Goal: Task Accomplishment & Management: Manage account settings

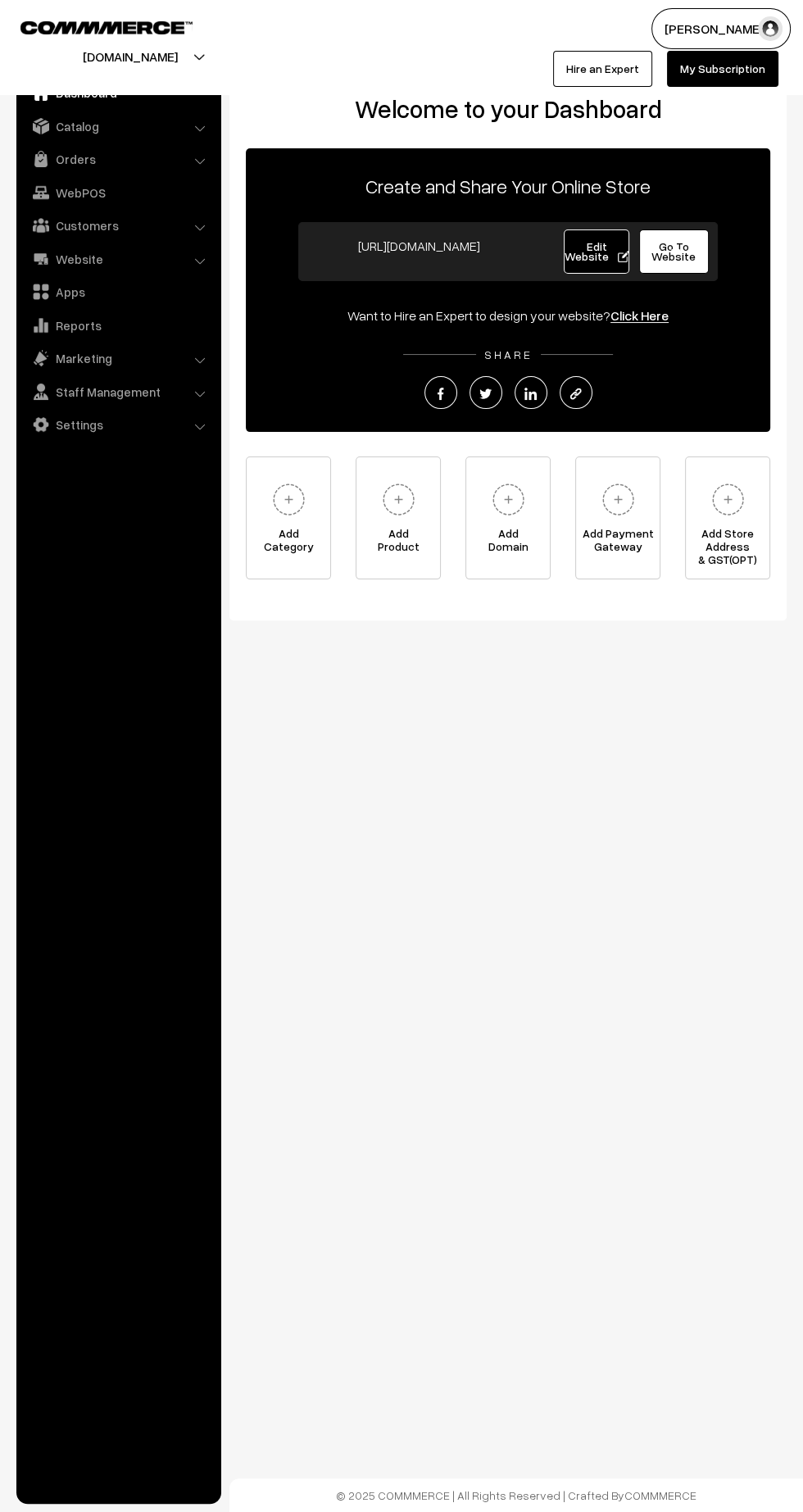
click at [95, 153] on link "Orders" at bounding box center [118, 159] width 195 height 29
click at [83, 179] on link "Orders" at bounding box center [134, 182] width 162 height 17
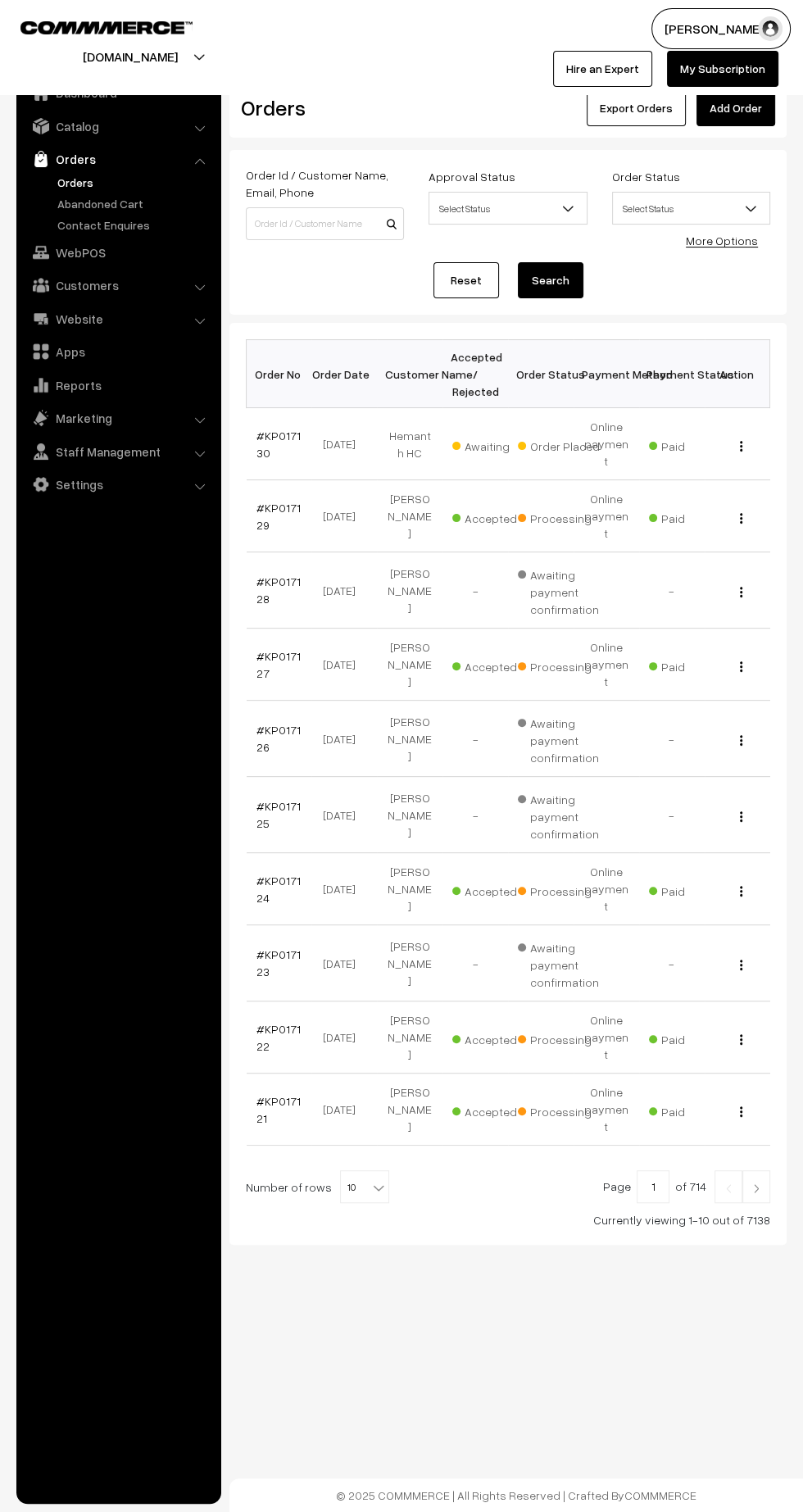
click at [277, 428] on link "#KP017130" at bounding box center [278, 444] width 44 height 31
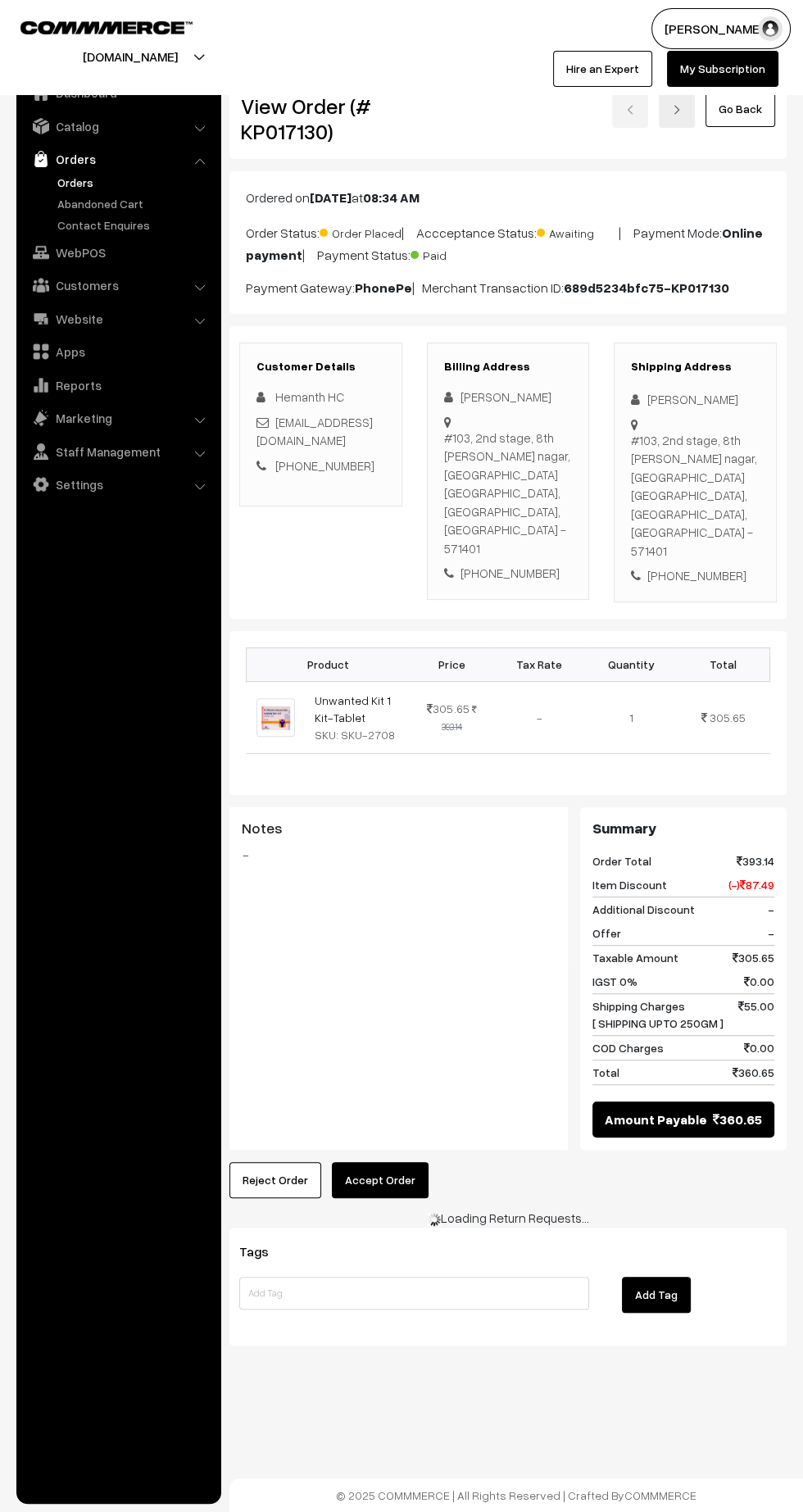
click at [387, 1162] on button "Accept Order" at bounding box center [380, 1180] width 96 height 36
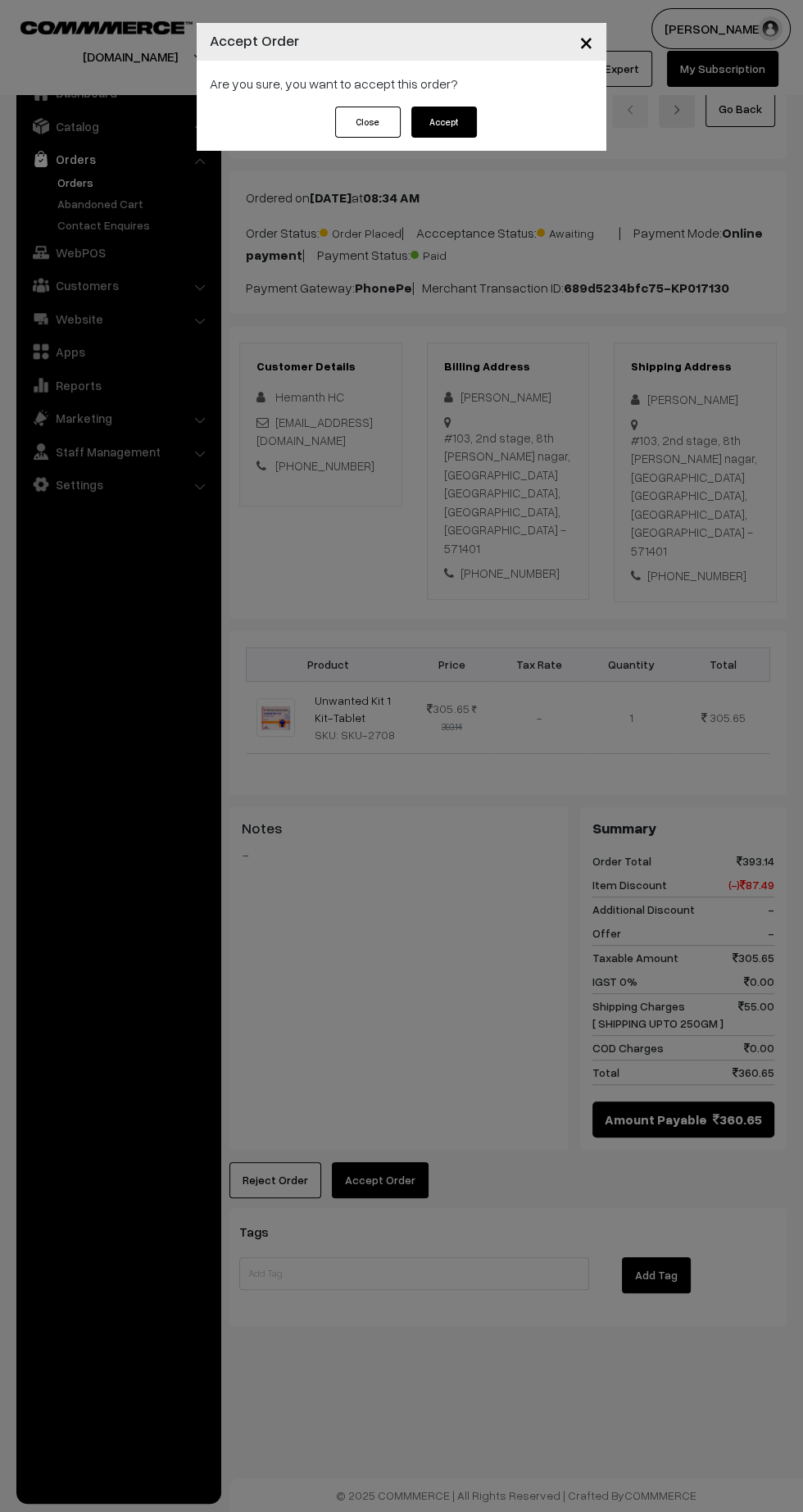
click at [466, 120] on button "Accept" at bounding box center [443, 122] width 65 height 31
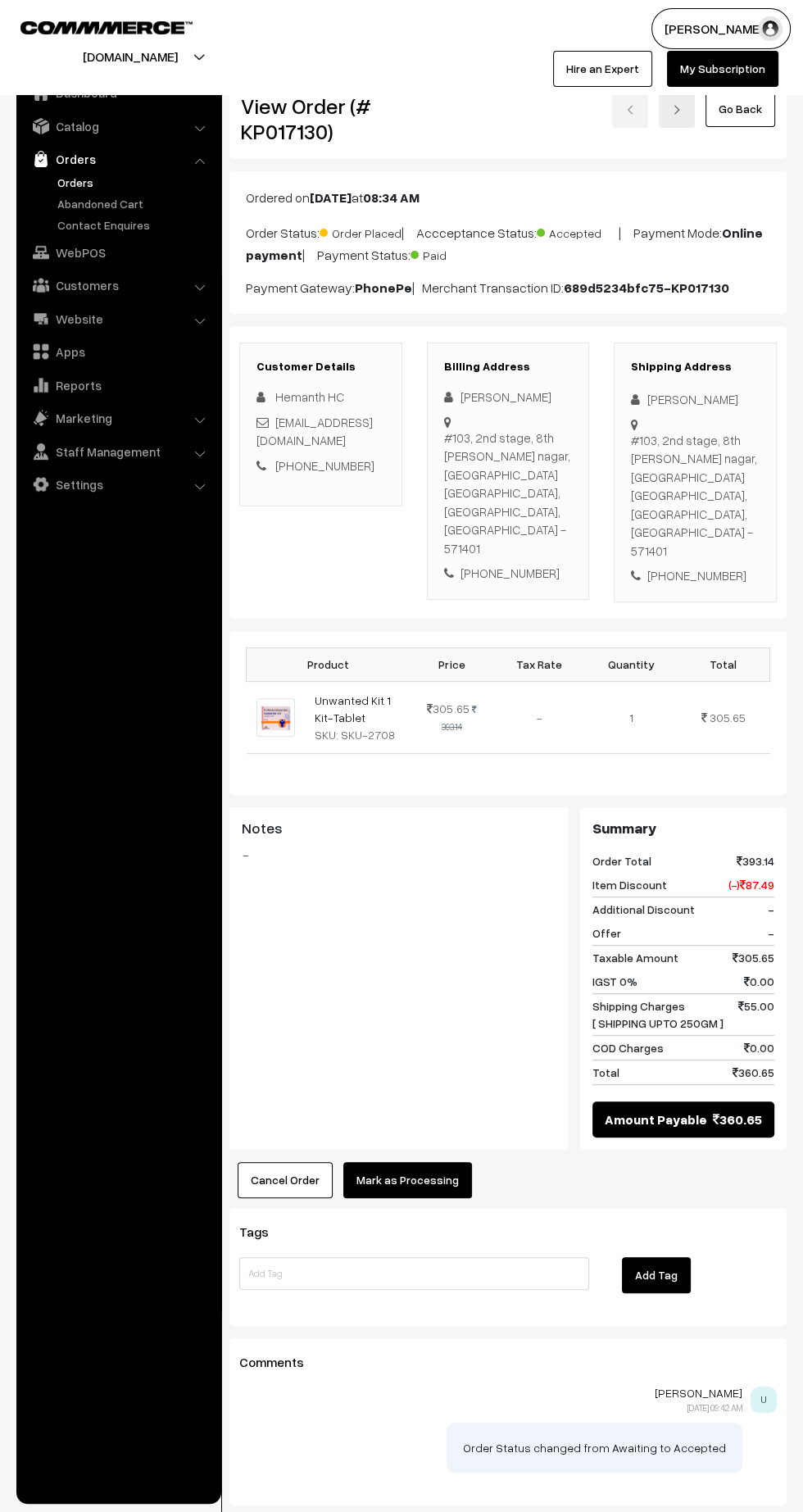
click at [399, 1168] on button "Mark as Processing" at bounding box center [408, 1180] width 128 height 36
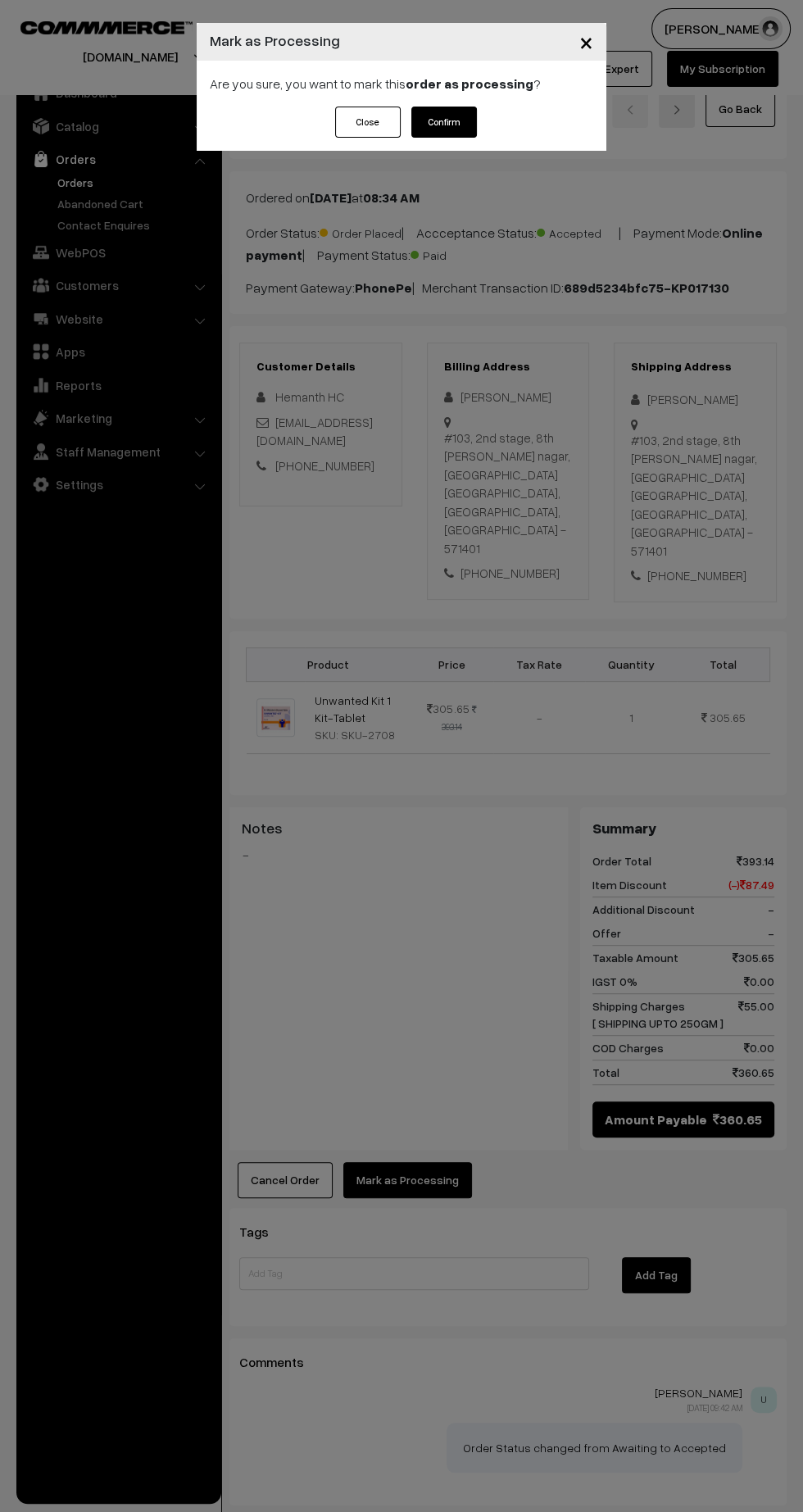
click at [425, 77] on strong "order as processing" at bounding box center [469, 83] width 127 height 16
click at [463, 127] on button "Confirm" at bounding box center [443, 122] width 65 height 31
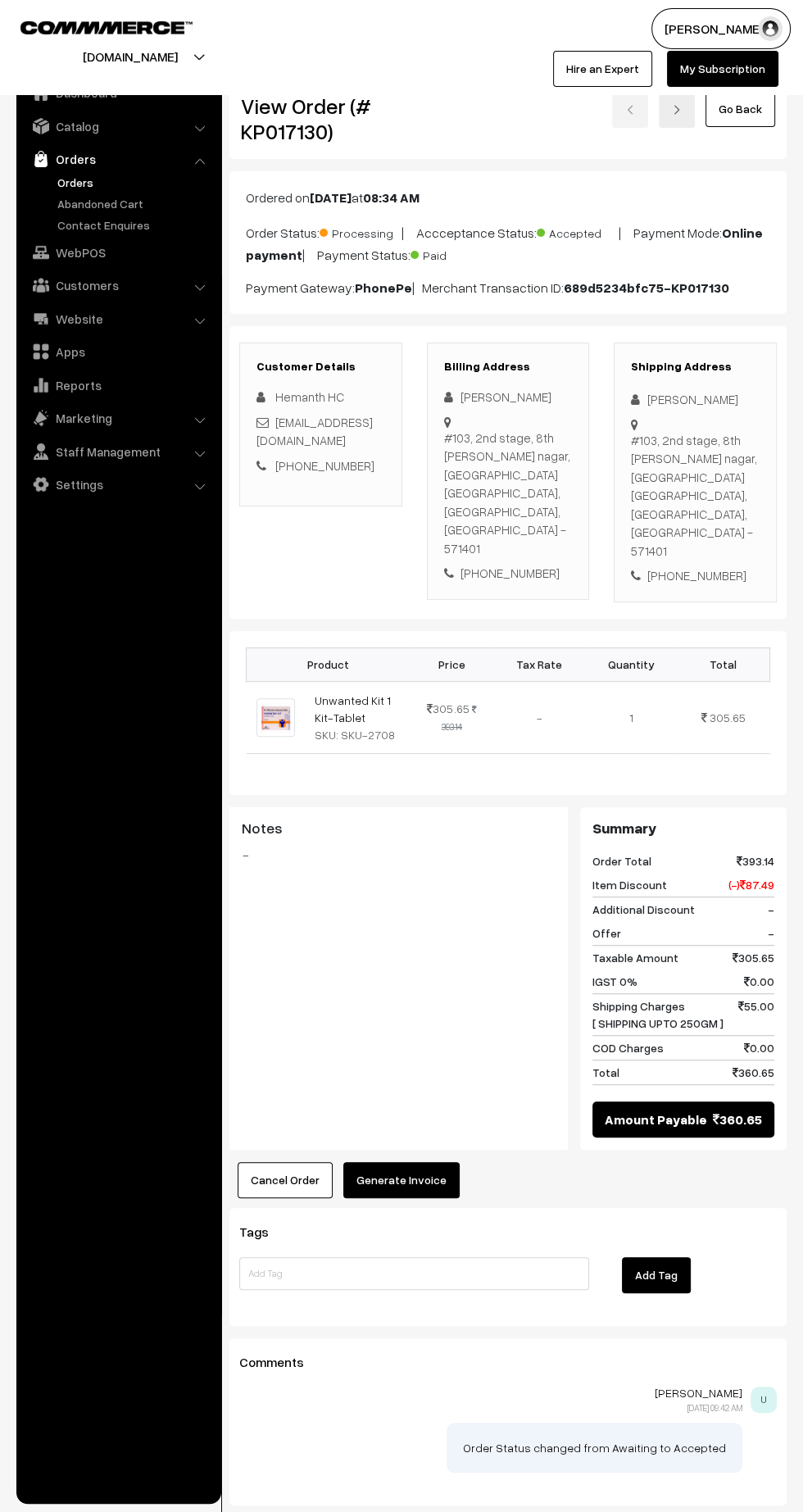
click at [412, 1173] on button "Generate Invoice" at bounding box center [401, 1180] width 116 height 36
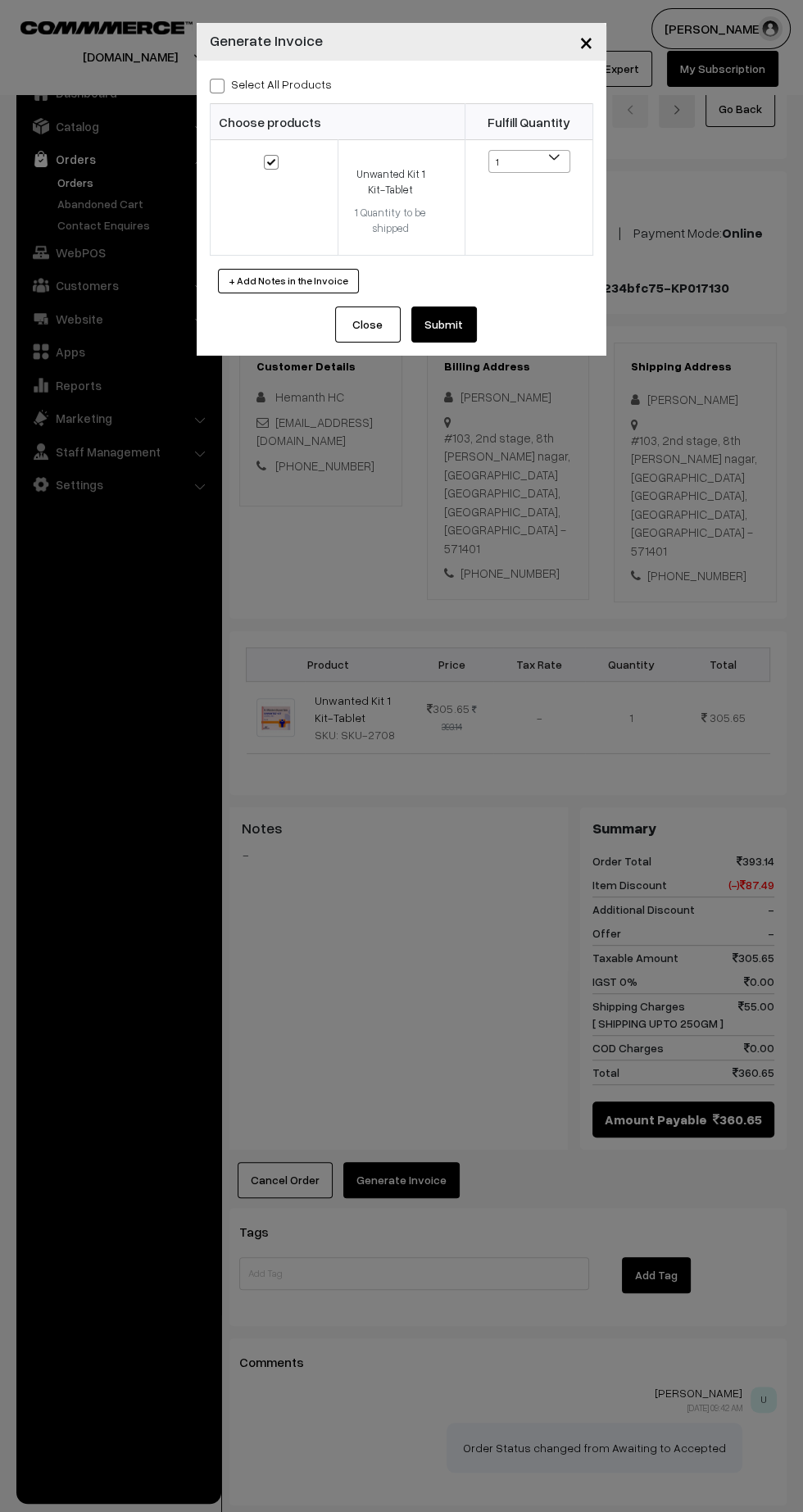
click at [456, 328] on button "Submit" at bounding box center [443, 325] width 65 height 36
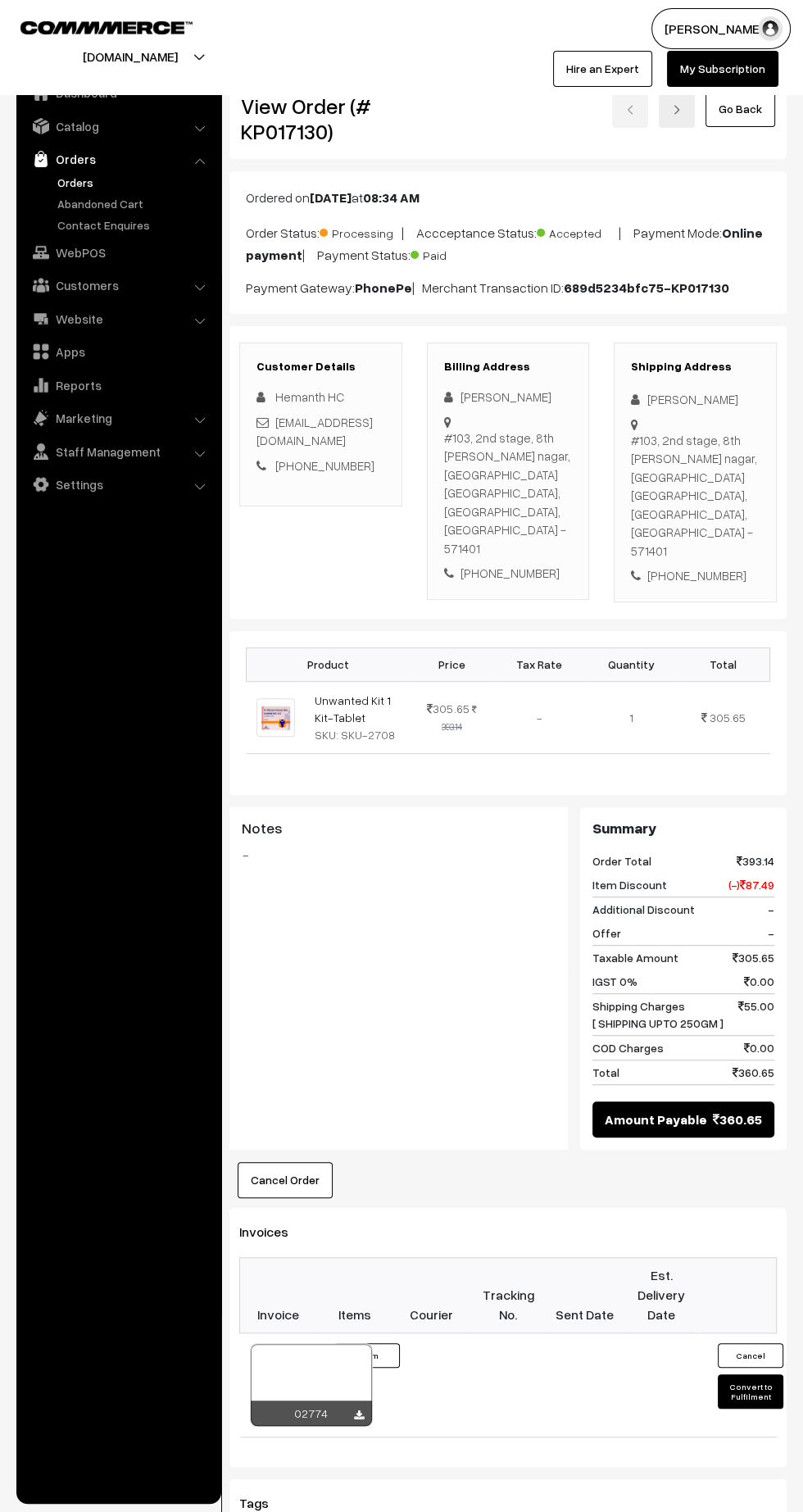
click at [358, 1410] on icon at bounding box center [359, 1415] width 9 height 10
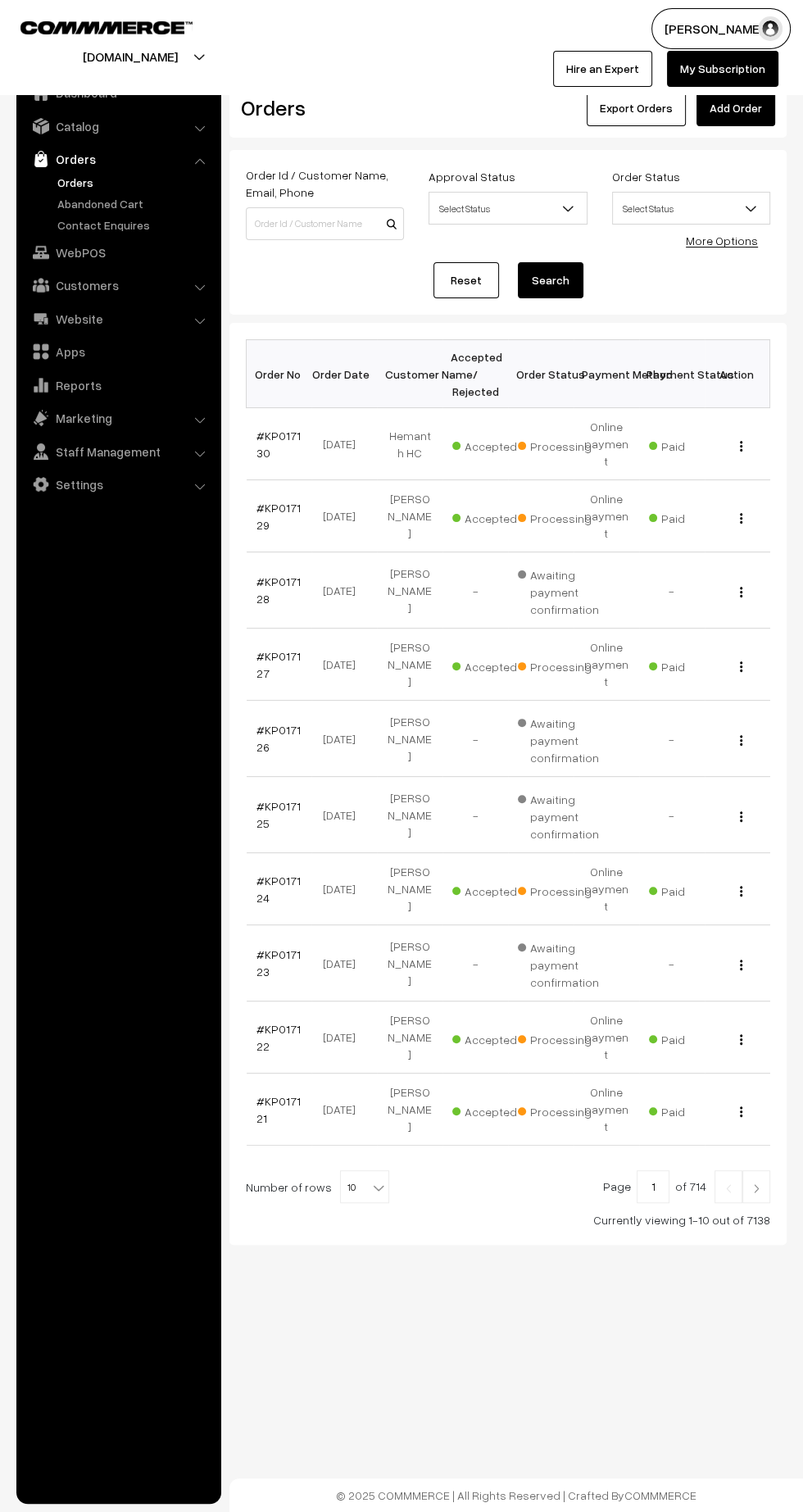
click at [756, 1170] on link at bounding box center [757, 1186] width 28 height 33
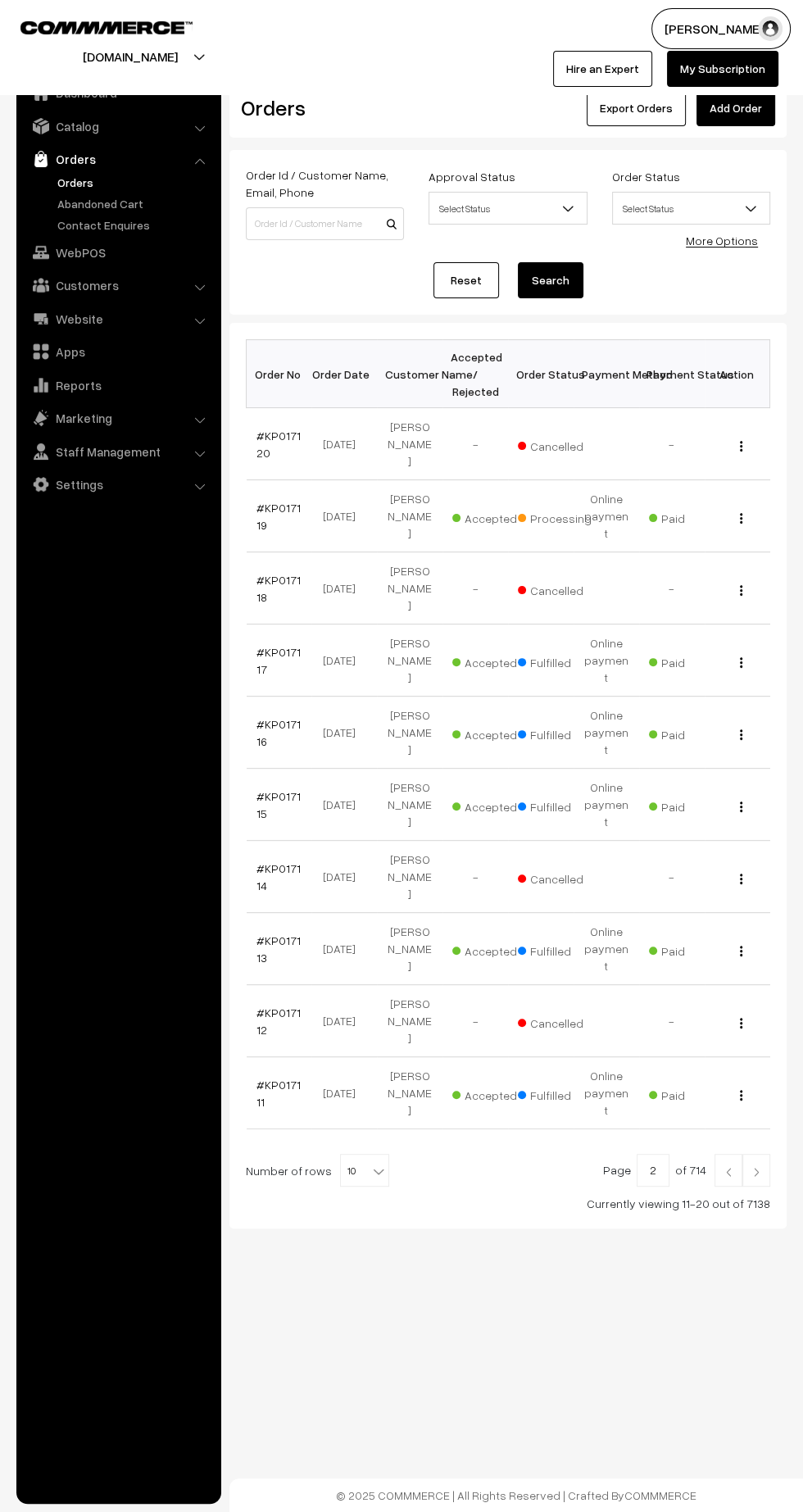
click at [259, 513] on link "#KP017119" at bounding box center [278, 516] width 44 height 31
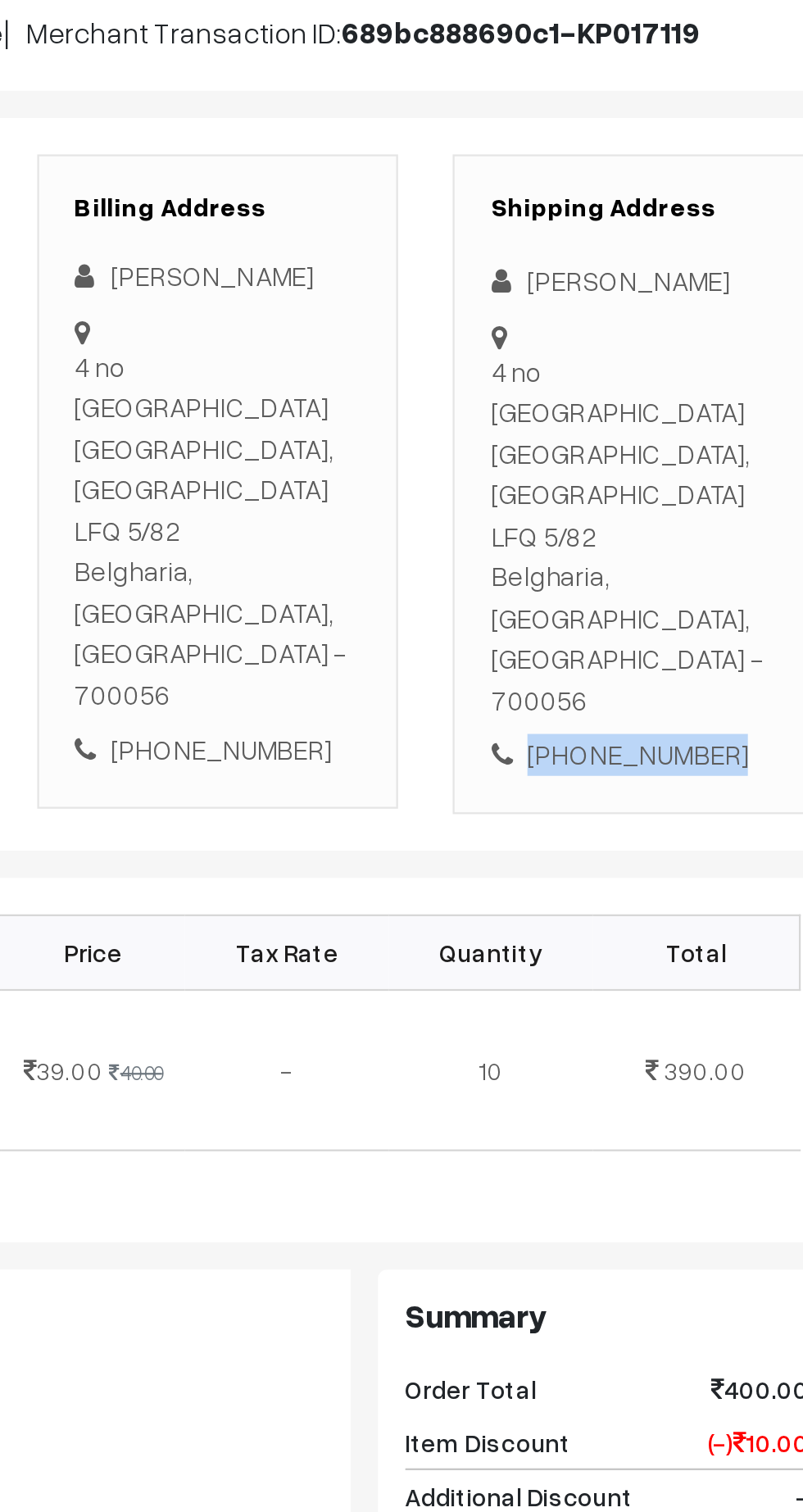
click at [696, 603] on div "+91 7439247942" at bounding box center [695, 613] width 128 height 19
copy div "7439247942"
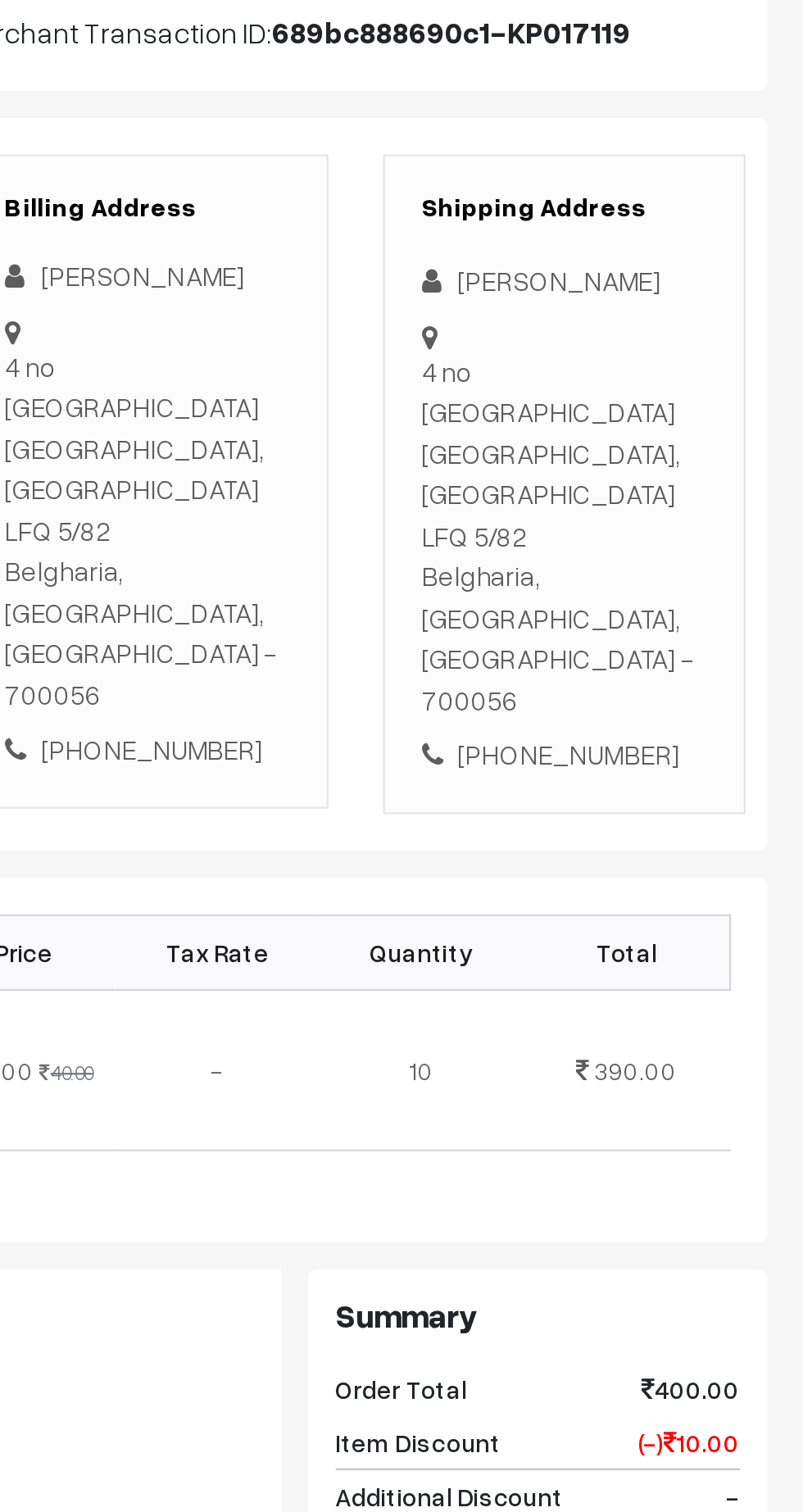
copy div "4 no railway gate Texmaco road kamarhati belgharia kolkata 700056, 4 no railway…"
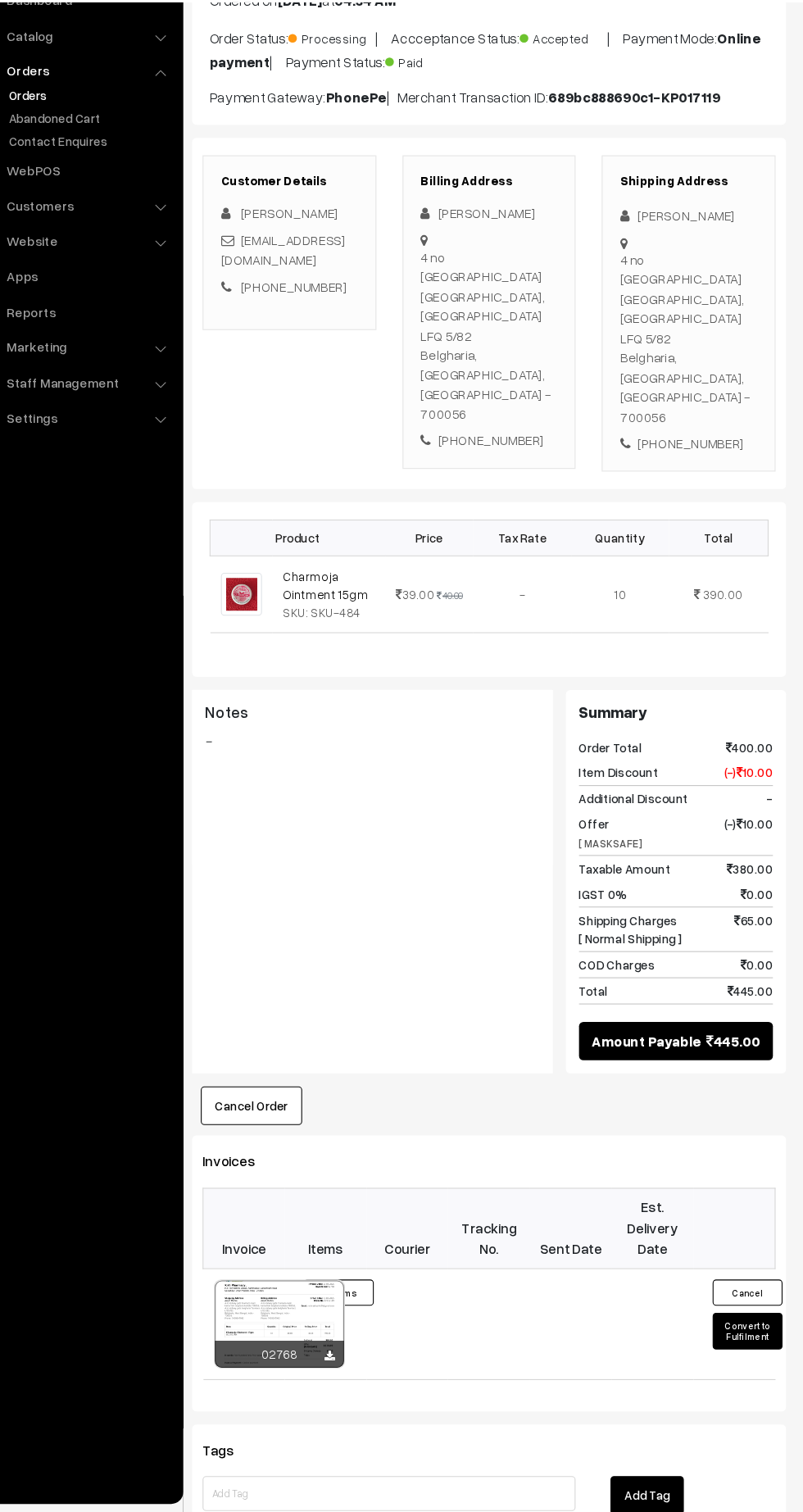
scroll to position [109, 0]
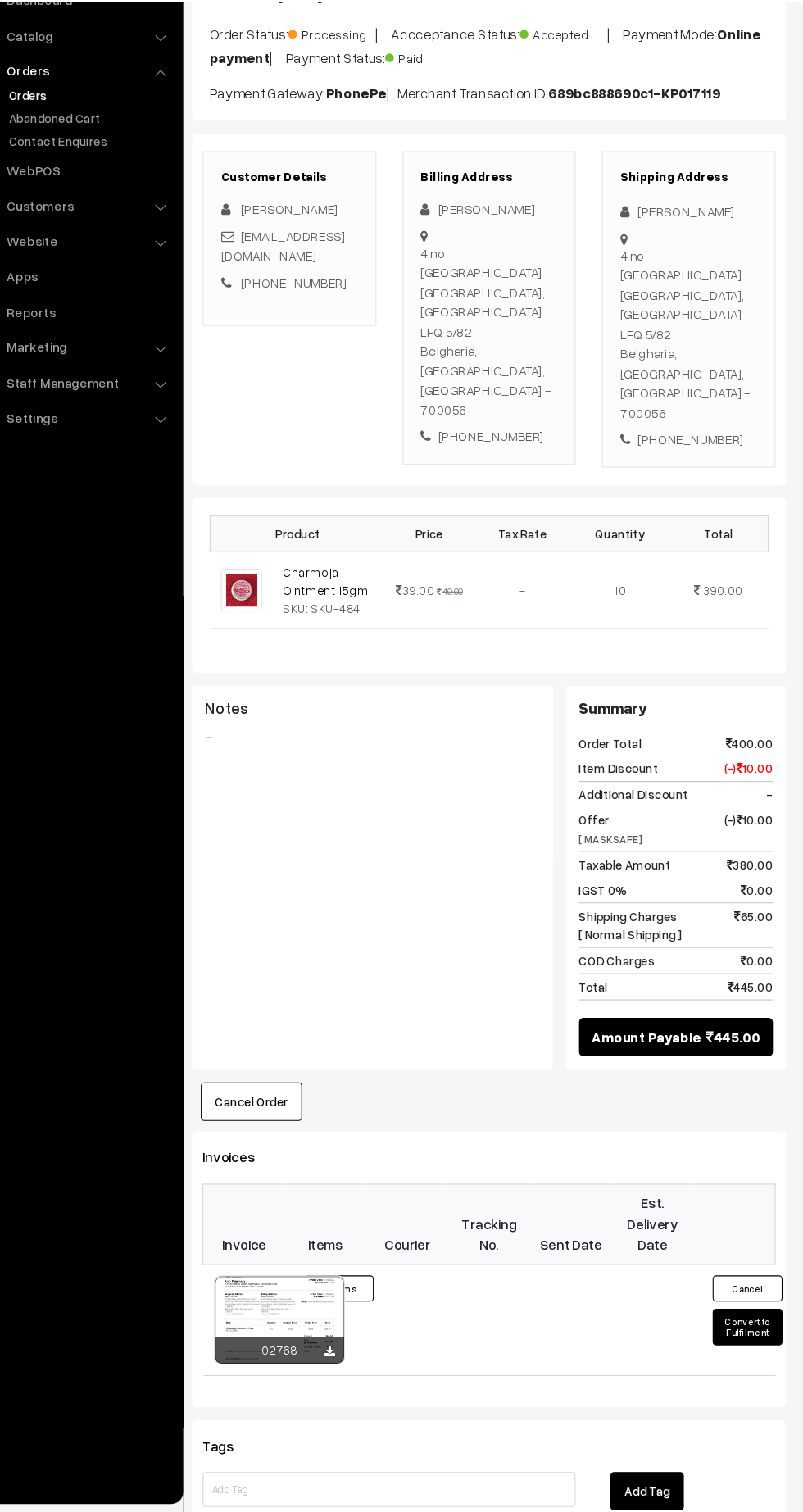
click at [750, 1320] on button "Convert to Fulfilment" at bounding box center [750, 1337] width 65 height 34
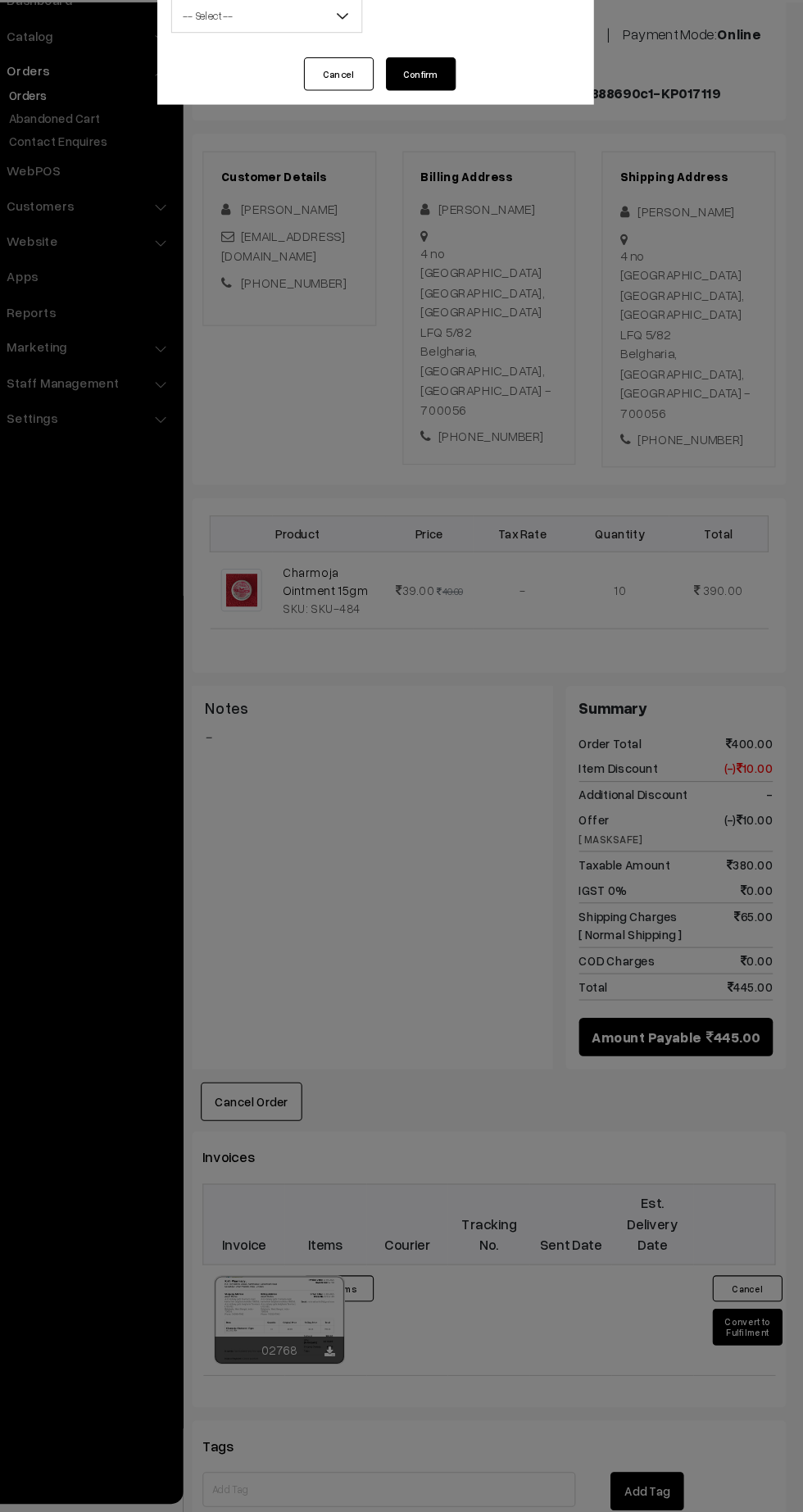
click at [275, 114] on span "-- Select --" at bounding box center [299, 108] width 177 height 28
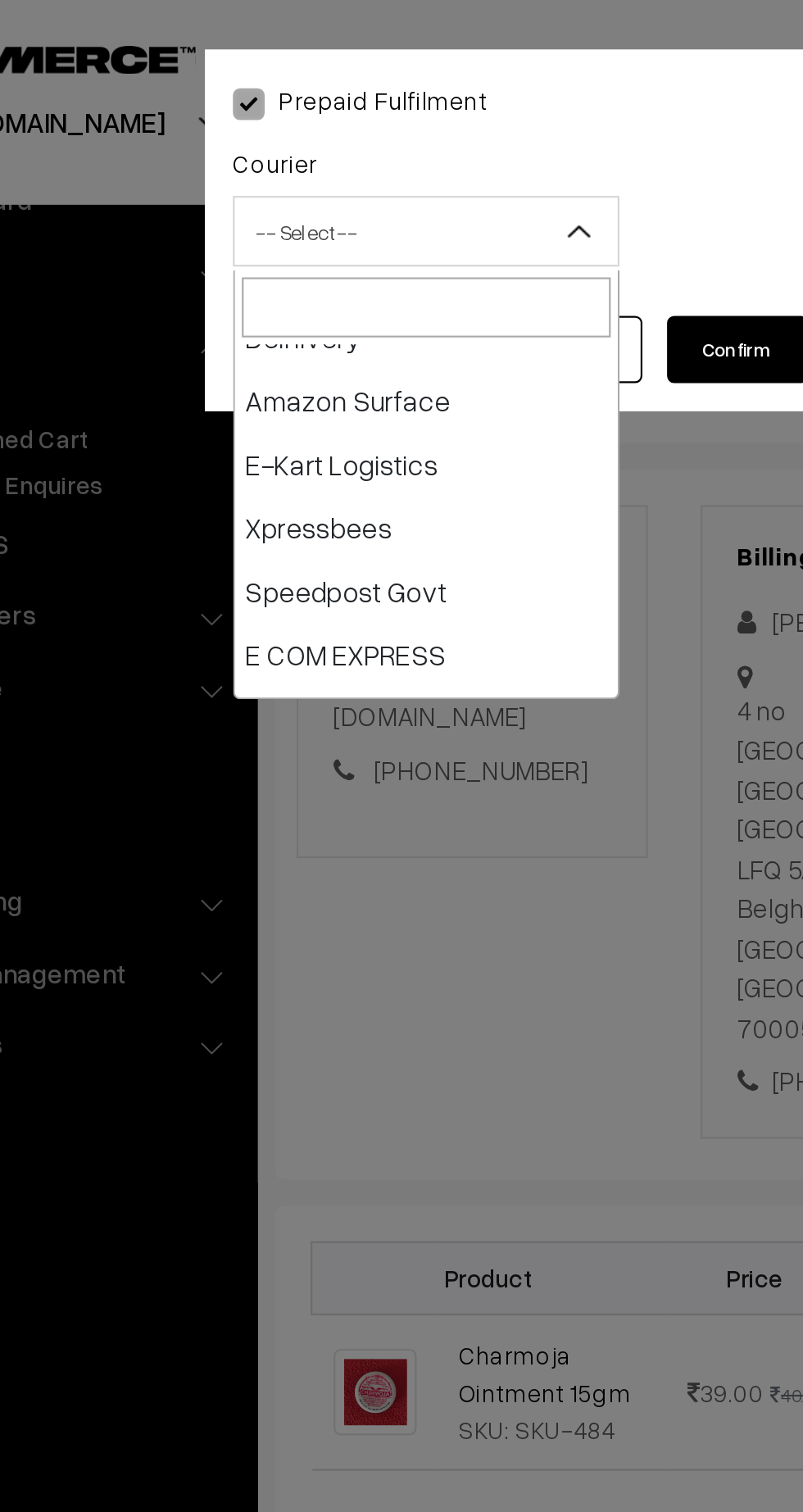
scroll to position [138, 0]
select select "6"
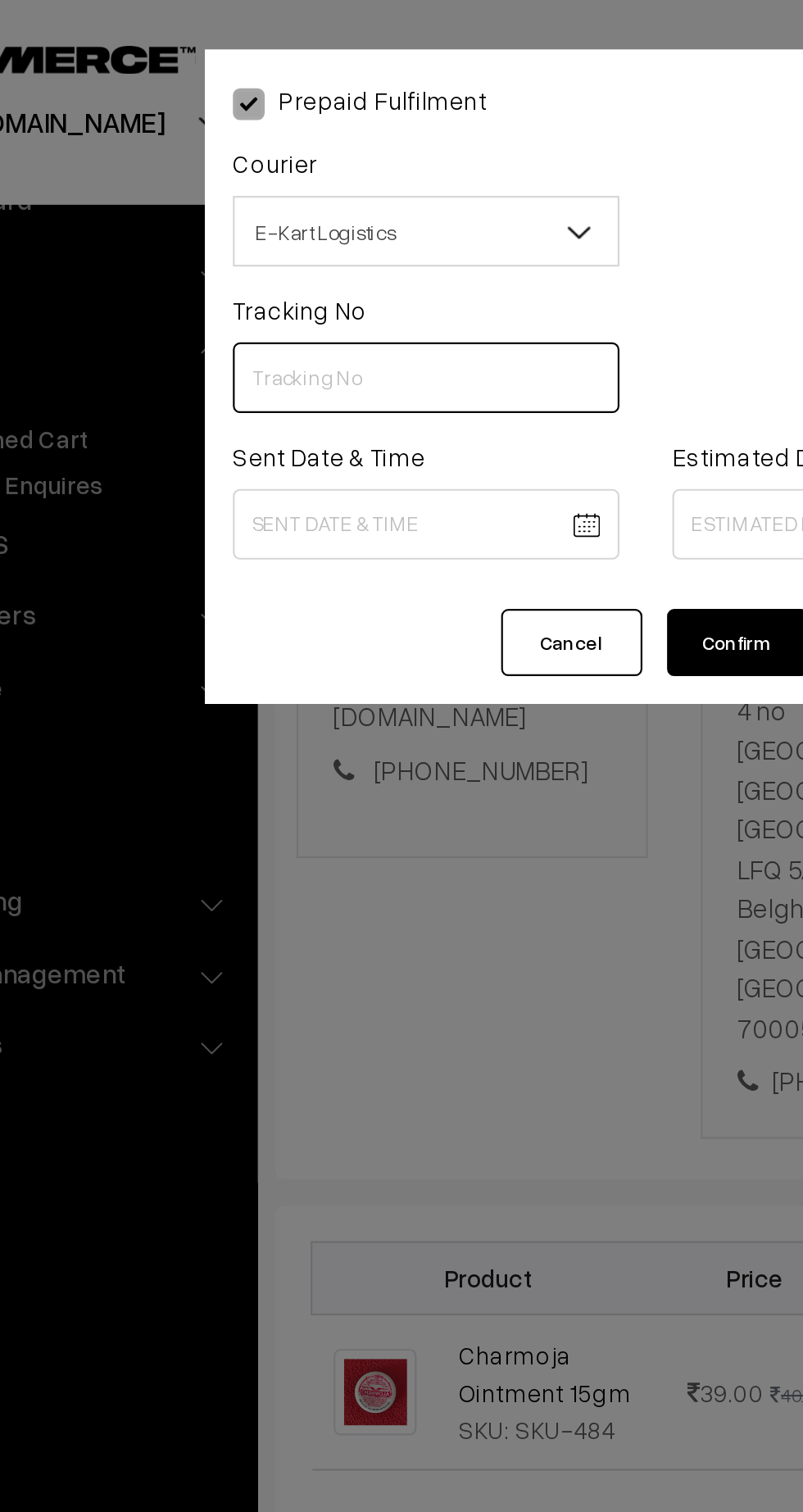
paste input "ICYP0003875558"
type input "ICYP0003875558"
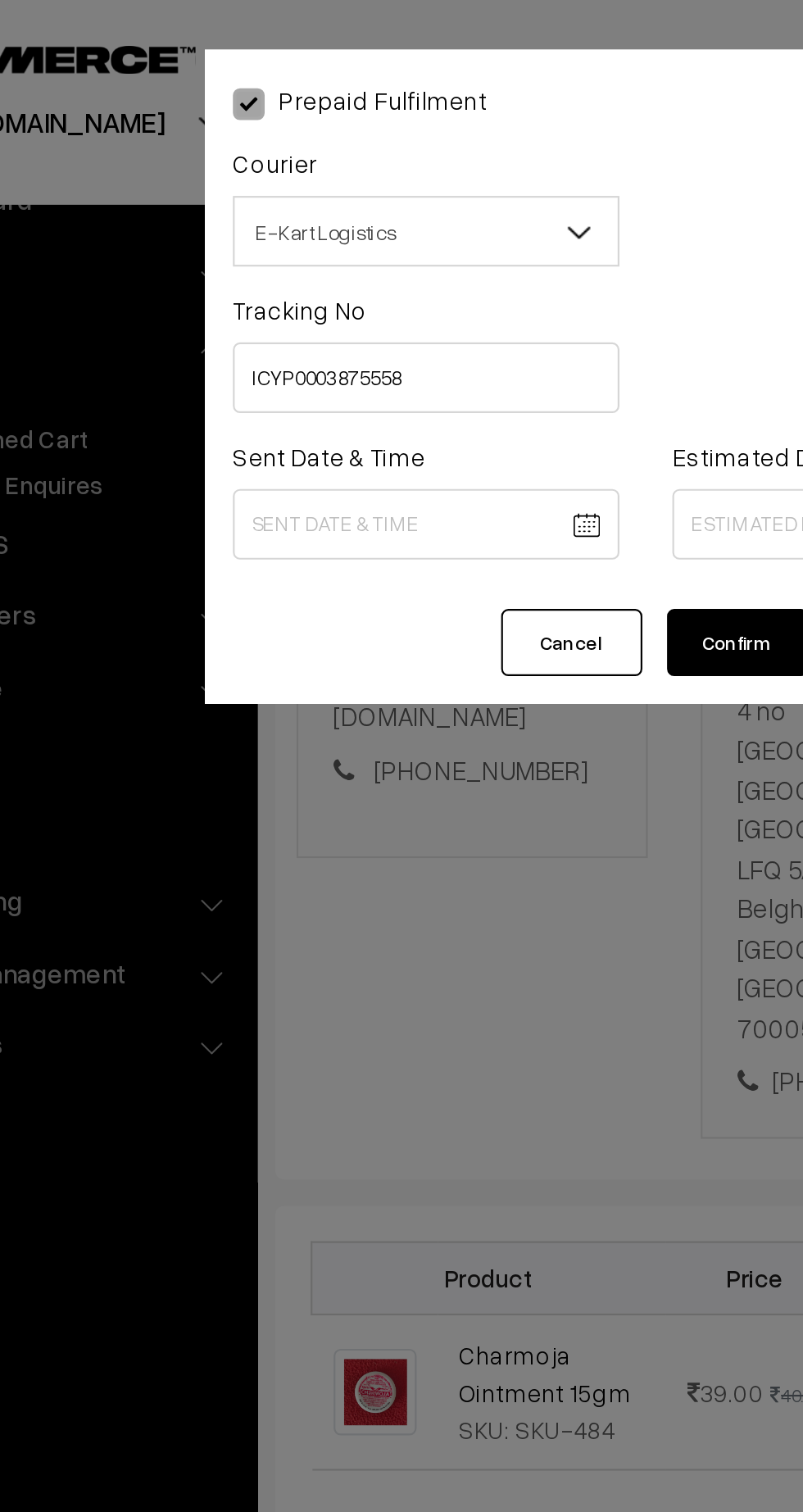
click at [281, 243] on body "Thank you for showing interest. Our team will call you shortly. Close kirtiphar…" at bounding box center [401, 911] width 803 height 2039
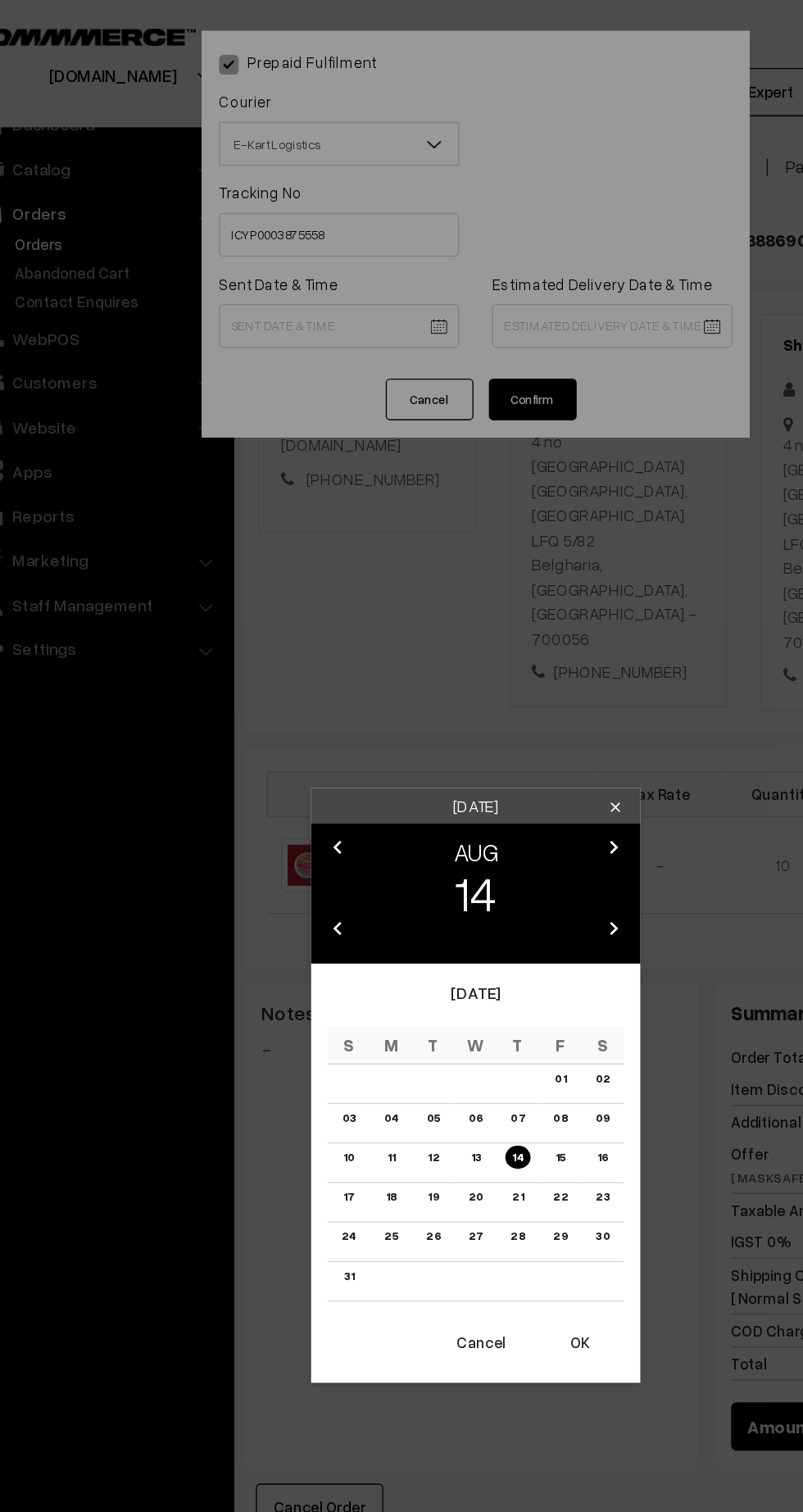
click at [476, 1000] on button "OK" at bounding box center [478, 1002] width 65 height 36
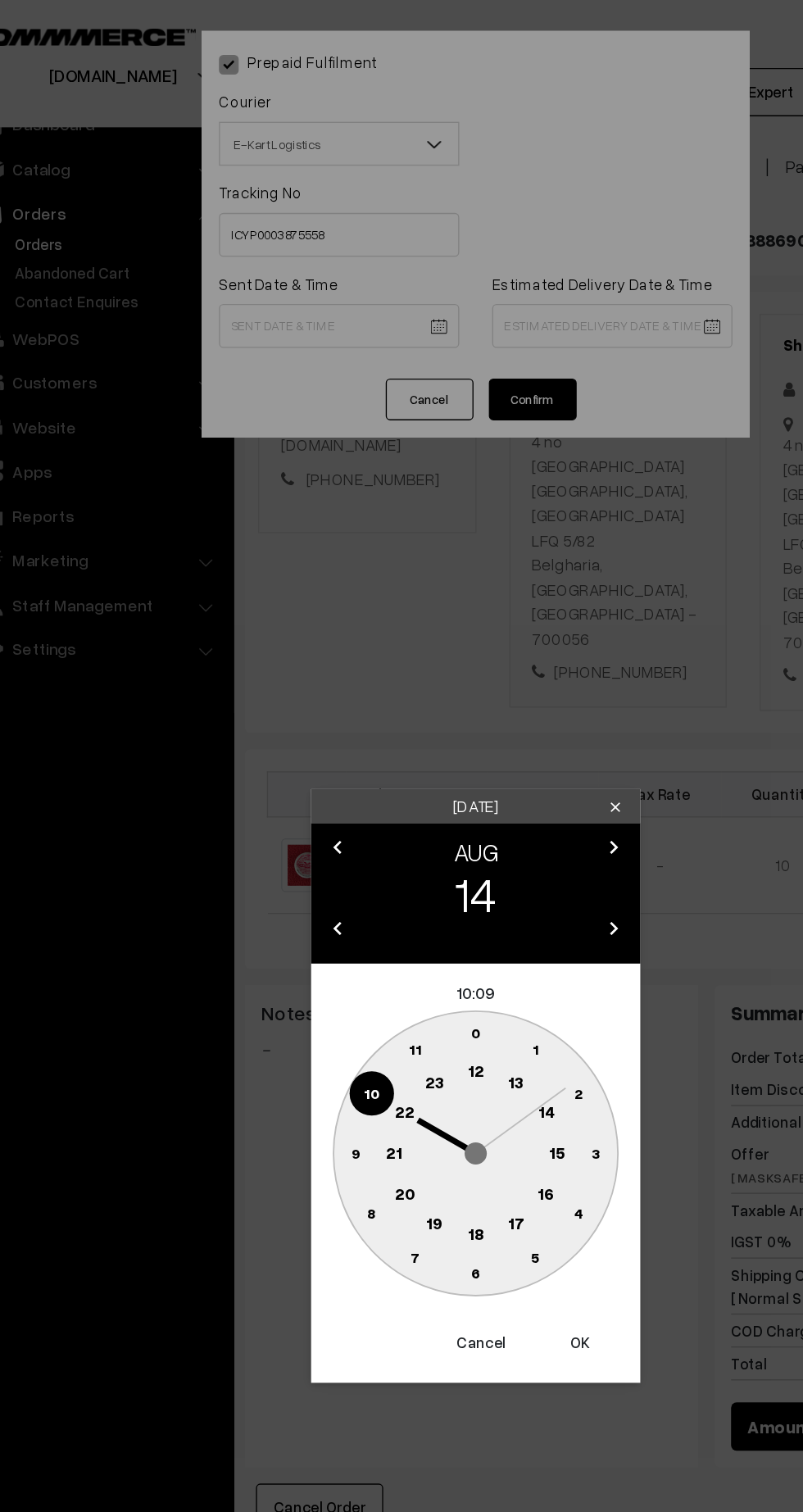
click at [401, 799] on text "12" at bounding box center [401, 799] width 12 height 15
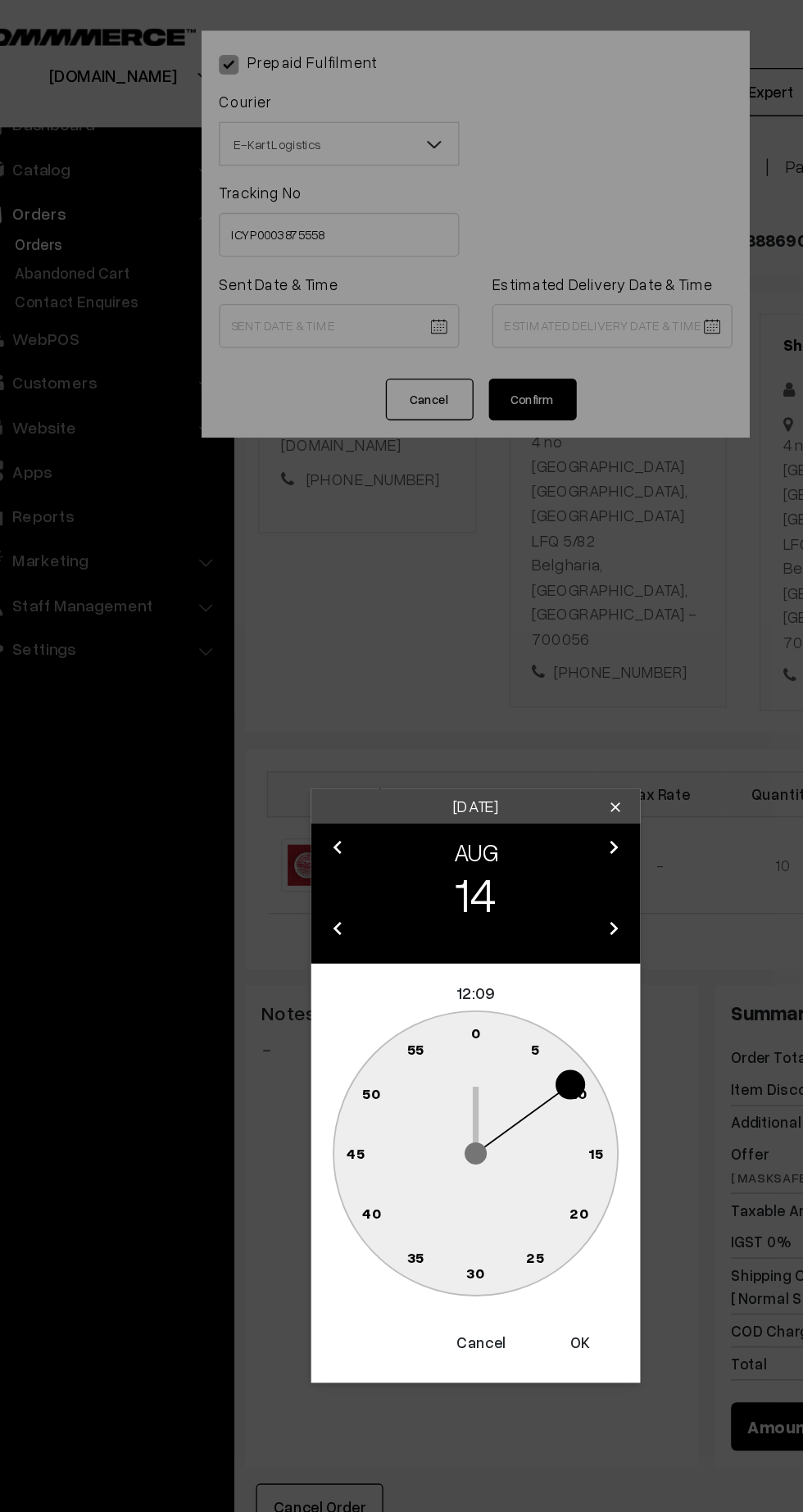
click at [298, 862] on circle at bounding box center [312, 861] width 34 height 34
type input "[DATE] 12:45"
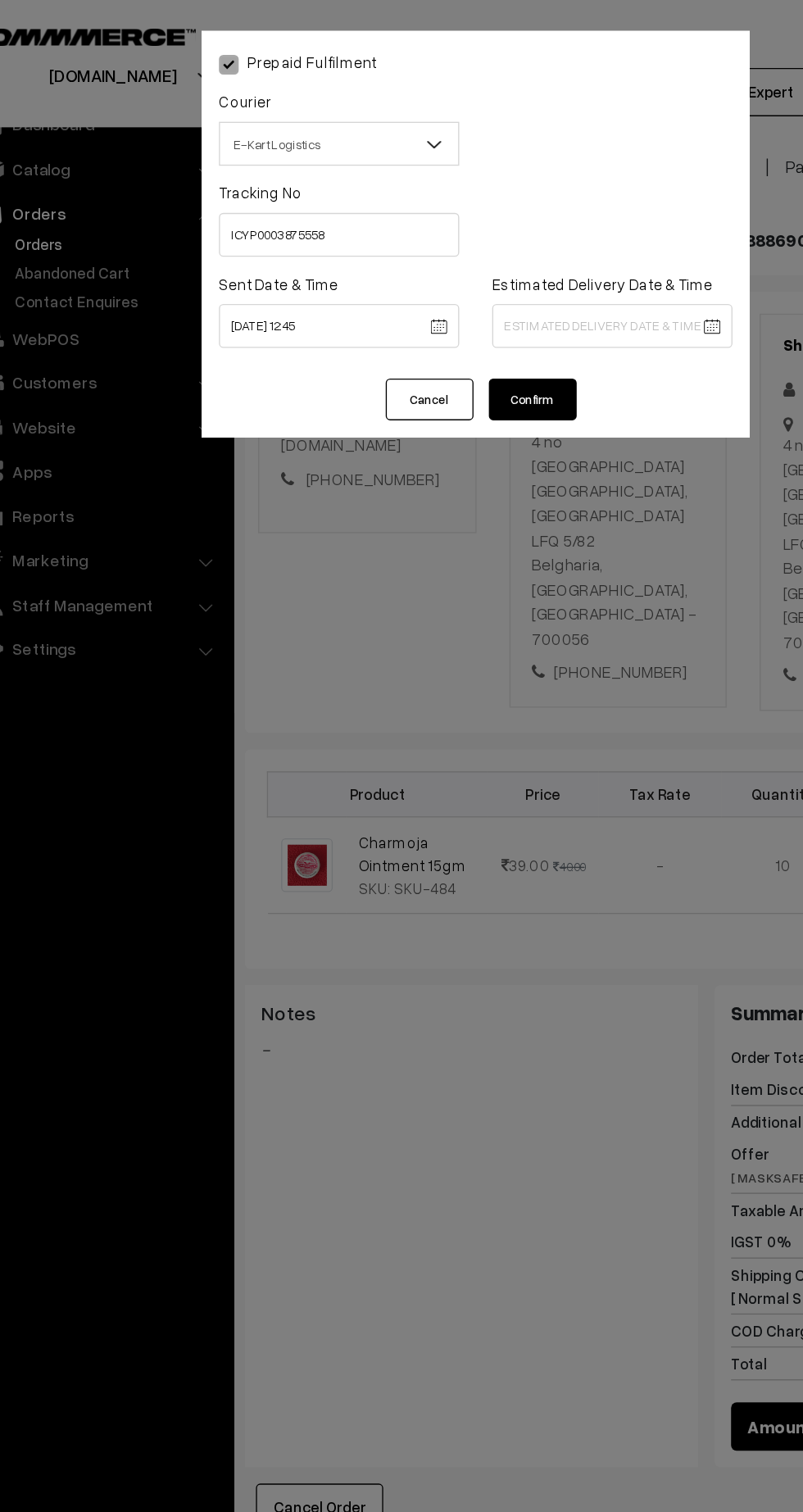
click at [548, 241] on body "Thank you for showing interest. Our team will call you shortly. Close [DOMAIN_N…" at bounding box center [401, 911] width 803 height 2039
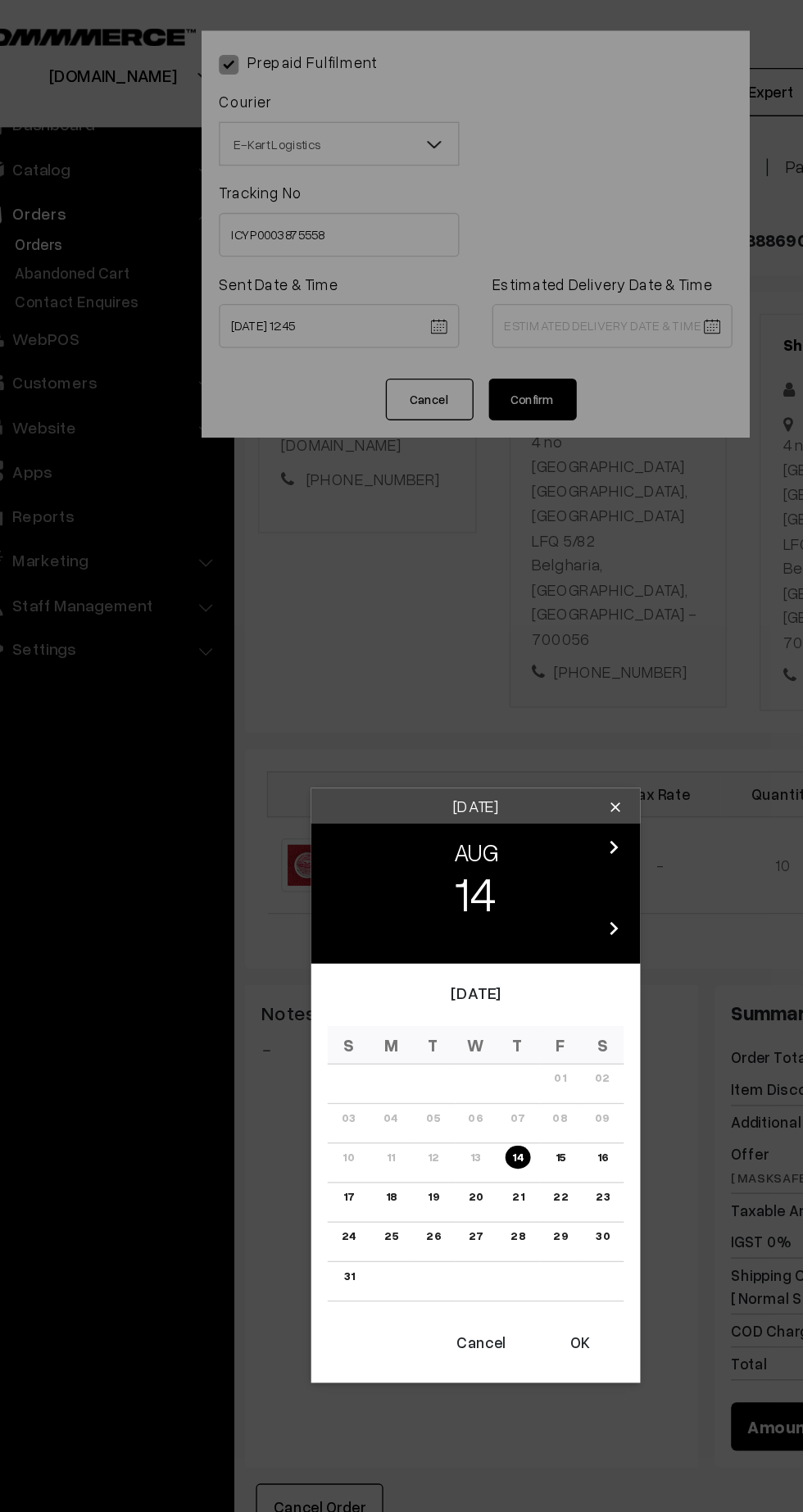
click at [401, 894] on link "20" at bounding box center [401, 894] width 21 height 17
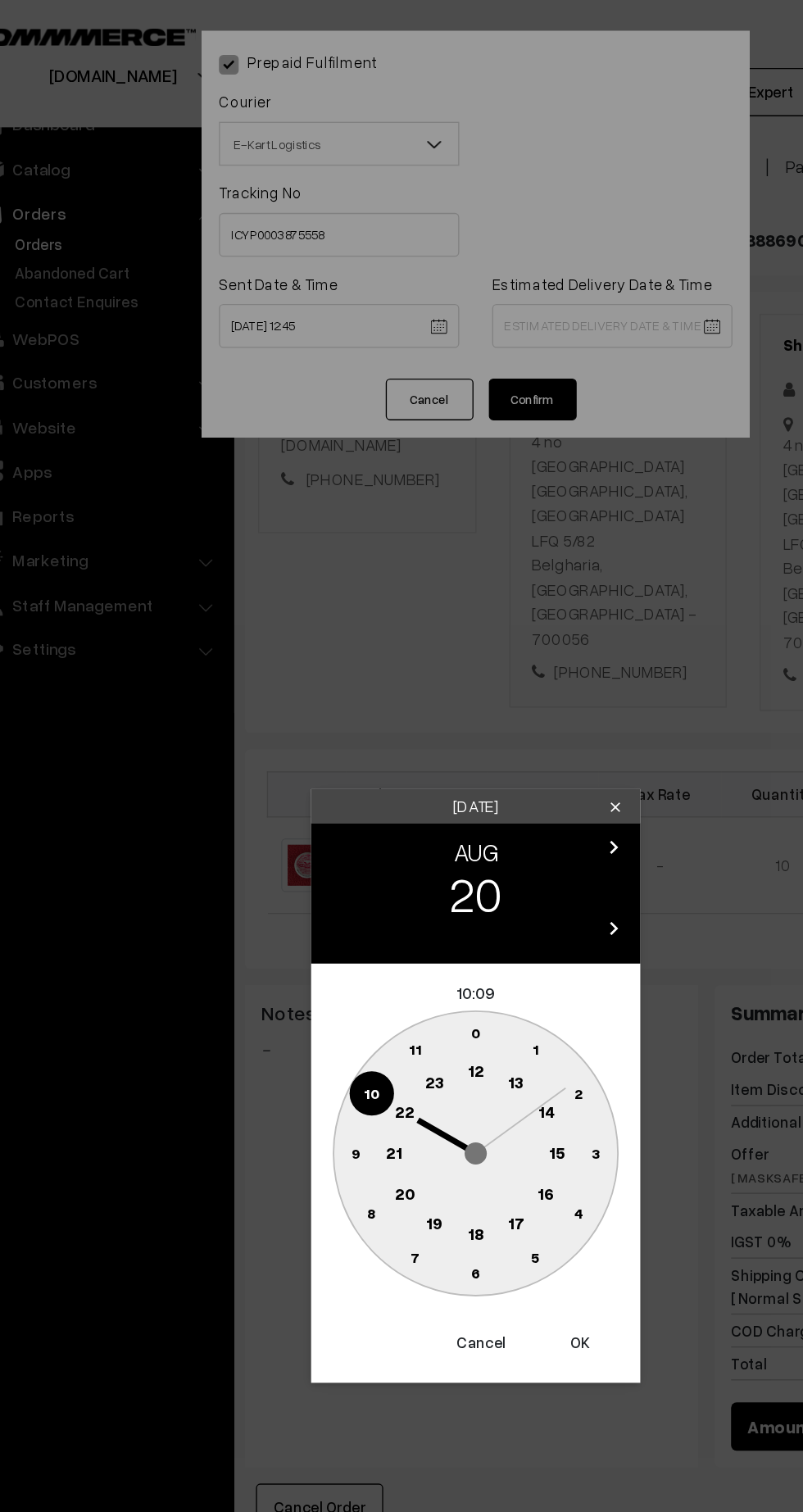
click at [340, 860] on text "21" at bounding box center [340, 860] width 12 height 15
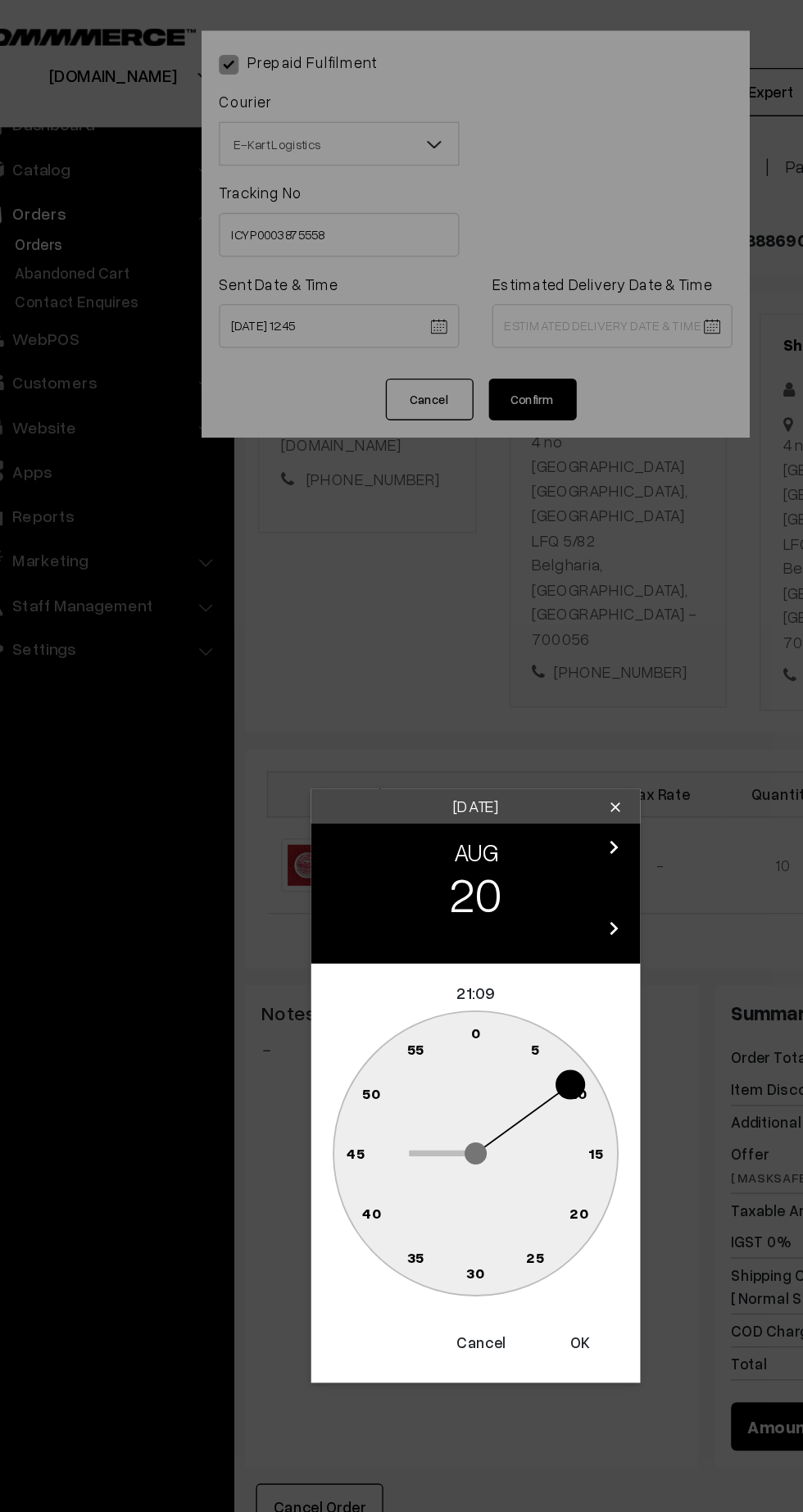
click at [401, 952] on text "30" at bounding box center [402, 949] width 14 height 14
type input "20-08-2025 21:30"
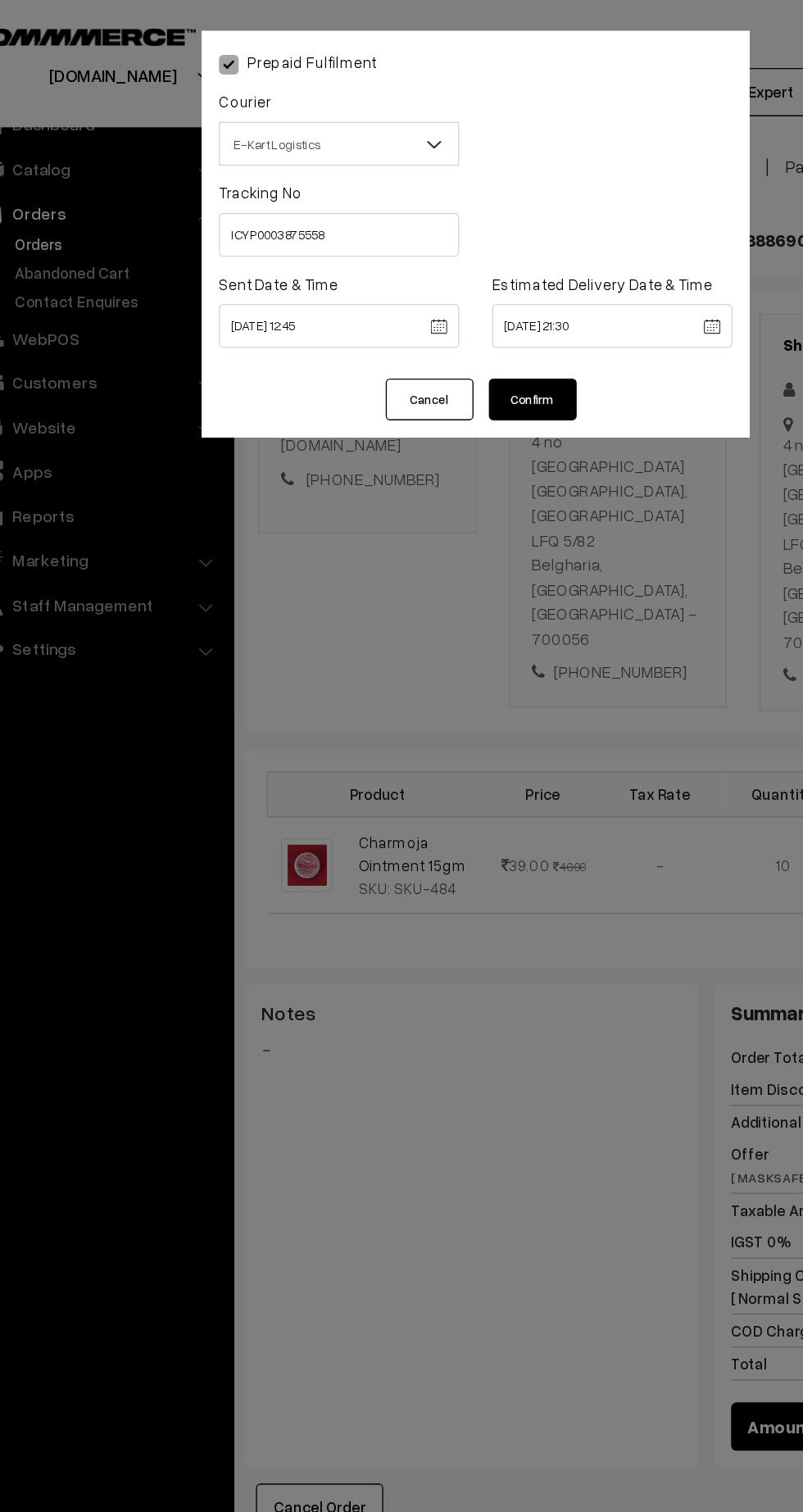
click at [463, 289] on button "Confirm" at bounding box center [443, 298] width 65 height 31
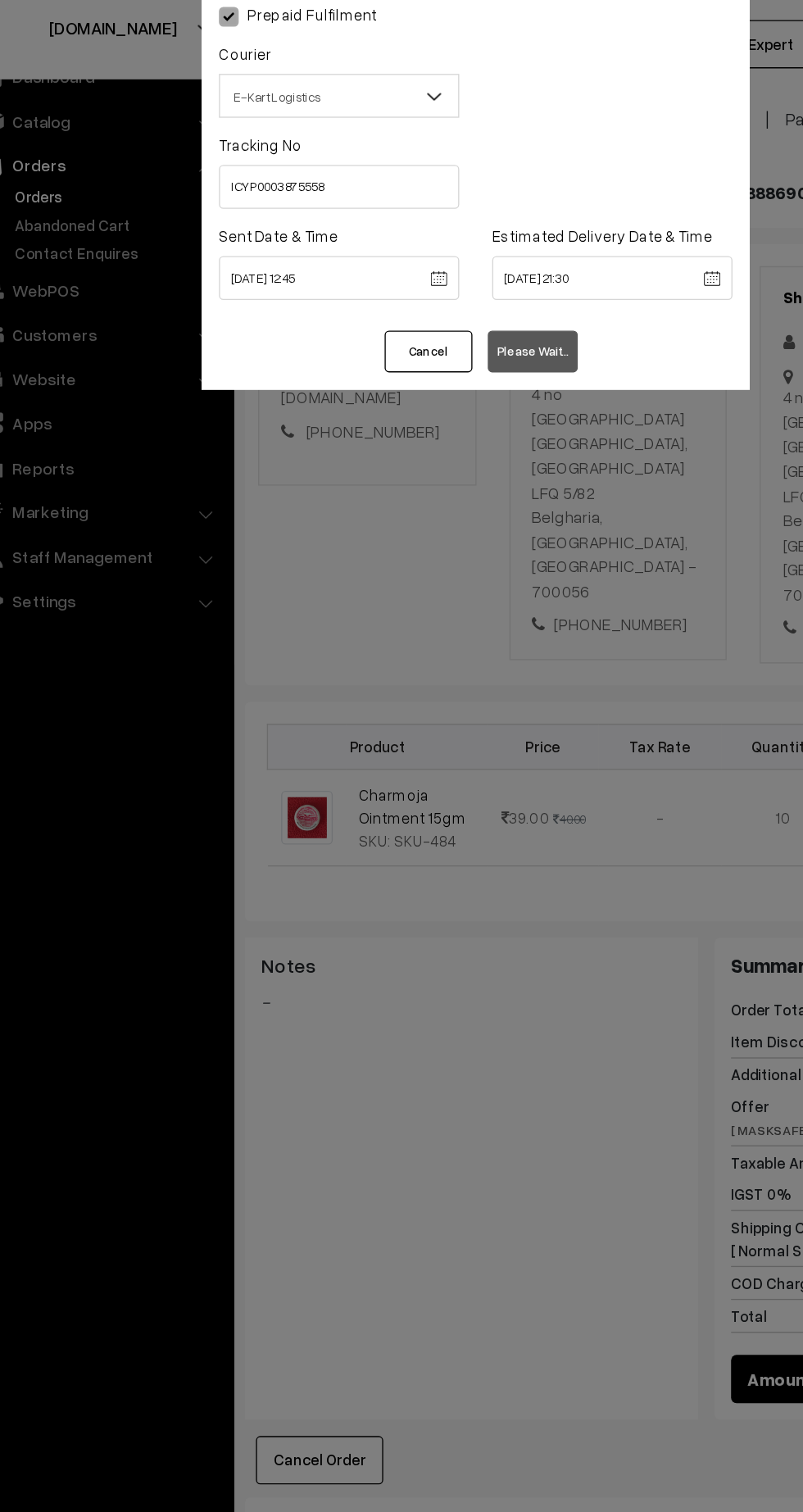
scroll to position [109, 0]
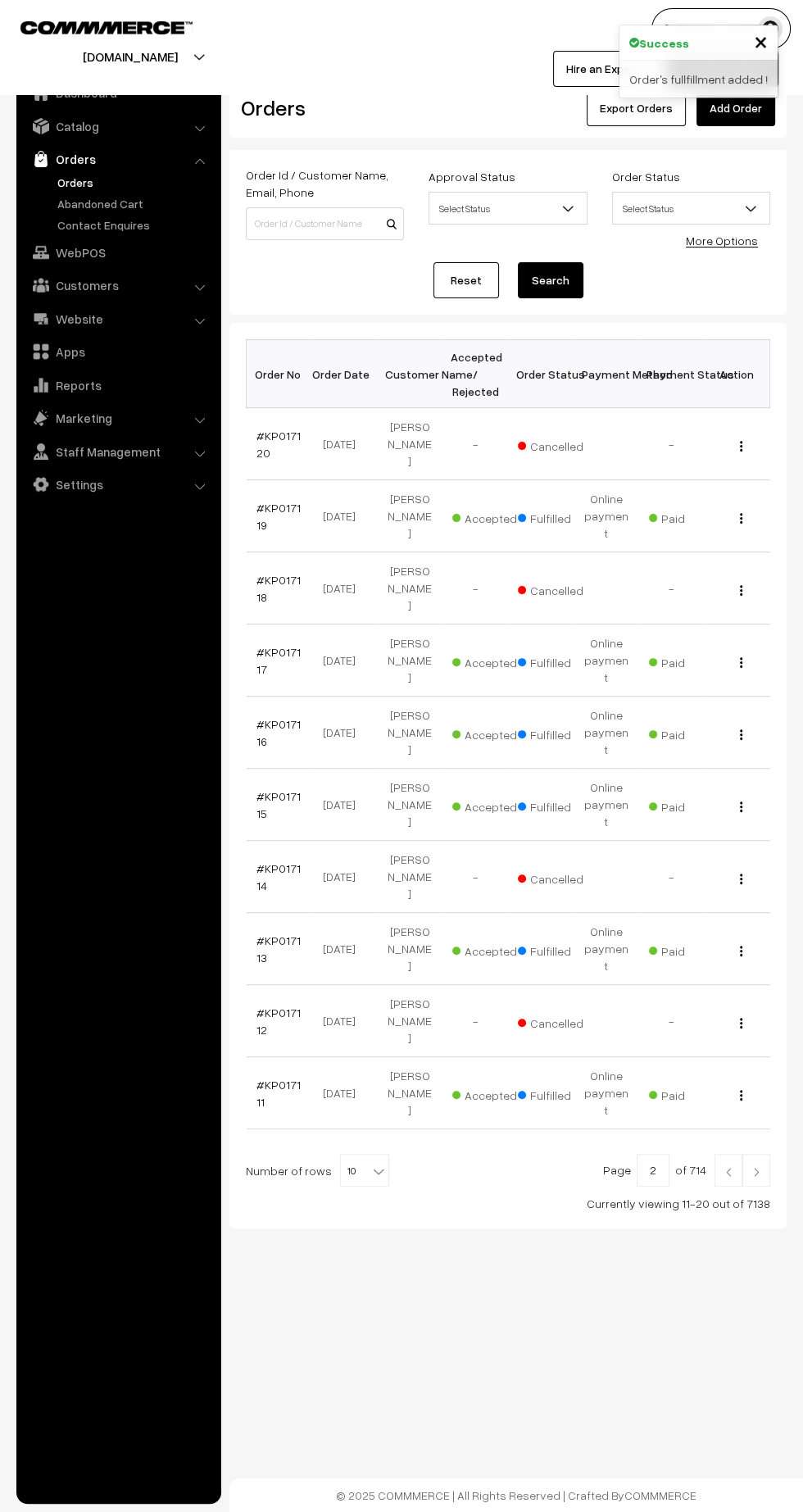
click at [726, 1168] on img at bounding box center [728, 1172] width 15 height 9
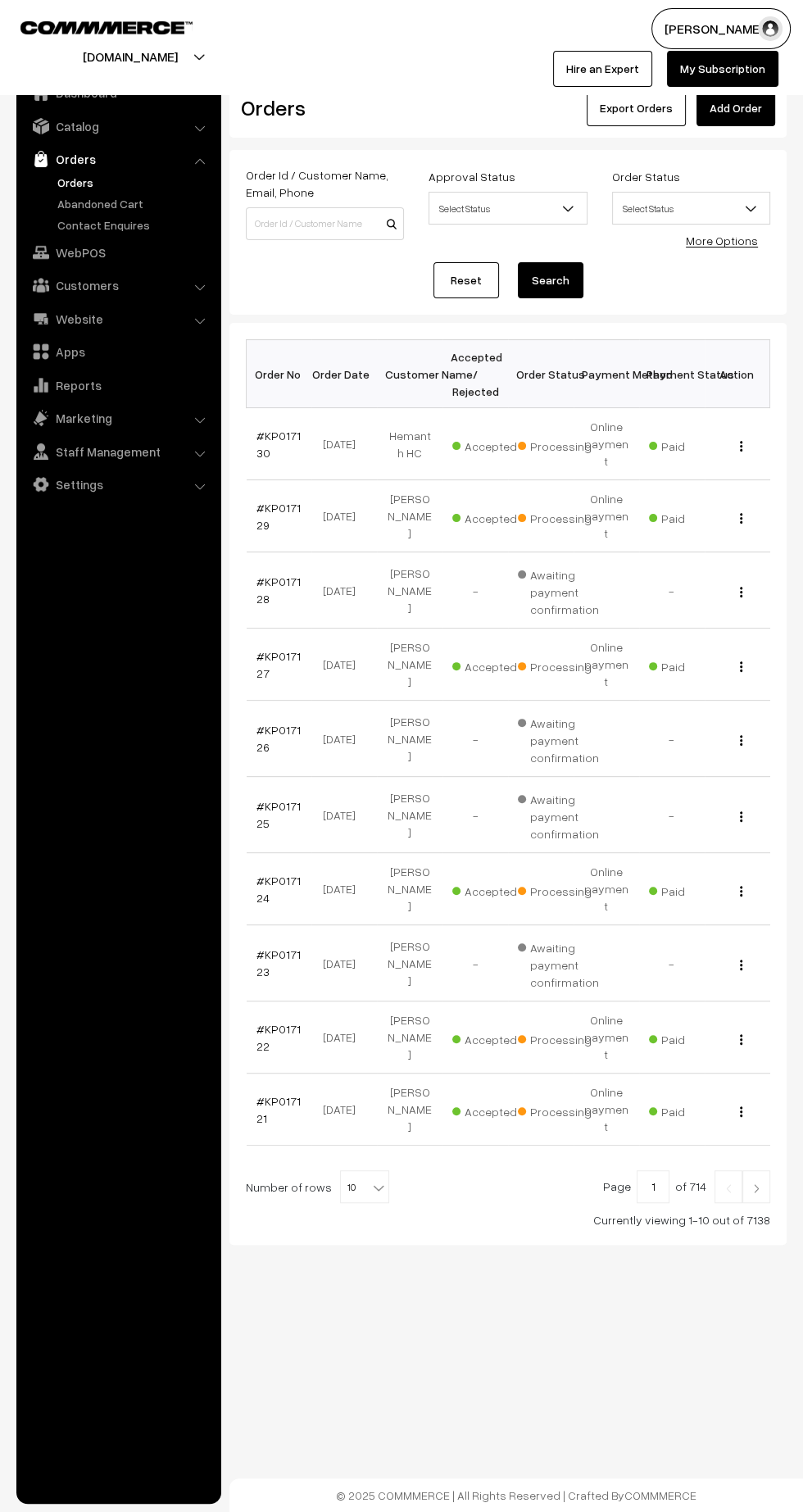
click at [259, 1094] on link "#KP017121" at bounding box center [278, 1109] width 44 height 31
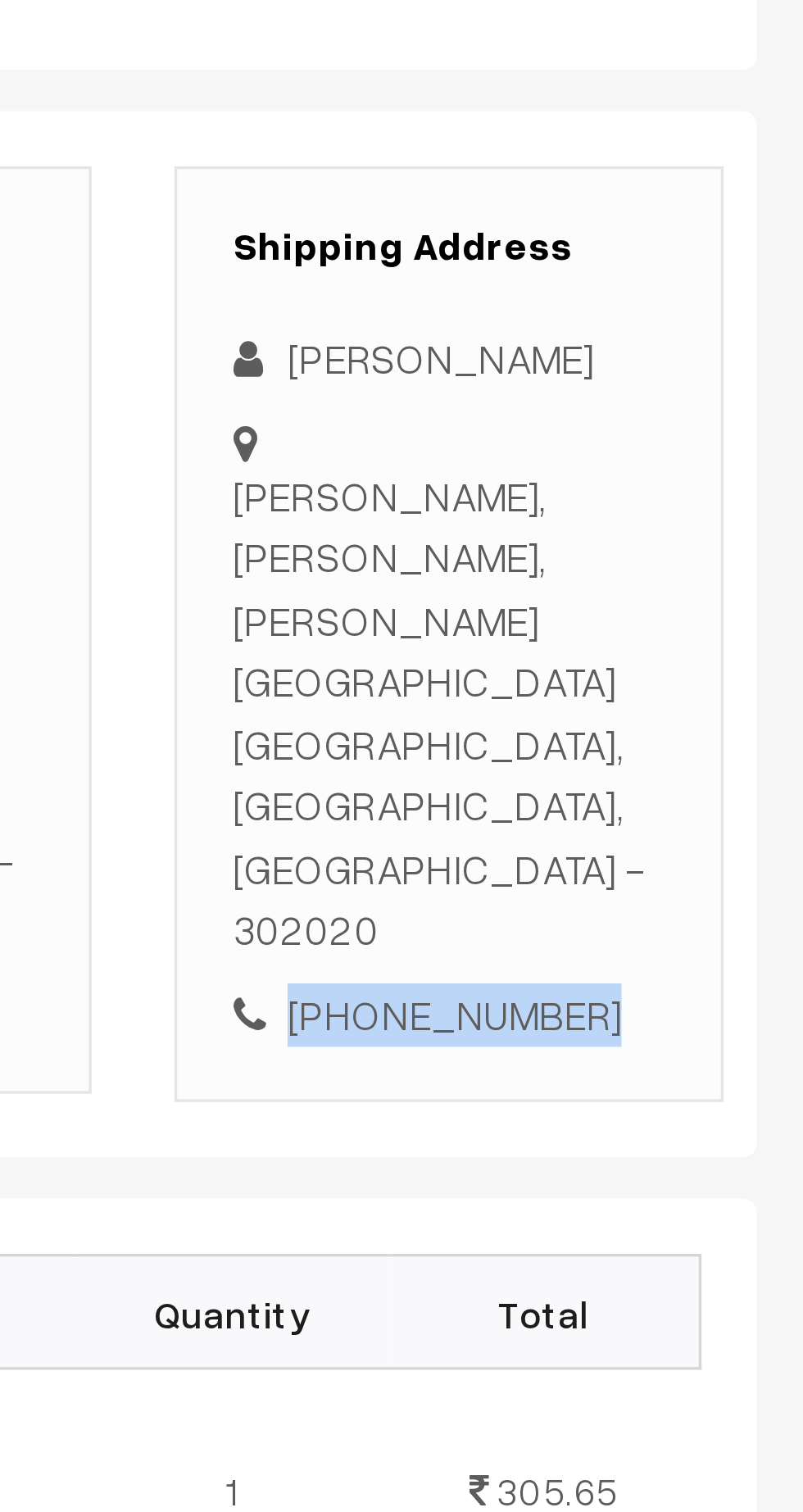
click at [700, 585] on div "+91 8619445012" at bounding box center [695, 595] width 128 height 19
copy div "8619445012"
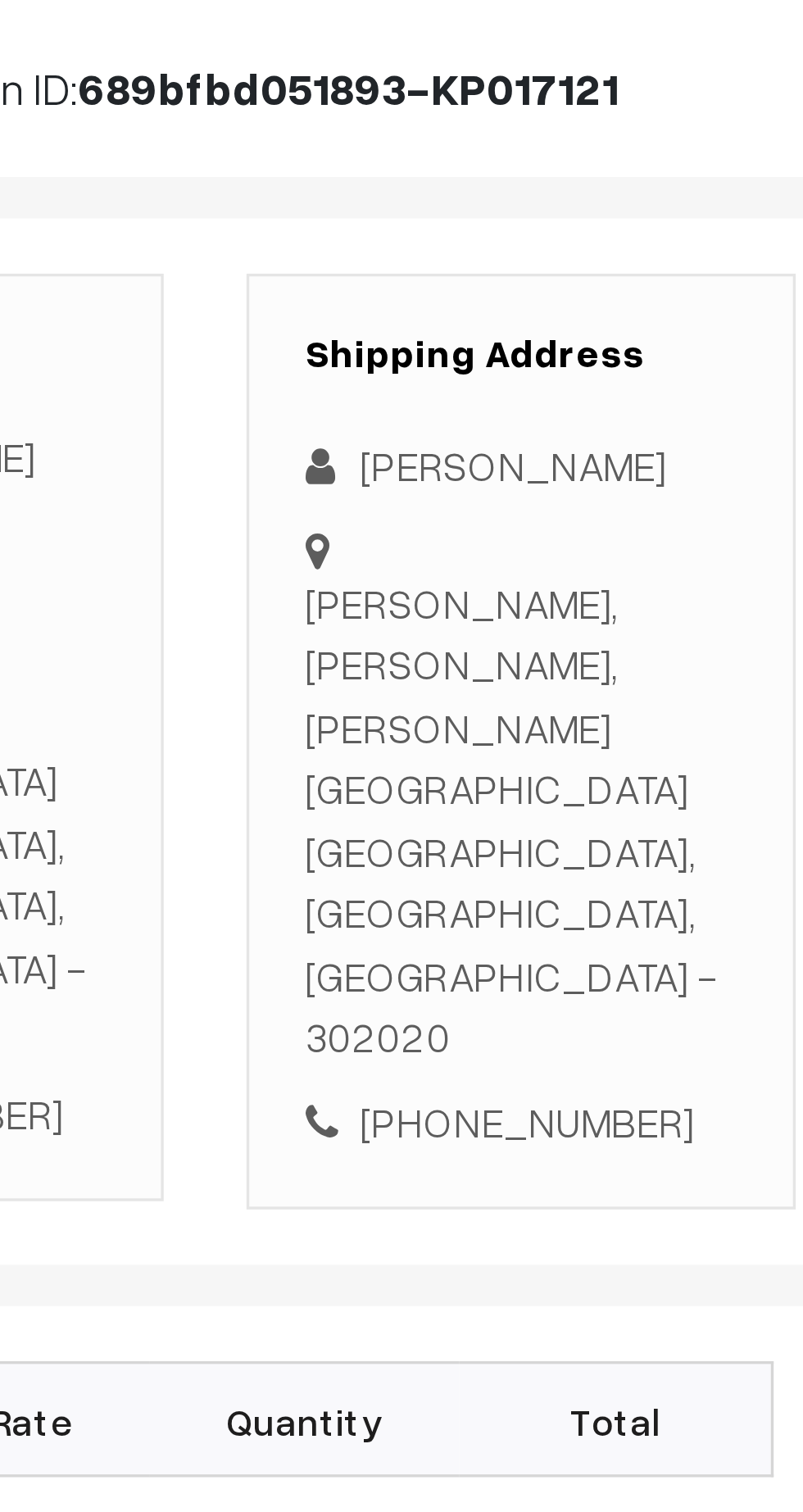
click at [682, 494] on div "Barh dariya, mansarover, Rose garden Jaipur, Rajasthan, India - 302020" at bounding box center [695, 505] width 128 height 147
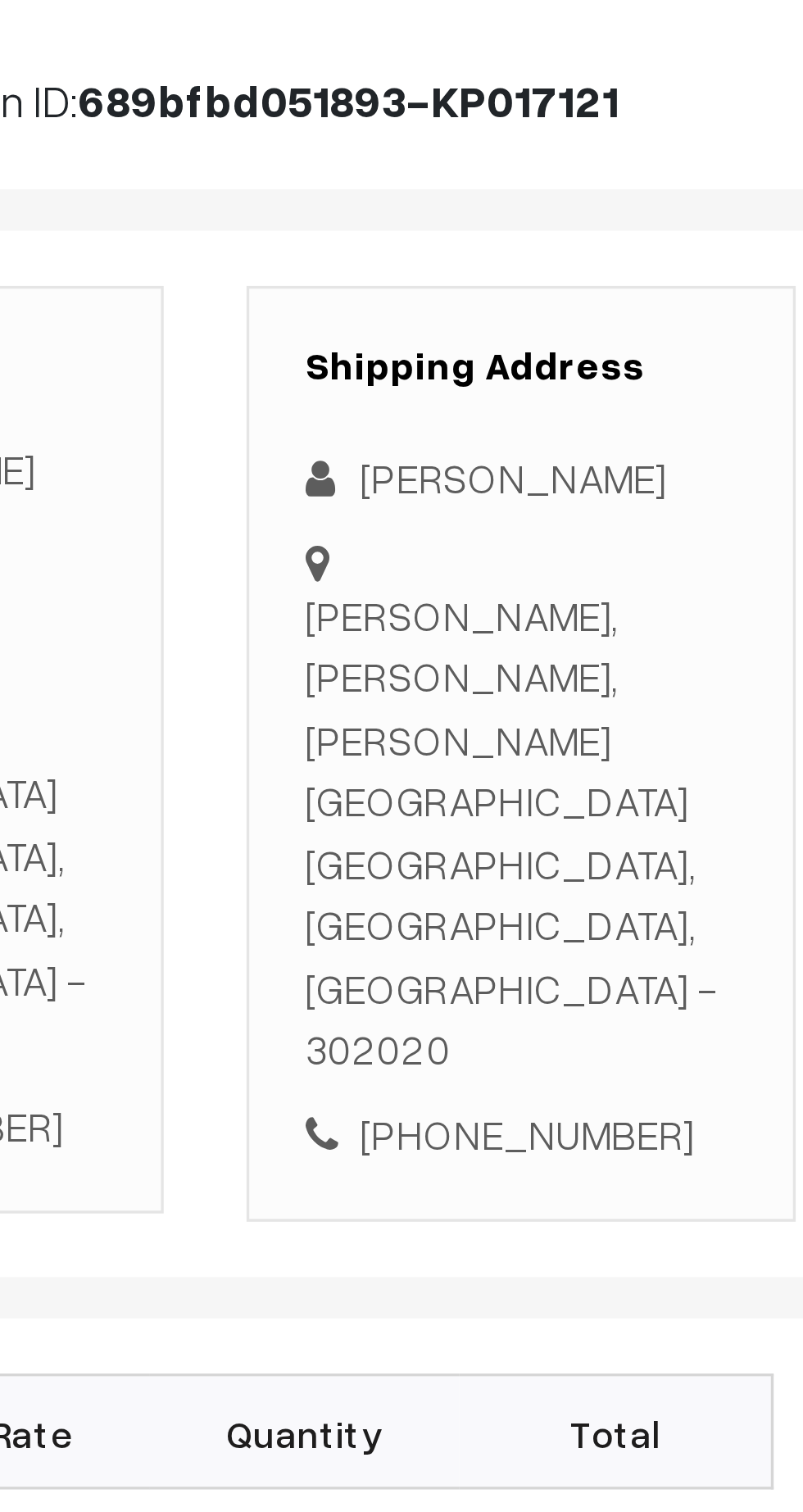
copy div "Barh dariya, mansarover, Rose garden Jaipur, Rajasthan, India - 302020"
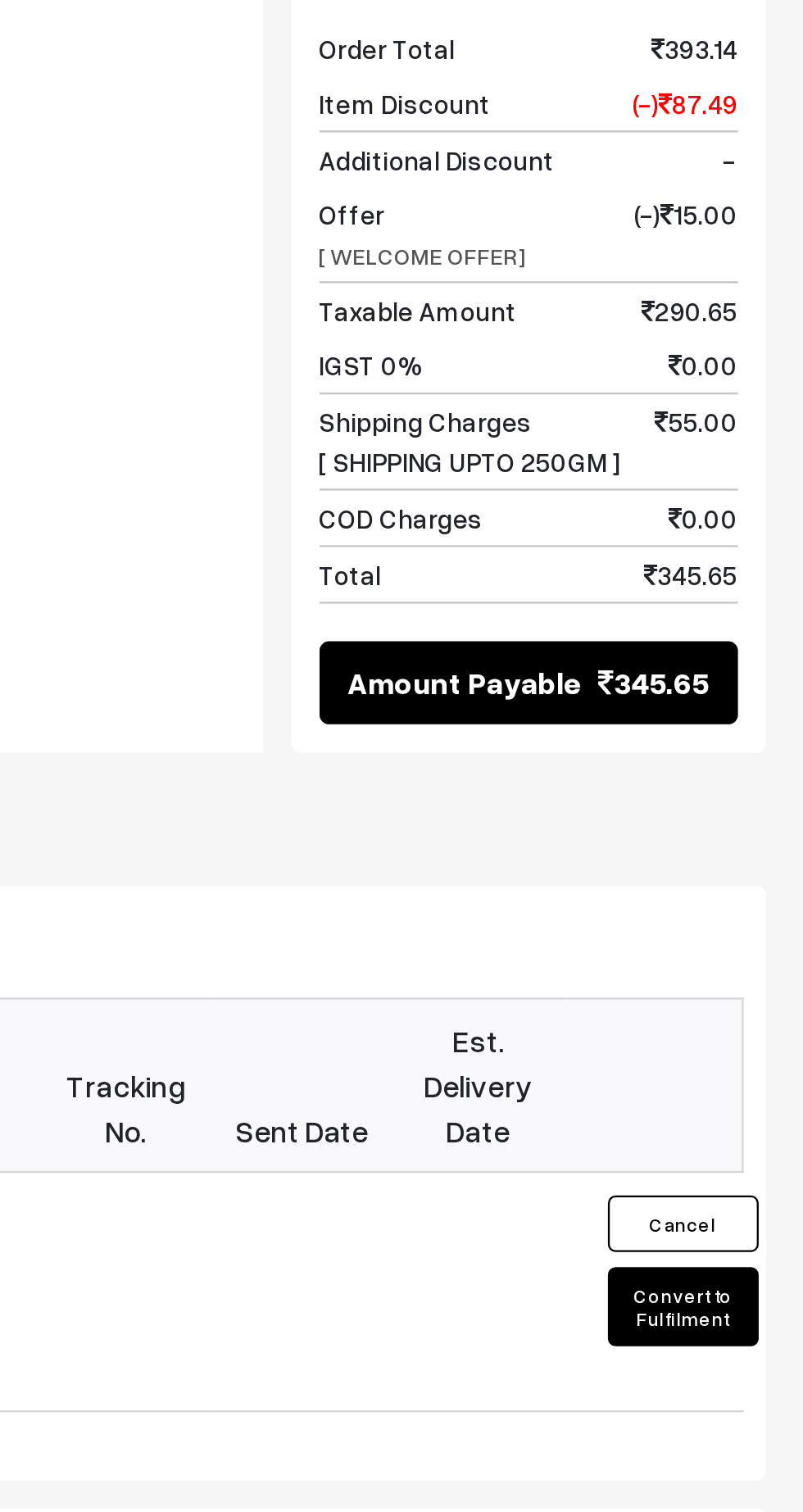
scroll to position [67, 0]
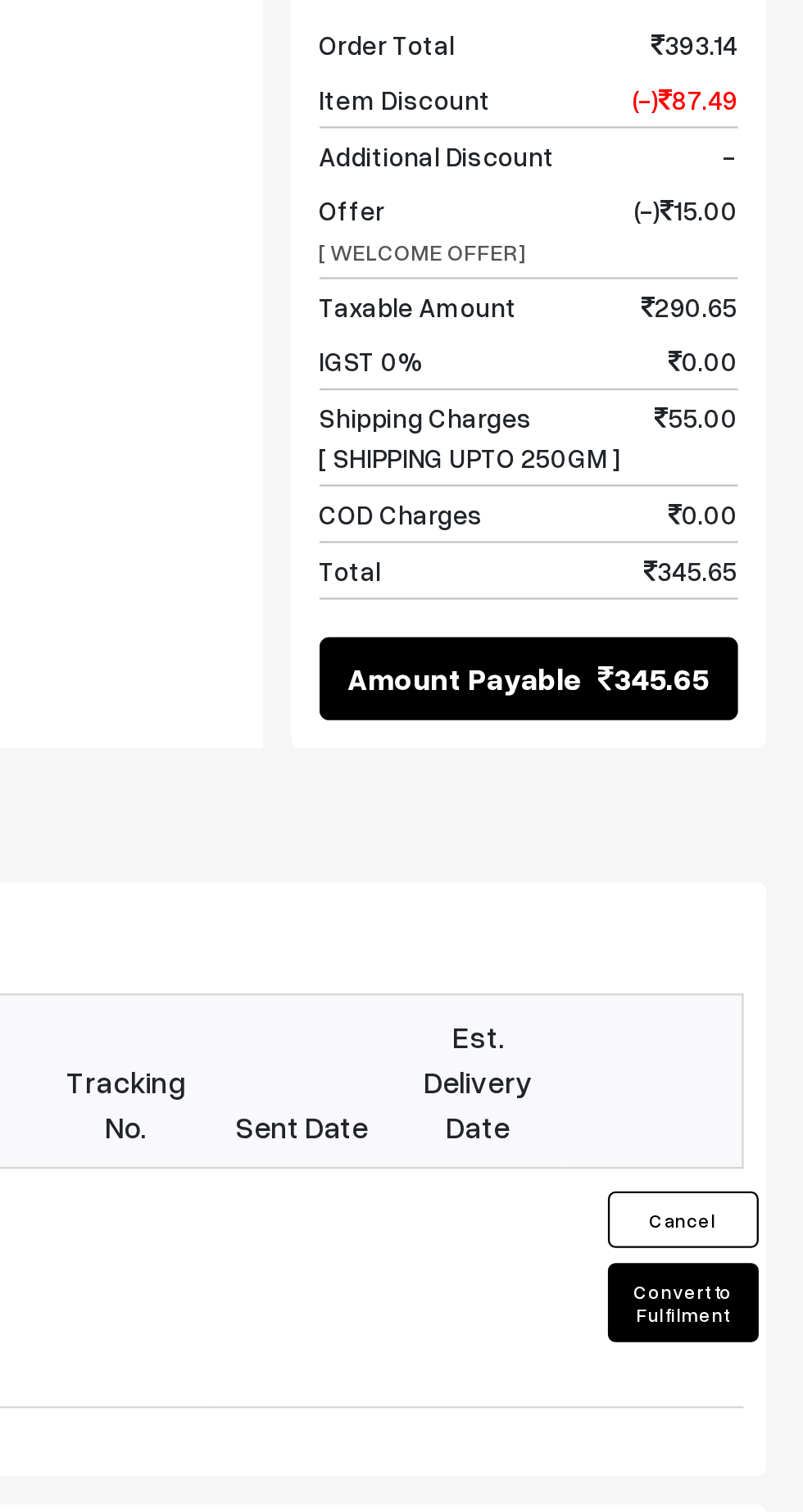
click at [748, 1342] on button "Convert to Fulfilment" at bounding box center [750, 1359] width 65 height 34
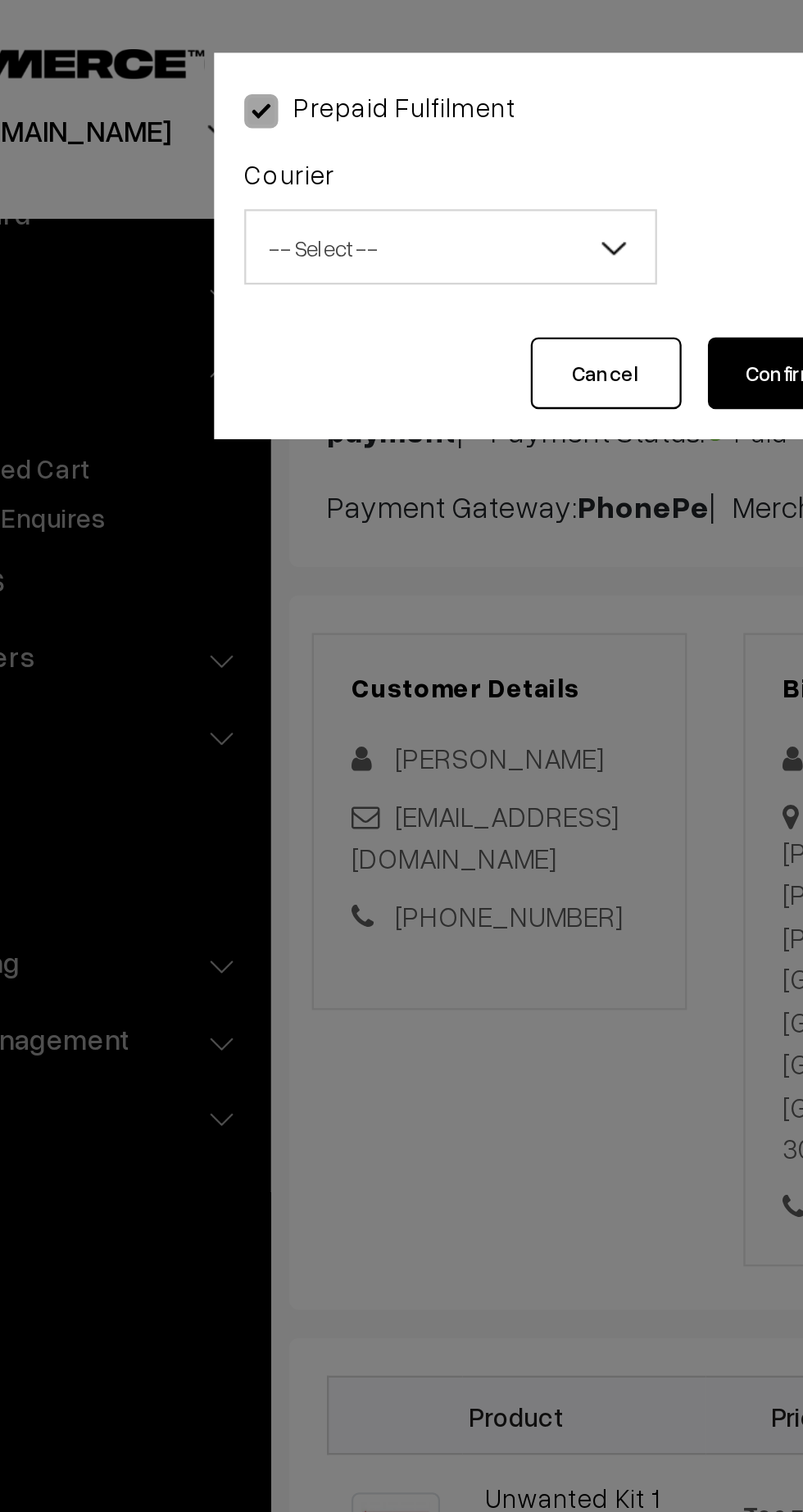
click at [275, 102] on span "-- Select --" at bounding box center [299, 108] width 177 height 28
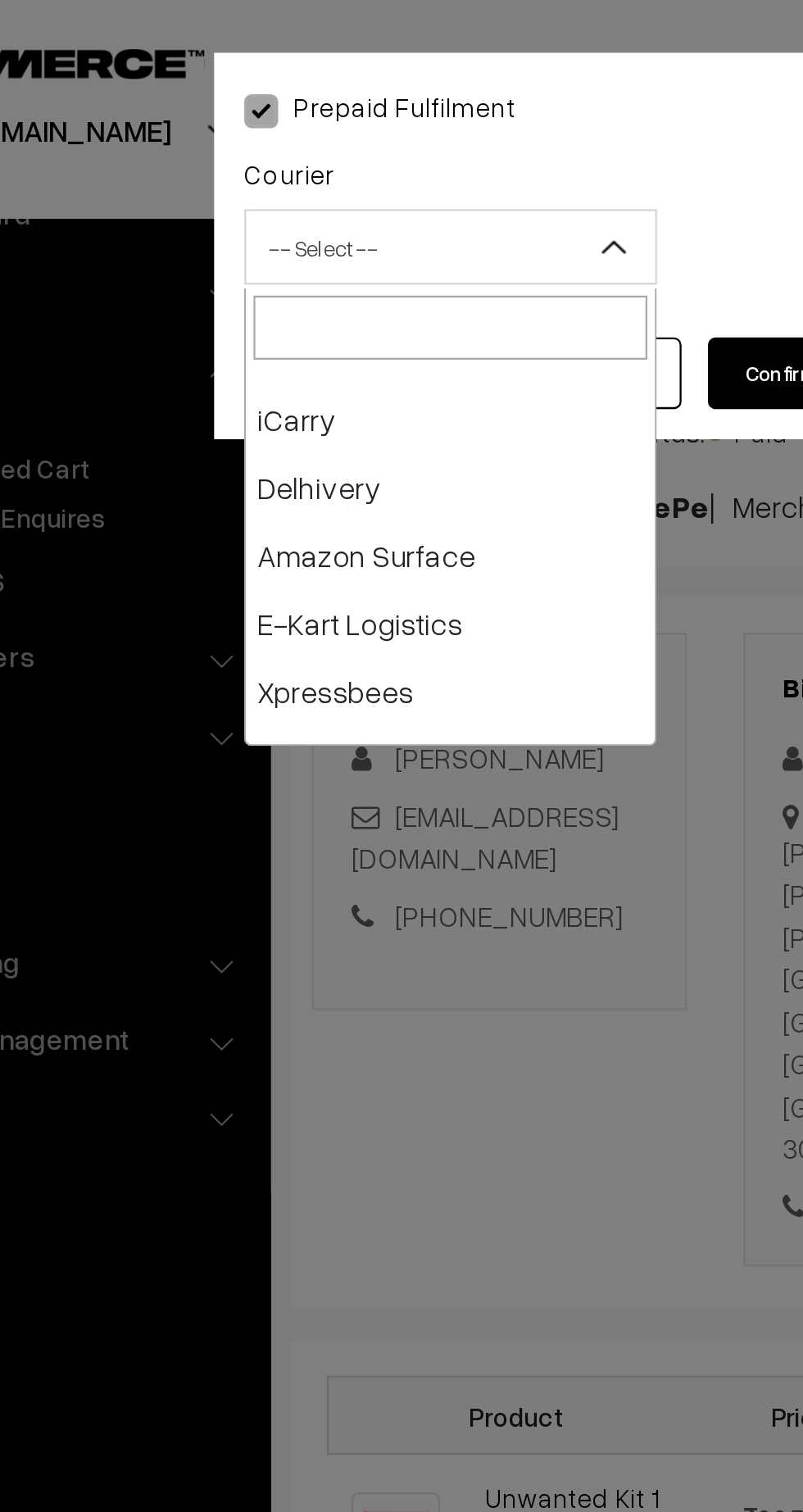
scroll to position [107, 0]
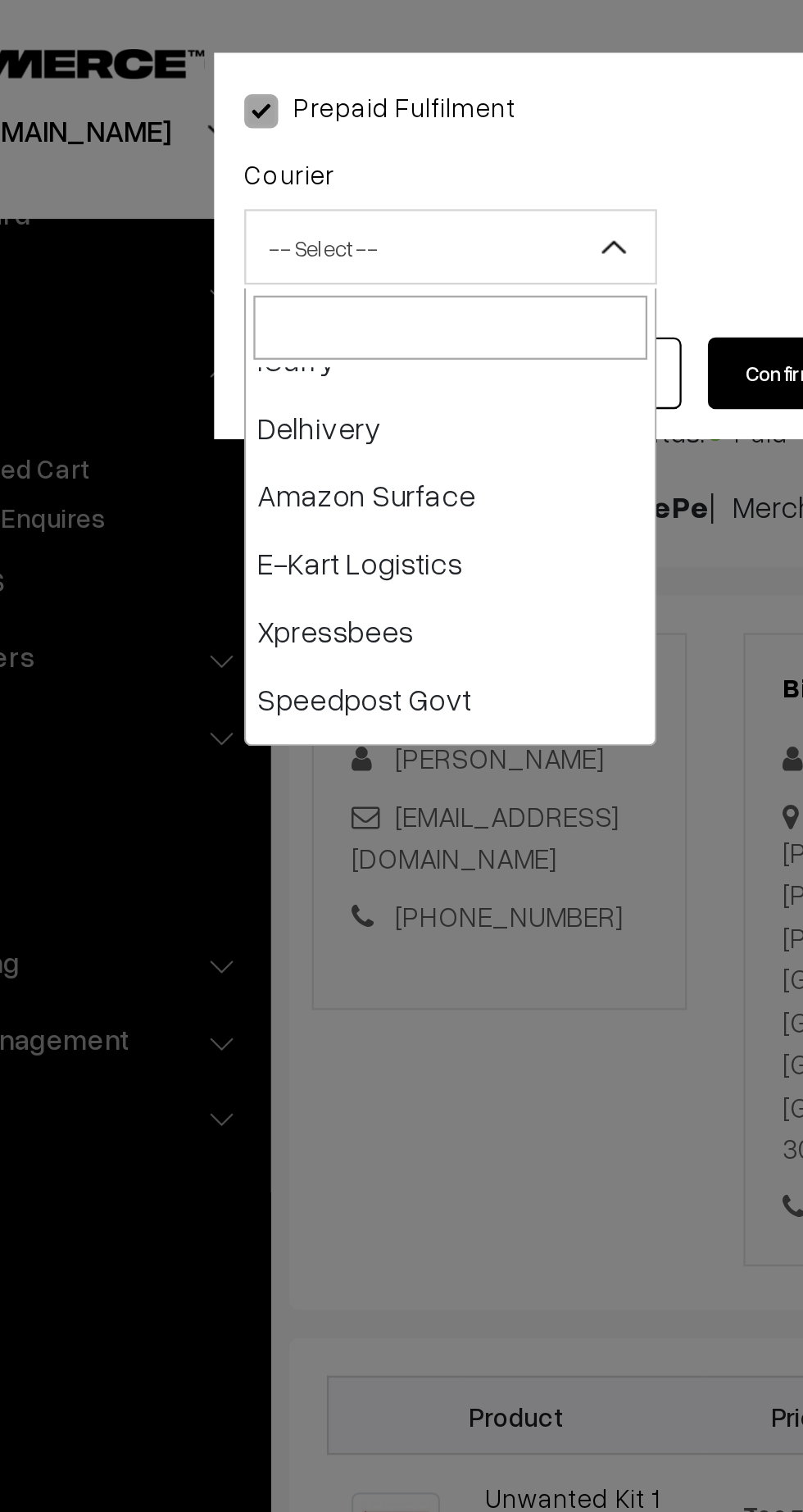
select select "6"
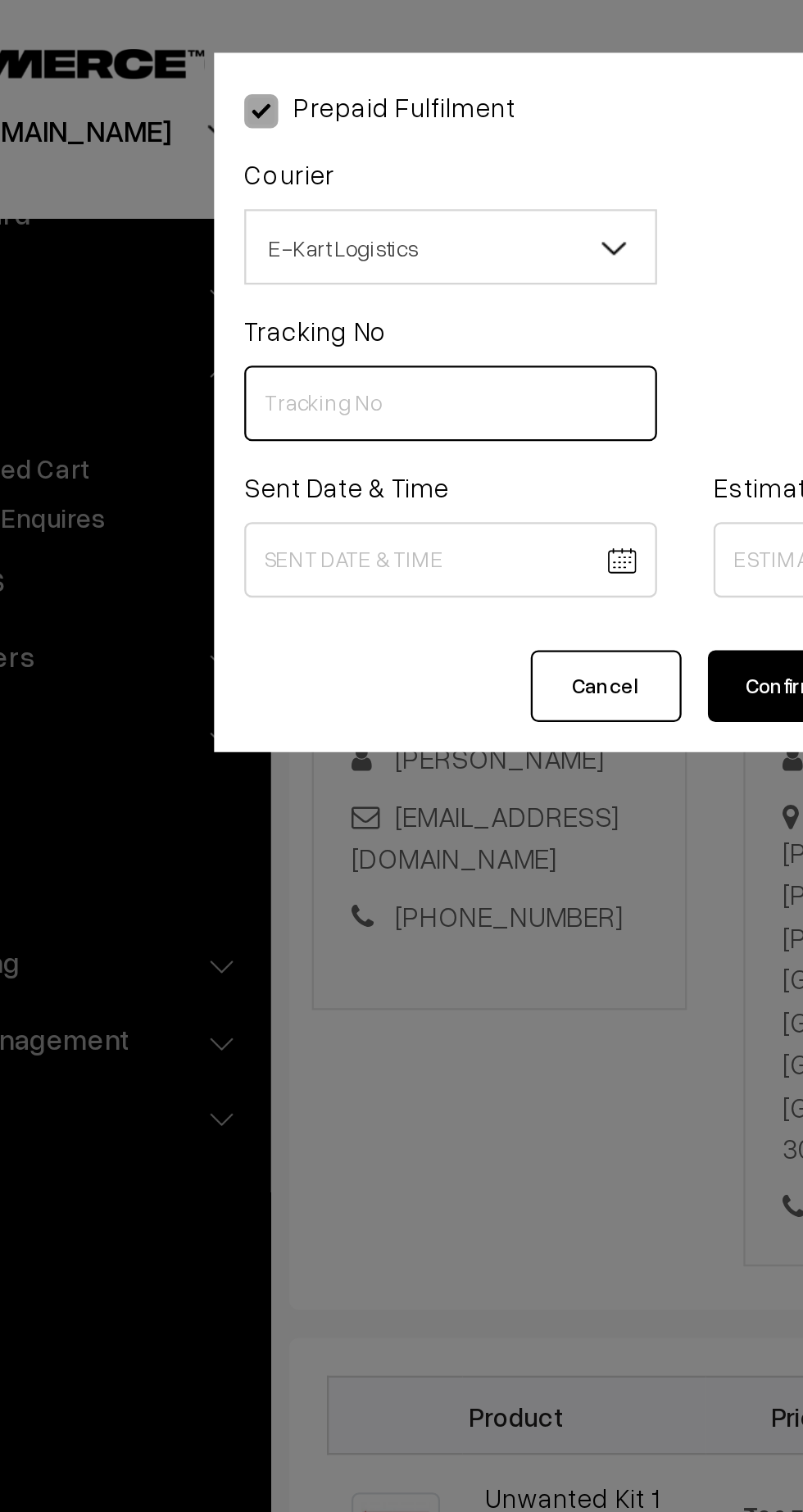
paste input "ICYP0003875633"
type input "ICYP0003875633"
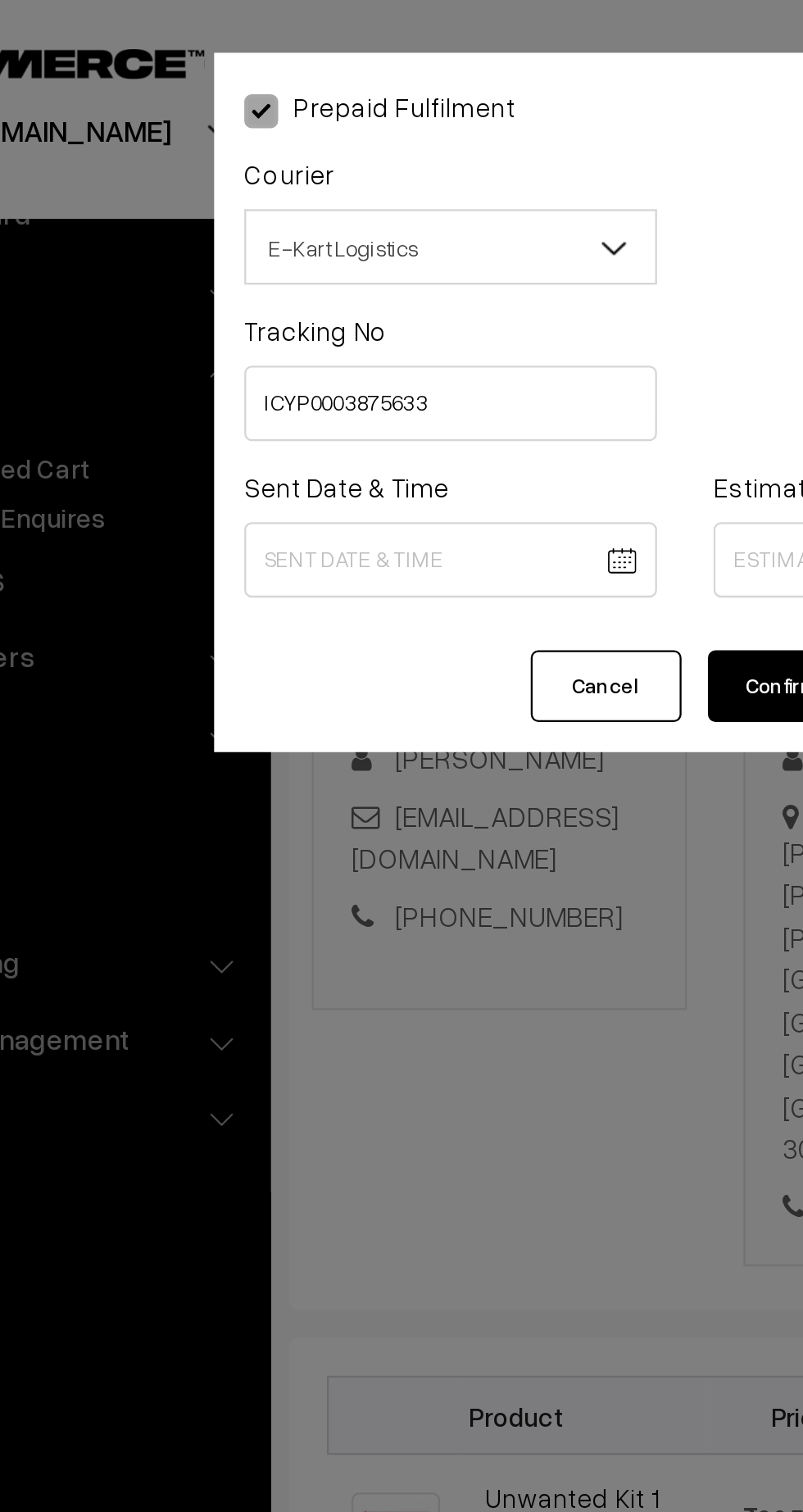
click at [278, 243] on body "Thank you for showing interest. Our team will call you shortly. Close [DOMAIN_N…" at bounding box center [401, 943] width 803 height 2021
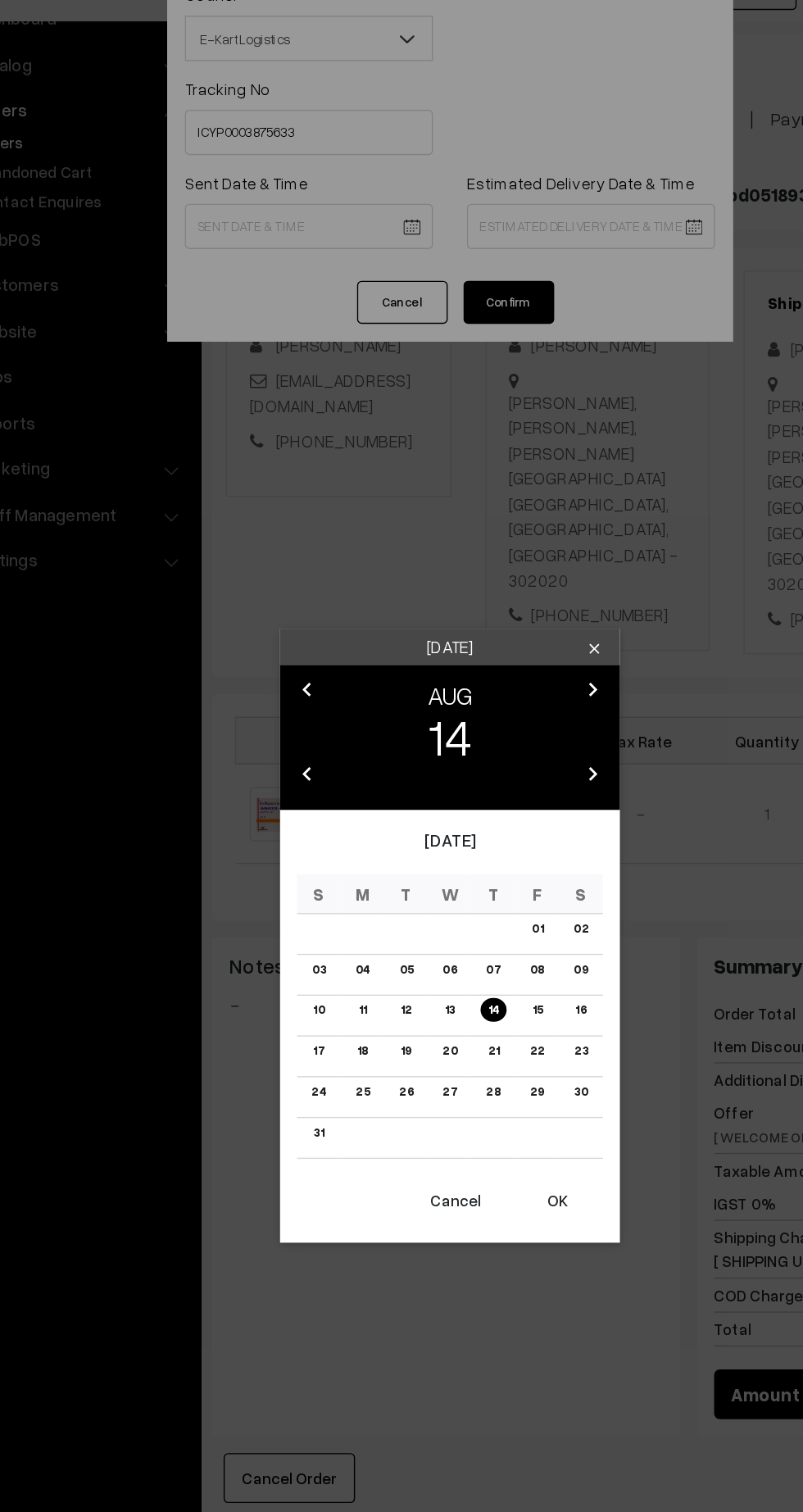
scroll to position [67, 0]
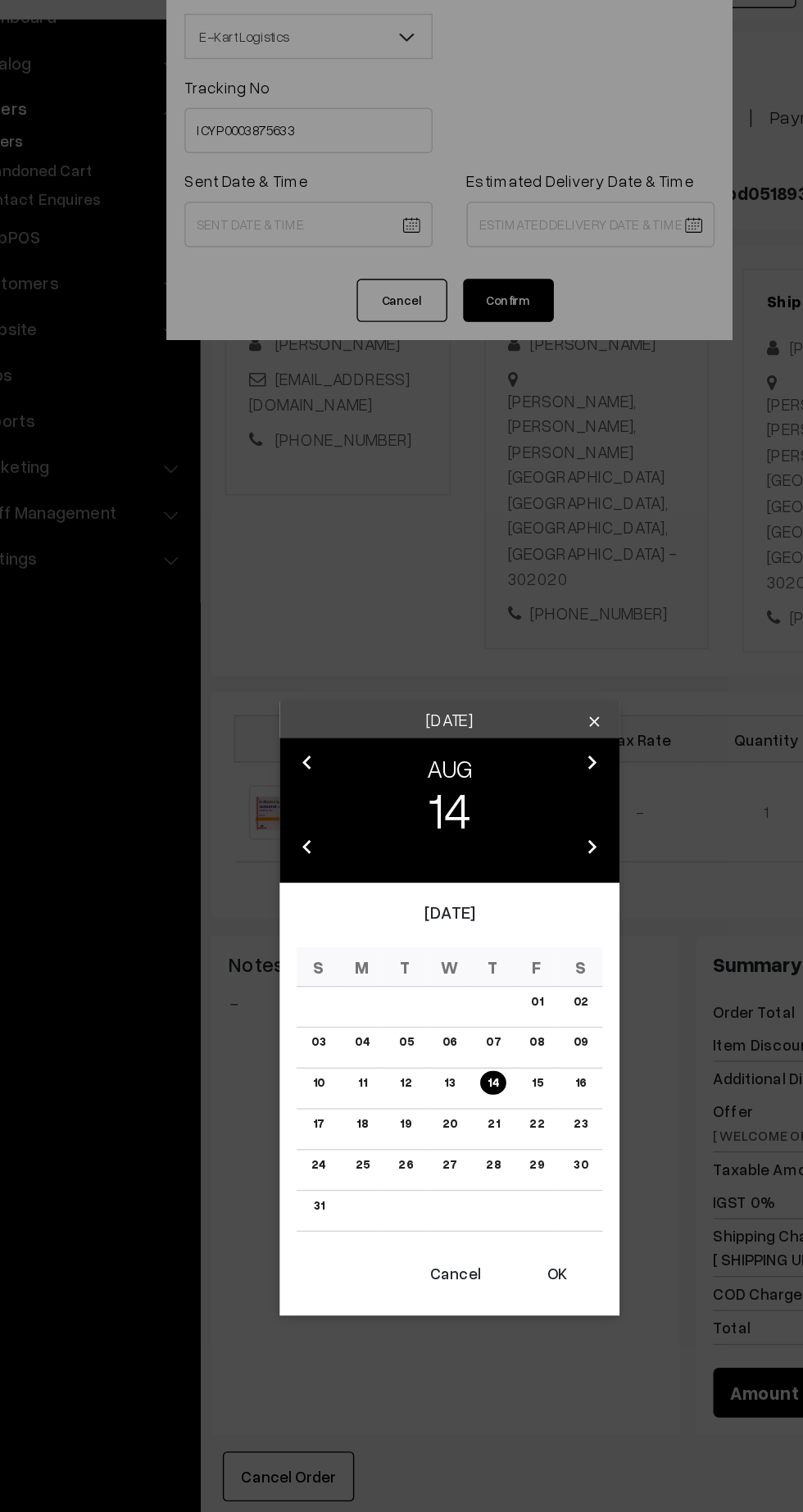
click at [478, 1001] on button "OK" at bounding box center [478, 1002] width 65 height 36
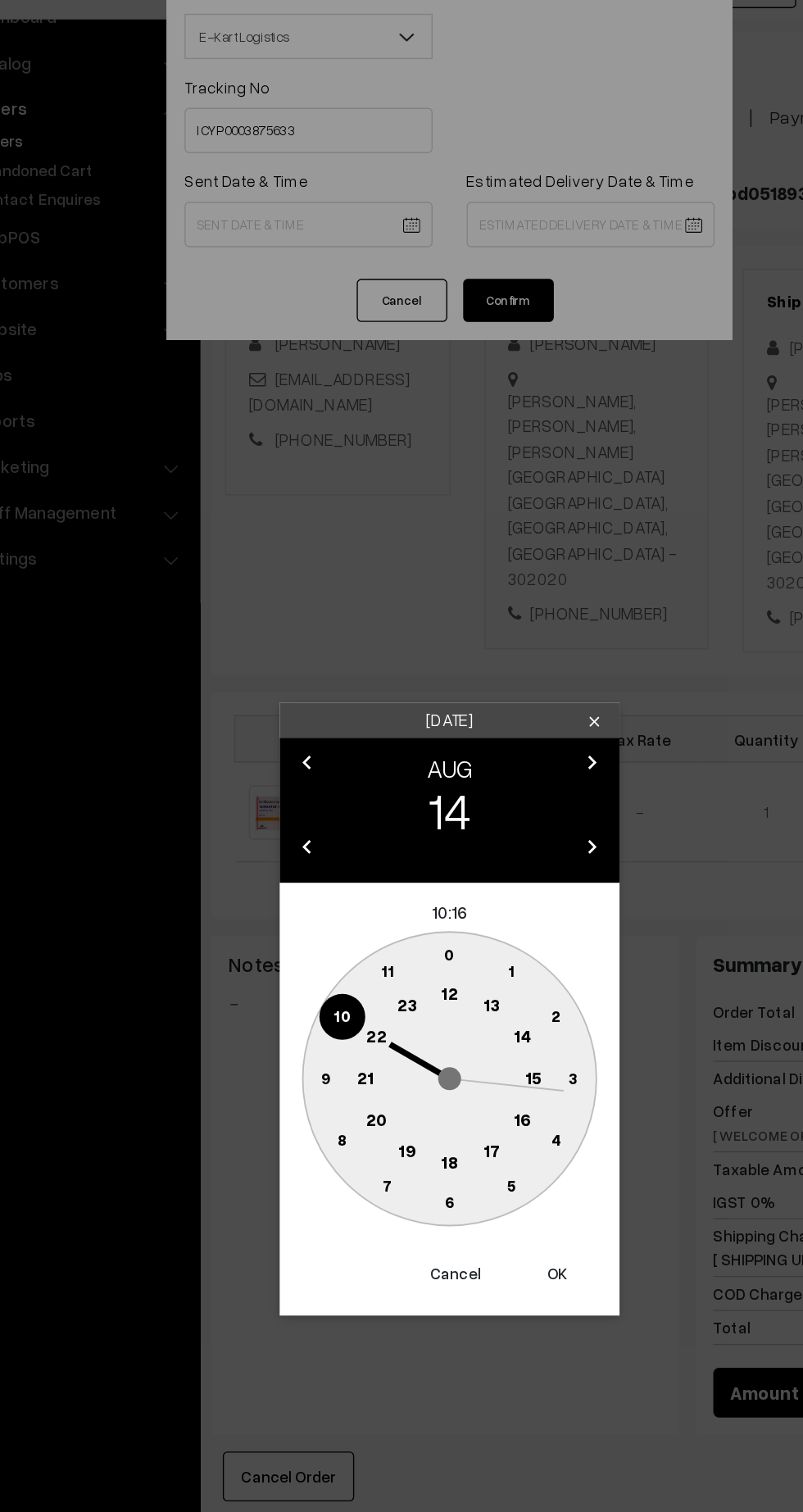
click at [401, 800] on text "12" at bounding box center [401, 799] width 12 height 15
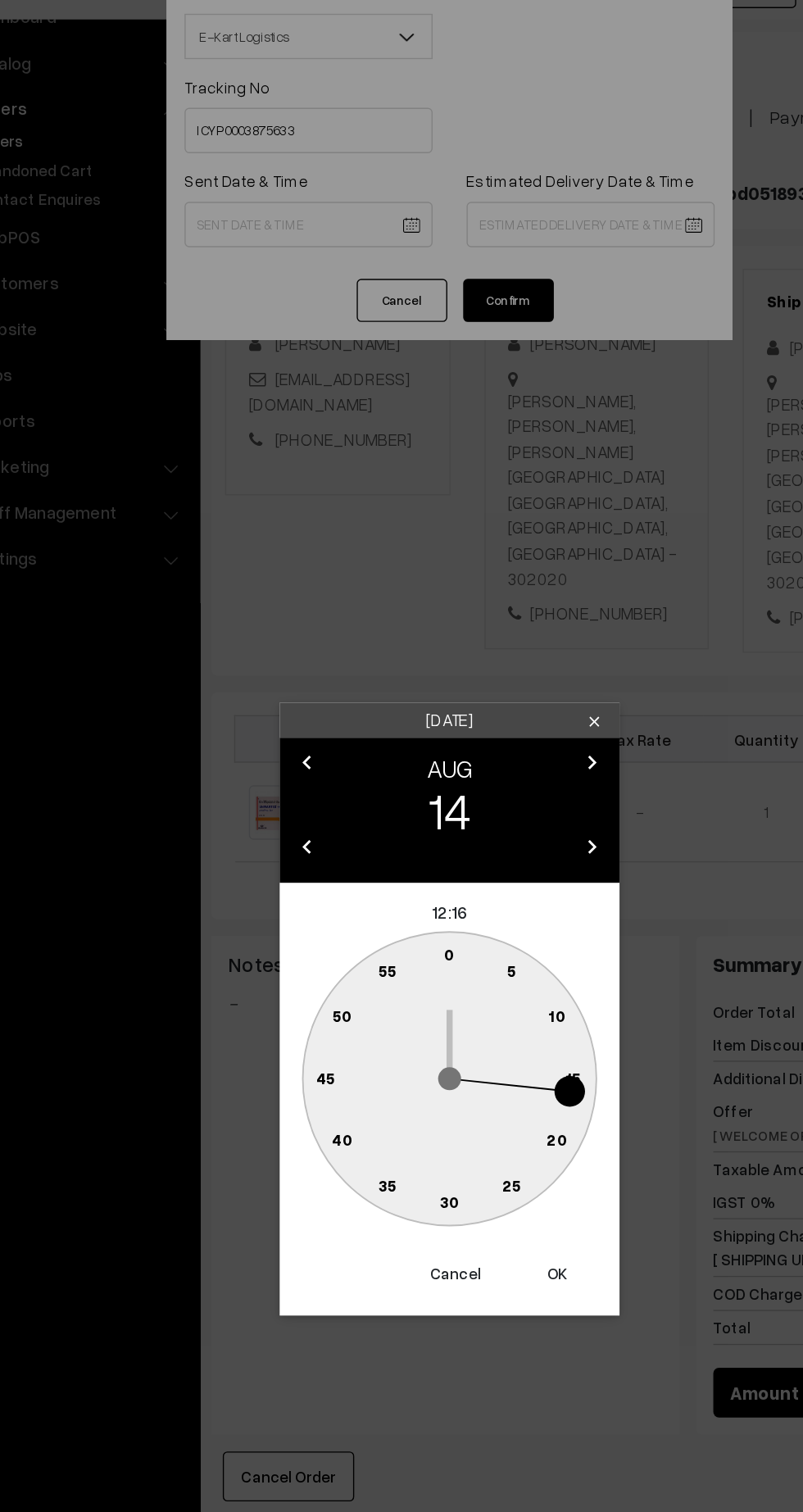
click at [311, 856] on text "45" at bounding box center [311, 860] width 14 height 14
type input "[DATE] 12:45"
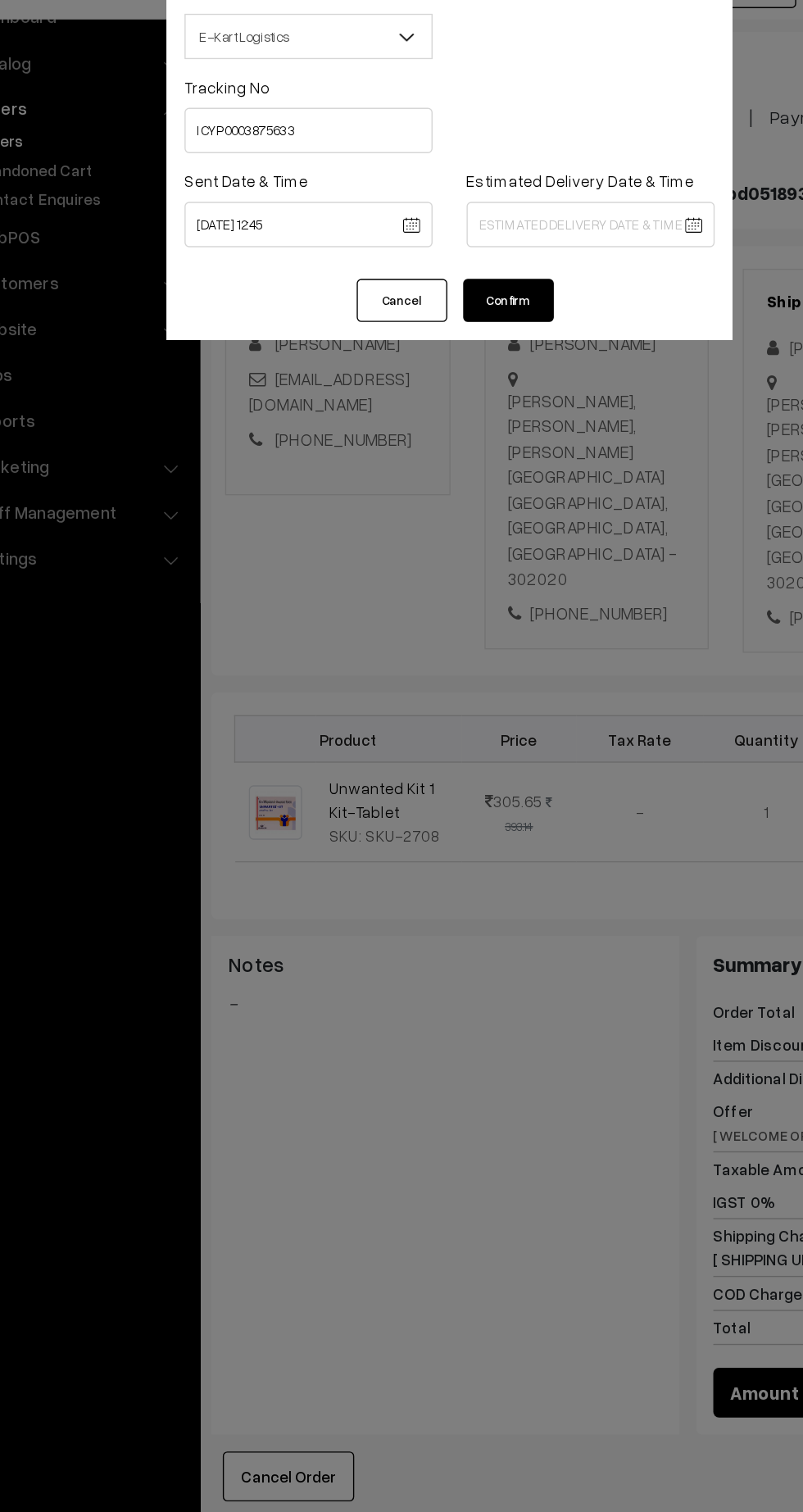
click at [544, 240] on body "Thank you for showing interest. Our team will call you shortly. Close [DOMAIN_N…" at bounding box center [401, 943] width 803 height 2021
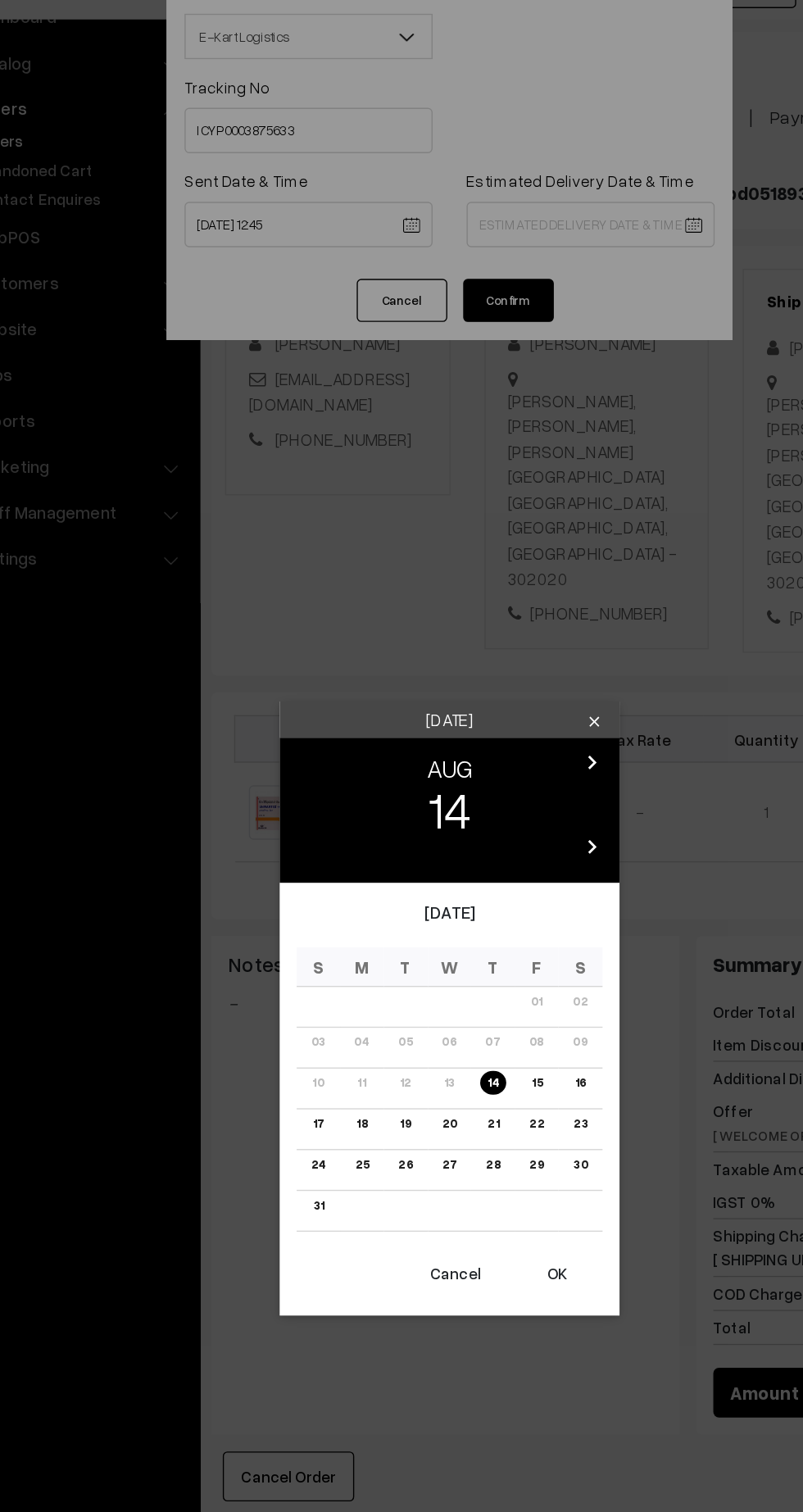
click at [407, 899] on link "20" at bounding box center [401, 894] width 21 height 17
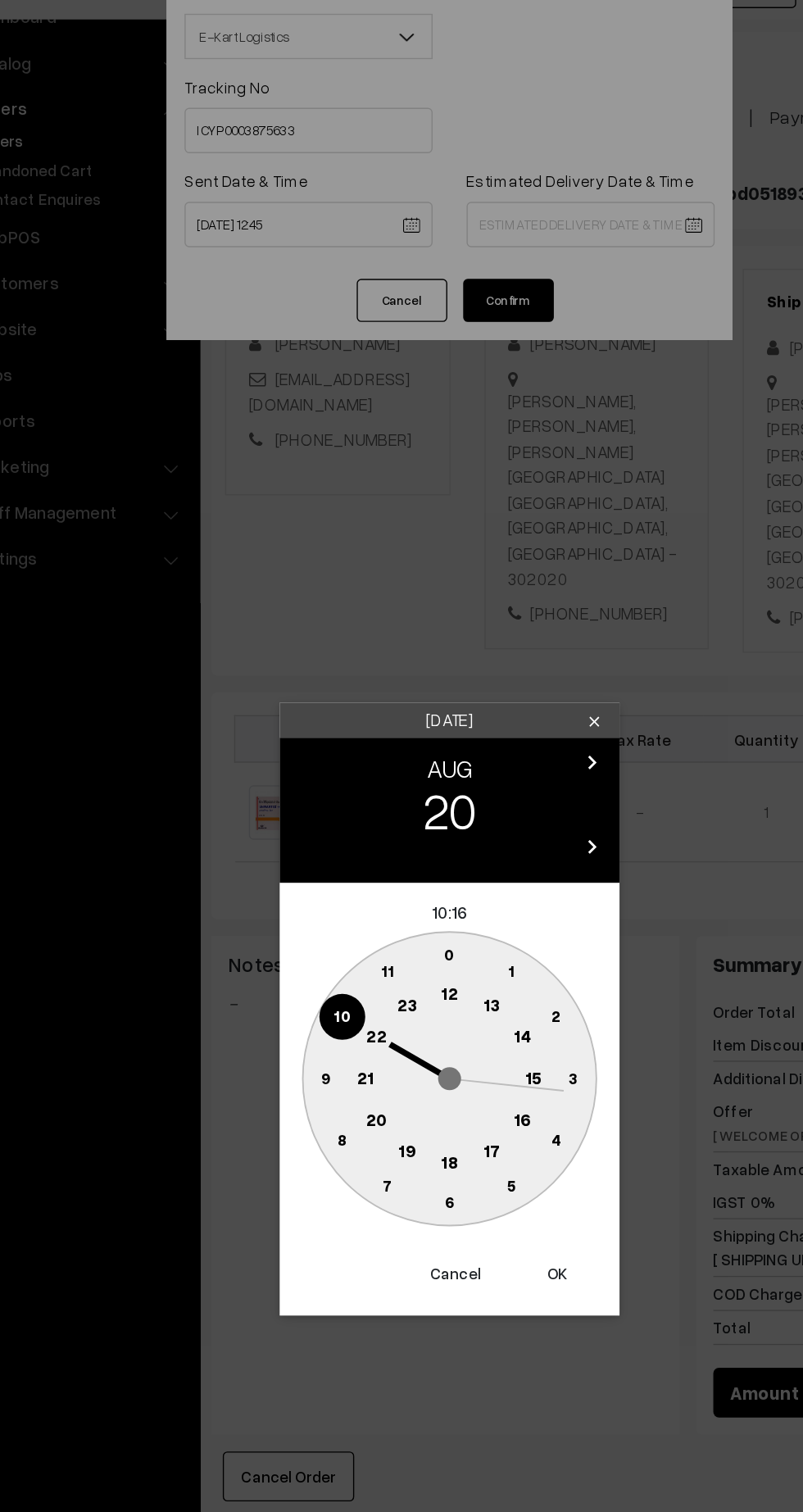
click at [340, 859] on text "21" at bounding box center [340, 860] width 12 height 15
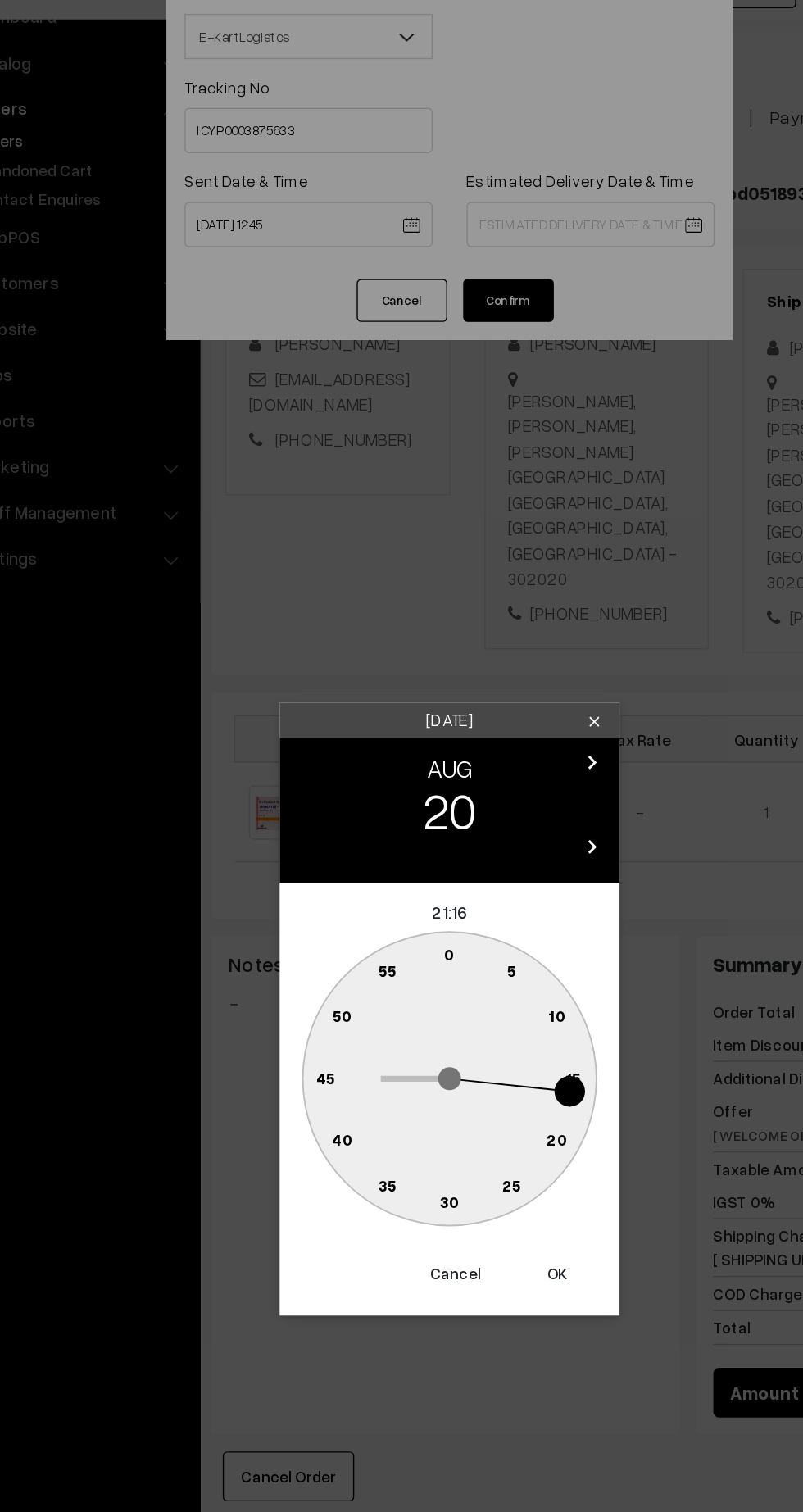
click at [403, 952] on text "30" at bounding box center [402, 949] width 14 height 14
type input "20-08-2025 21:30"
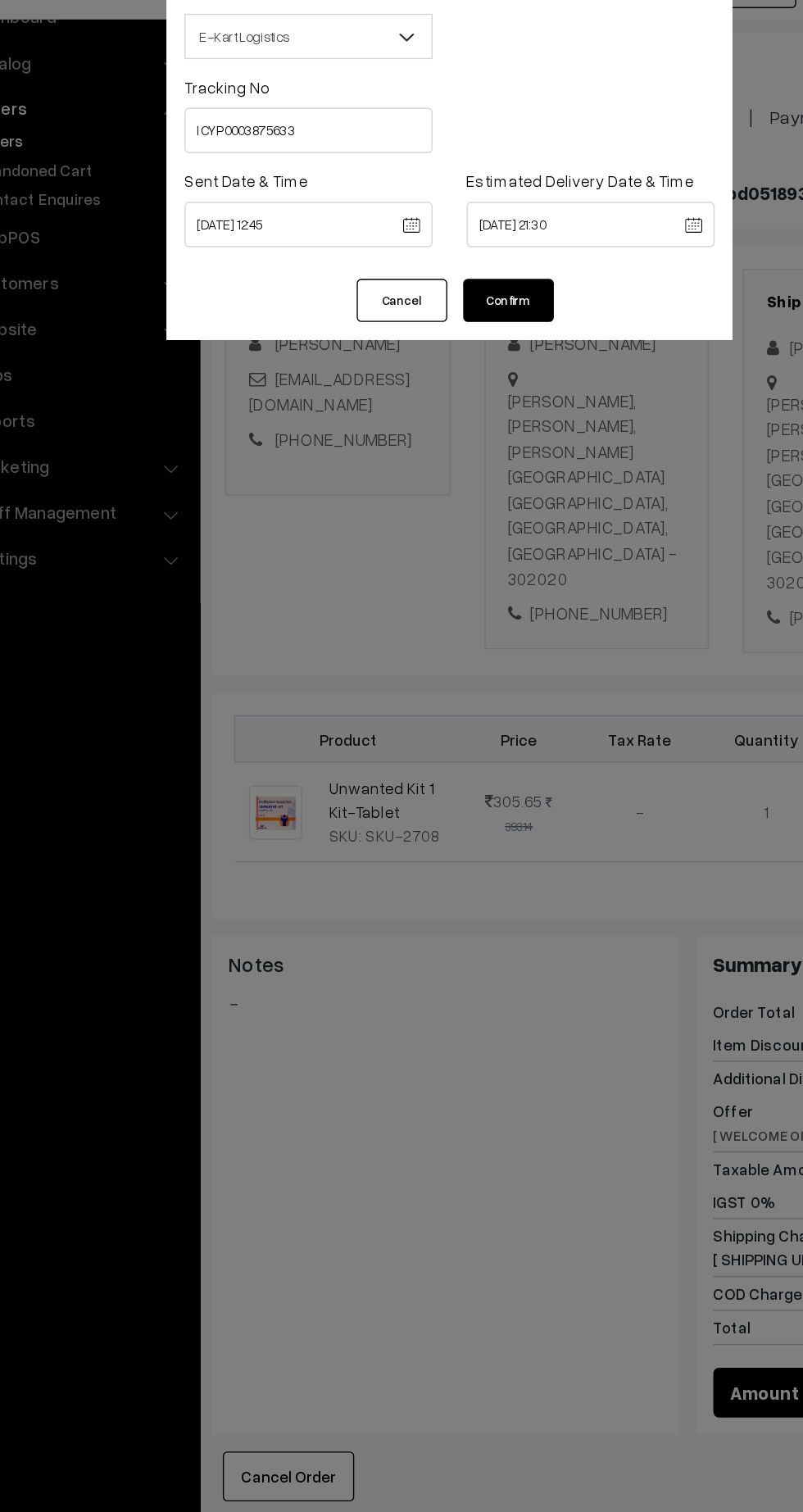
click at [465, 289] on button "Confirm" at bounding box center [443, 298] width 65 height 31
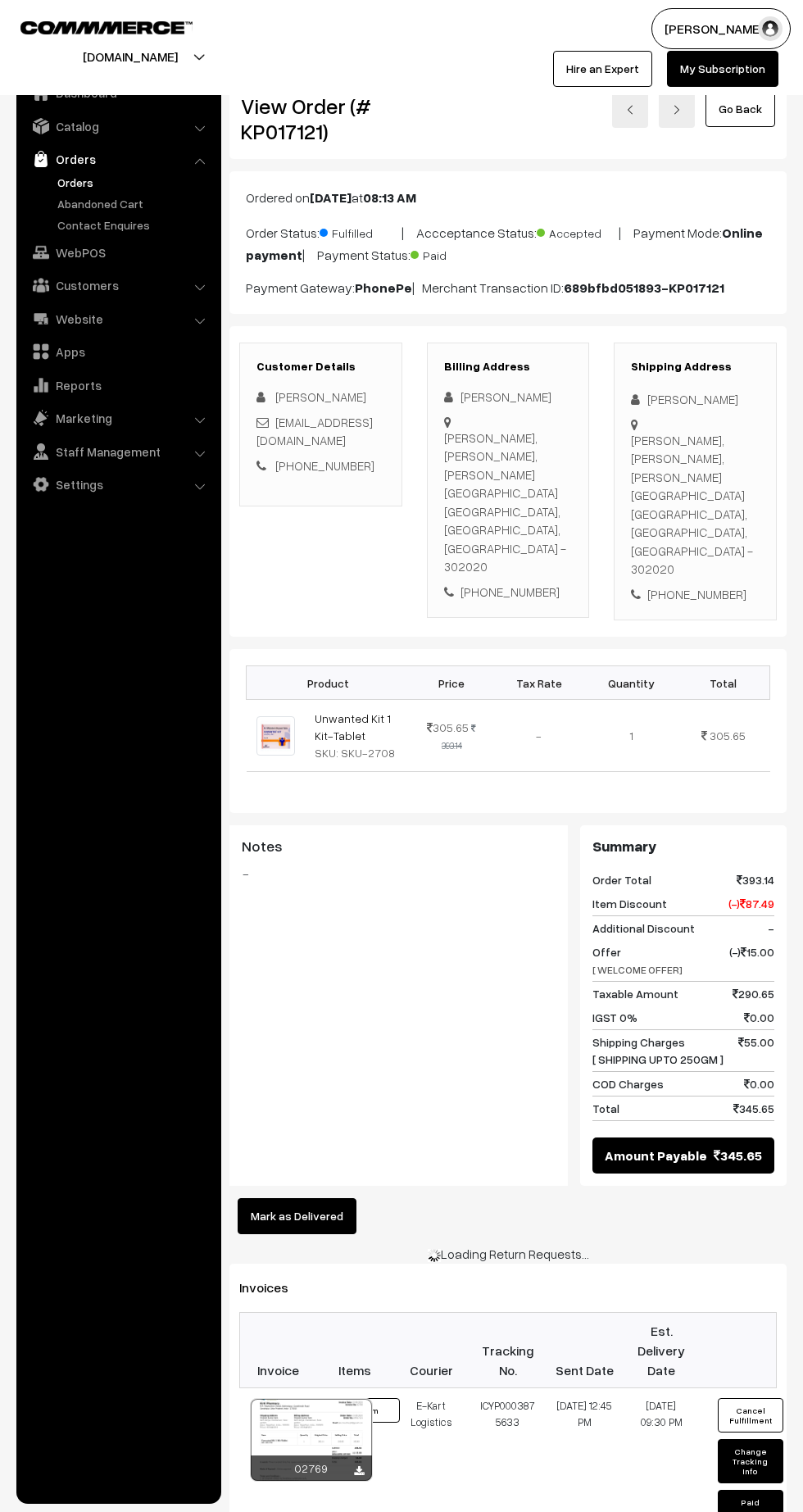
scroll to position [67, 0]
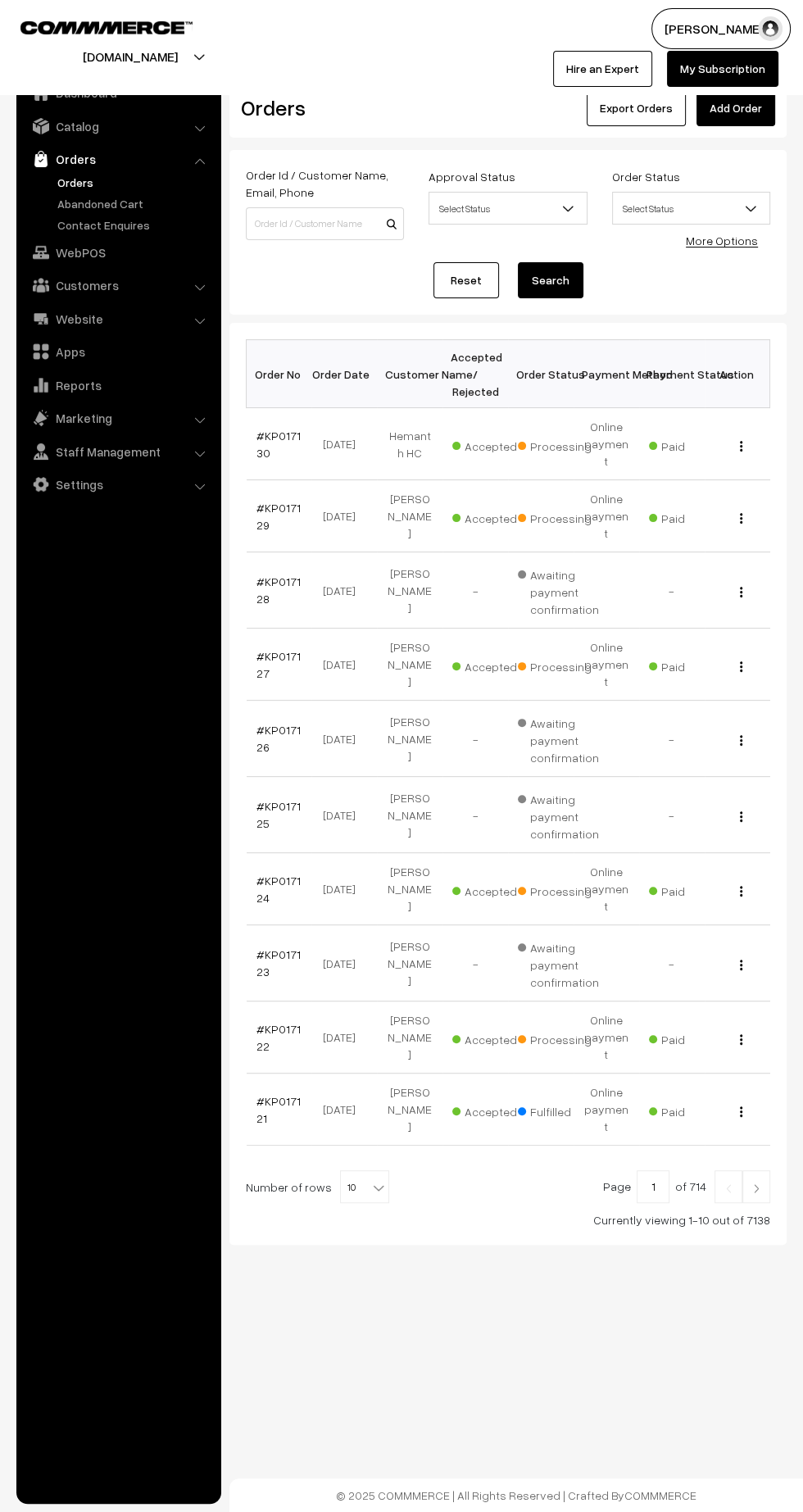
click at [258, 1022] on link "#KP017122" at bounding box center [278, 1037] width 44 height 31
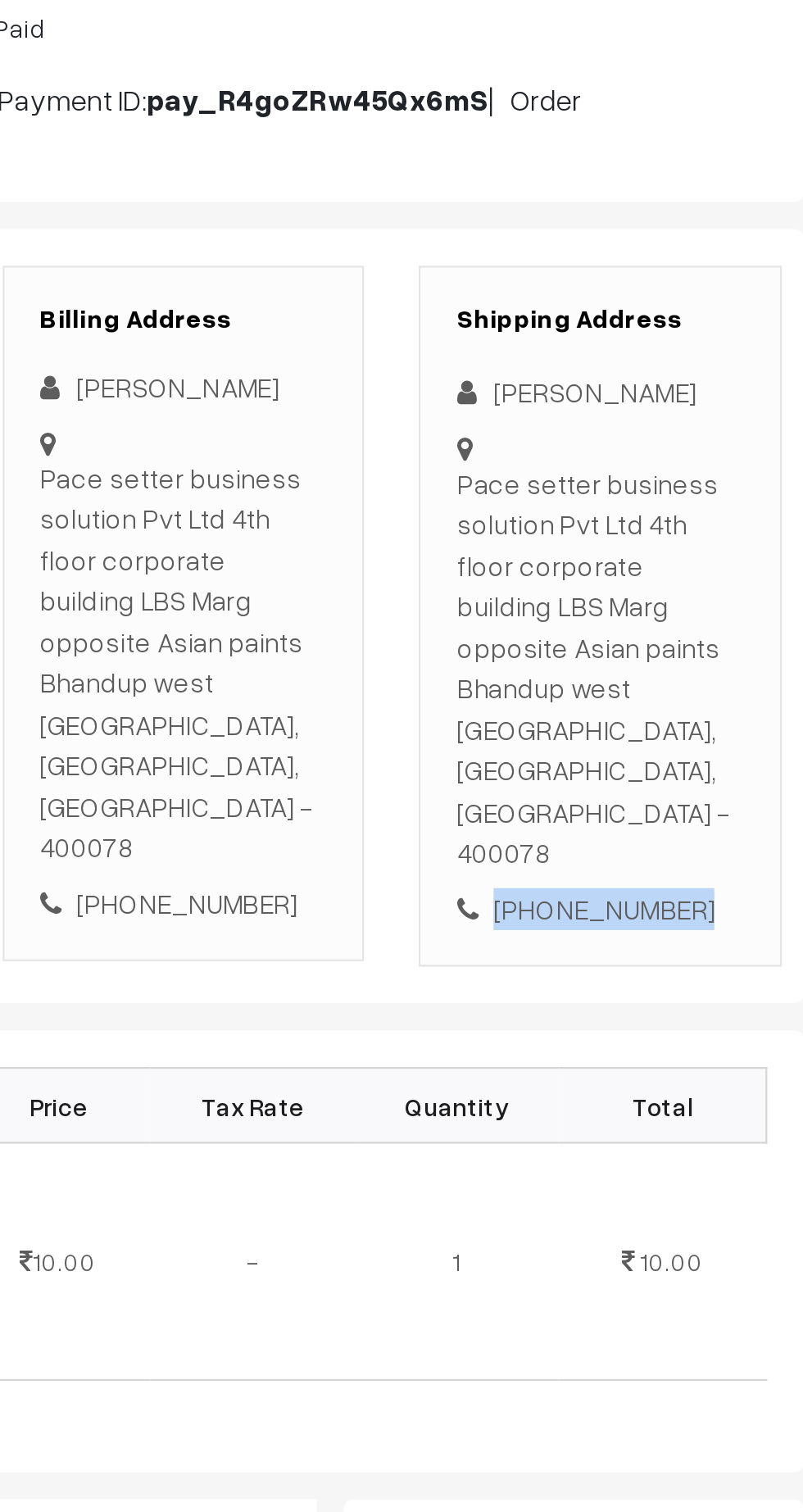
click at [705, 642] on div "[PHONE_NUMBER]" at bounding box center [695, 651] width 128 height 19
copy div "7208344972"
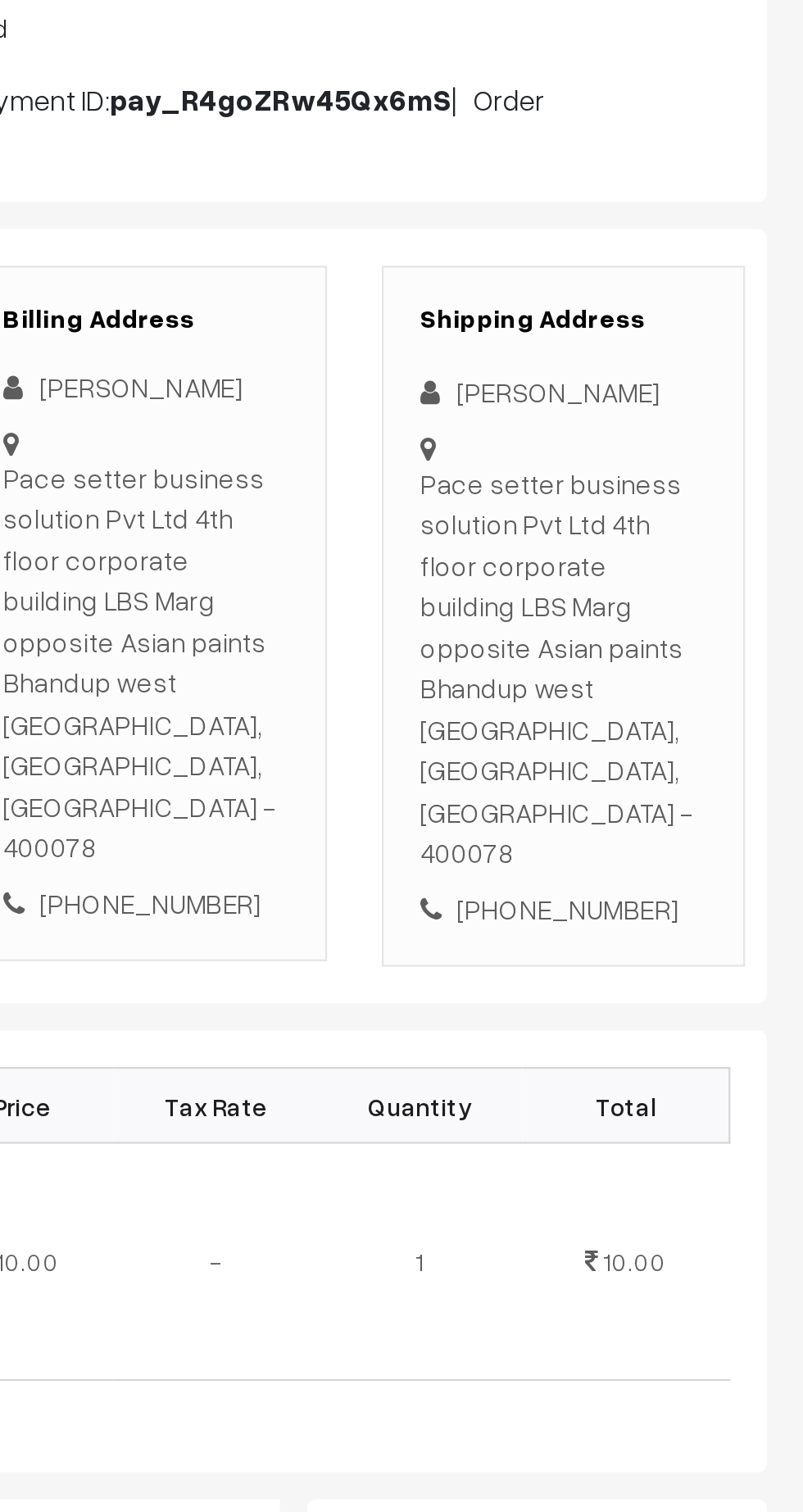
copy div "Pace setter business solution Pvt Ltd 4th floor corporate building LBS Marg opp…"
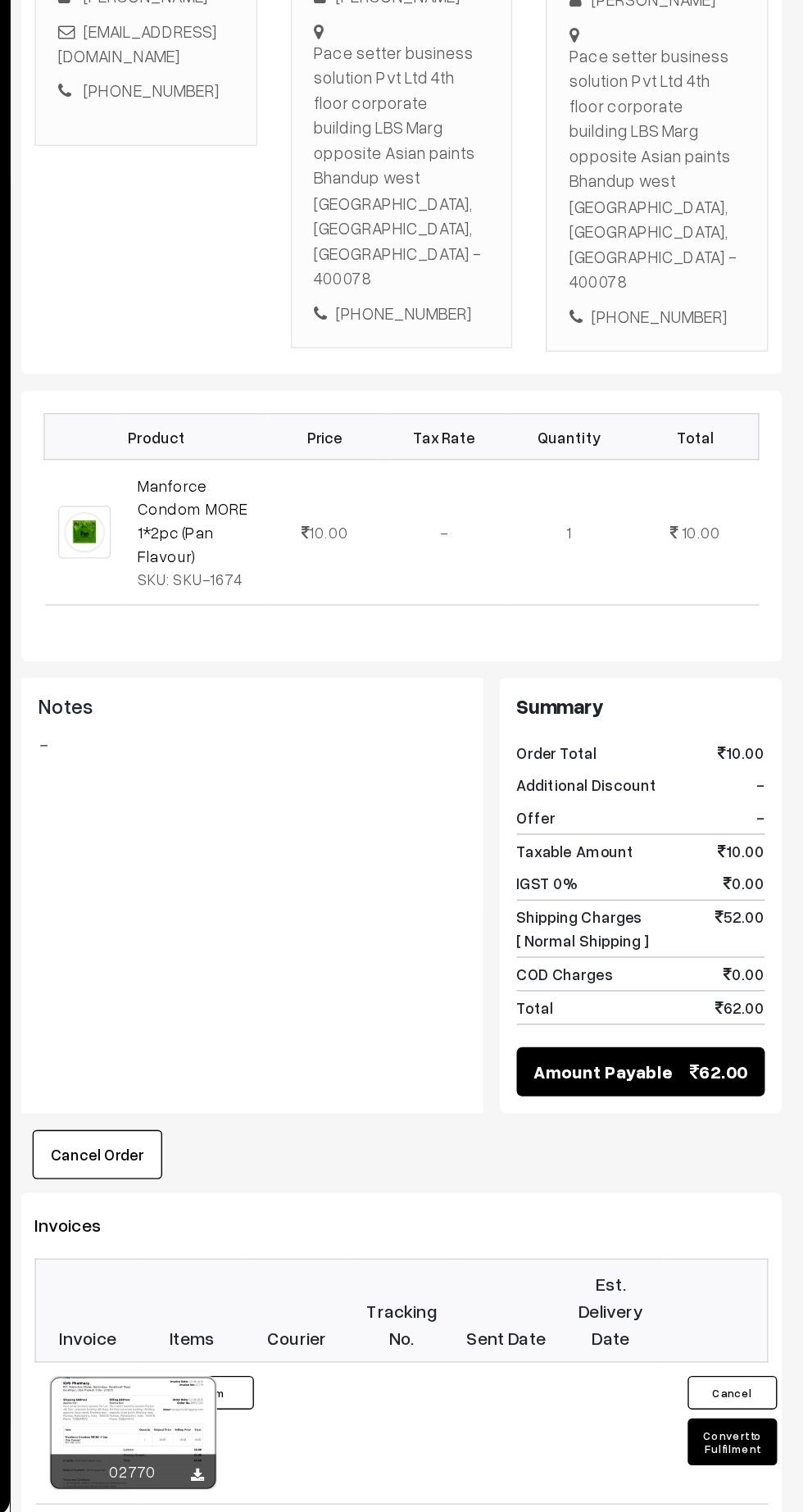
scroll to position [26, 0]
click at [746, 1433] on button "Convert to Fulfilment" at bounding box center [750, 1450] width 65 height 34
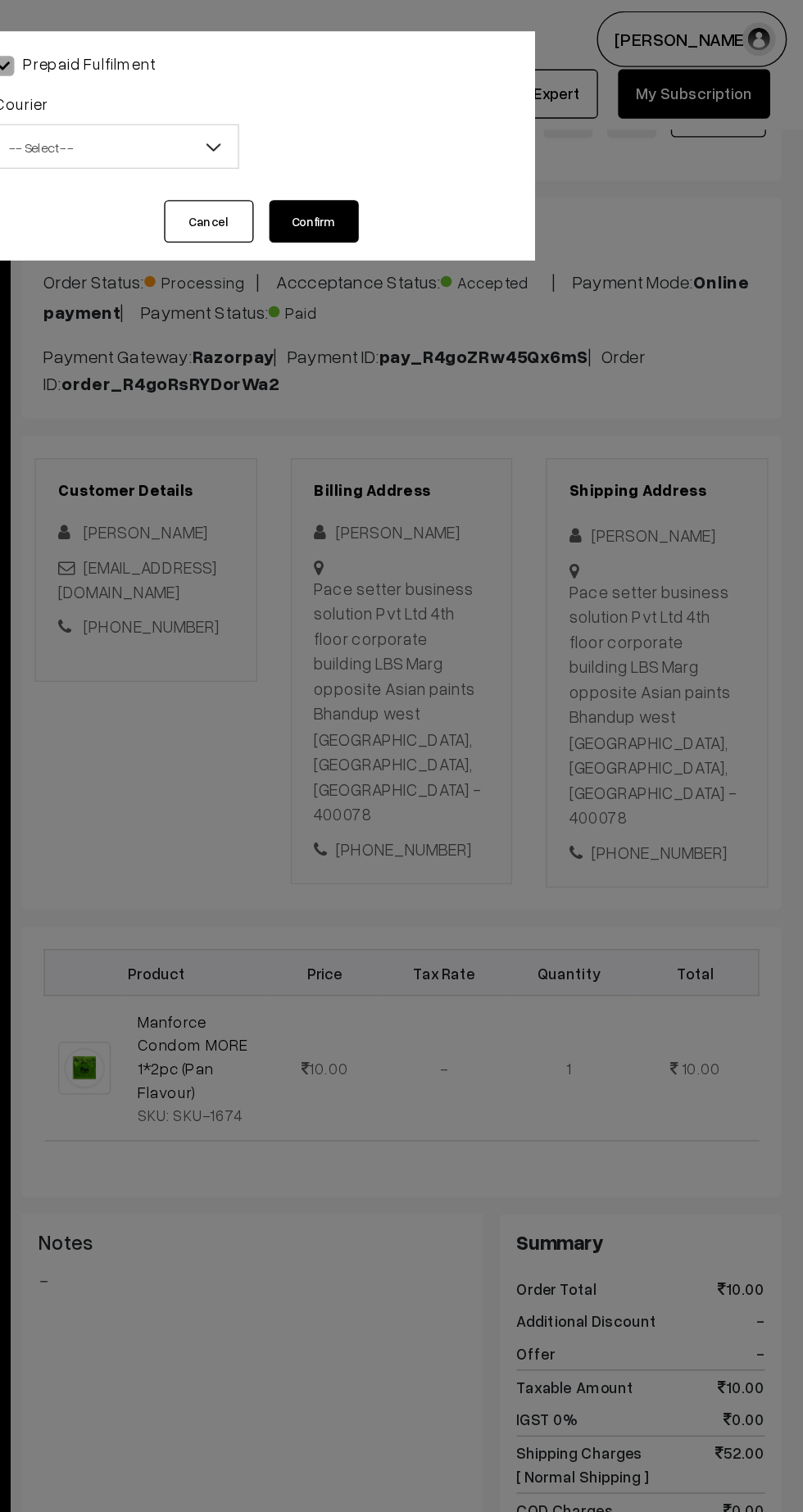
click at [307, 110] on span "-- Select --" at bounding box center [299, 108] width 177 height 28
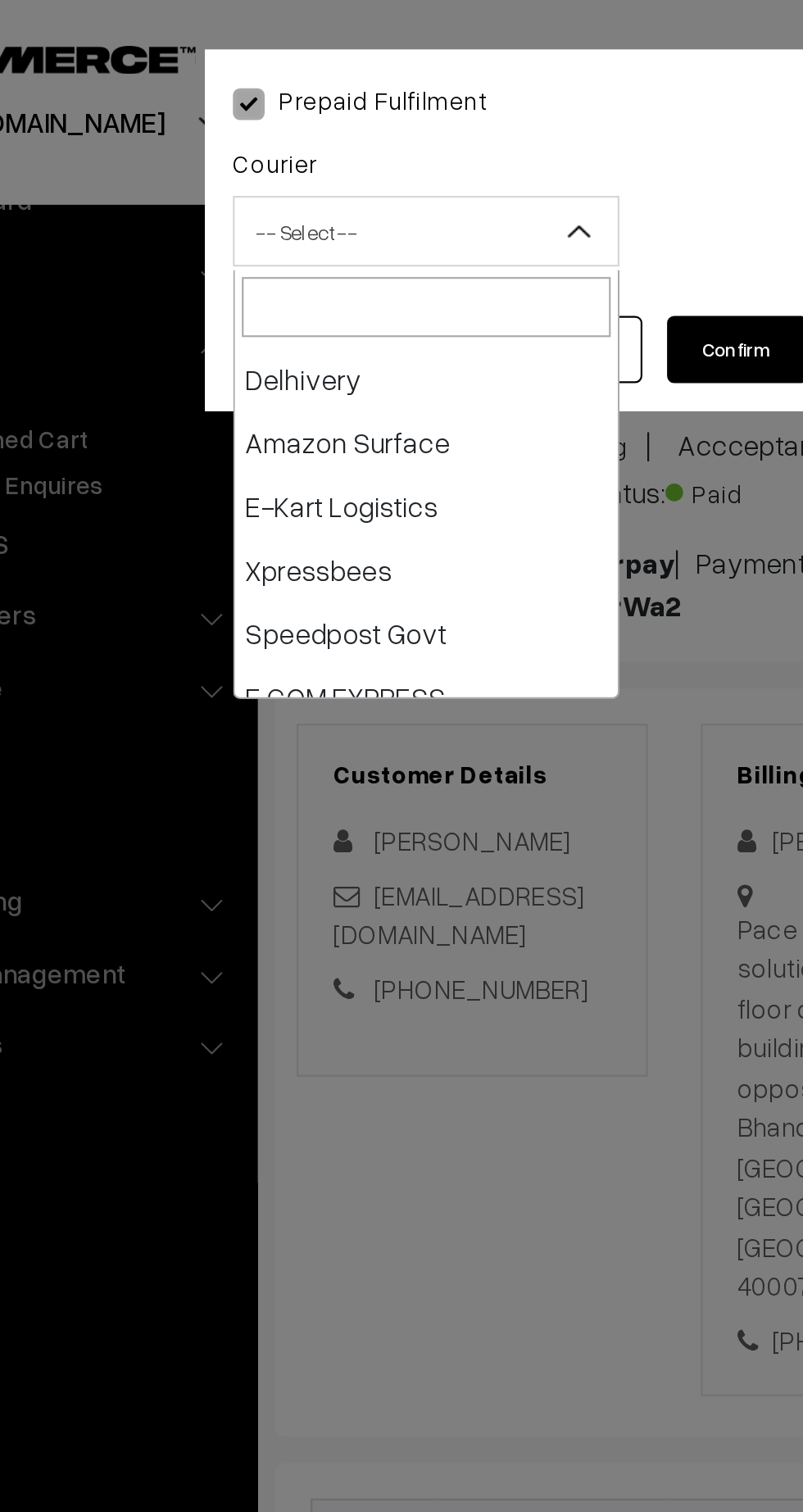
scroll to position [118, 0]
select select "6"
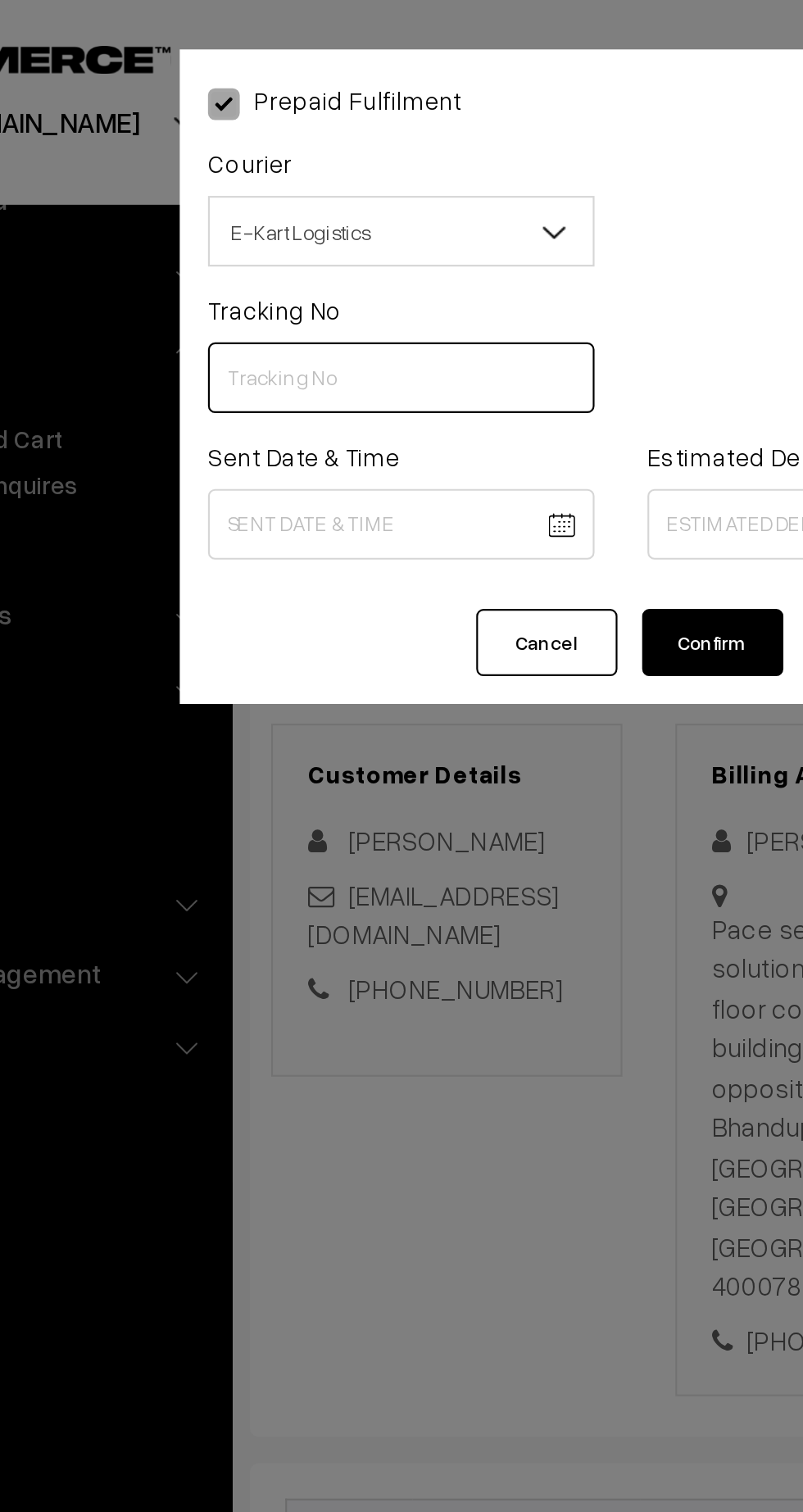
paste input "ICYP0003875701"
type input "ICYP0003875701"
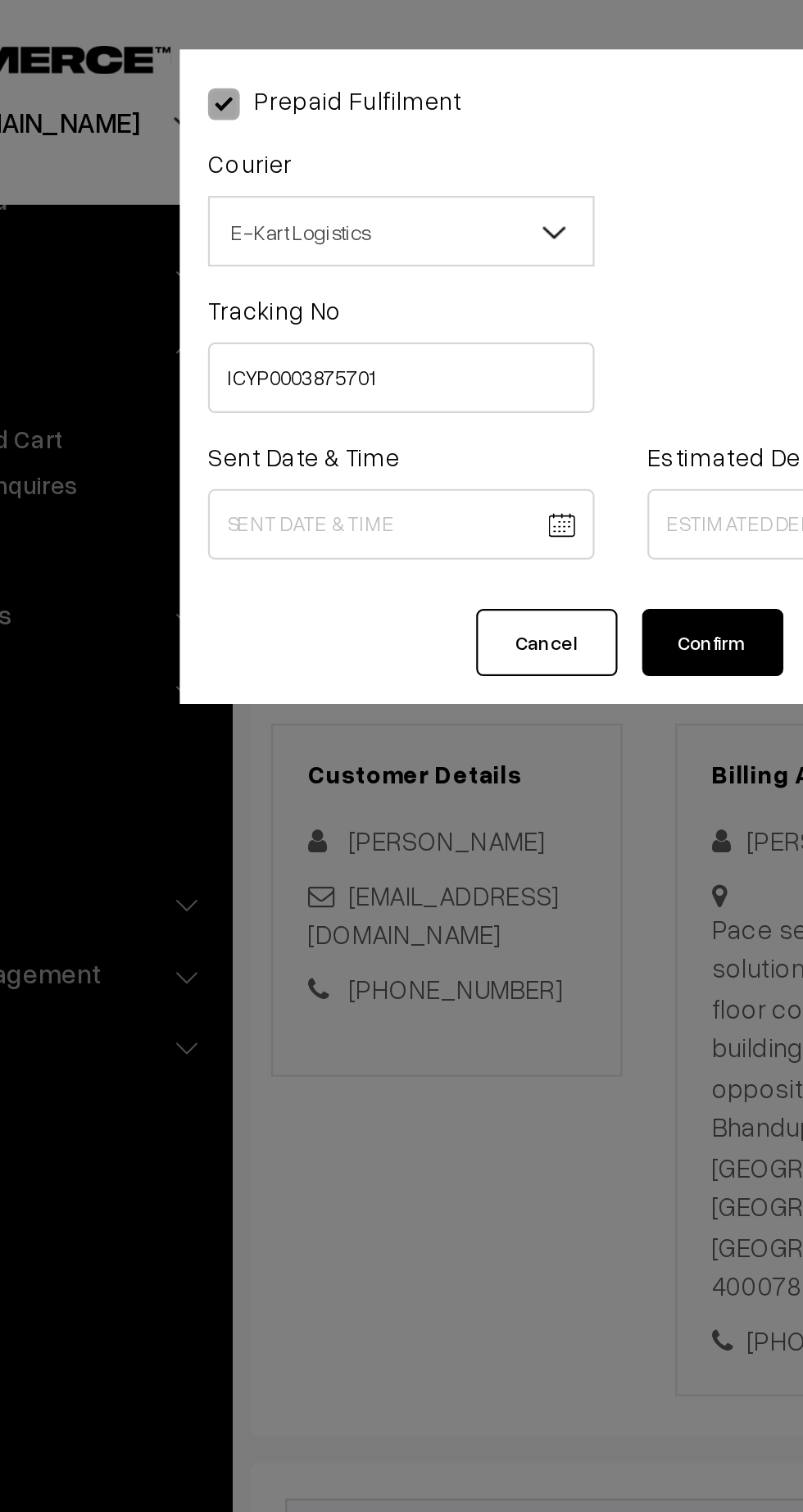
click at [305, 246] on body "Thank you for showing interest. Our team will call you shortly. Close [DOMAIN_N…" at bounding box center [401, 1008] width 803 height 2070
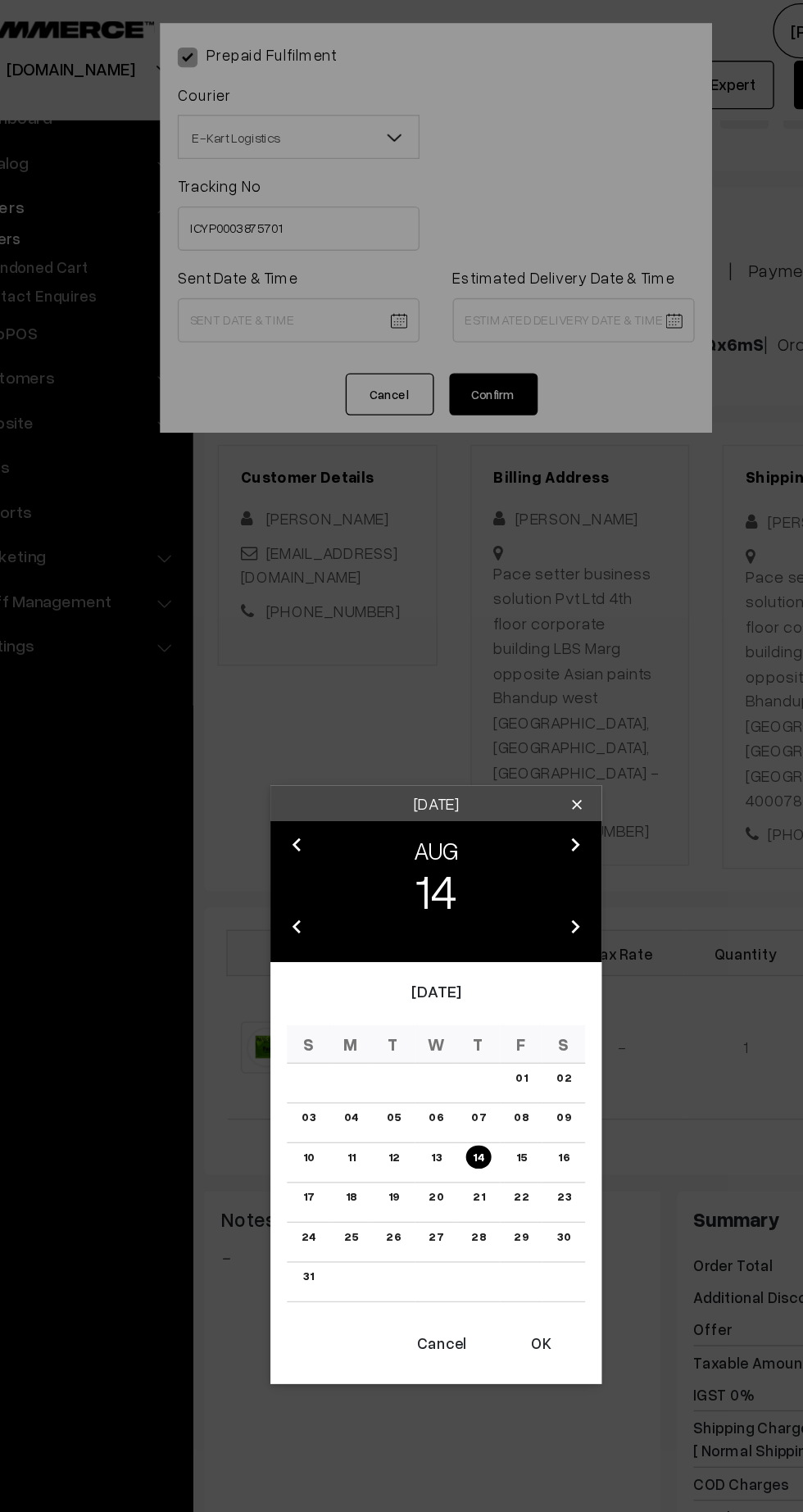
scroll to position [26, 0]
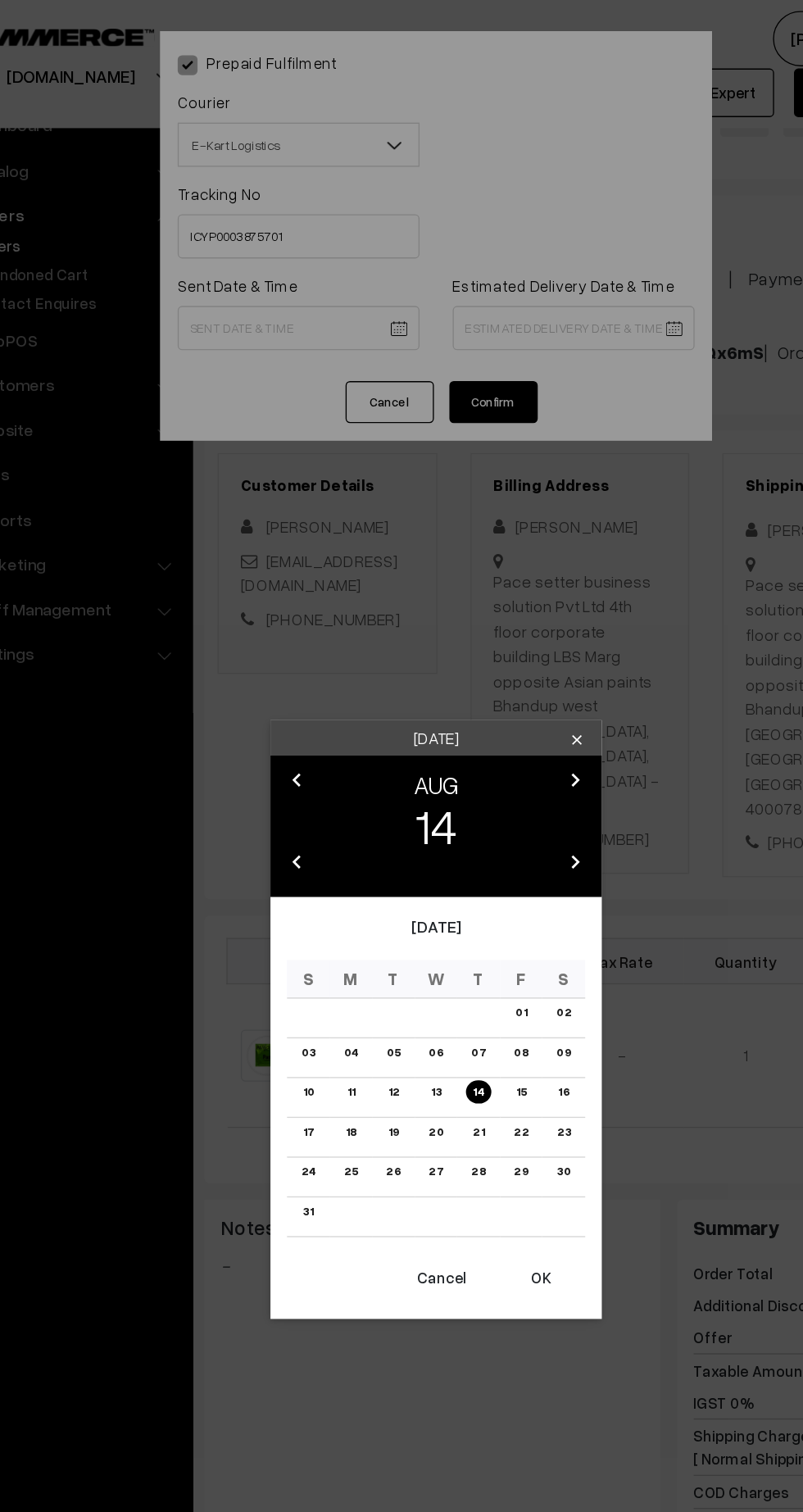
click at [494, 945] on button "OK" at bounding box center [478, 949] width 65 height 36
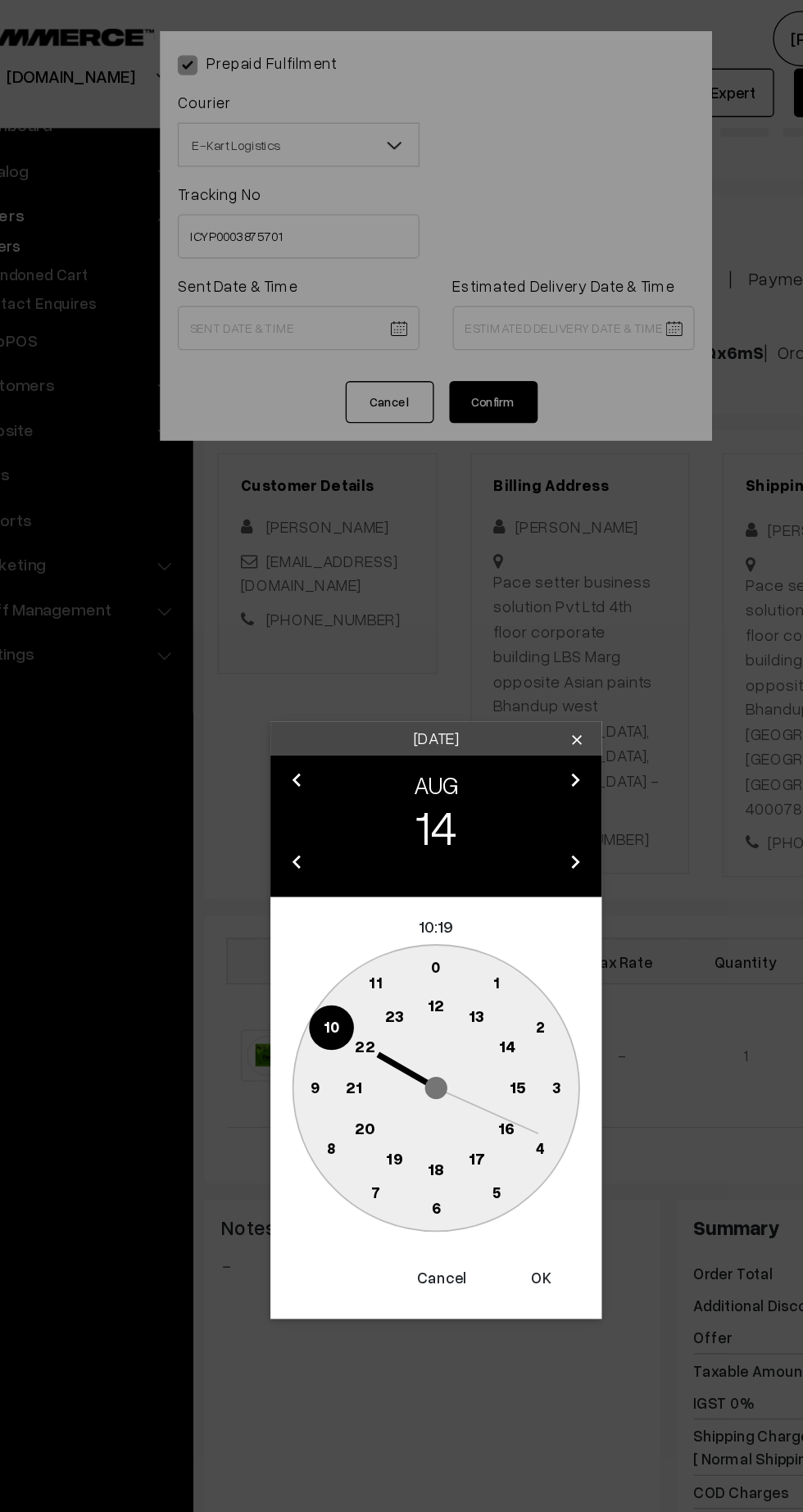
click at [401, 761] on circle at bounding box center [402, 747] width 34 height 34
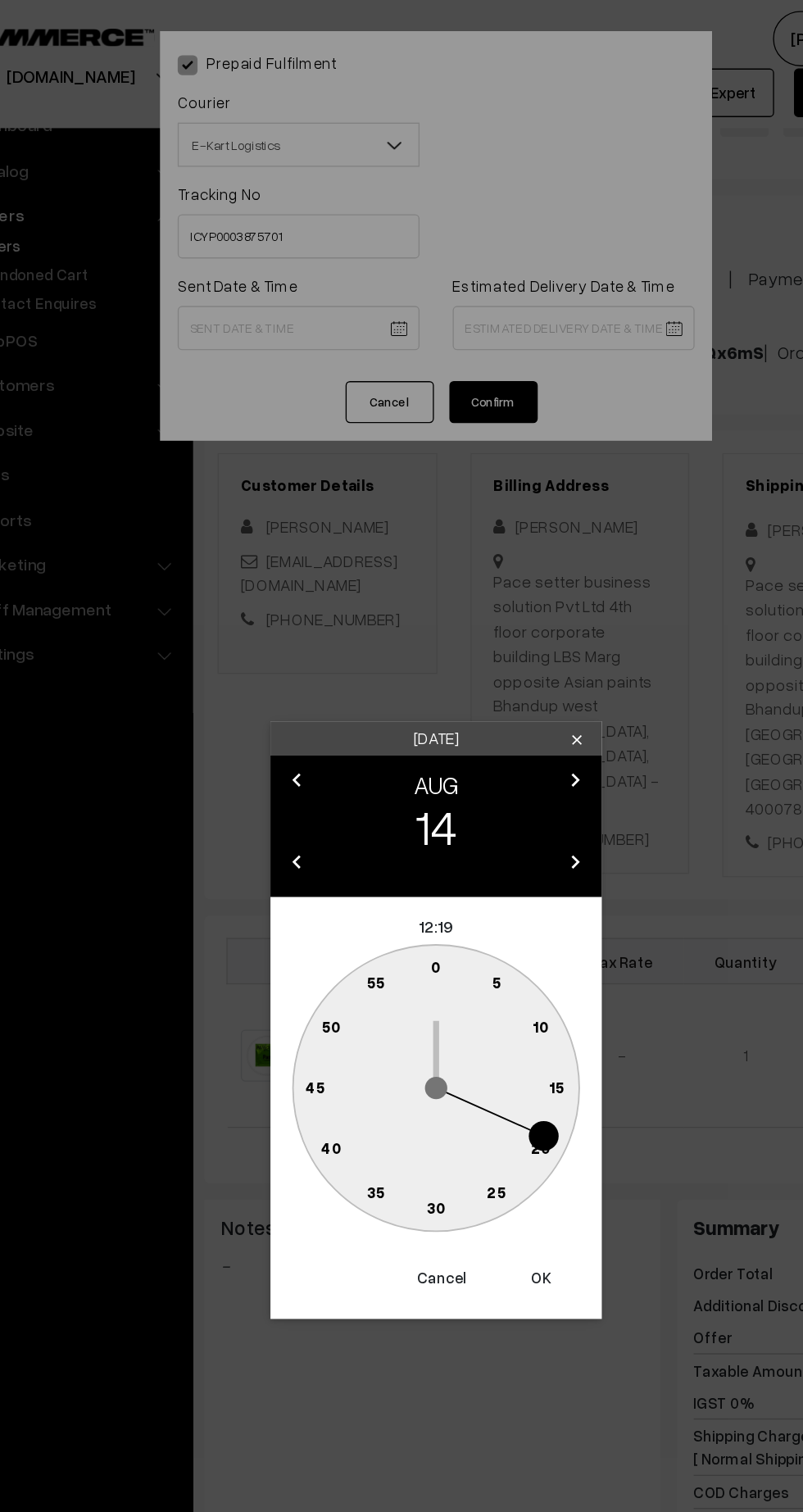
click at [308, 803] on text "45" at bounding box center [311, 806] width 14 height 14
type input "[DATE] 12:45"
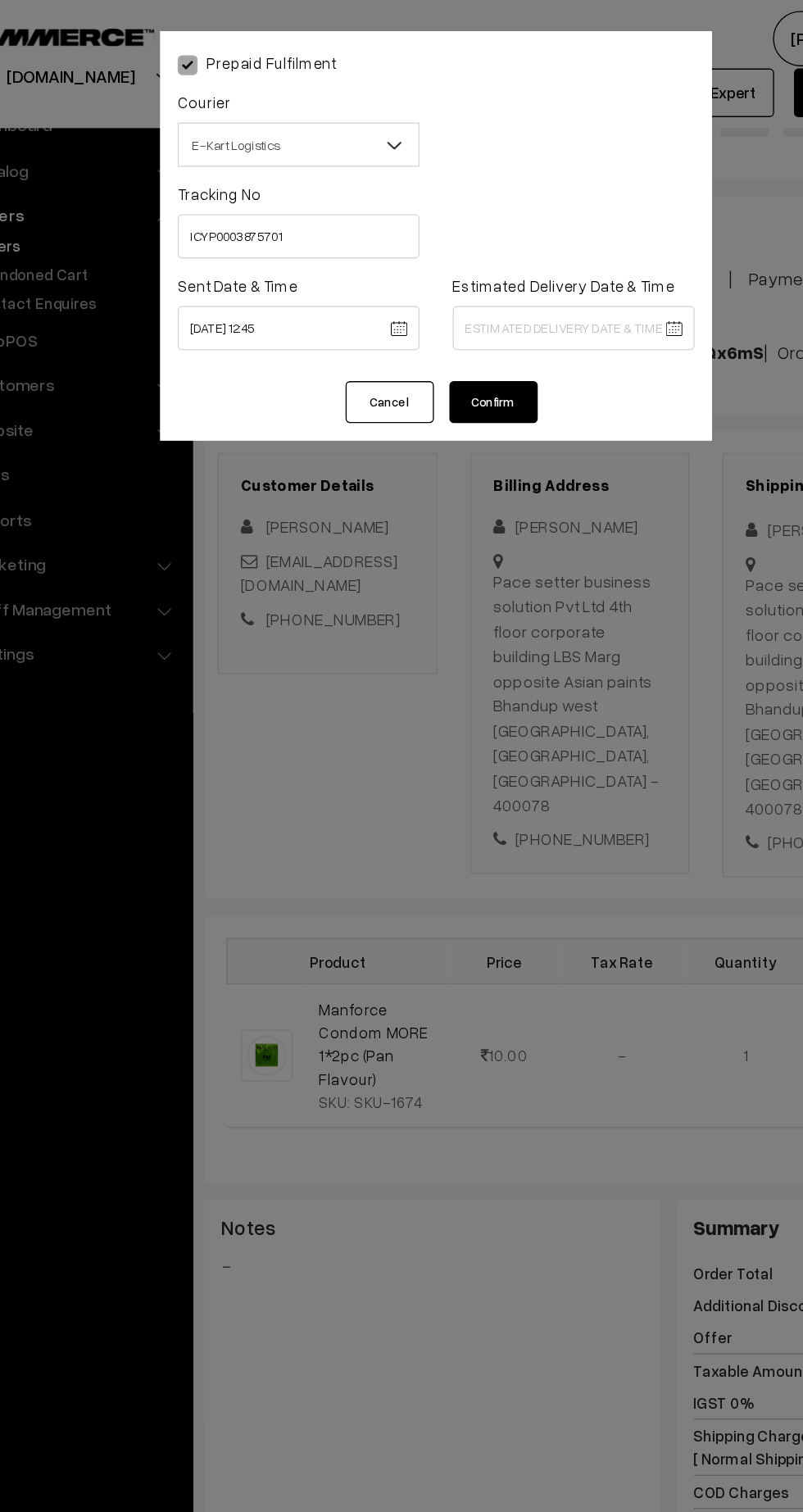
click at [558, 245] on body "Thank you for showing interest. Our team will call you shortly. Close [DOMAIN_N…" at bounding box center [401, 1008] width 803 height 2070
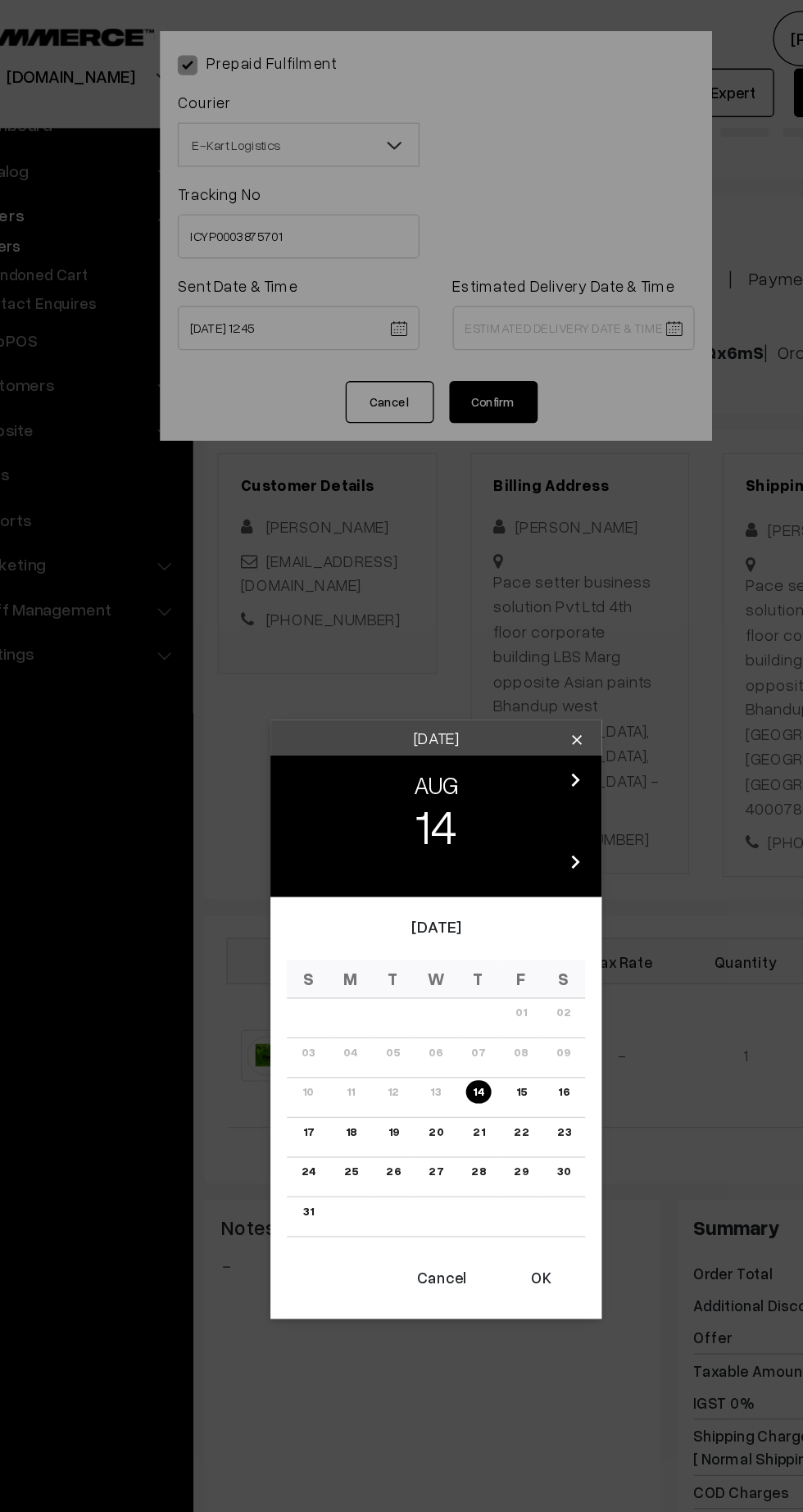
click at [401, 839] on link "20" at bounding box center [401, 840] width 21 height 17
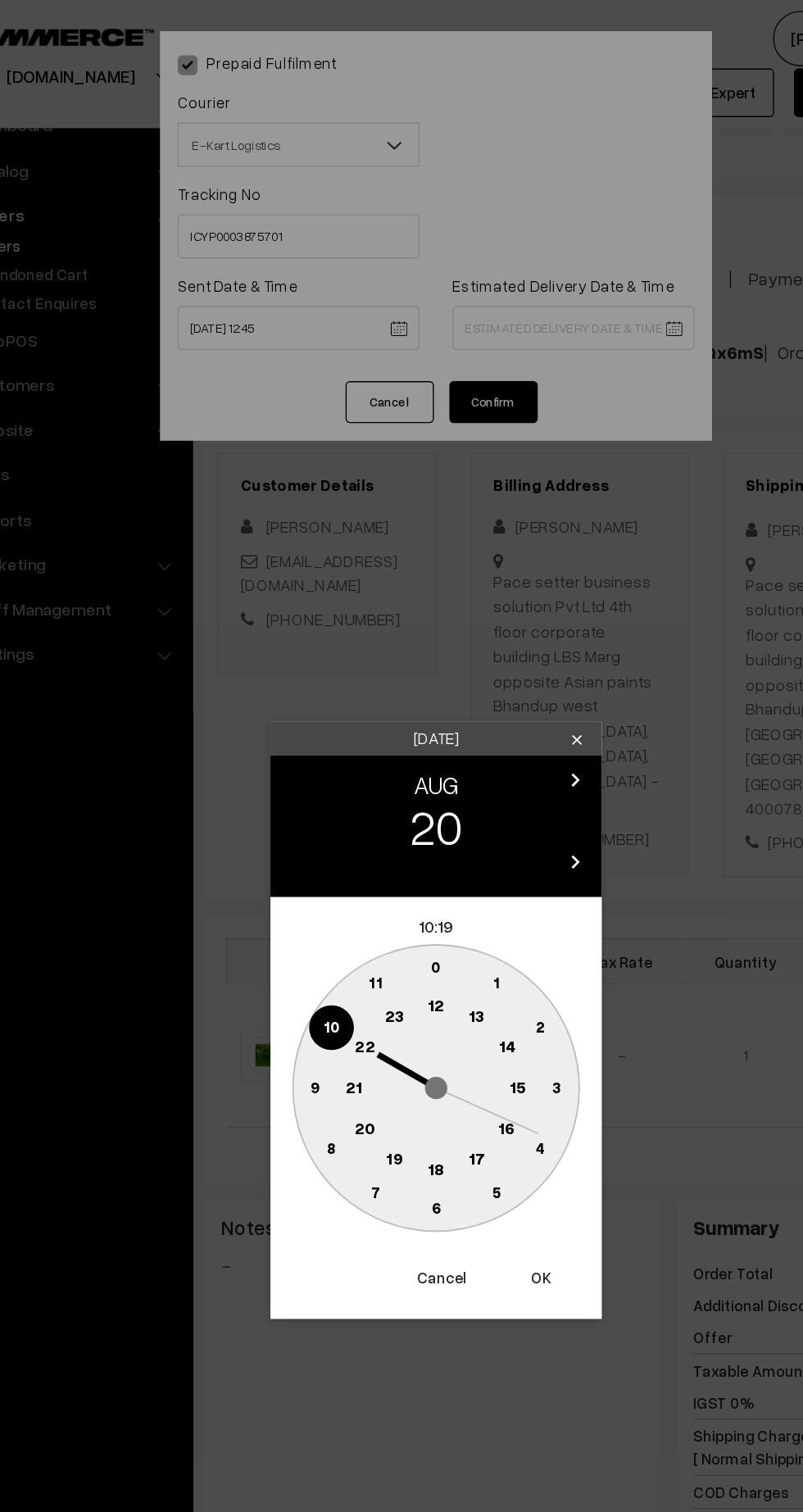
click at [338, 805] on text "21" at bounding box center [340, 806] width 12 height 15
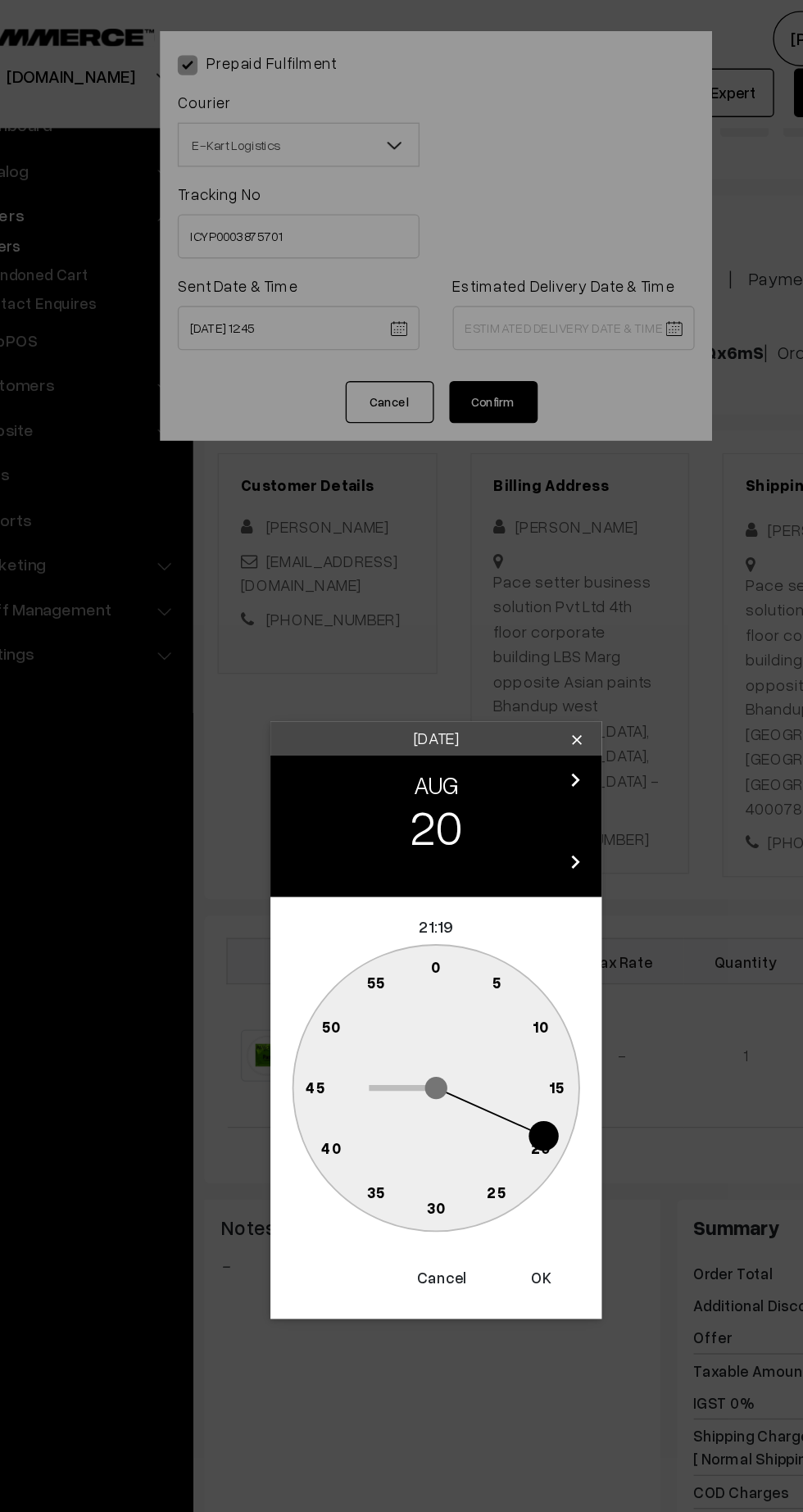
click at [401, 897] on text "30" at bounding box center [402, 896] width 14 height 14
type input "[DATE] 21:30"
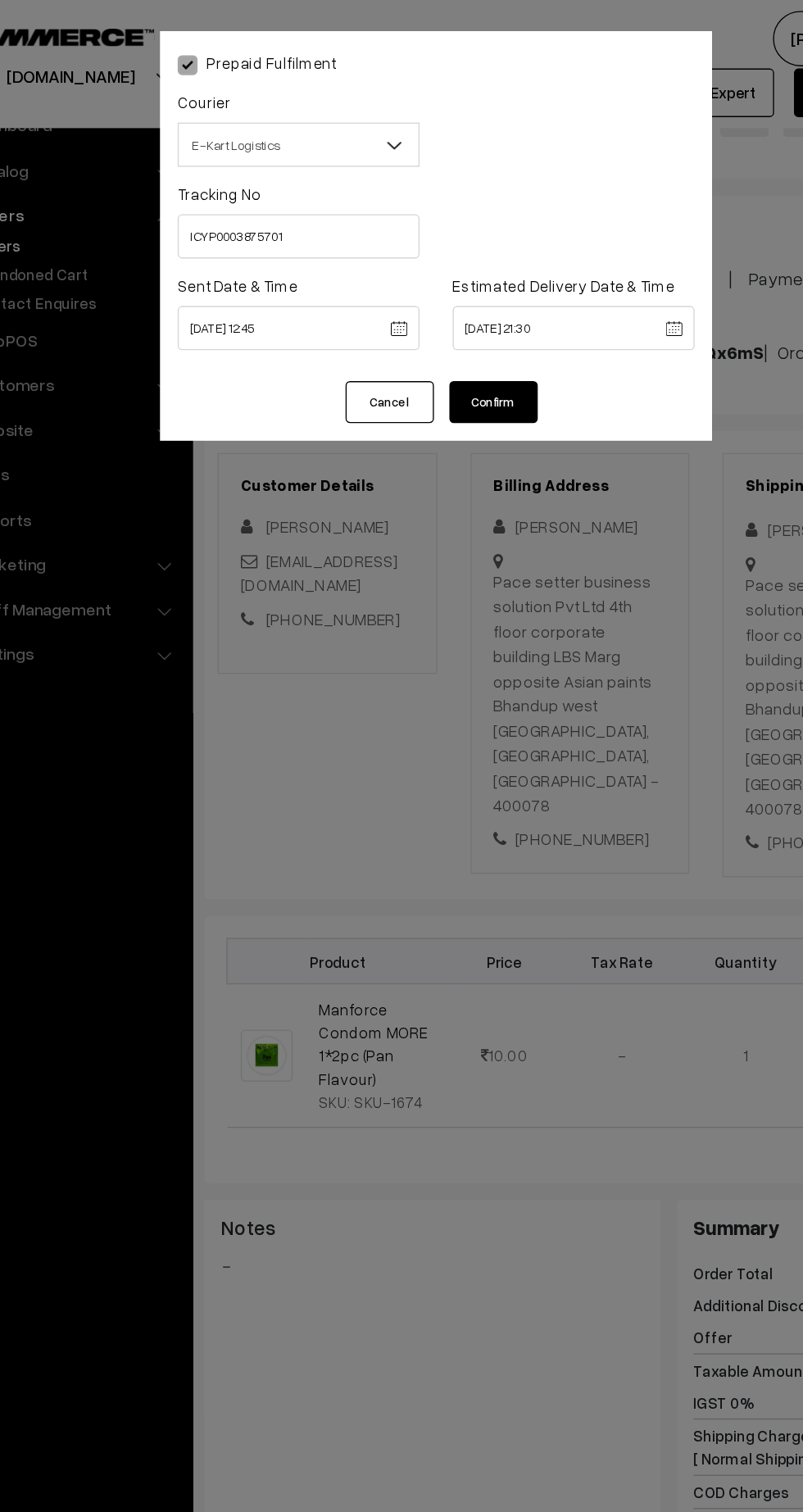
click at [462, 290] on button "Confirm" at bounding box center [443, 298] width 65 height 31
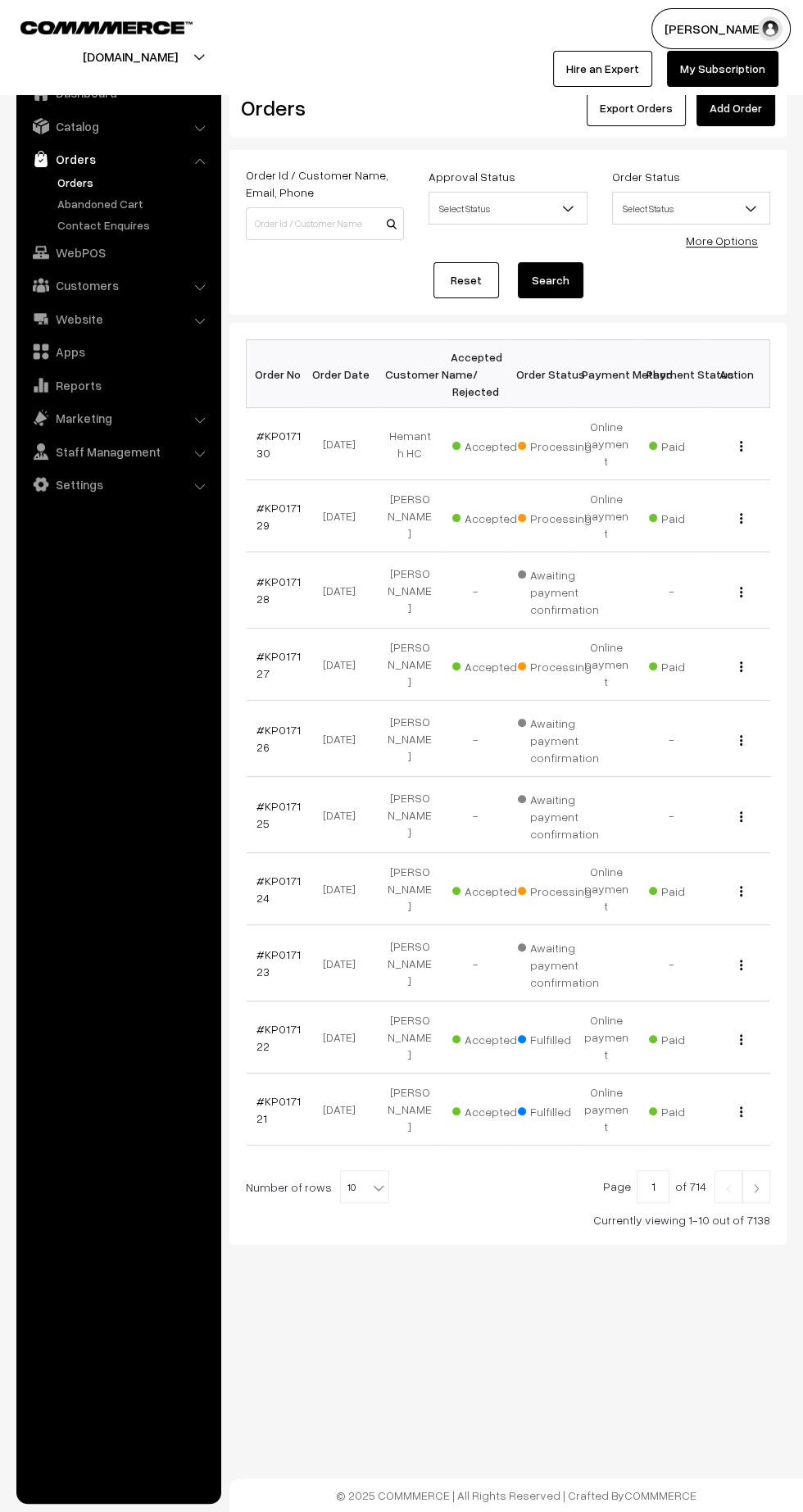
click at [261, 874] on link "#KP017124" at bounding box center [278, 889] width 44 height 31
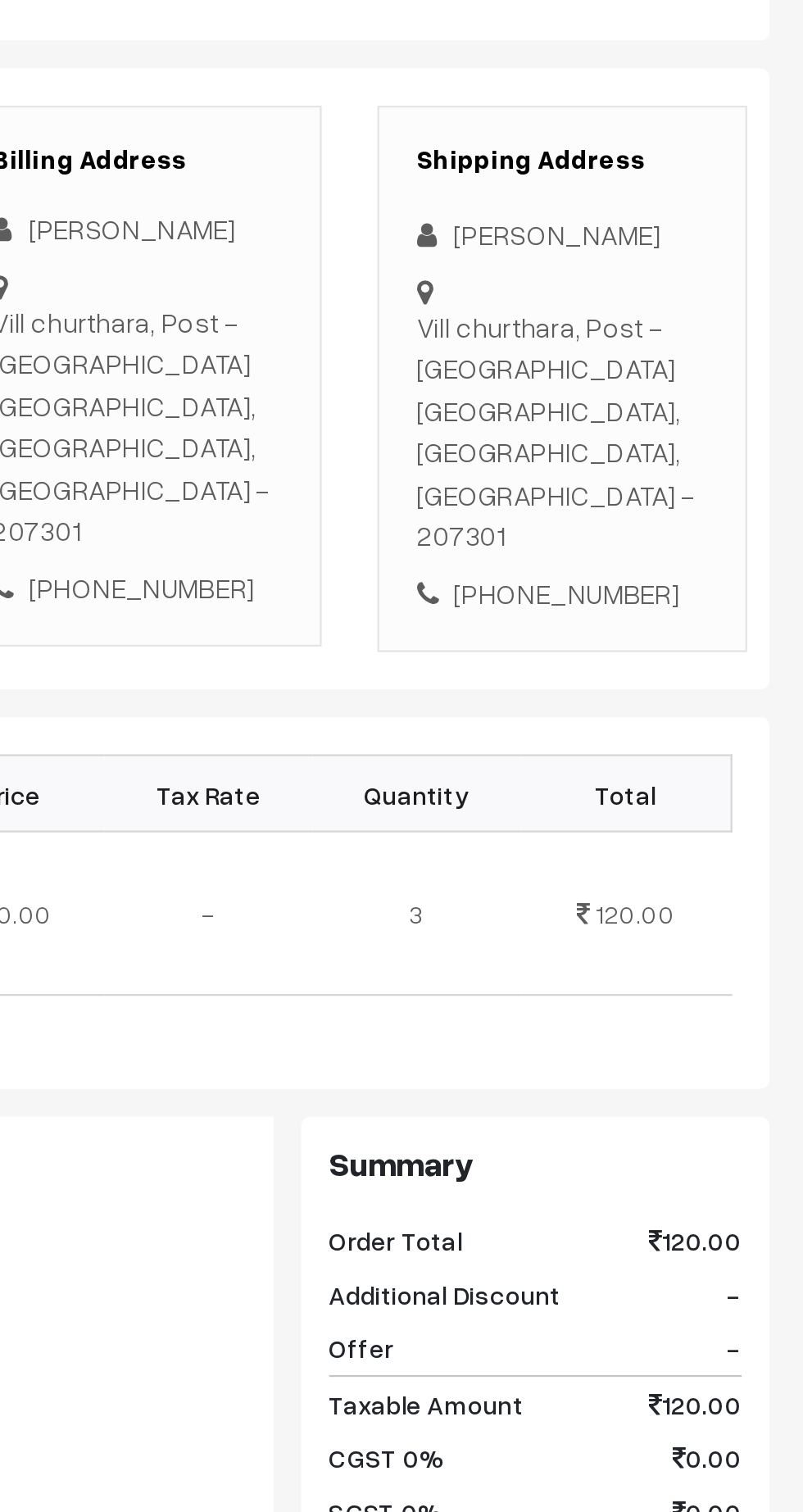
copy div "Gaurav Parashar"
click at [700, 548] on div "+91 9457160785" at bounding box center [695, 558] width 128 height 19
copy div "9457160785"
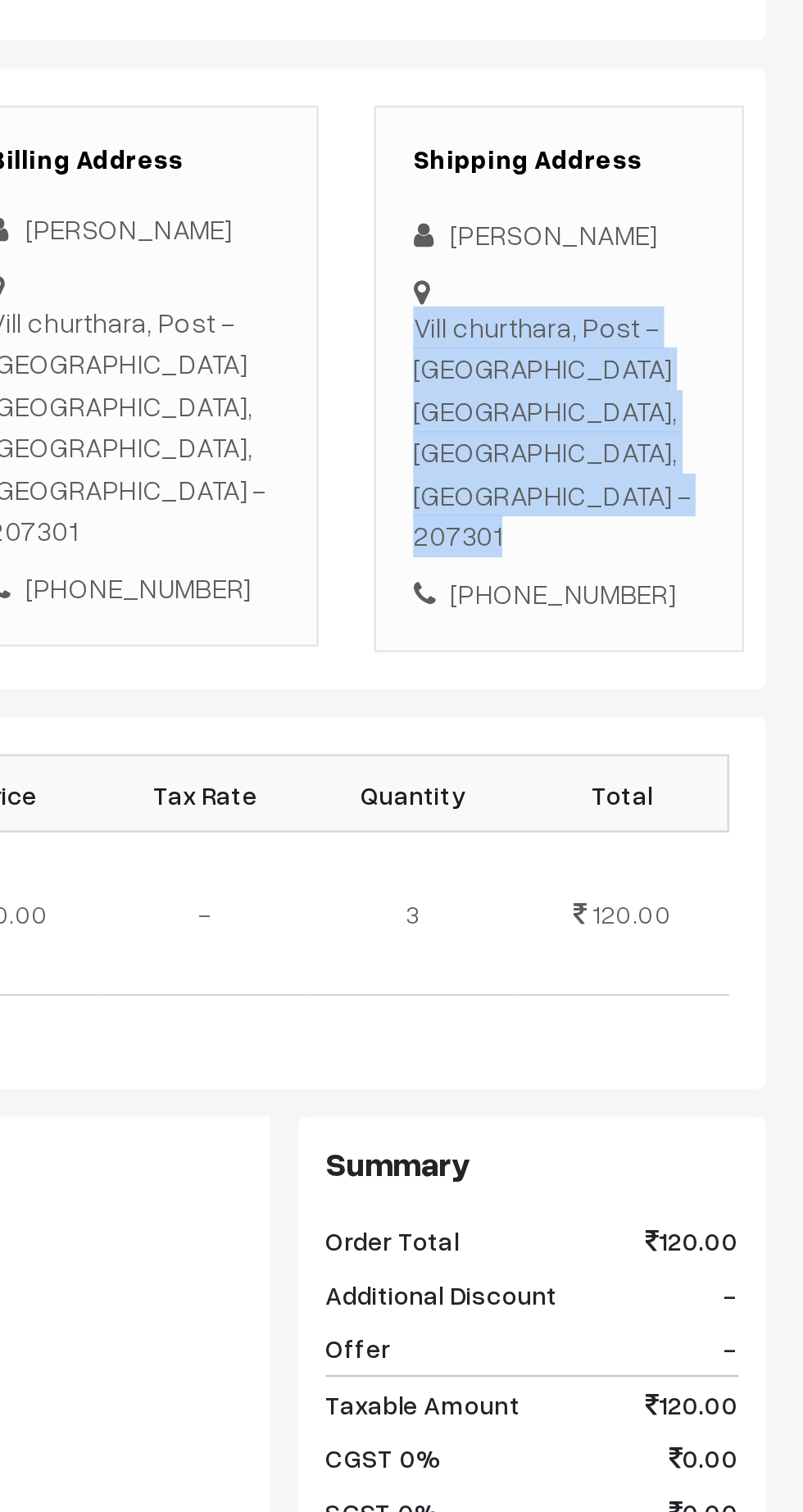
copy div "Vill churthara, Post - awagarh Etah, Uttar Pradesh, India - 207301"
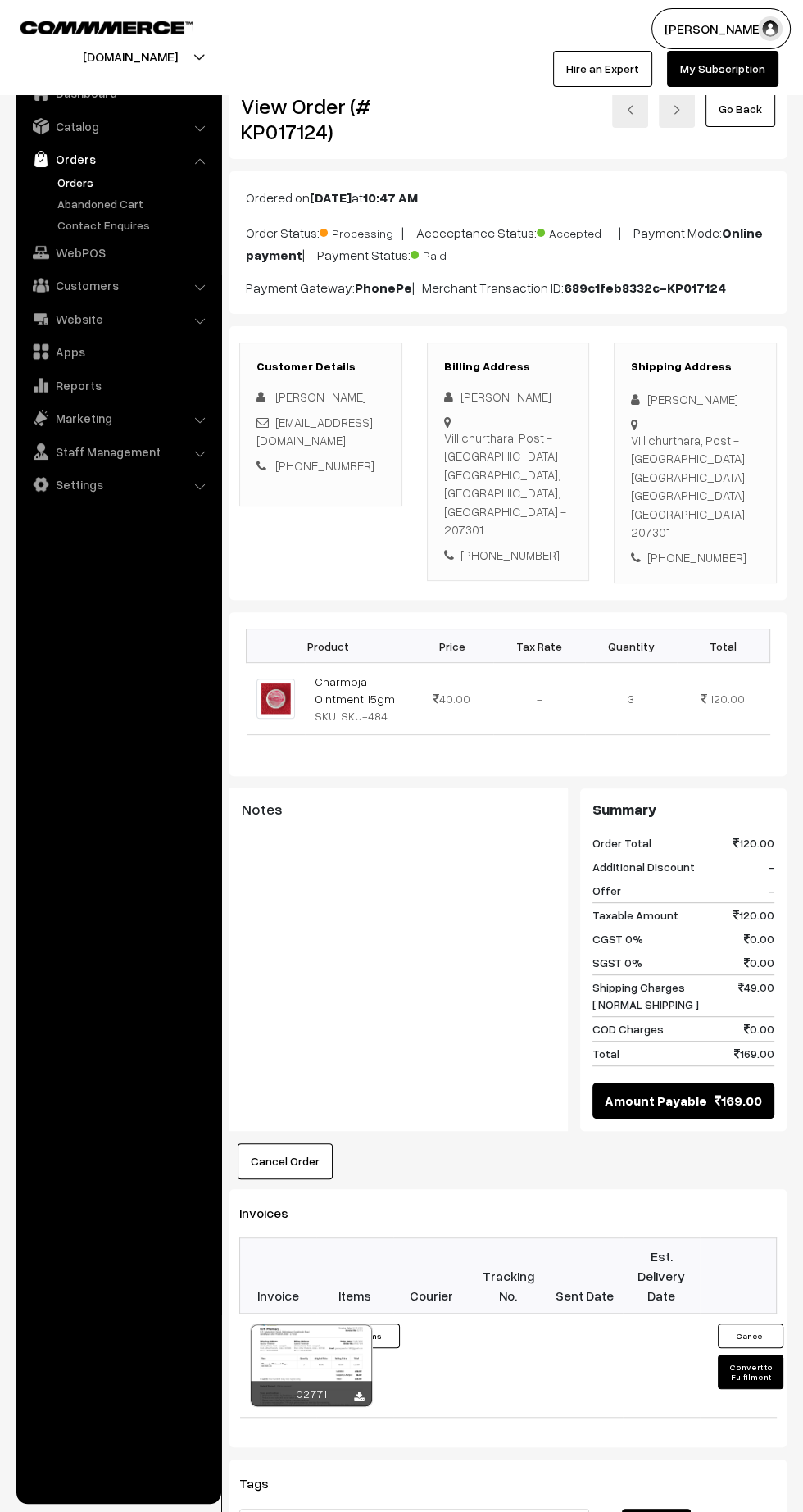
click at [744, 1369] on td "Cancel Convert to Fulfilment" at bounding box center [739, 1366] width 77 height 104
click at [745, 1354] on button "Convert to Fulfilment" at bounding box center [750, 1371] width 65 height 34
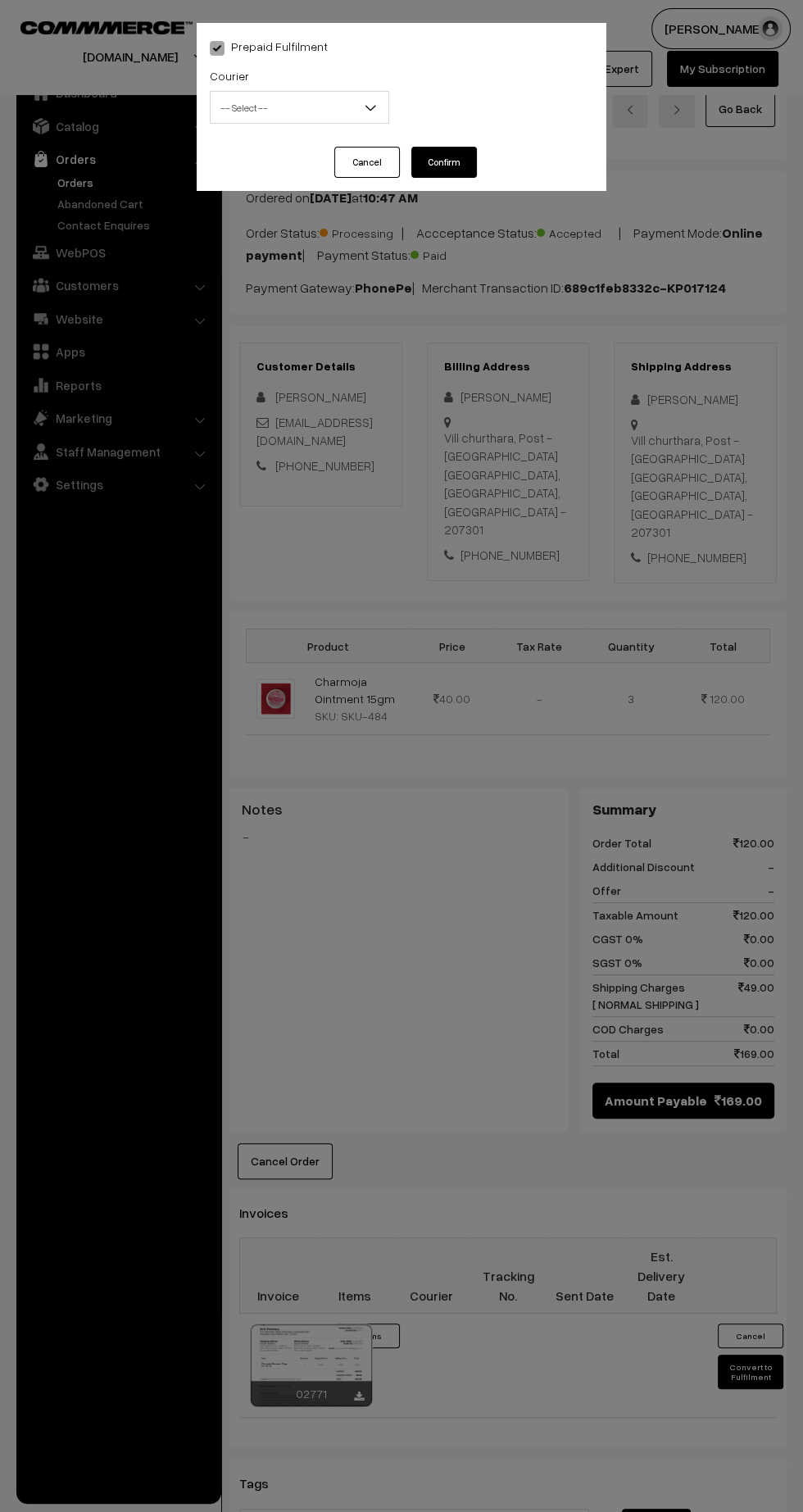
click at [265, 122] on span "-- Select --" at bounding box center [299, 108] width 177 height 28
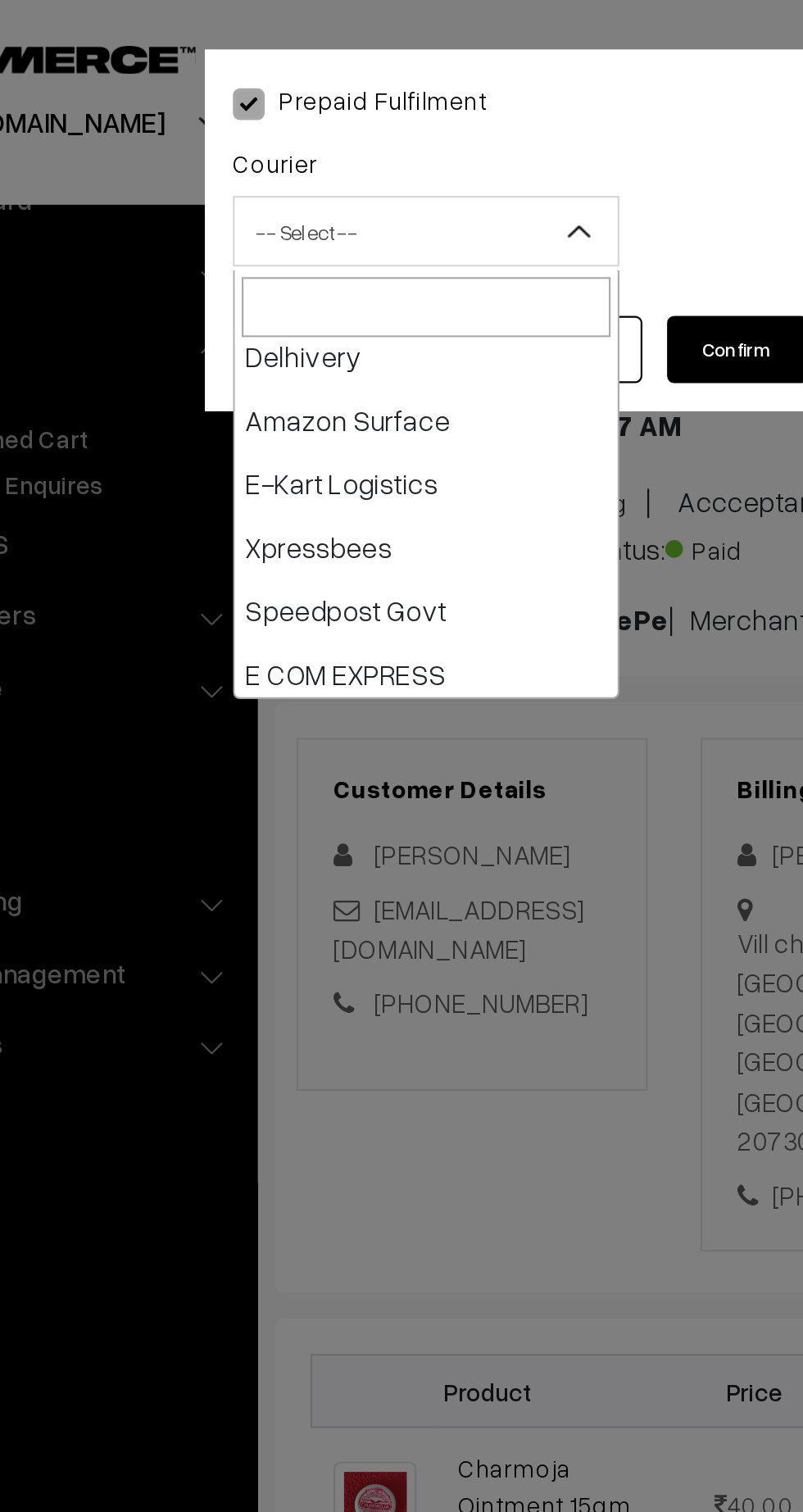
scroll to position [126, 0]
select select "6"
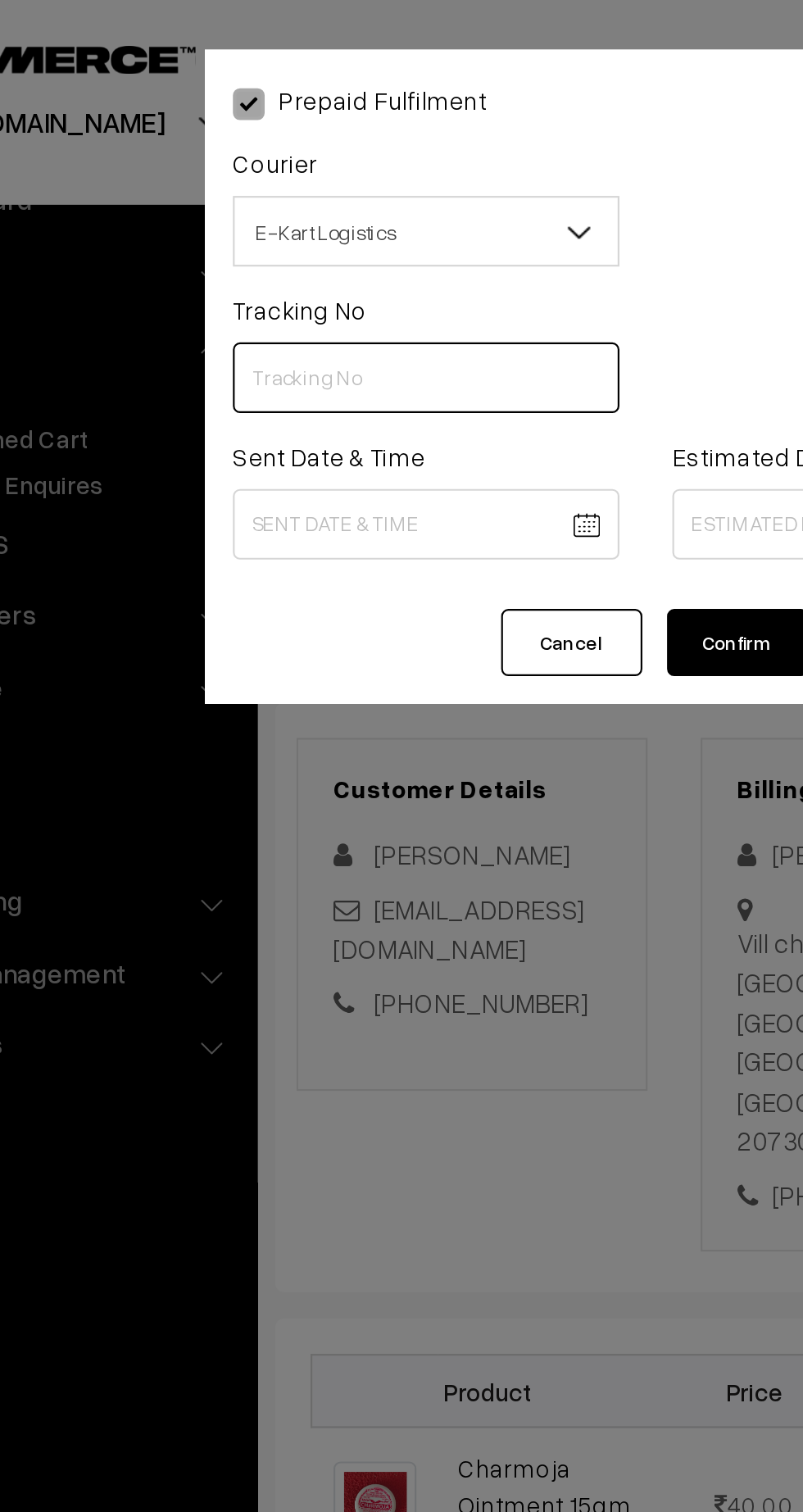
paste input "ICYP0003875722"
type input "ICYP0003875722"
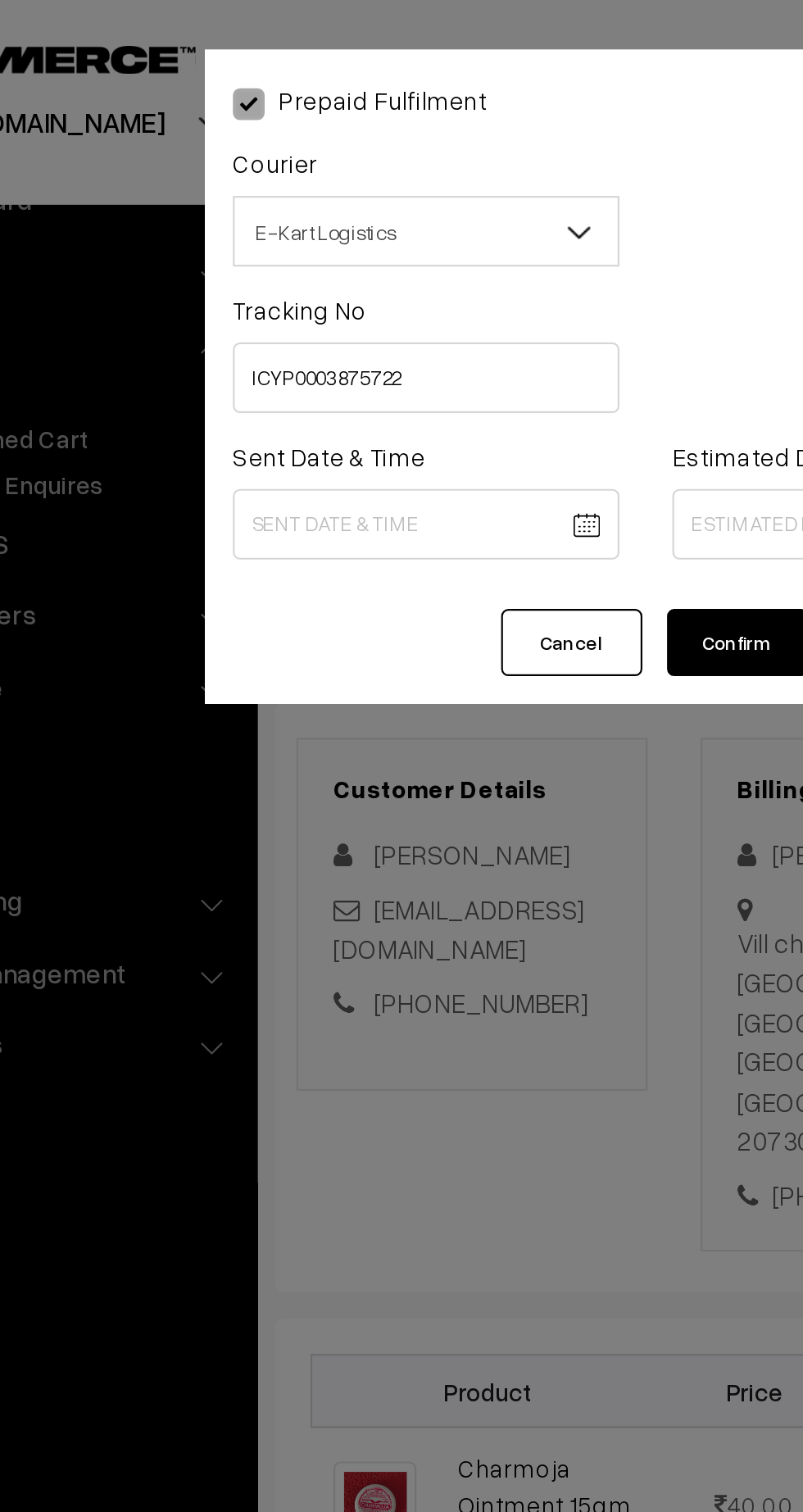
click at [291, 242] on body "Thank you for showing interest. Our team will call you shortly. Close kirtiphar…" at bounding box center [401, 983] width 803 height 1966
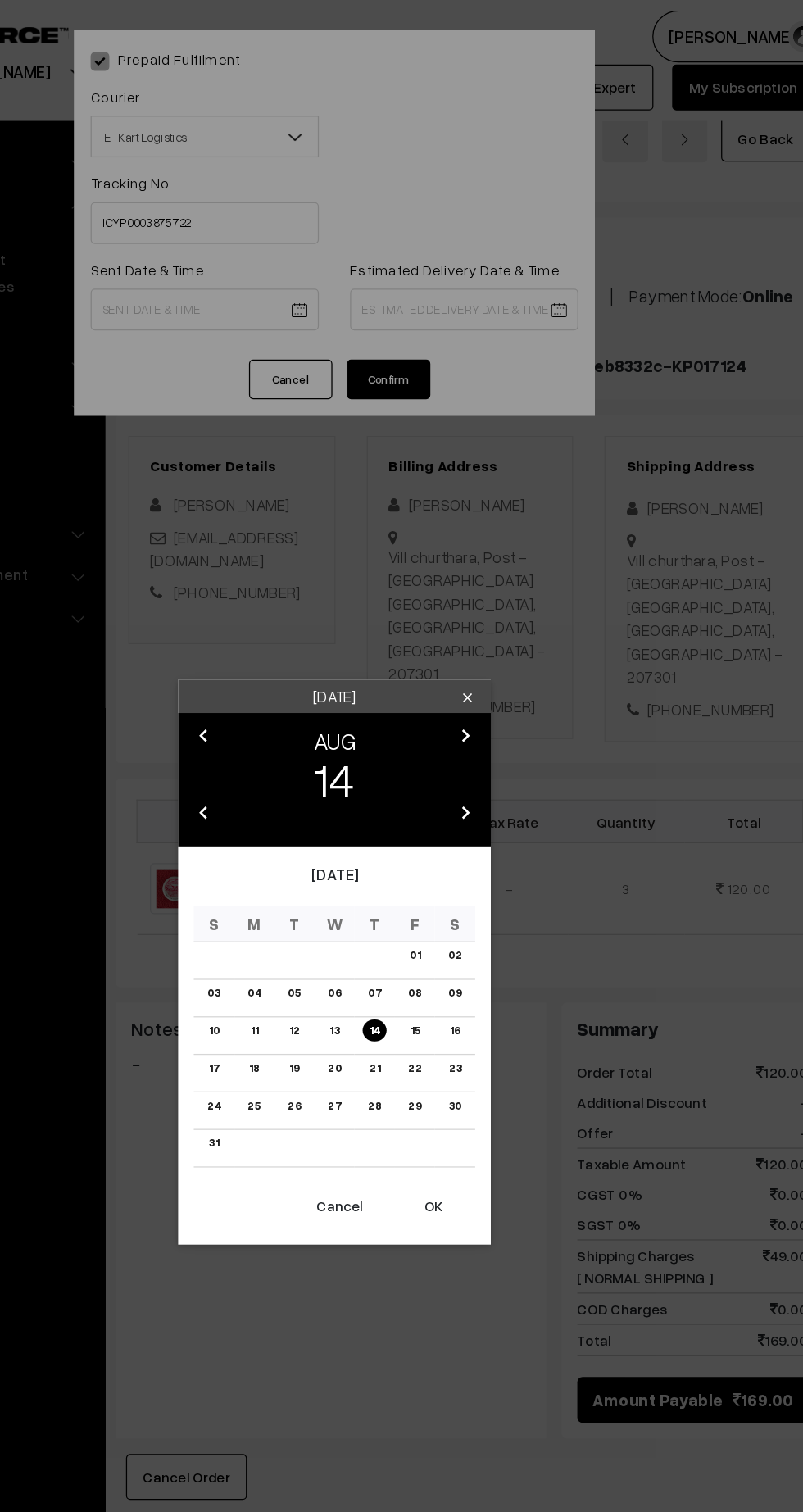
click at [484, 963] on button "OK" at bounding box center [478, 949] width 65 height 36
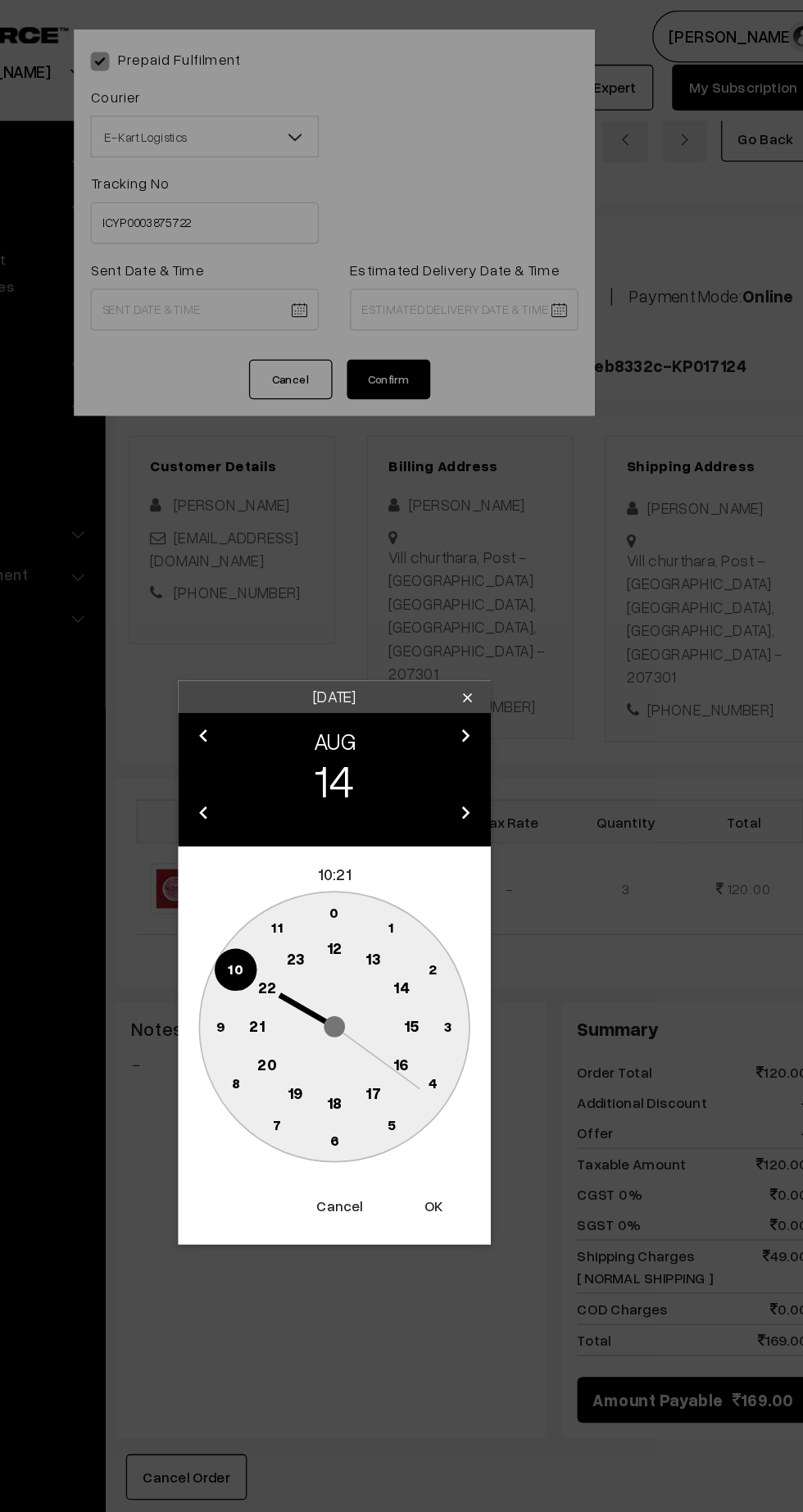
click at [401, 746] on text "12" at bounding box center [401, 746] width 12 height 15
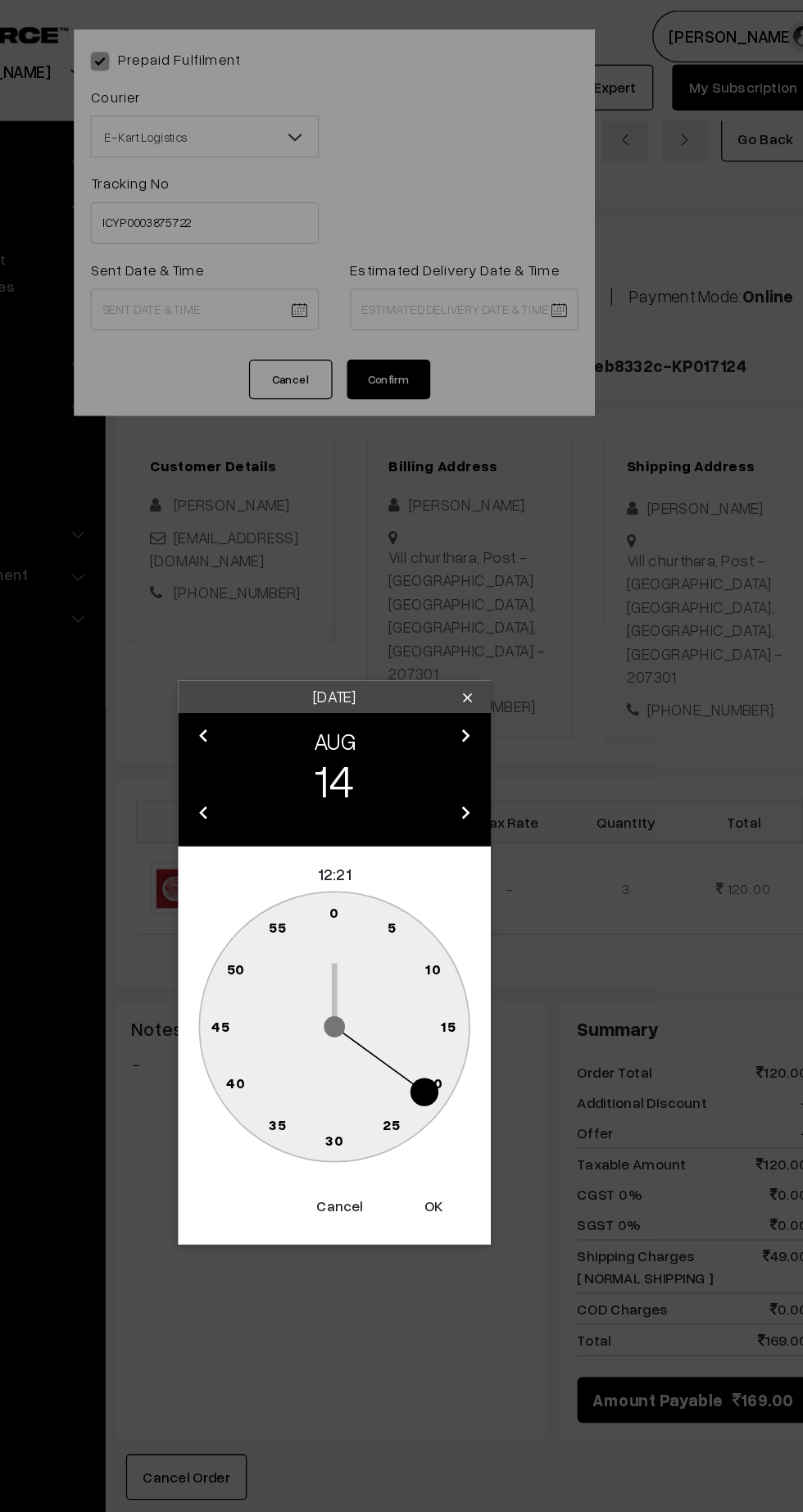
click at [313, 813] on circle at bounding box center [312, 807] width 34 height 34
type input "14-08-2025 12:45"
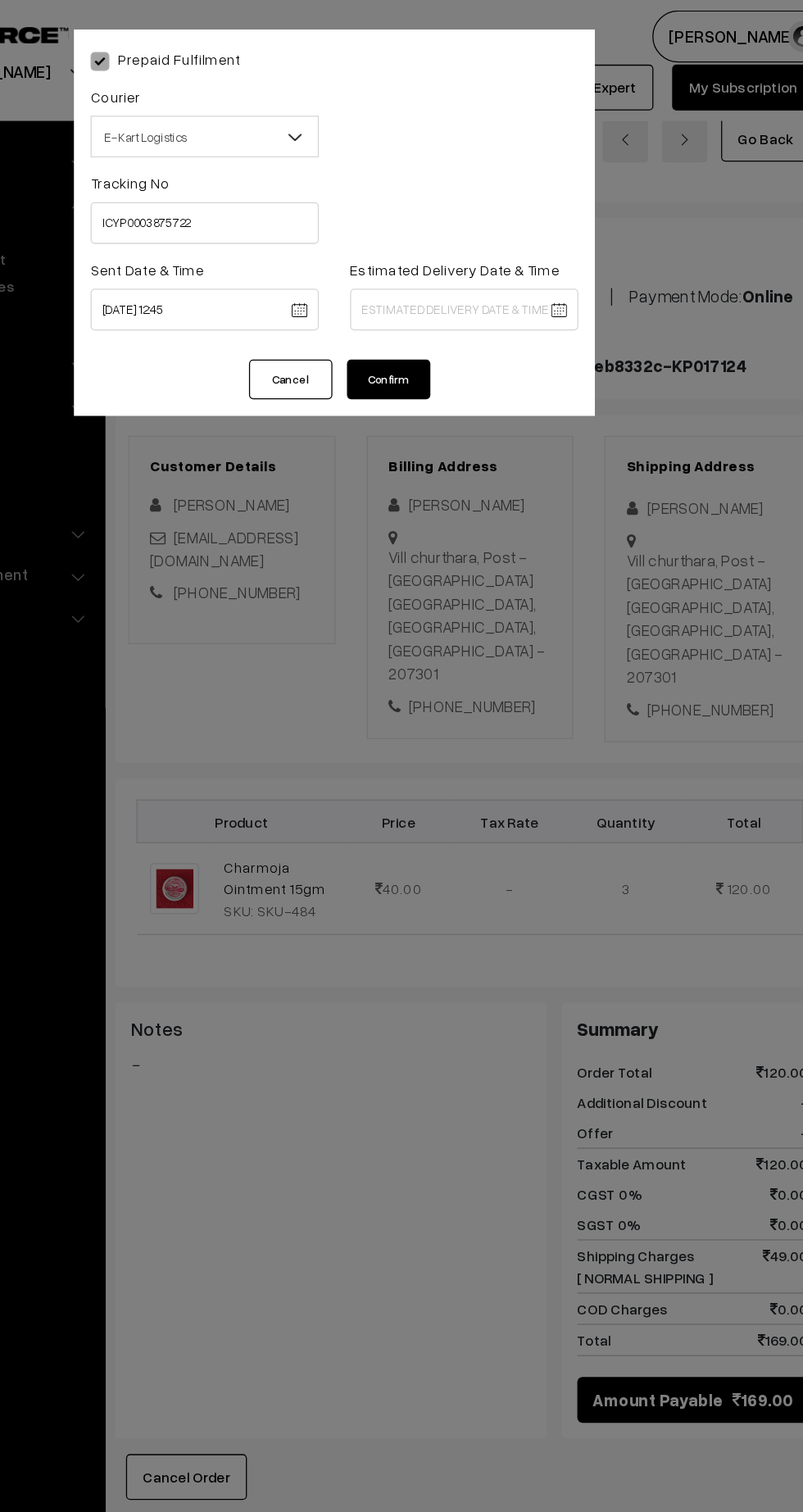
click at [567, 244] on body "Thank you for showing interest. Our team will call you shortly. Close kirtiphar…" at bounding box center [401, 983] width 803 height 1966
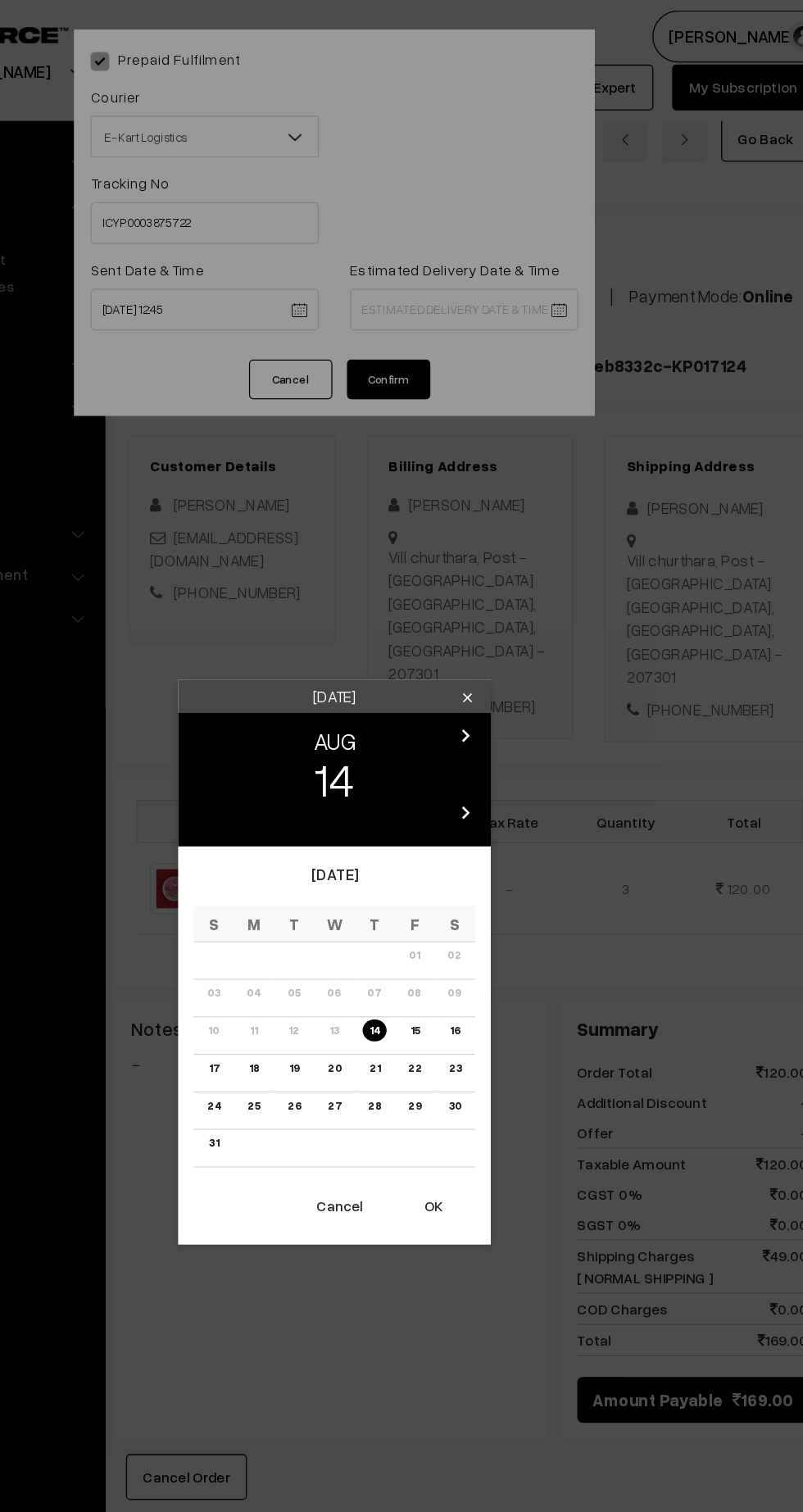
click at [395, 845] on link "20" at bounding box center [401, 840] width 21 height 17
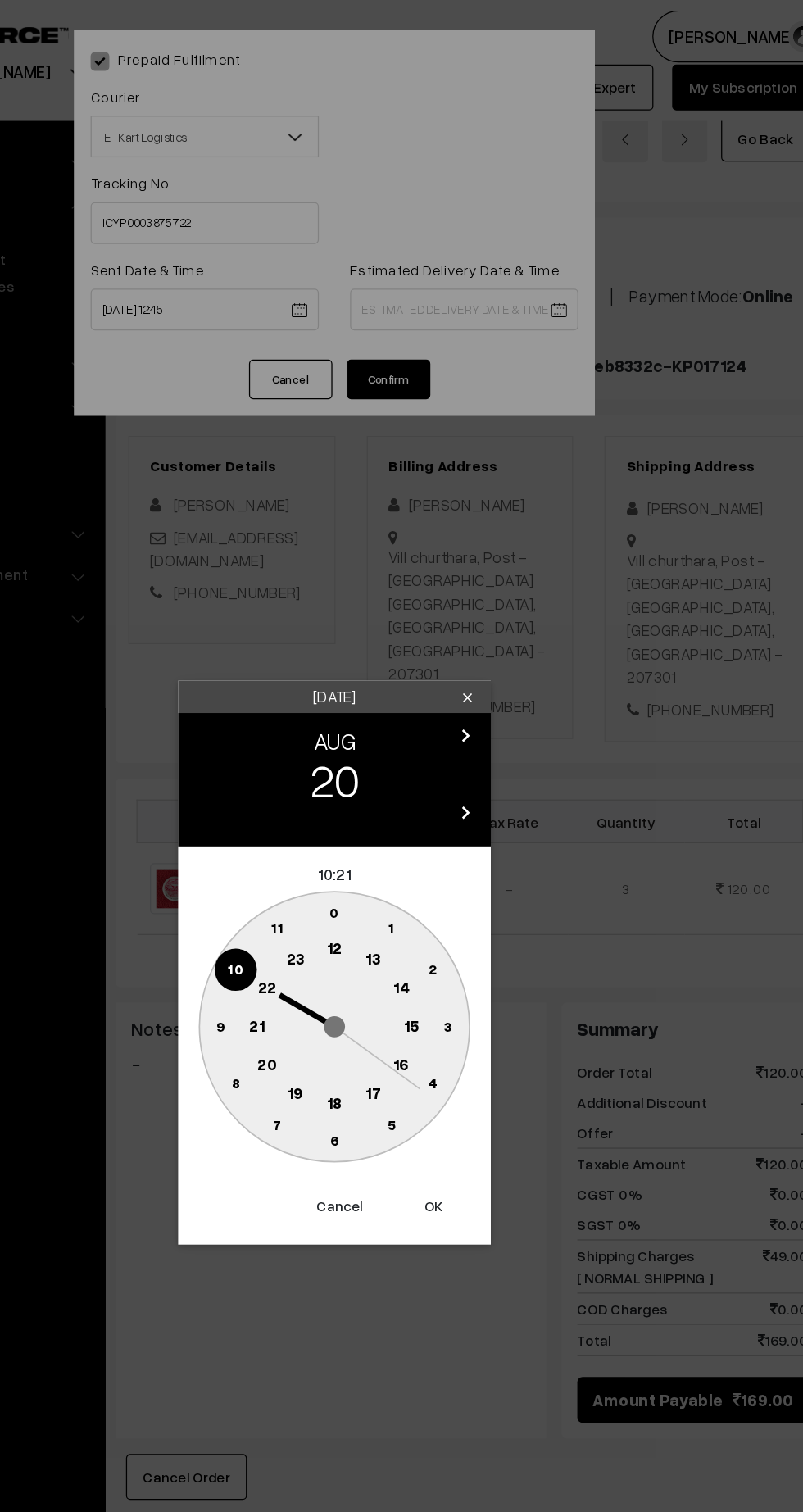
click at [337, 806] on text "21" at bounding box center [340, 806] width 12 height 15
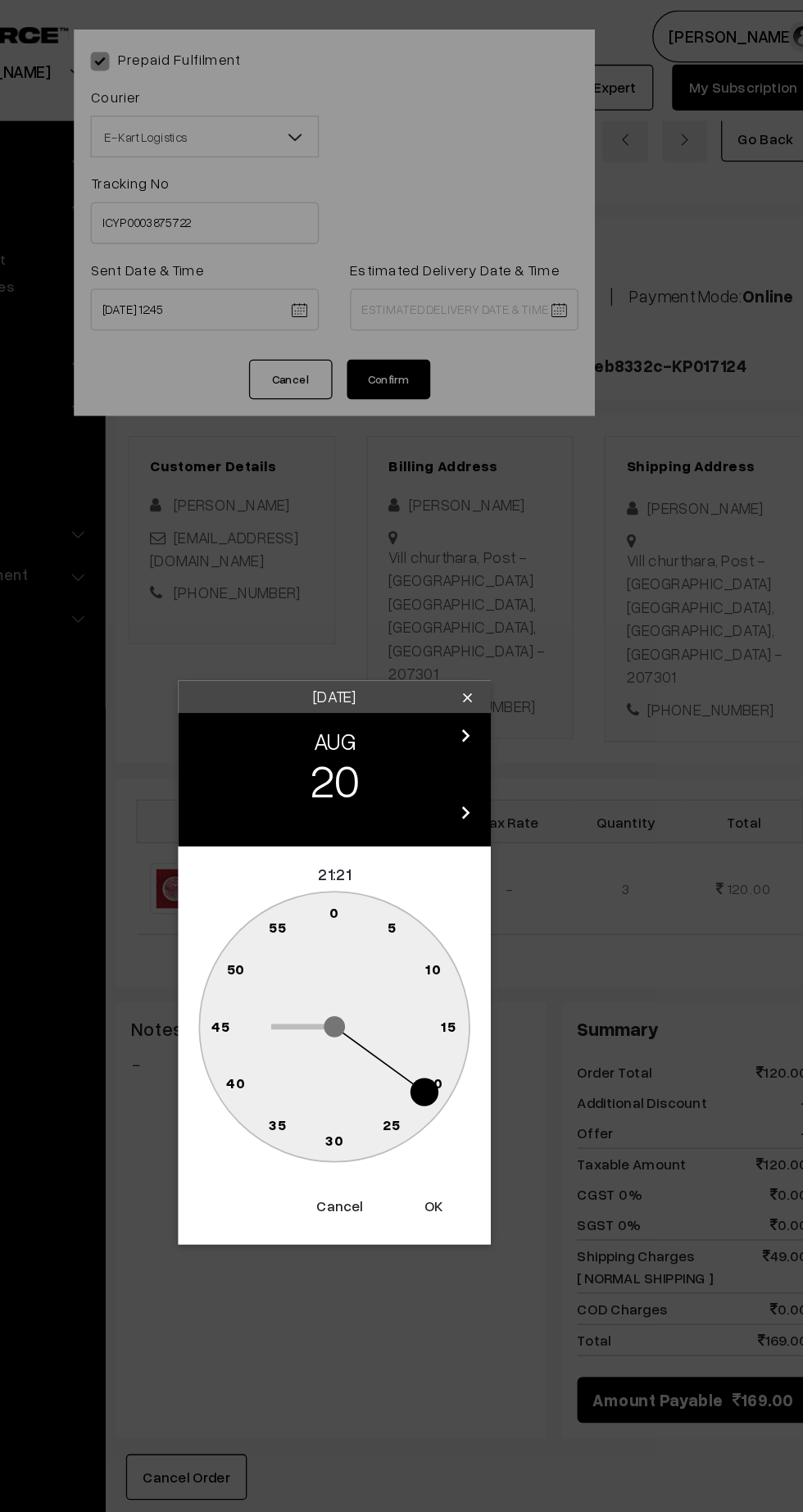
click at [397, 899] on text "30" at bounding box center [402, 896] width 14 height 14
type input "20-08-2025 21:30"
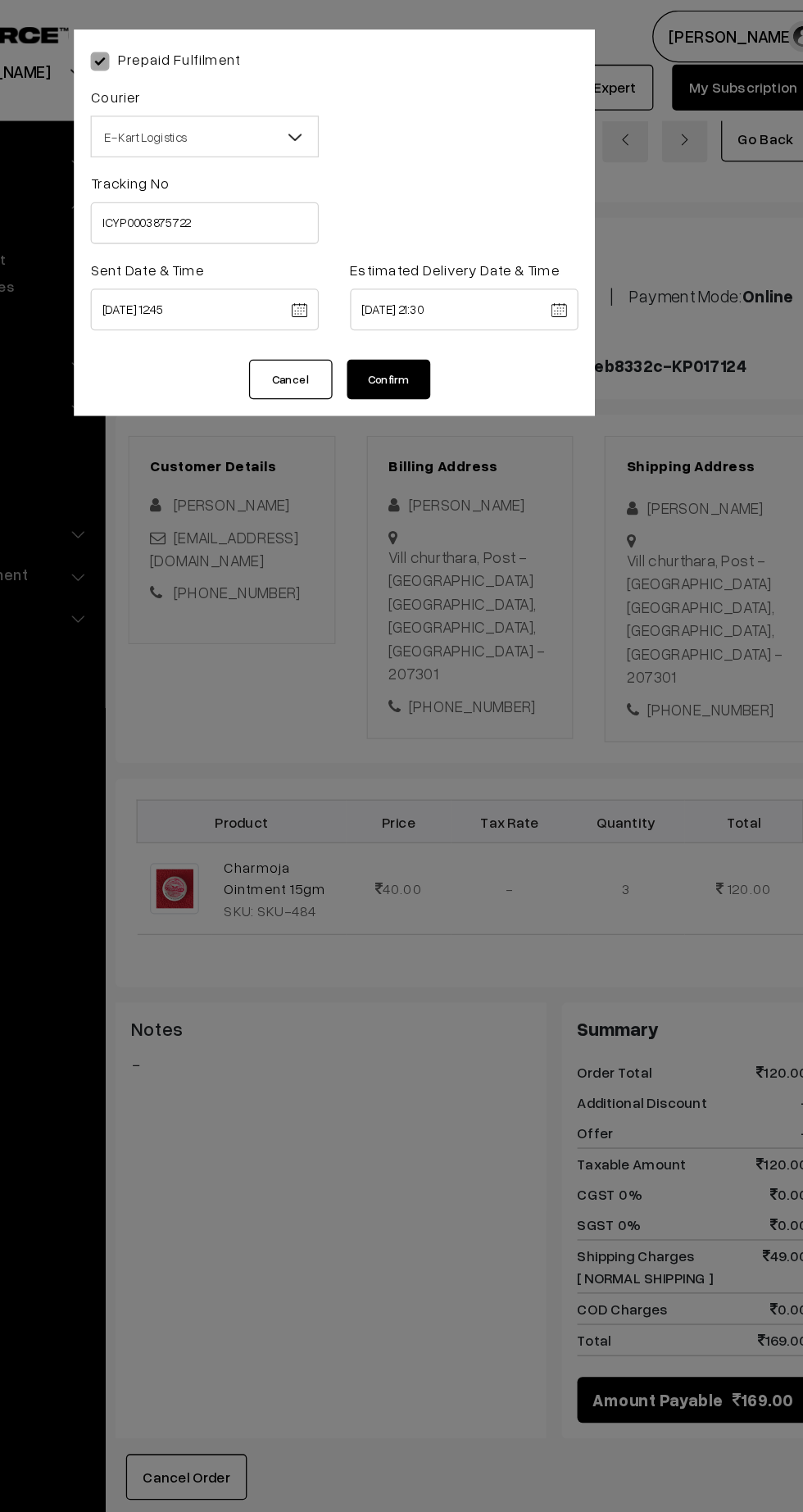
click at [447, 295] on button "Confirm" at bounding box center [443, 298] width 65 height 31
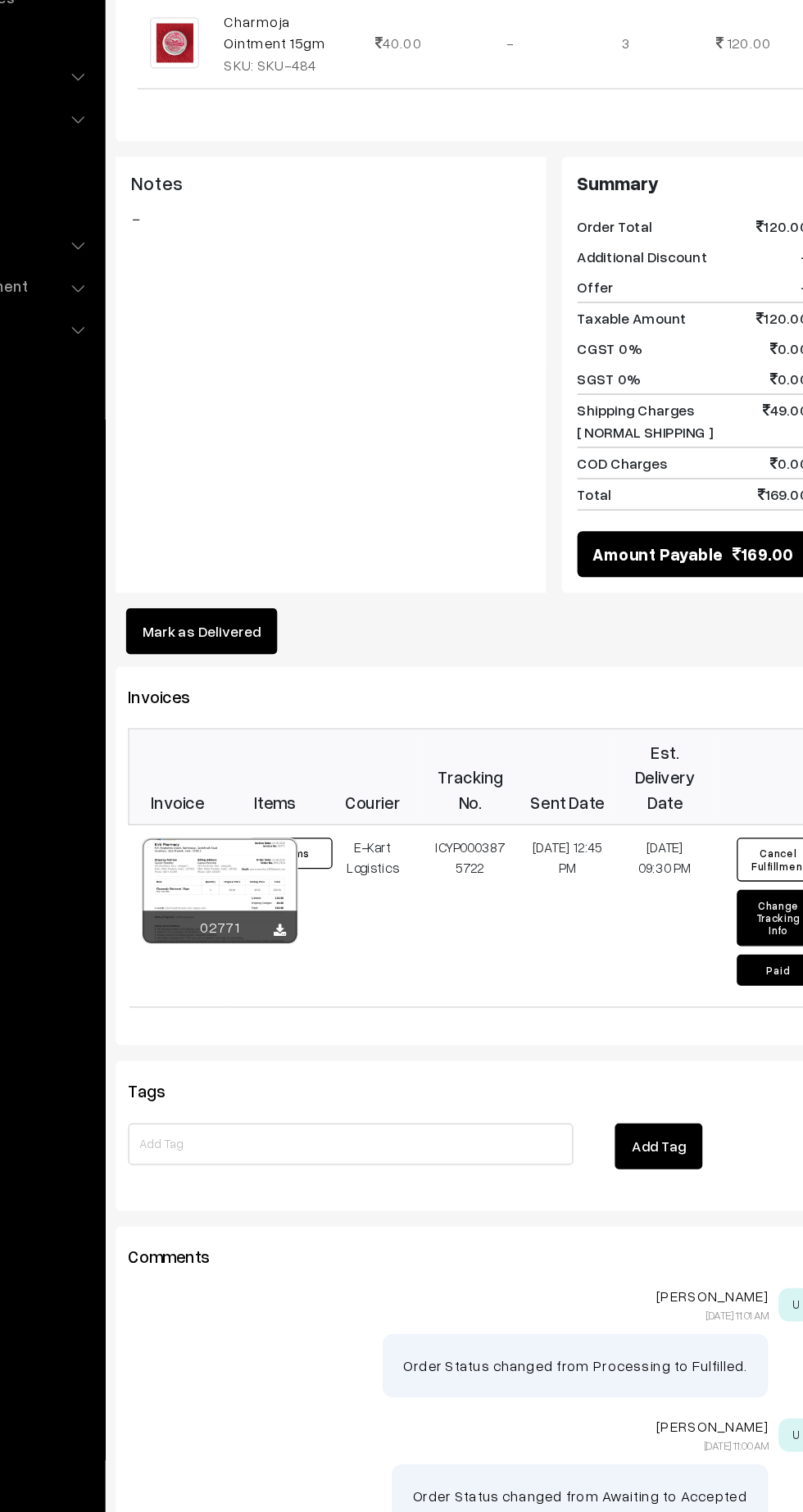
scroll to position [438, 0]
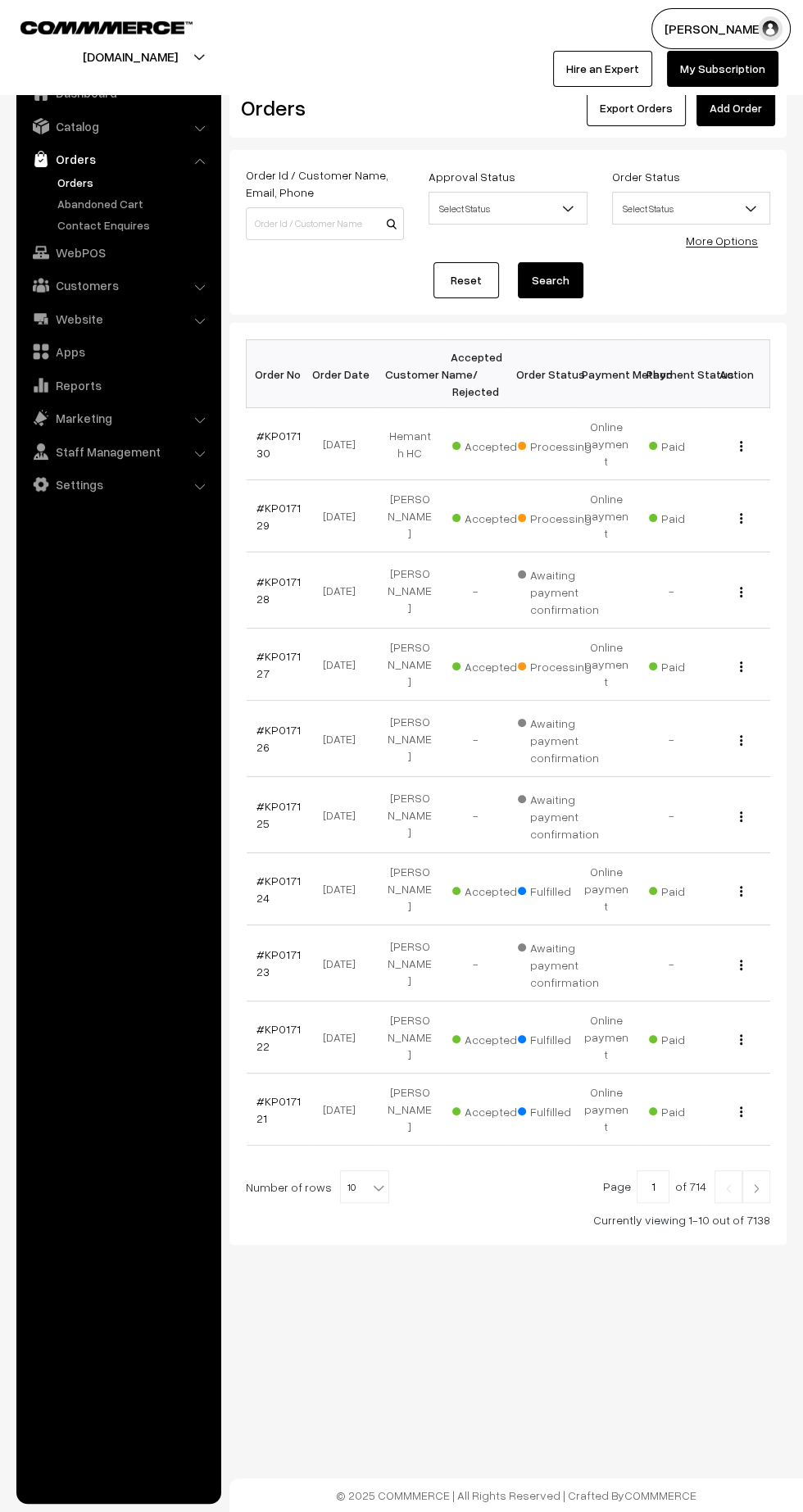
click at [261, 649] on link "#KP017127" at bounding box center [278, 664] width 44 height 31
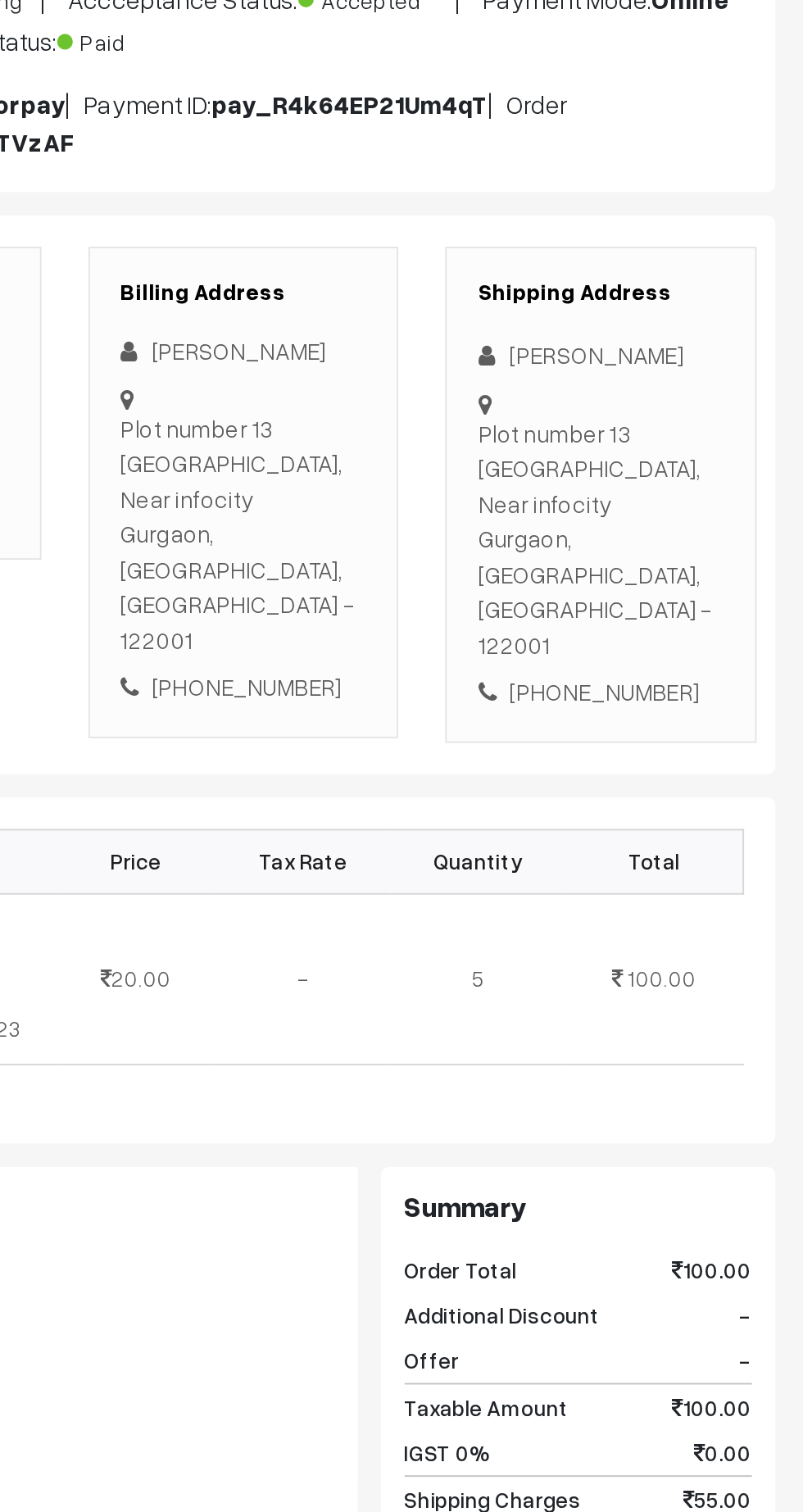
click at [683, 494] on div "Plot number 13 sector 34 gurgaon haryana 122001, Near infocity Gurgaon, Haryana…" at bounding box center [695, 515] width 128 height 129
click at [673, 404] on div "Shipping Address THAKUR RAVI Plot number 13 sector 34 gurgaon haryana 122001, N…" at bounding box center [694, 492] width 163 height 259
copy div "THAKUR RAVI"
click at [707, 586] on div "+91 7042189679" at bounding box center [695, 596] width 128 height 19
copy div "7042189679"
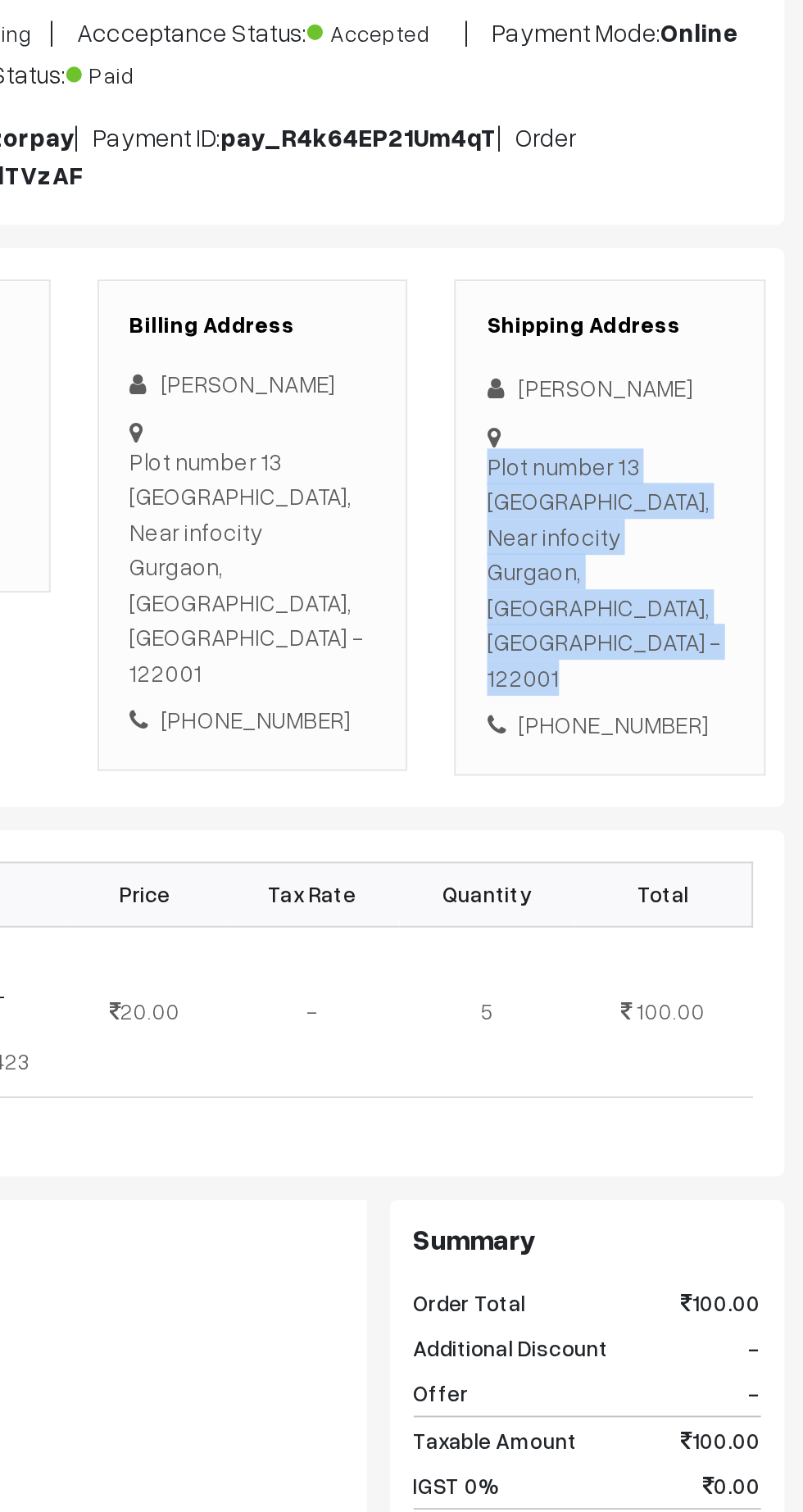
copy div "number 13 sector 34 gurgaon haryana 122001, Near infocity Gurgaon, Haryana, Ind…"
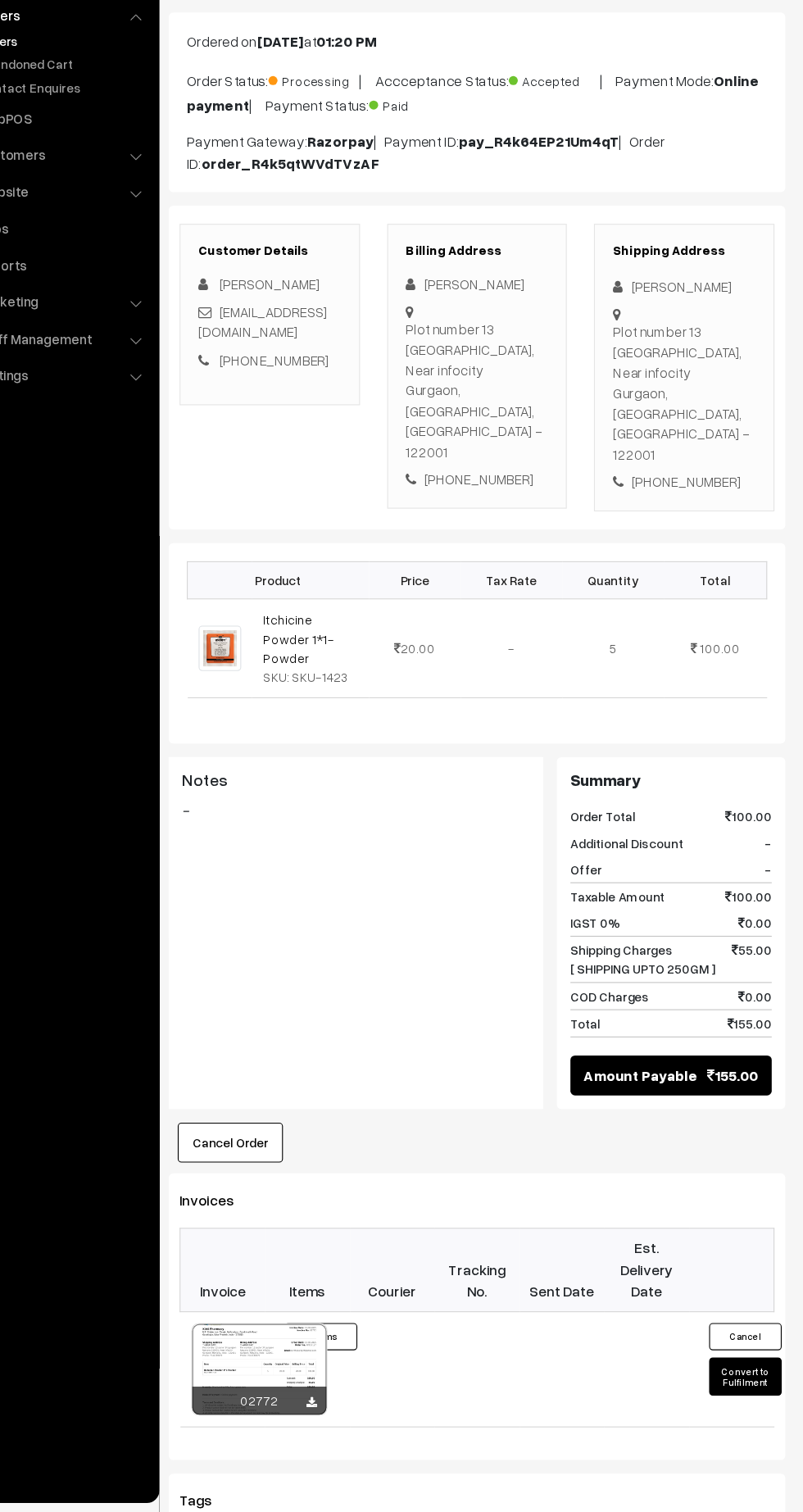
scroll to position [31, 0]
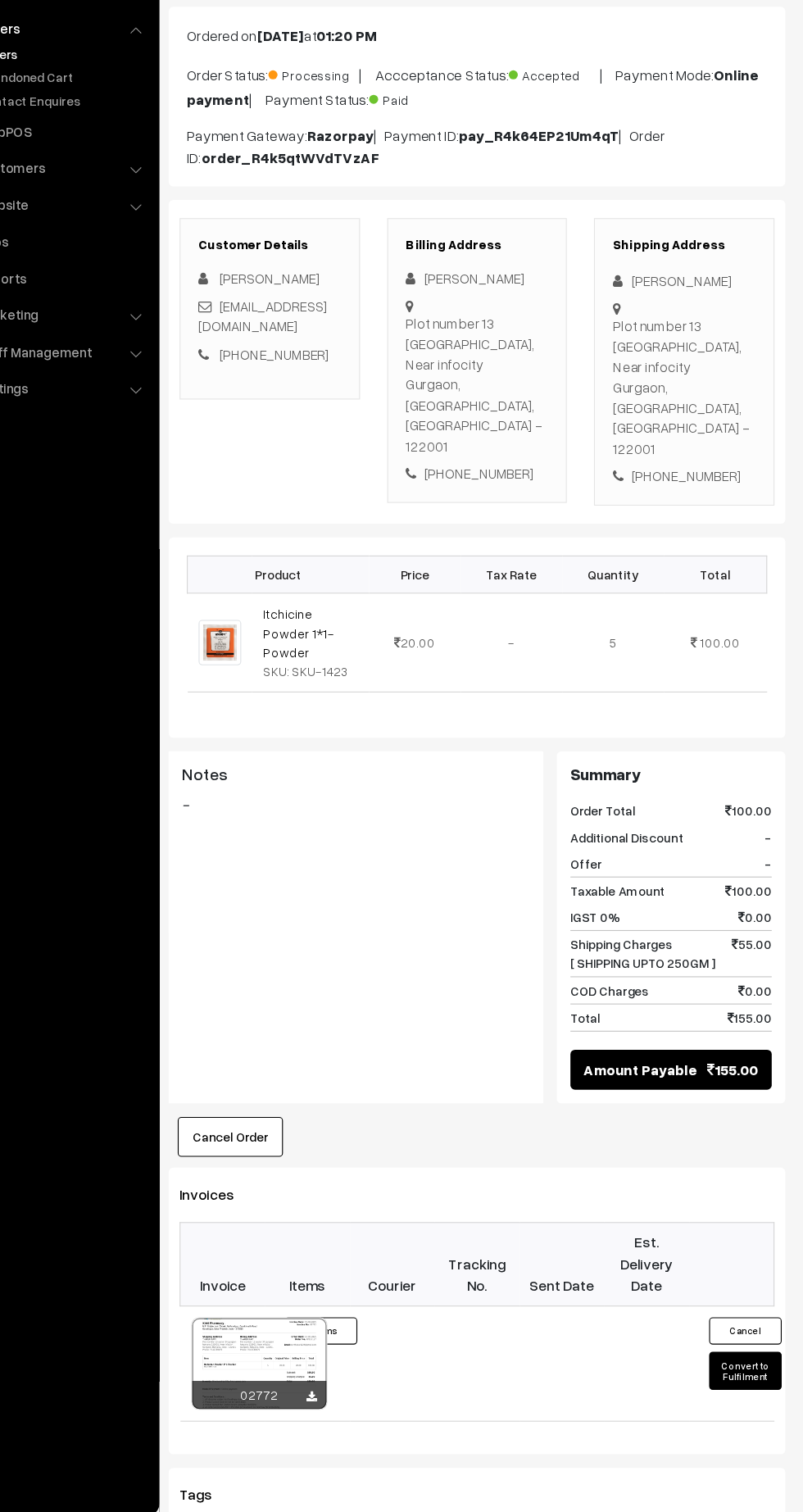
click at [749, 1355] on button "Convert to Fulfilment" at bounding box center [750, 1372] width 65 height 34
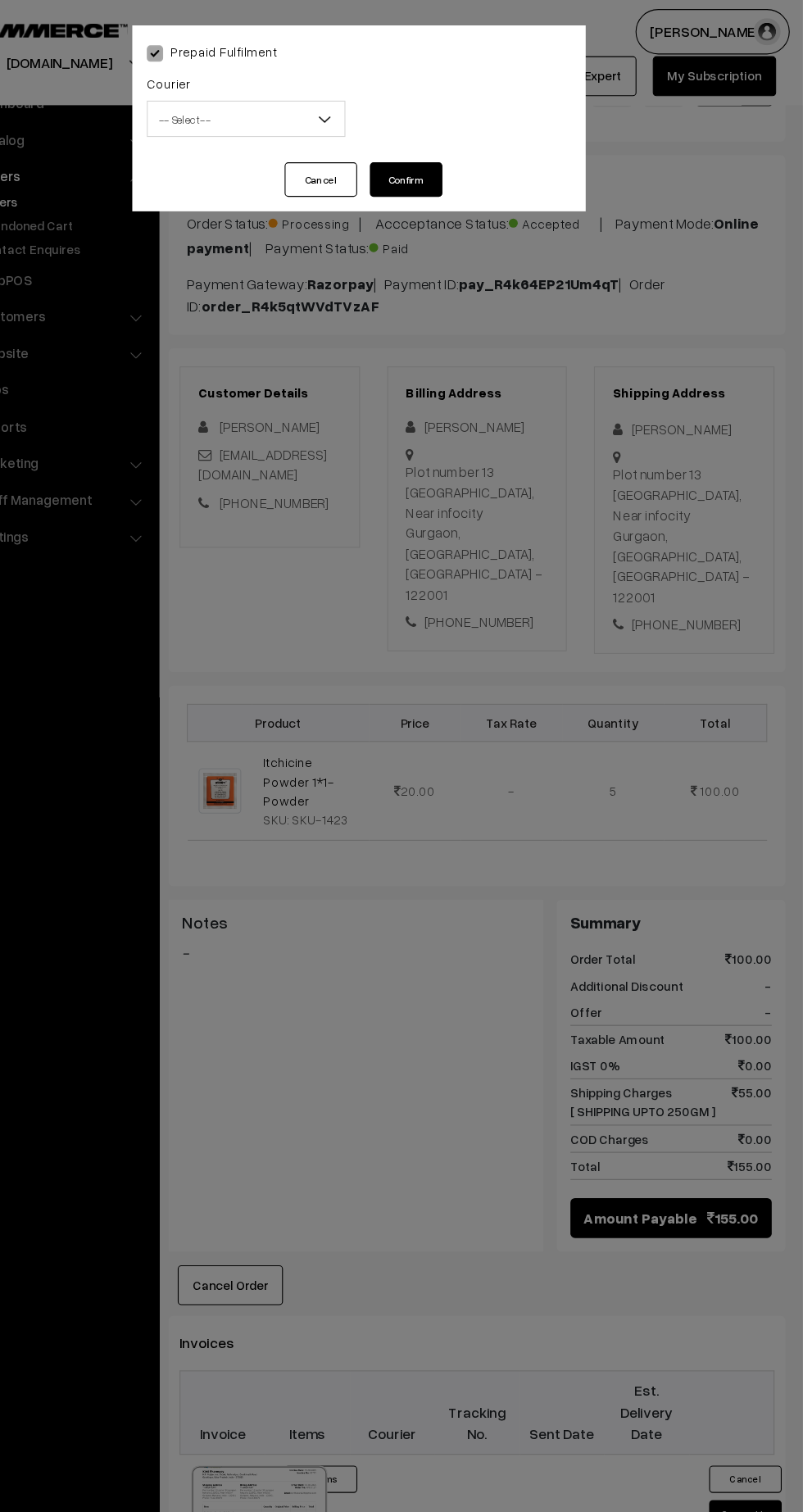
click at [265, 95] on span "-- Select --" at bounding box center [299, 108] width 177 height 28
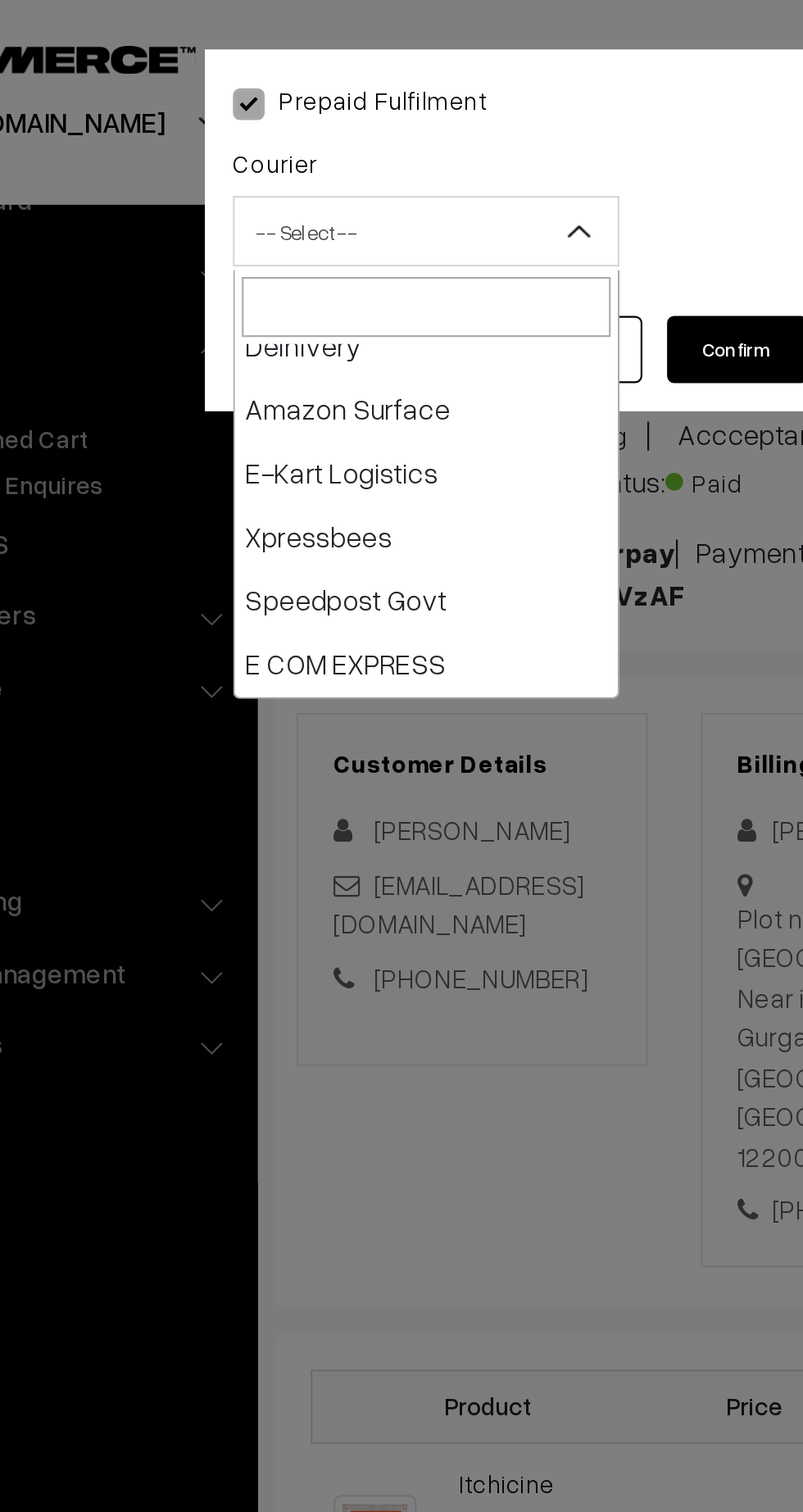
scroll to position [132, 0]
select select "6"
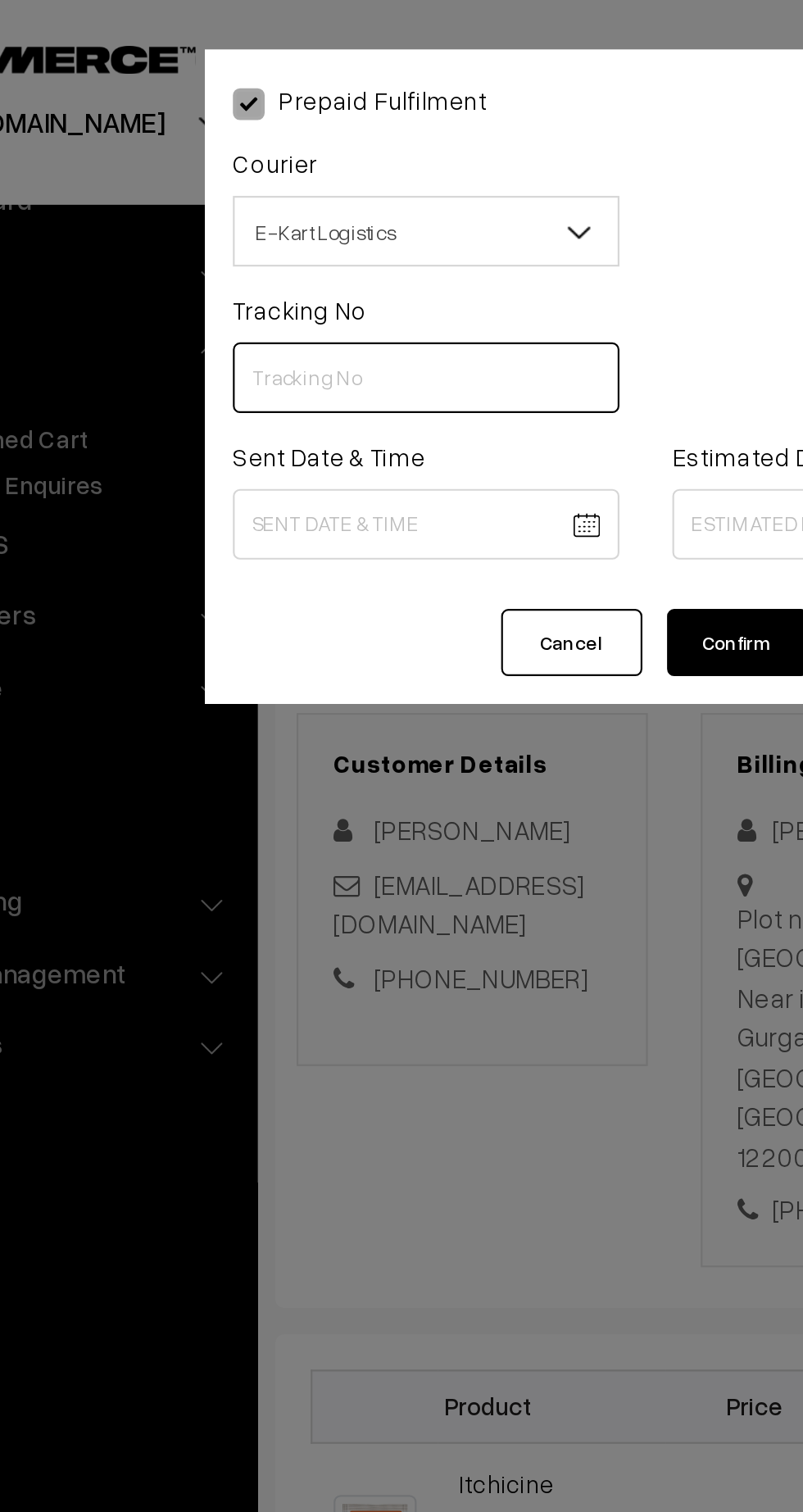
paste input "ICYP0003875739"
type input "ICYP0003875739"
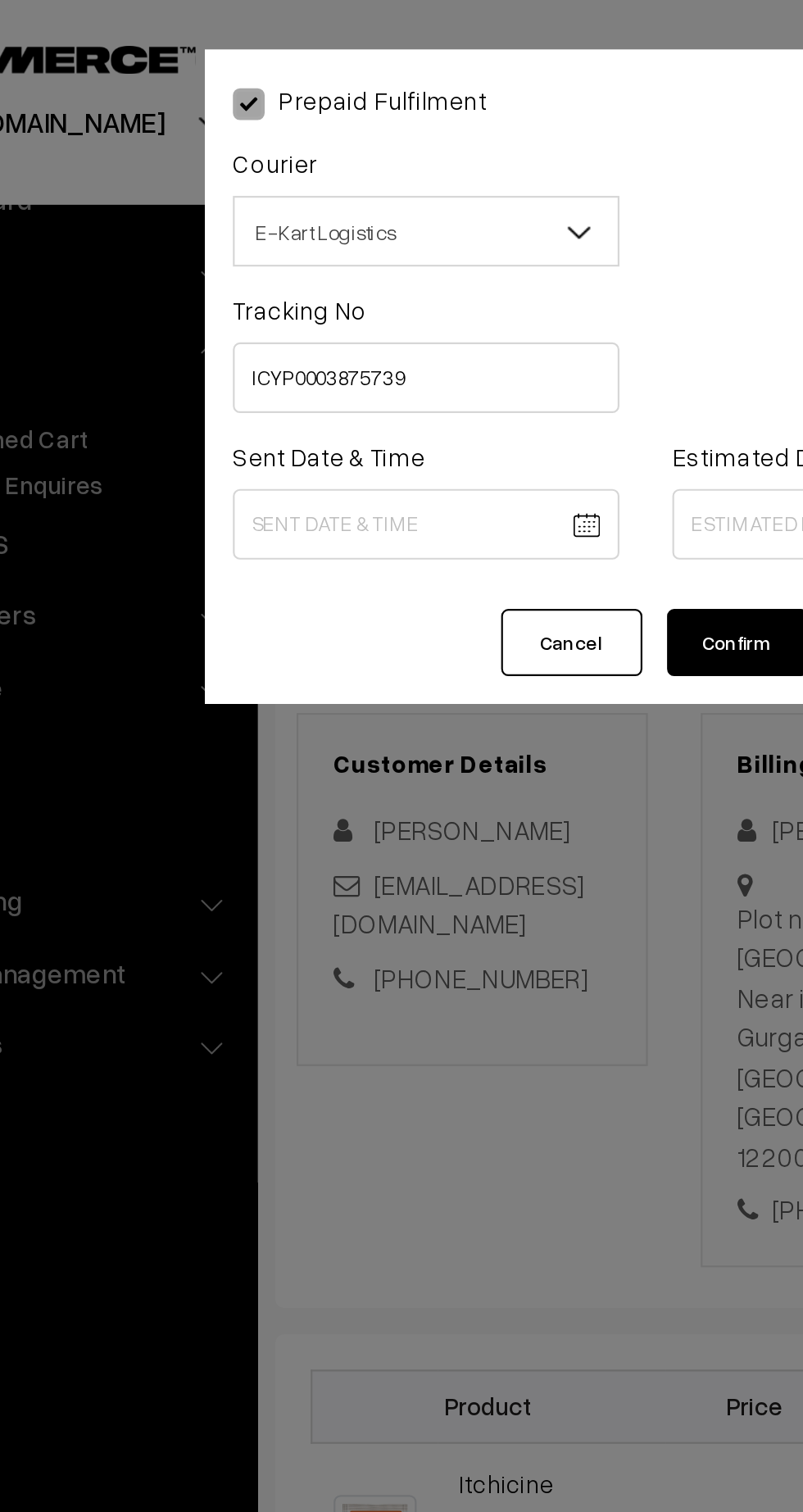
click at [276, 241] on body "Thank you for showing interest. Our team will call you shortly. Close kirtiphar…" at bounding box center [401, 967] width 803 height 1997
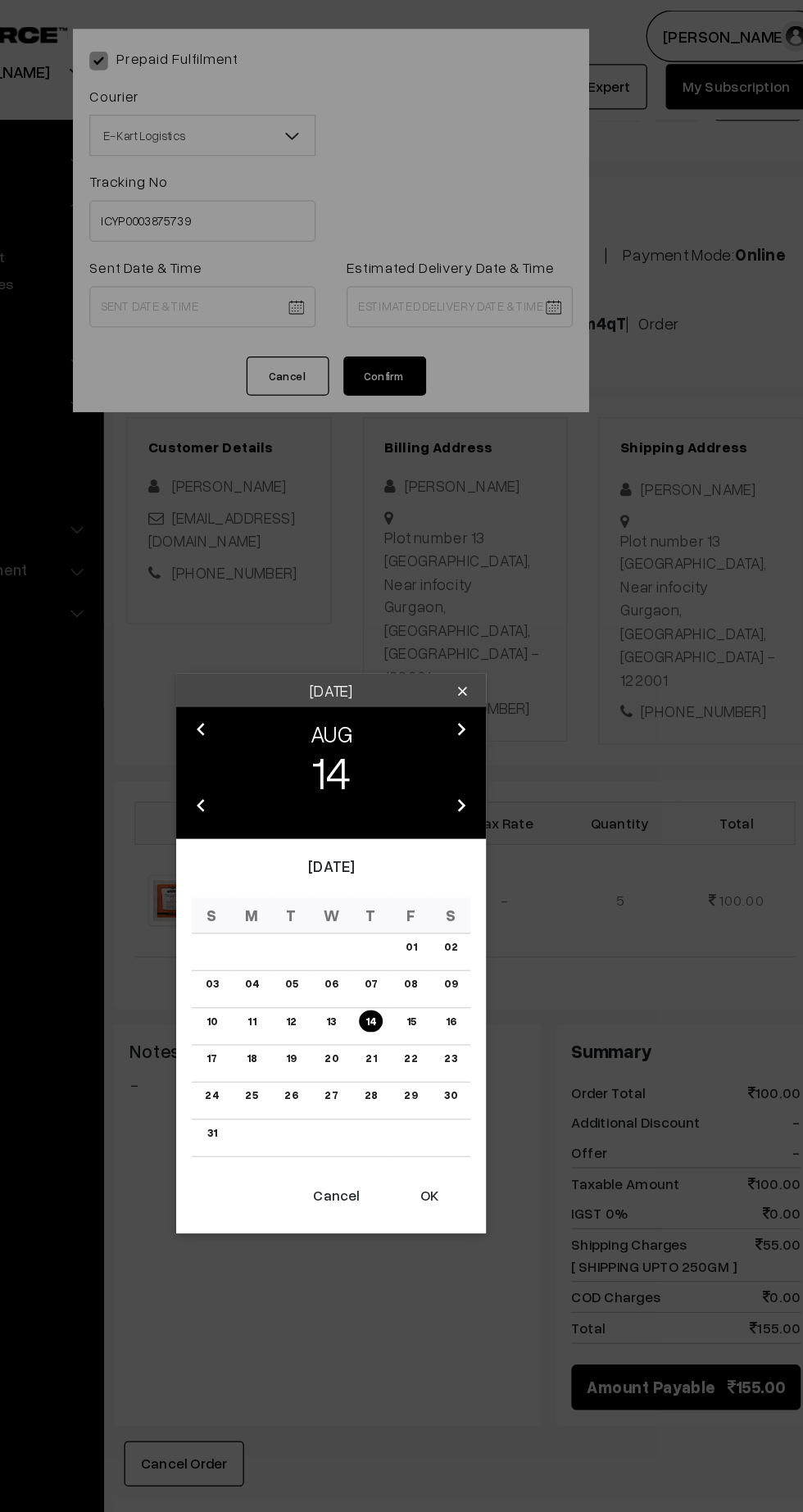
click at [479, 948] on button "OK" at bounding box center [478, 949] width 65 height 36
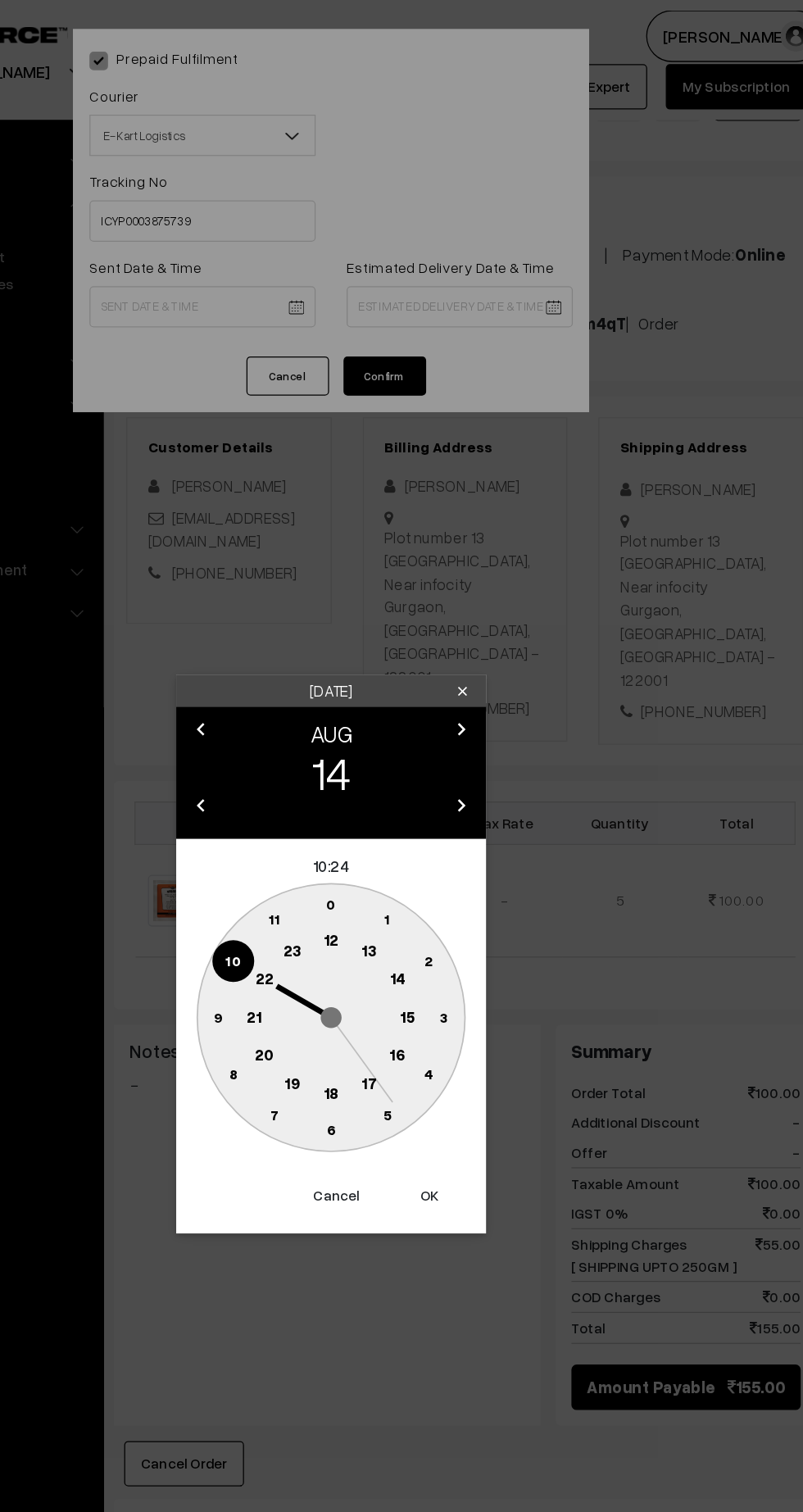
click at [398, 749] on text "12" at bounding box center [401, 746] width 12 height 15
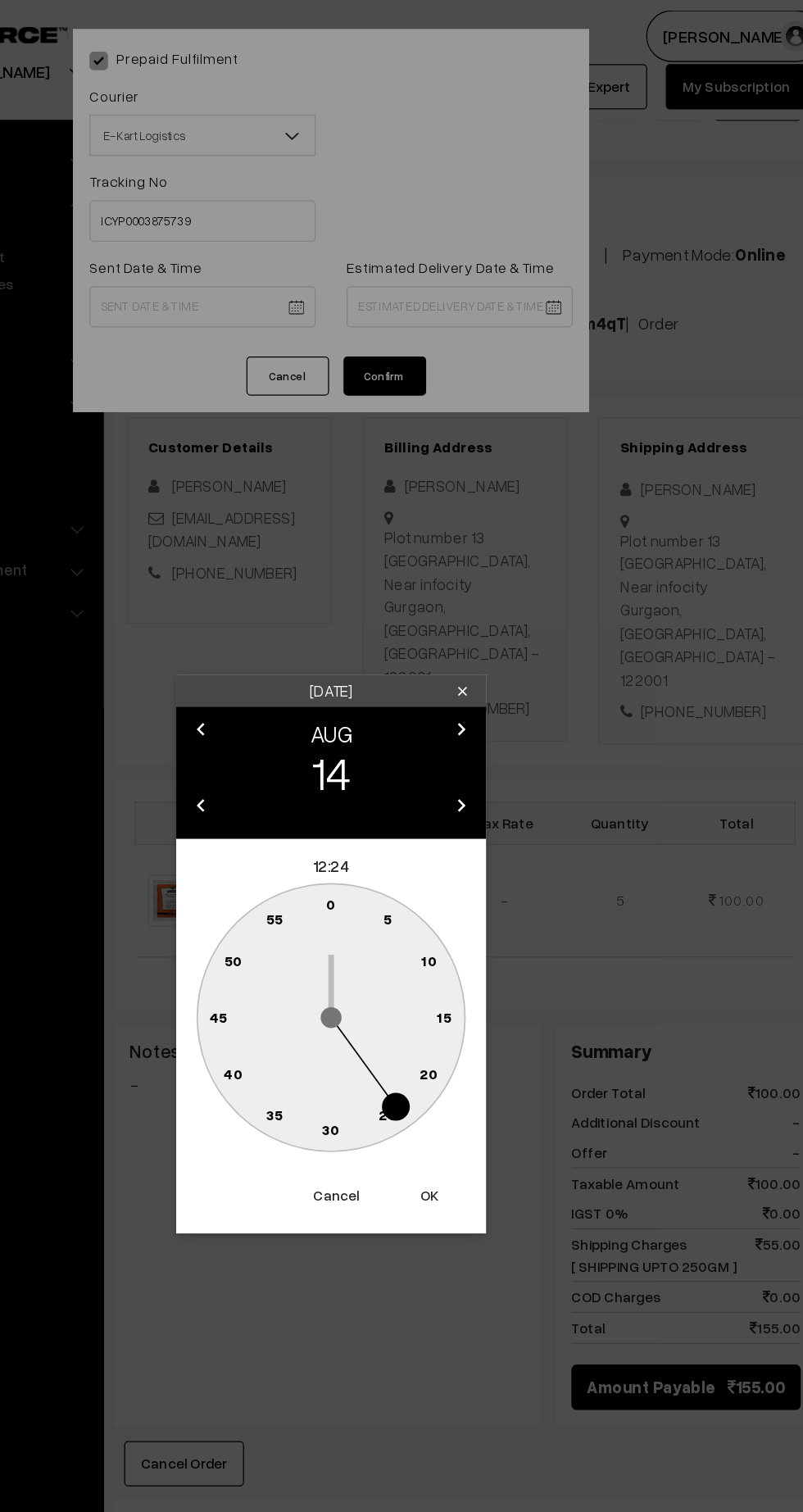
click at [311, 808] on text "45" at bounding box center [311, 806] width 14 height 14
type input "14-08-2025 12:45"
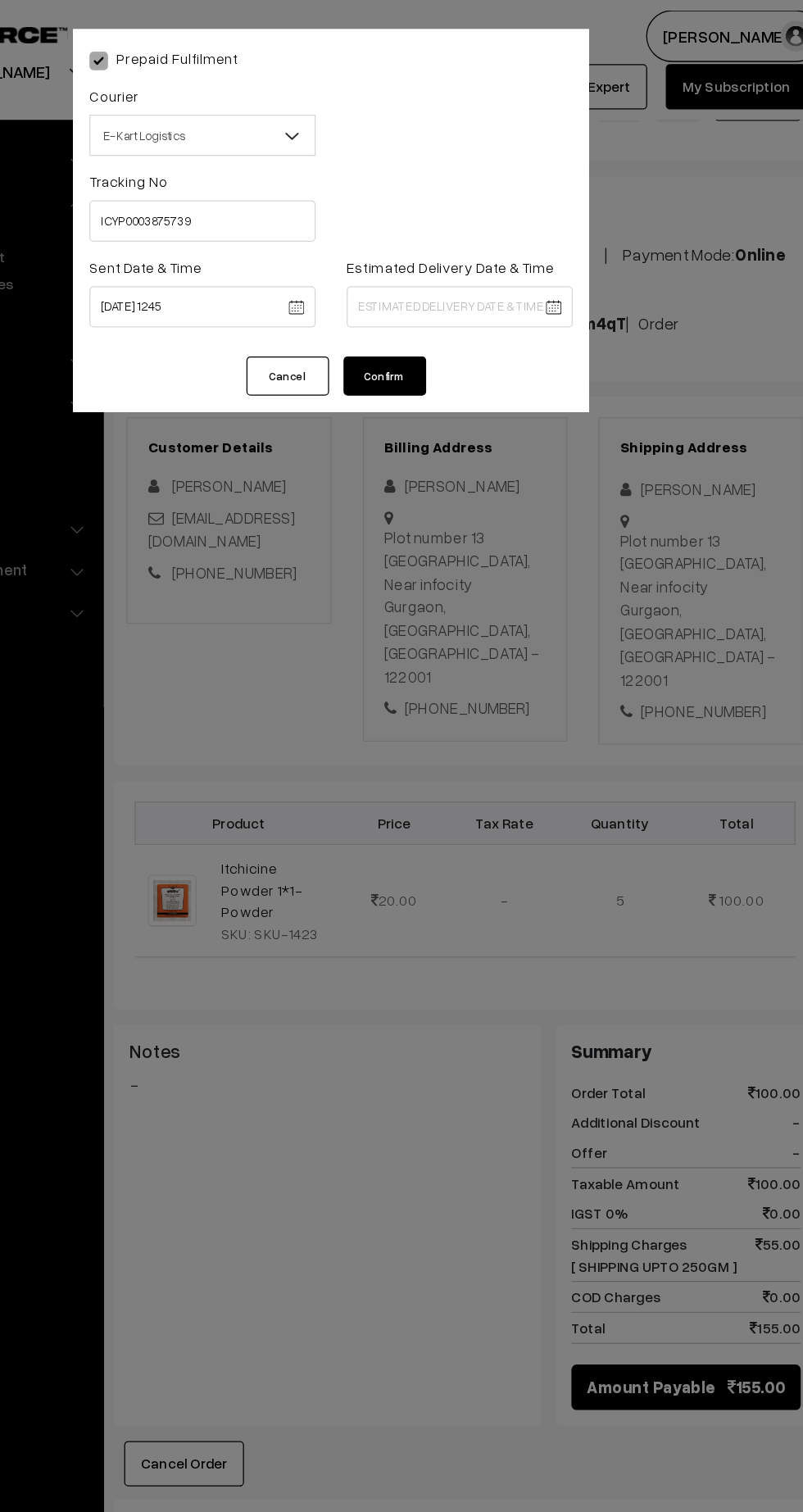
click at [531, 250] on body "Thank you for showing interest. Our team will call you shortly. Close kirtiphar…" at bounding box center [401, 967] width 803 height 1997
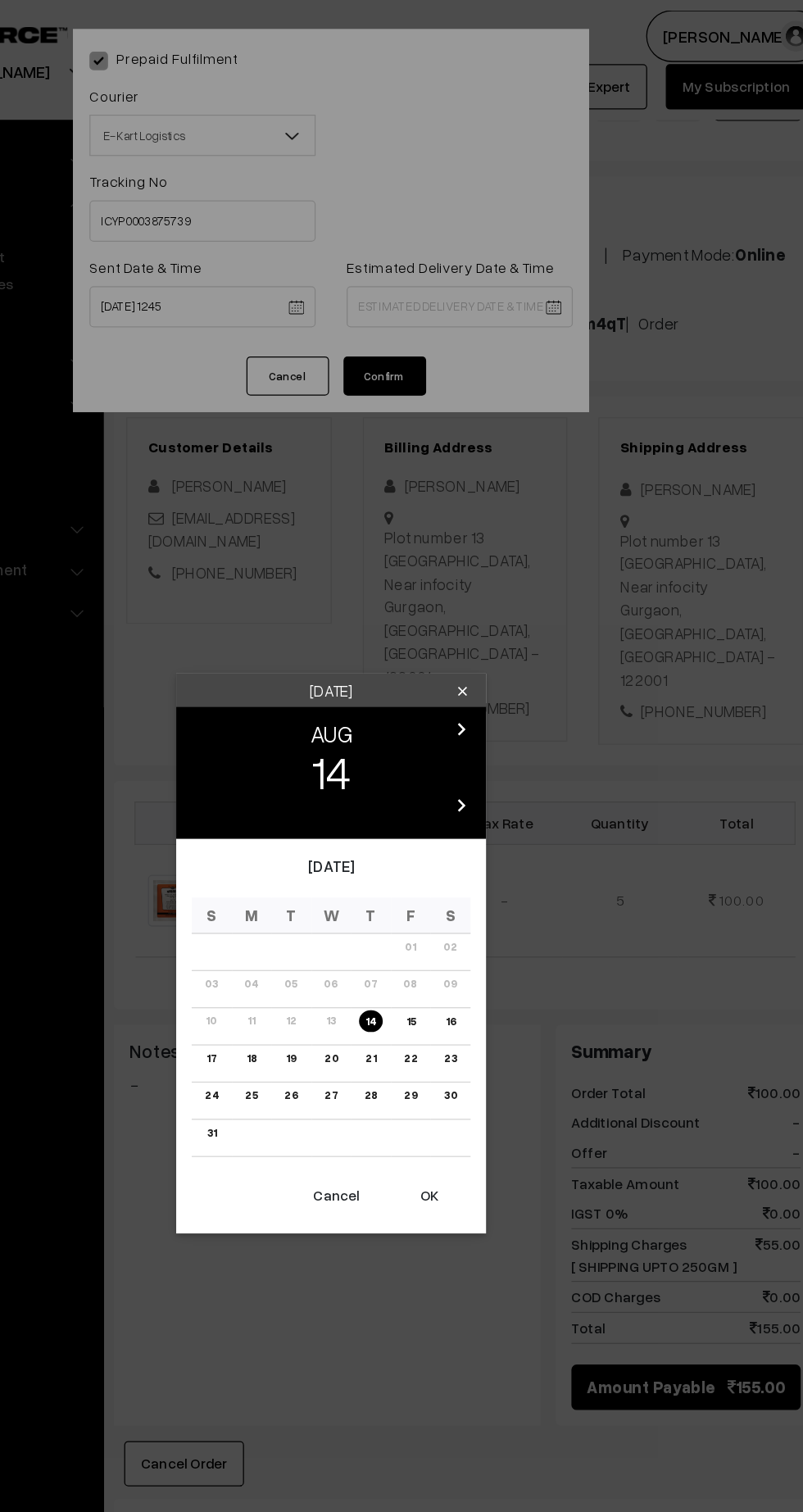
click at [401, 840] on link "20" at bounding box center [401, 840] width 21 height 17
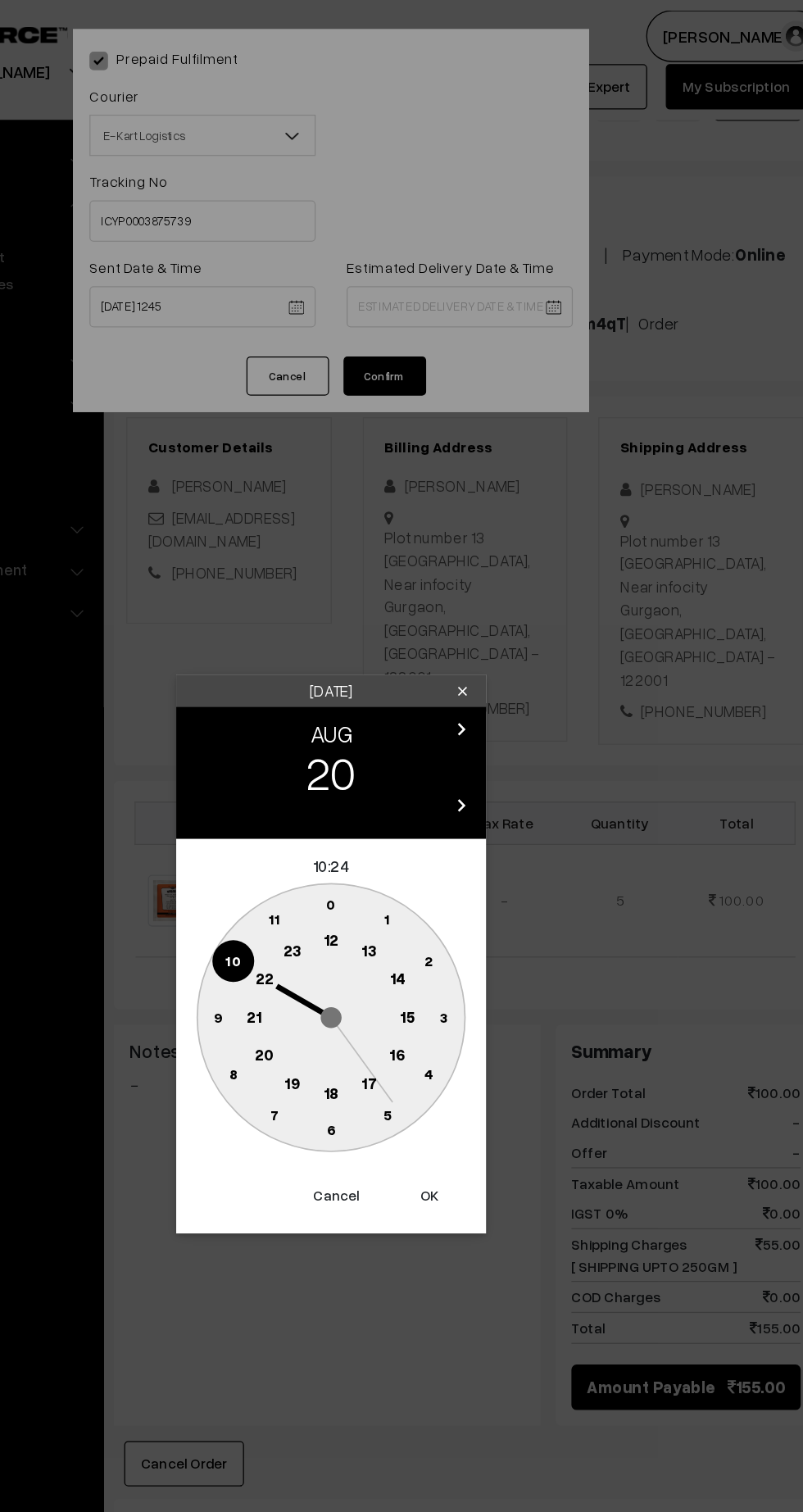
click at [401, 951] on button "Cancel" at bounding box center [405, 949] width 65 height 36
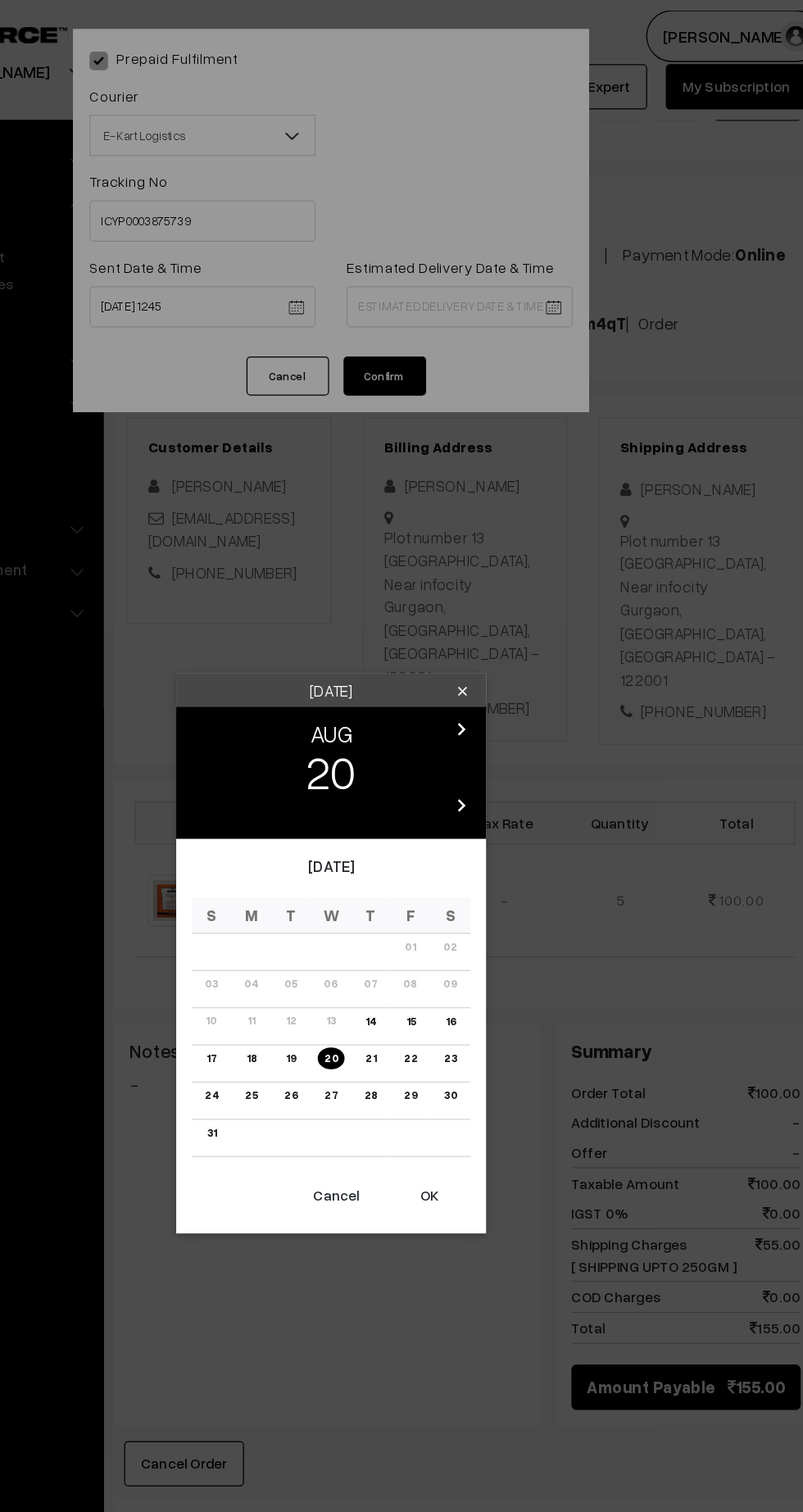
click at [370, 840] on link "19" at bounding box center [369, 840] width 18 height 17
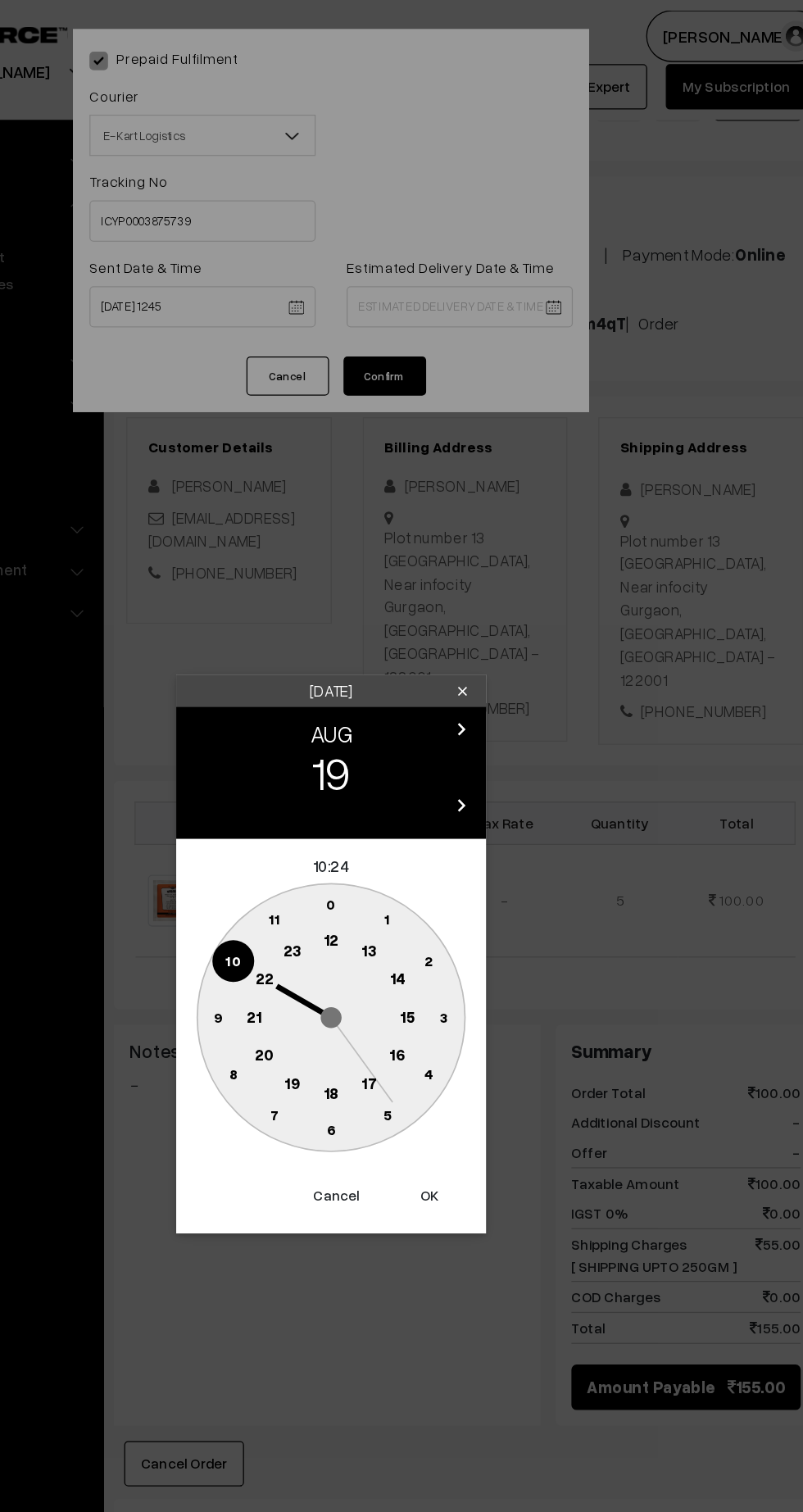
click at [341, 806] on text "21" at bounding box center [340, 806] width 12 height 15
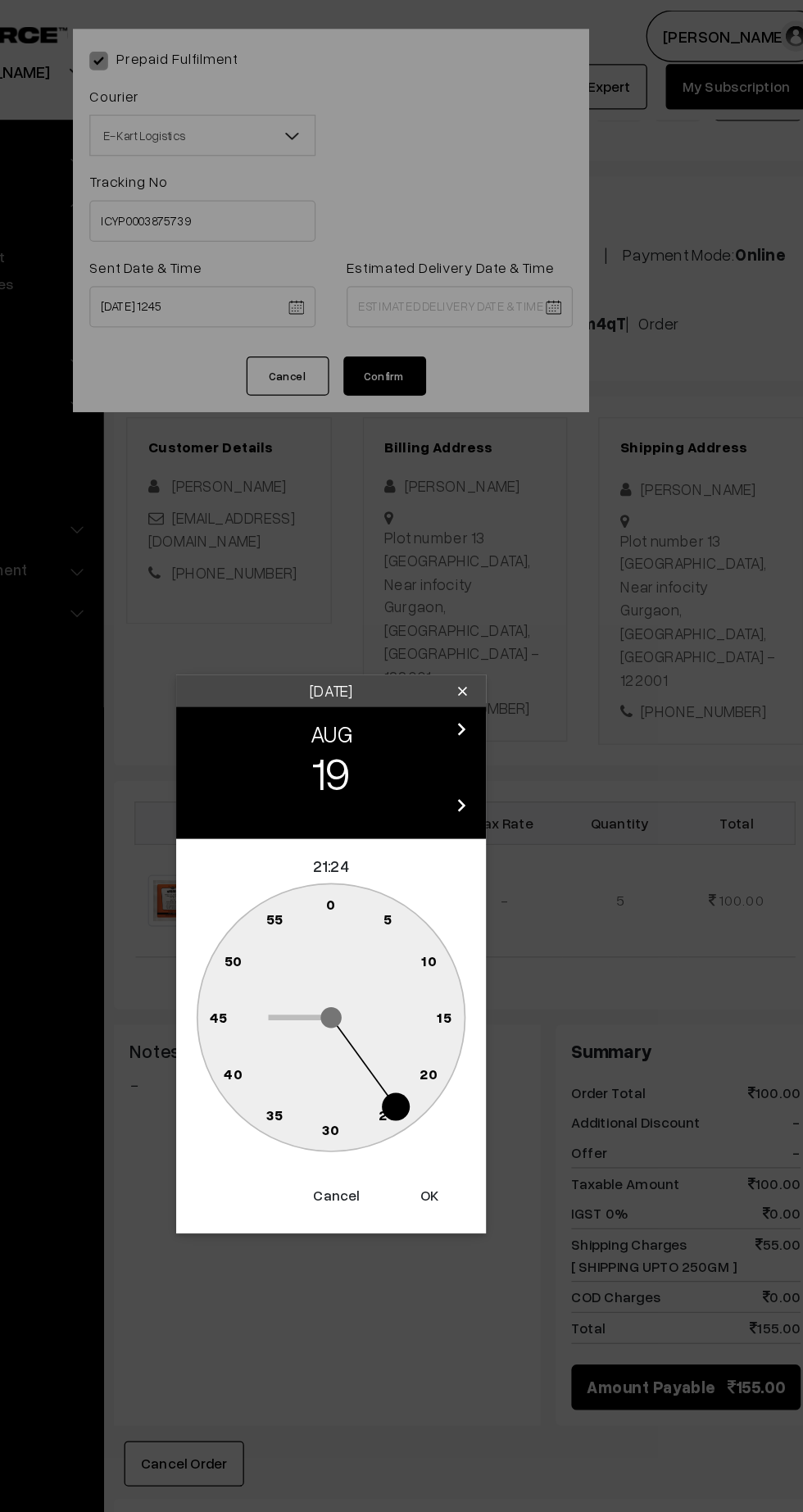
click at [410, 895] on circle at bounding box center [402, 898] width 34 height 34
type input "19-08-2025 21:30"
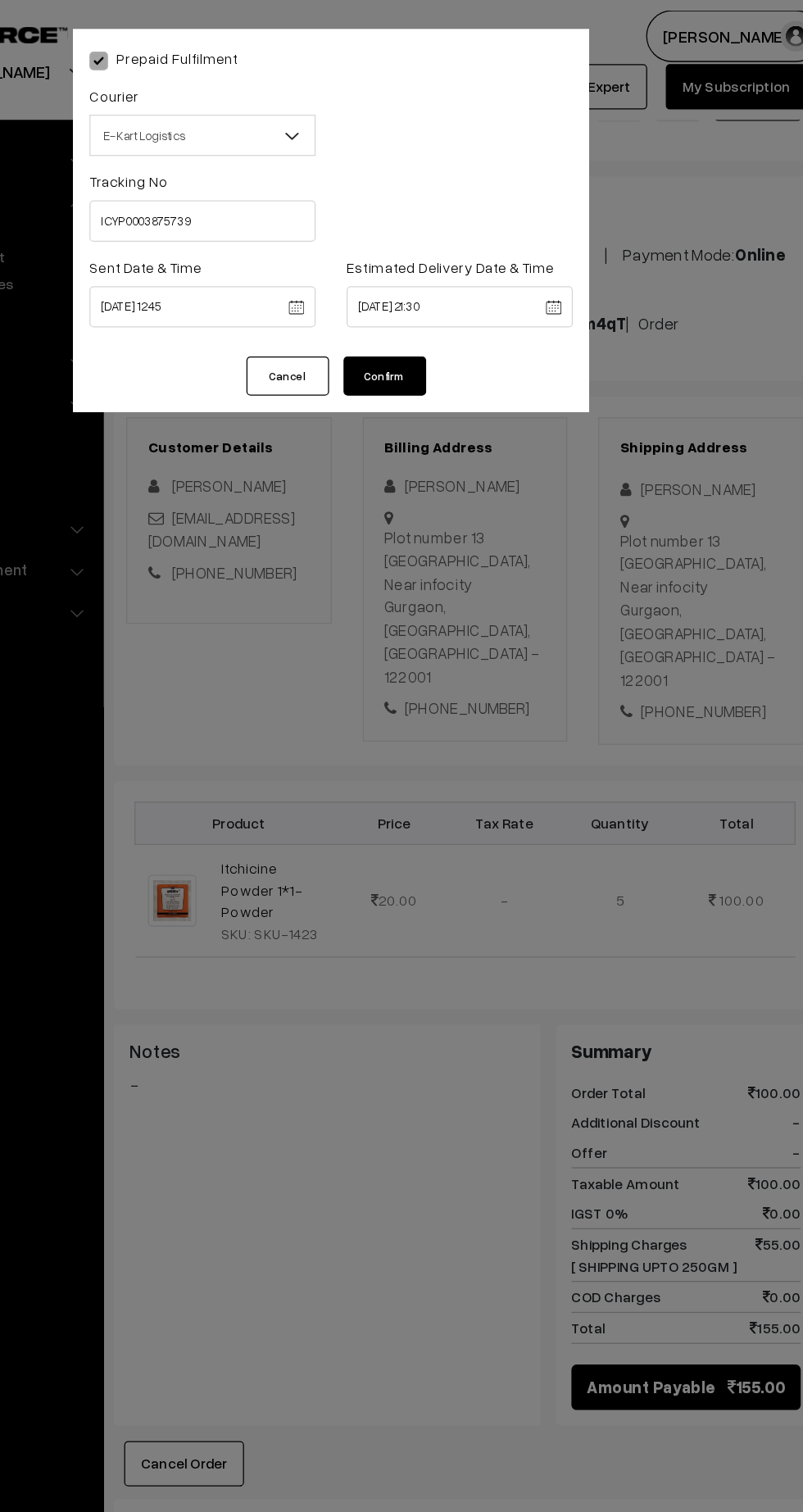
click at [463, 300] on button "Confirm" at bounding box center [443, 298] width 65 height 31
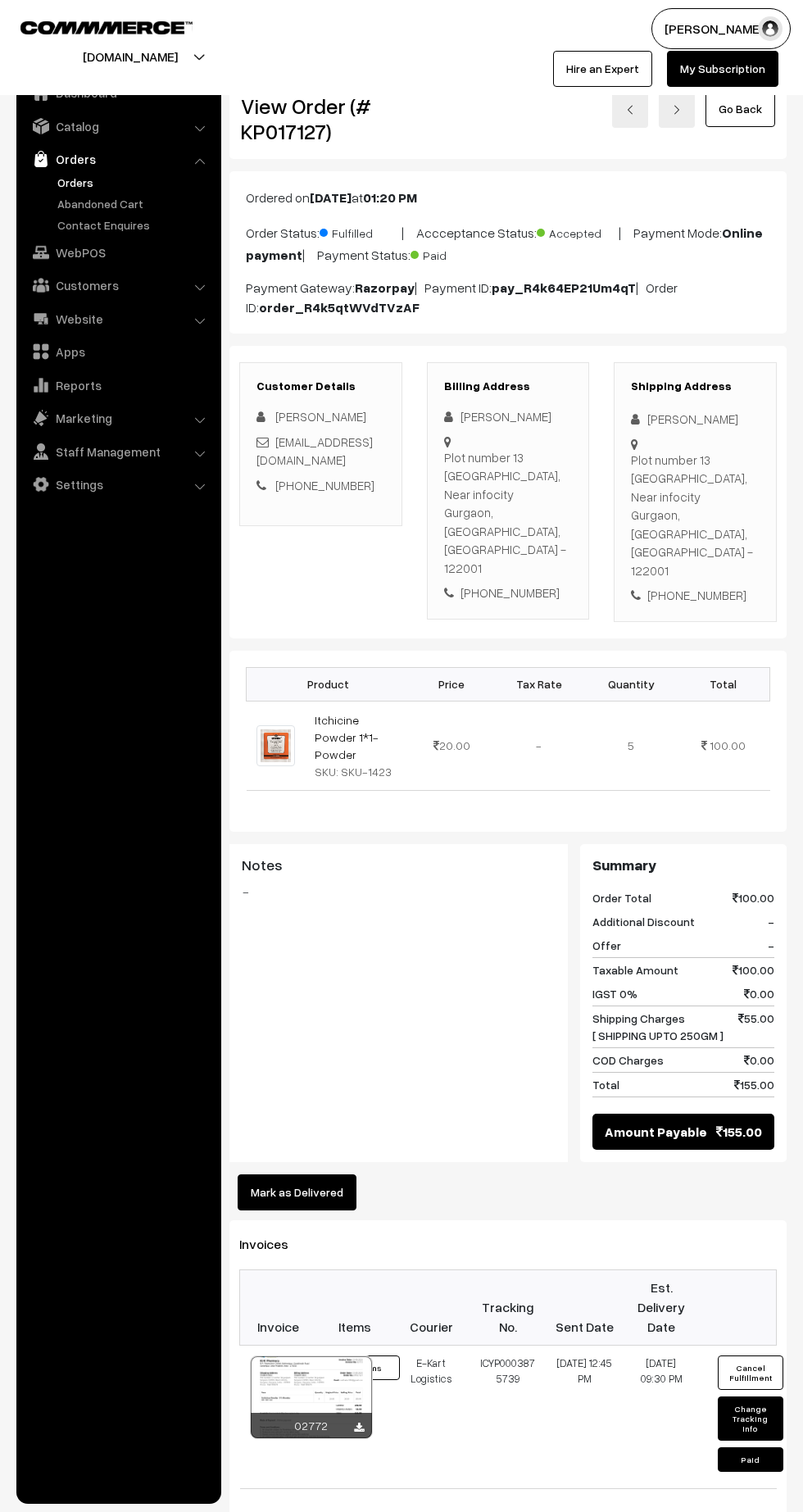
scroll to position [31, 0]
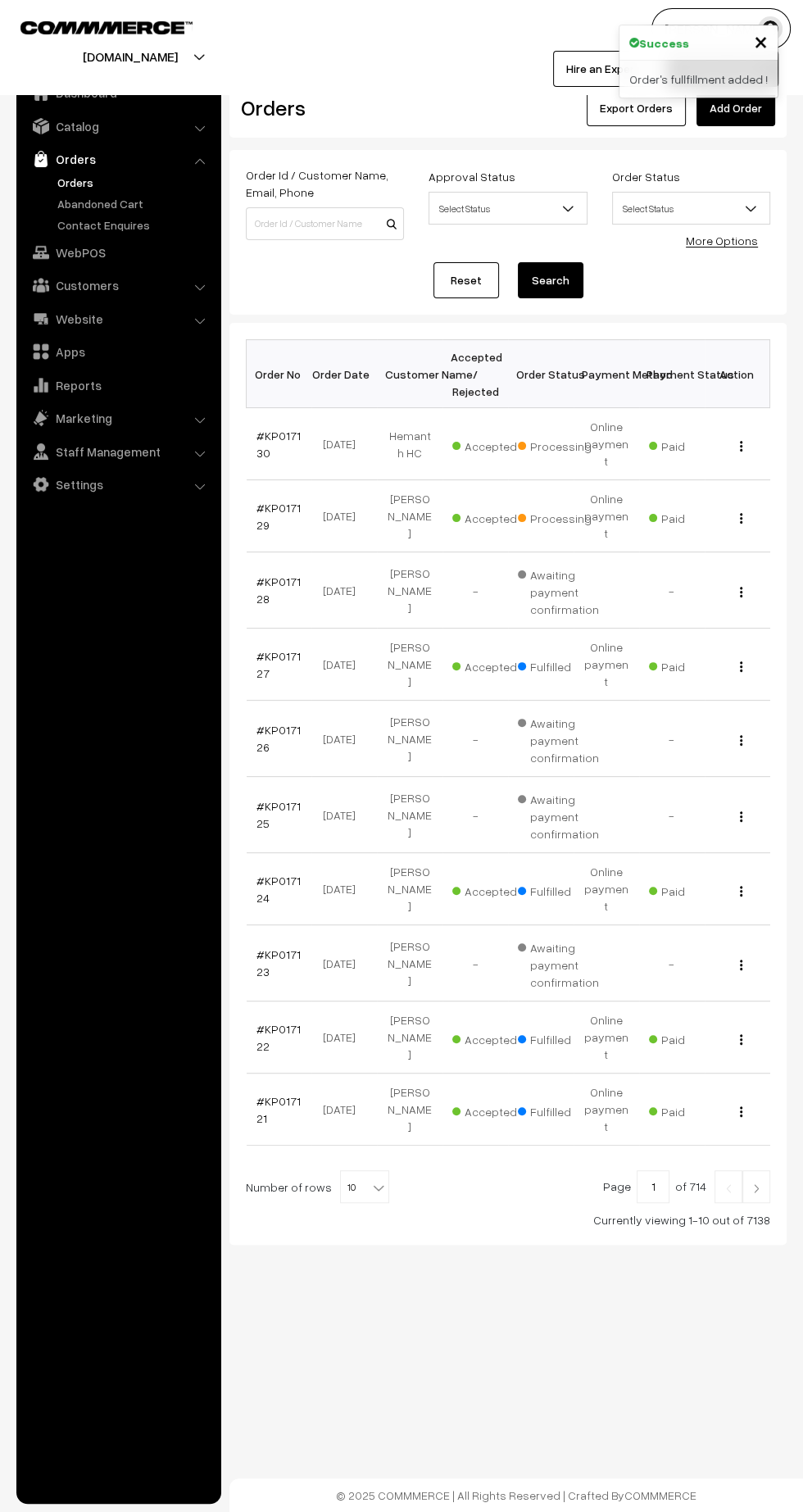
click at [261, 501] on link "#KP017129" at bounding box center [278, 516] width 44 height 31
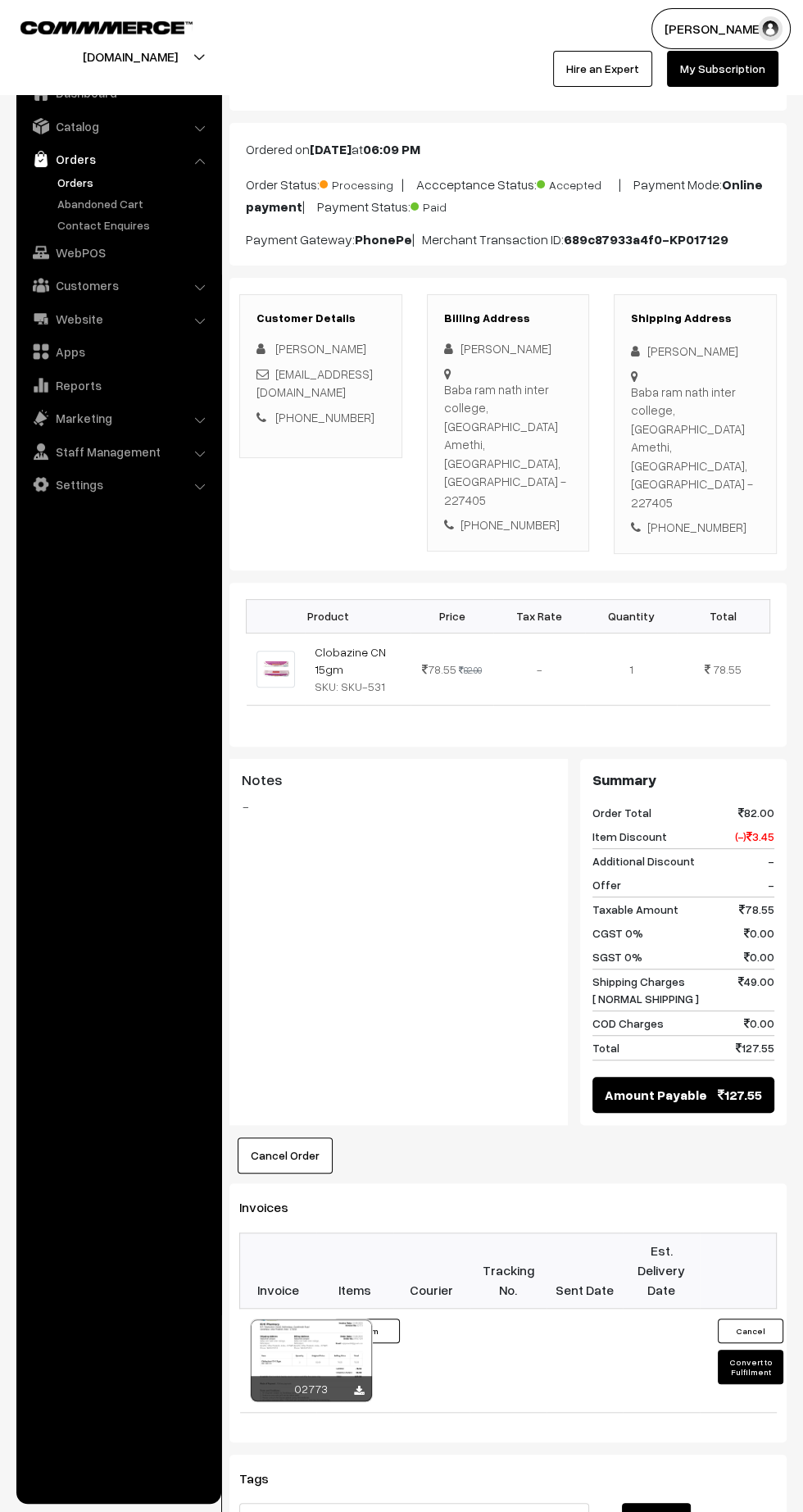
scroll to position [83, 0]
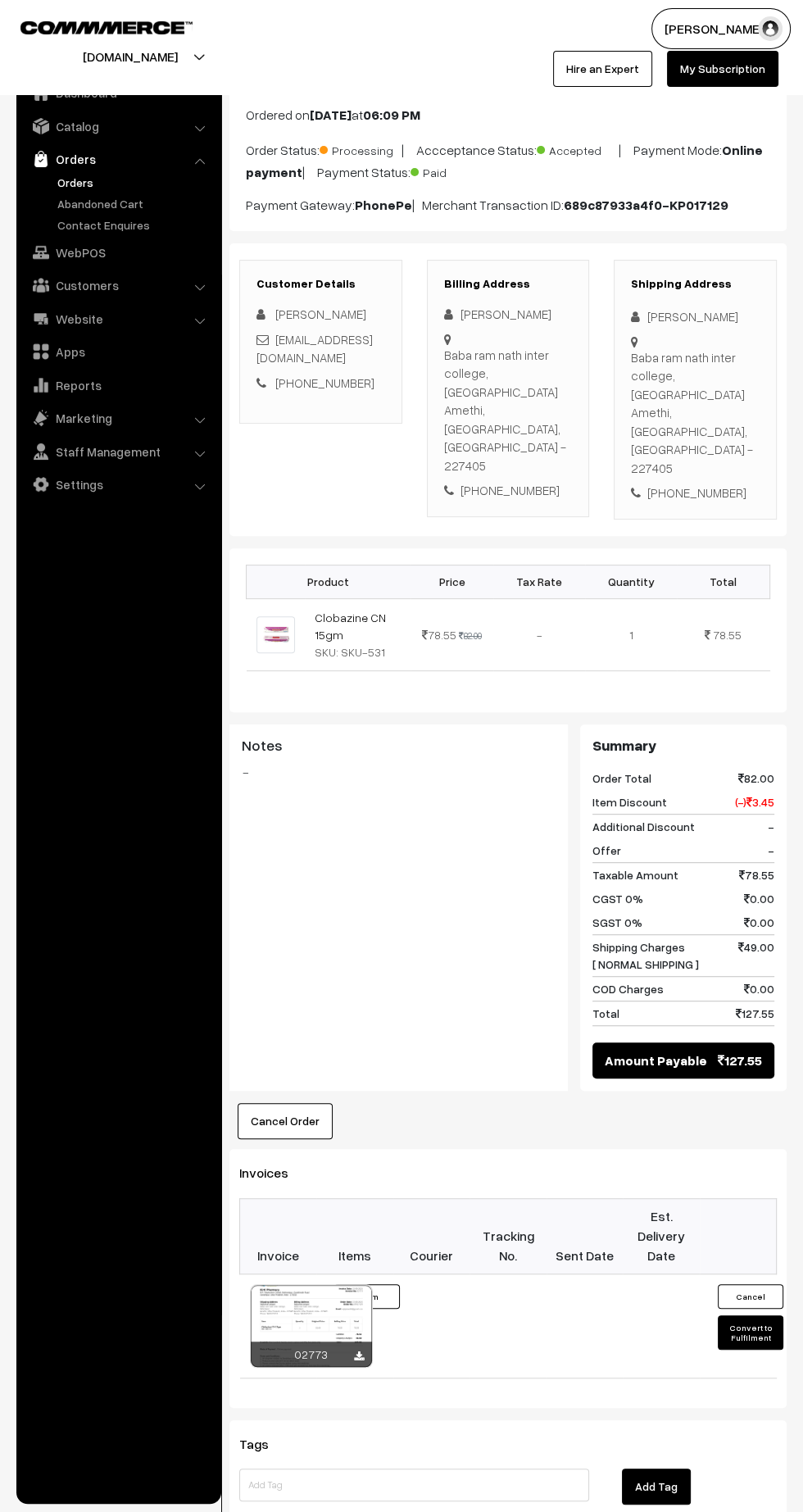
click at [358, 1352] on icon at bounding box center [359, 1356] width 9 height 10
copy div "[PHONE_NUMBER]"
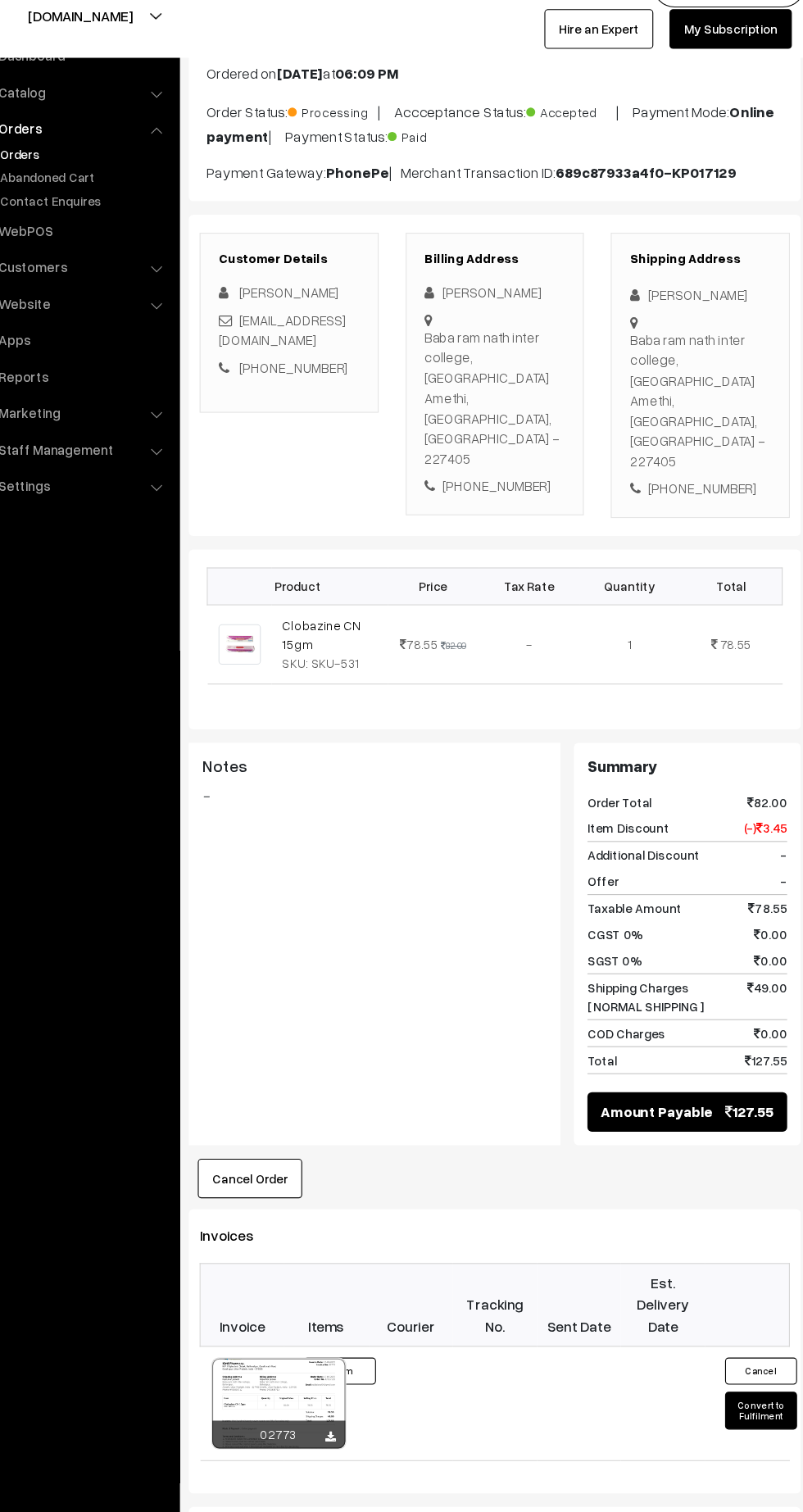
scroll to position [89, 0]
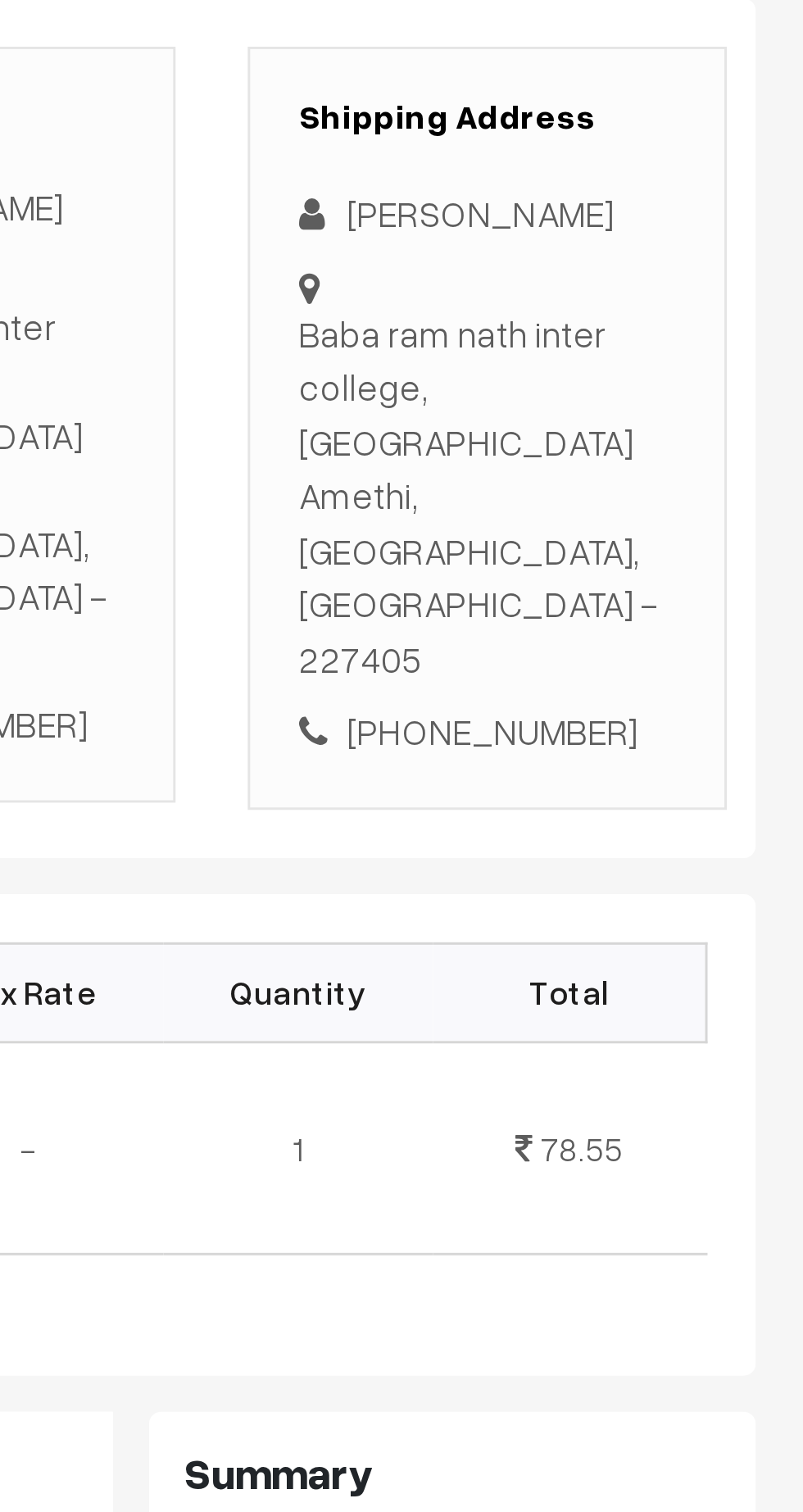
copy div "Baba ram nath inter college, [GEOGRAPHIC_DATA], [GEOGRAPHIC_DATA], [GEOGRAPHIC_…"
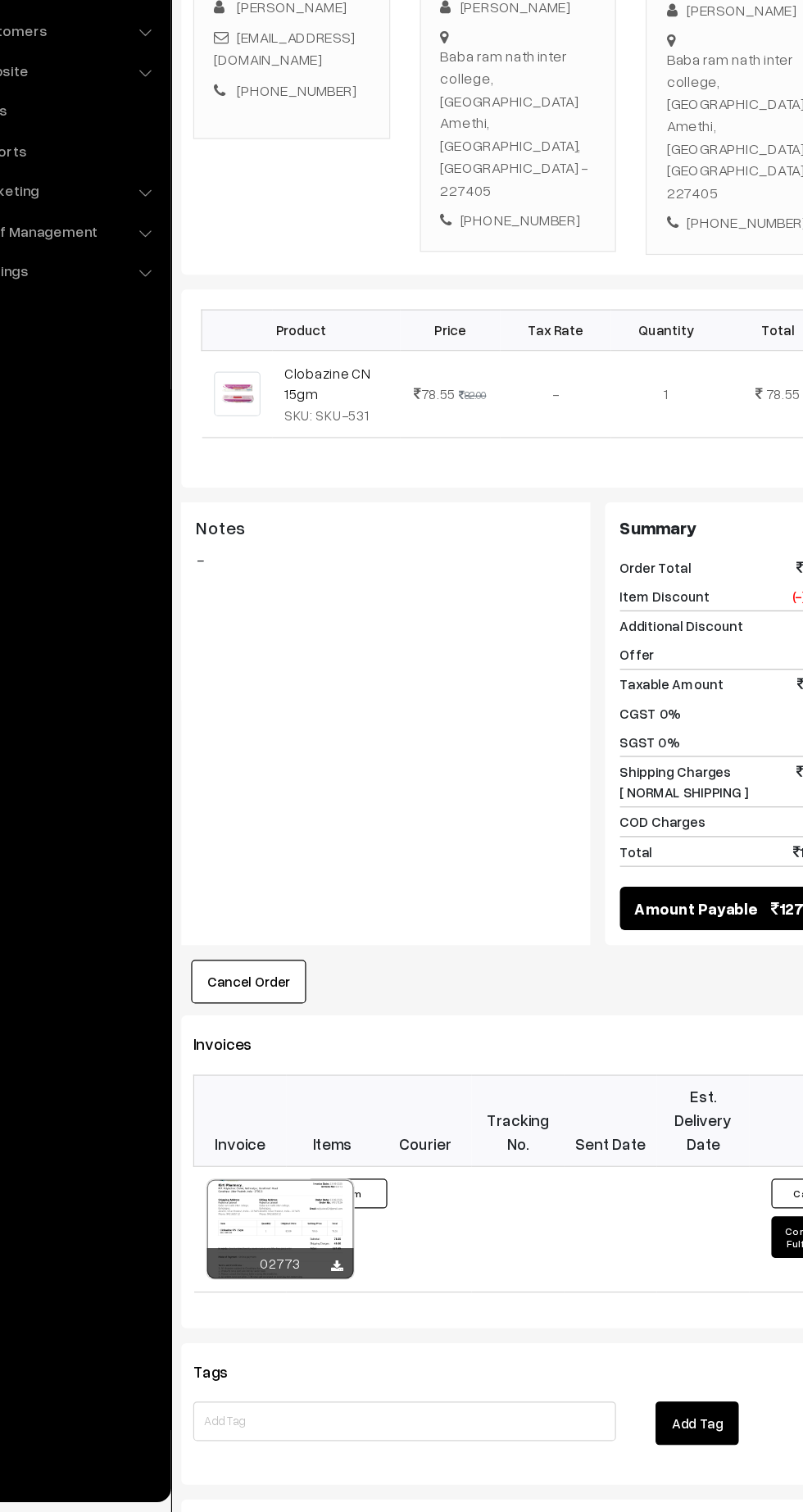
scroll to position [132, 0]
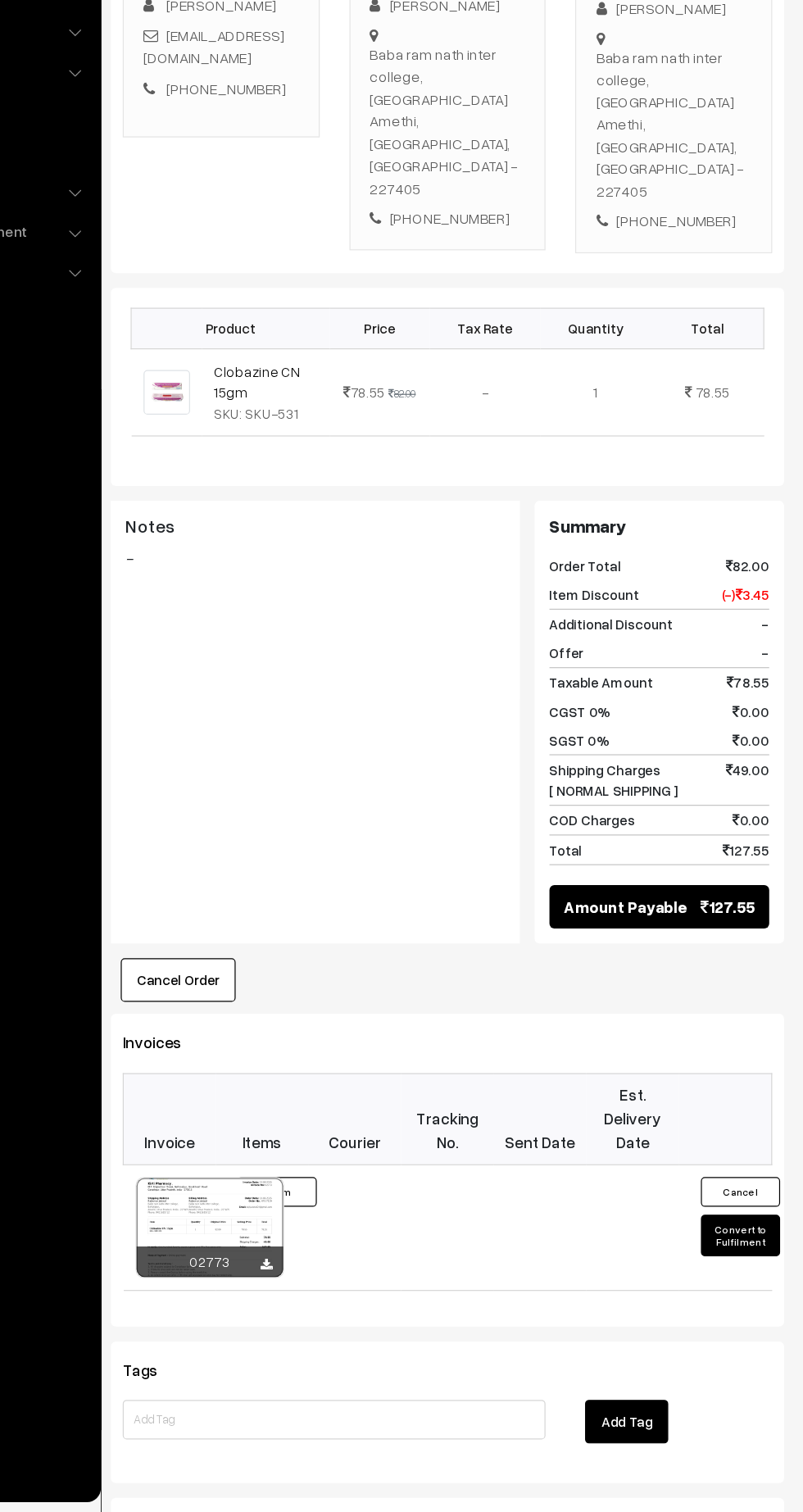
click at [750, 1267] on button "Convert to Fulfilment" at bounding box center [750, 1284] width 65 height 34
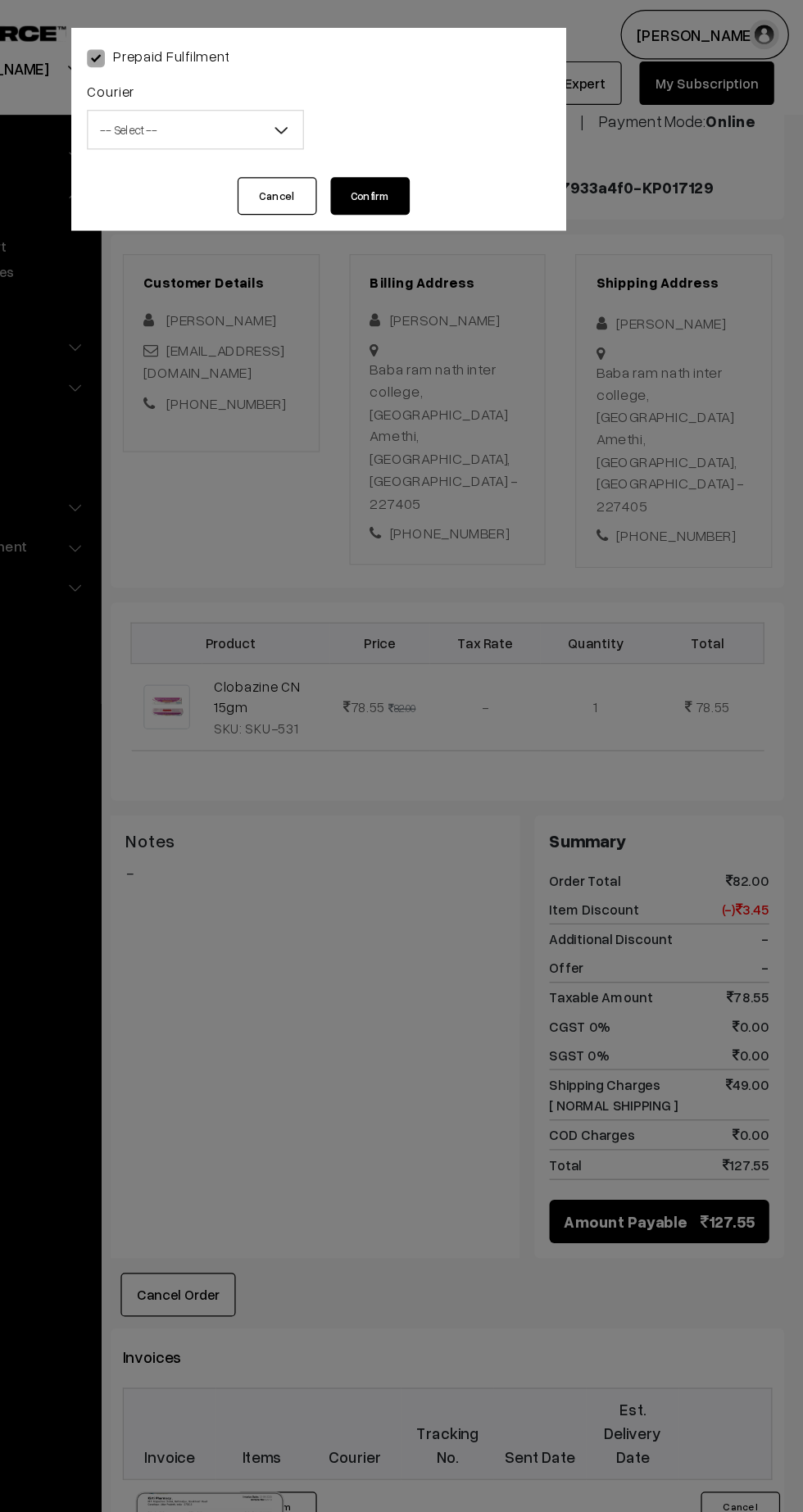
click at [284, 118] on span "-- Select --" at bounding box center [299, 108] width 177 height 28
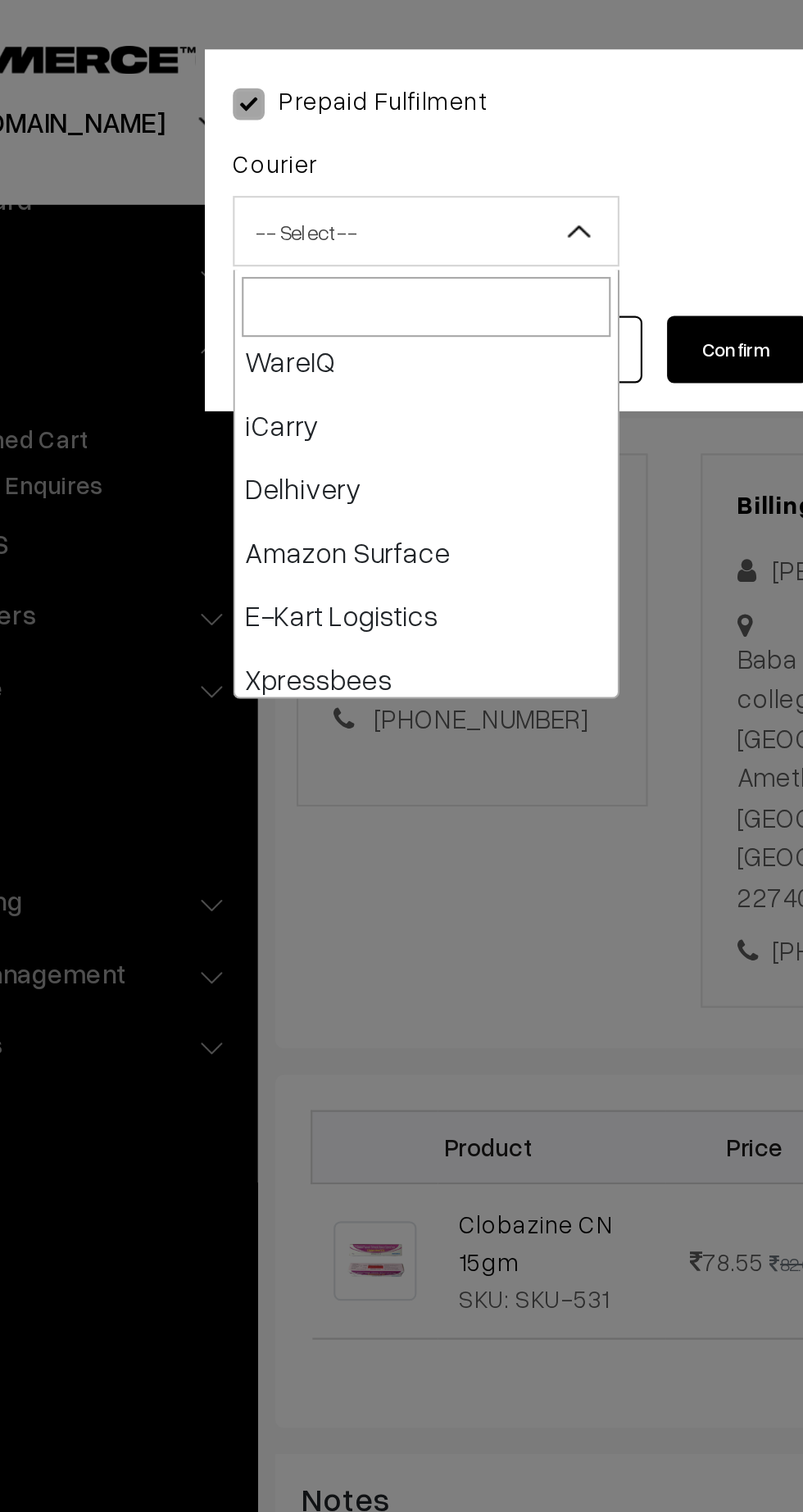
scroll to position [60, 0]
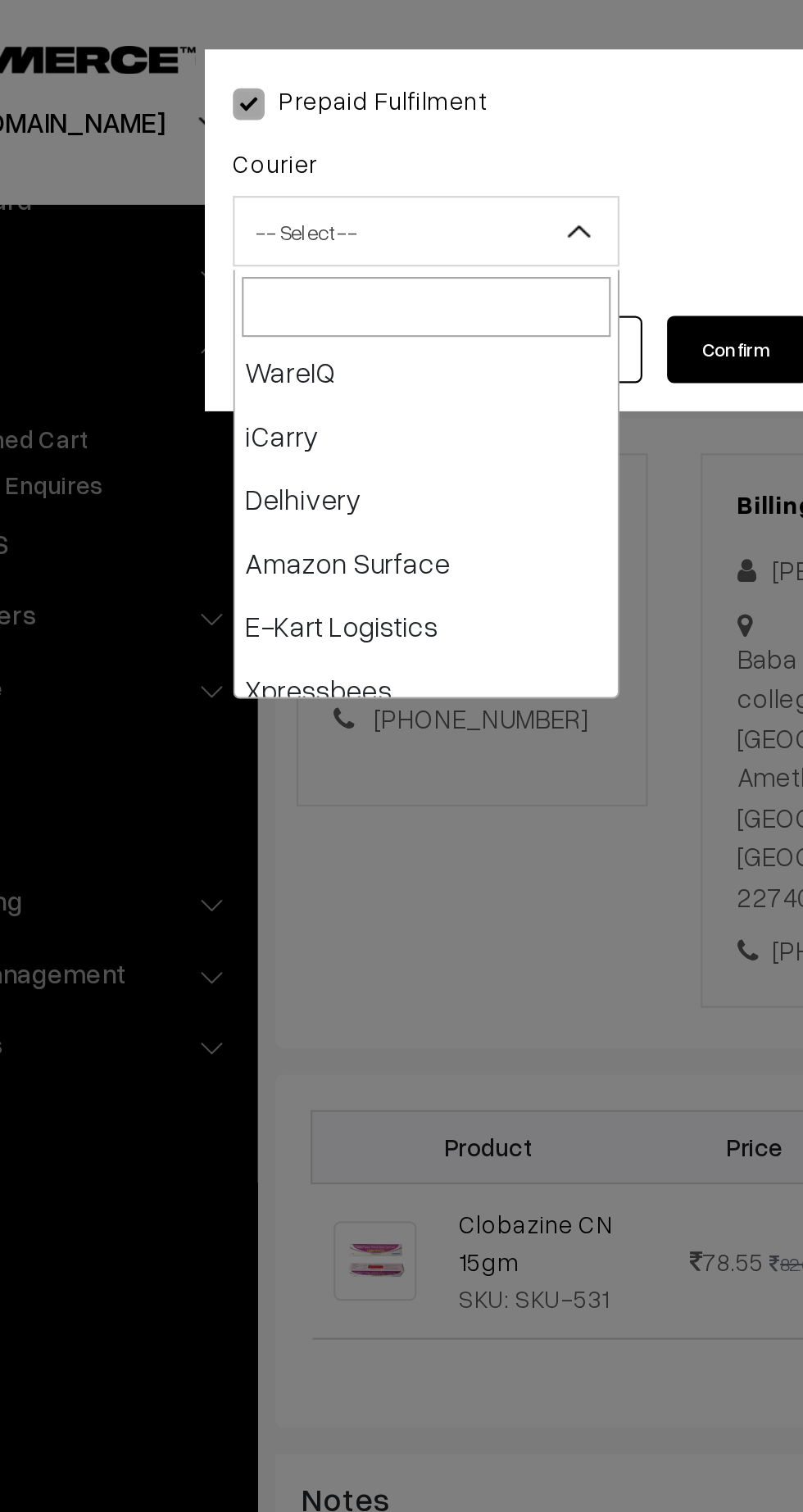
select select "6"
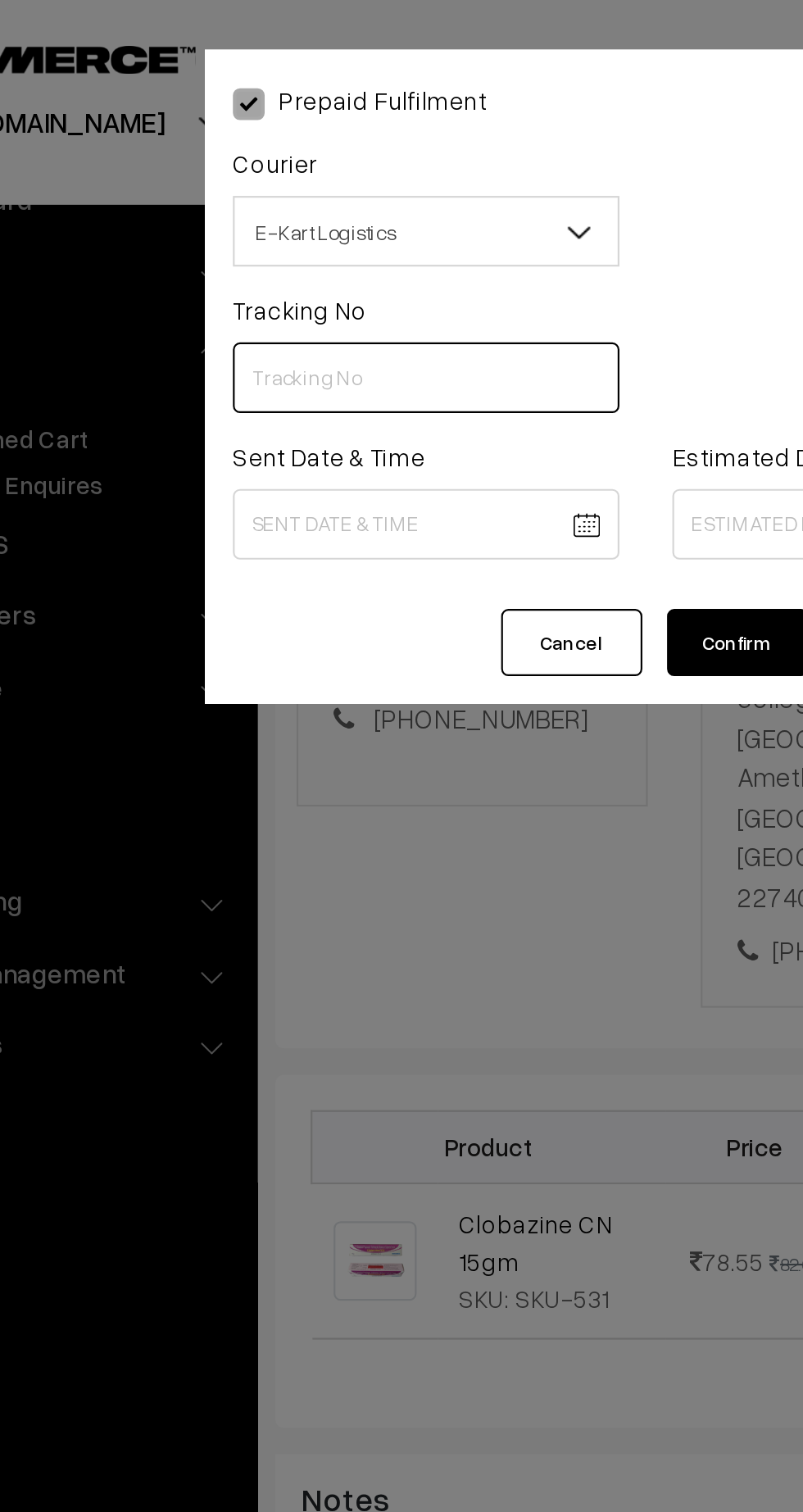
paste input "362771792288"
type input "362771792288"
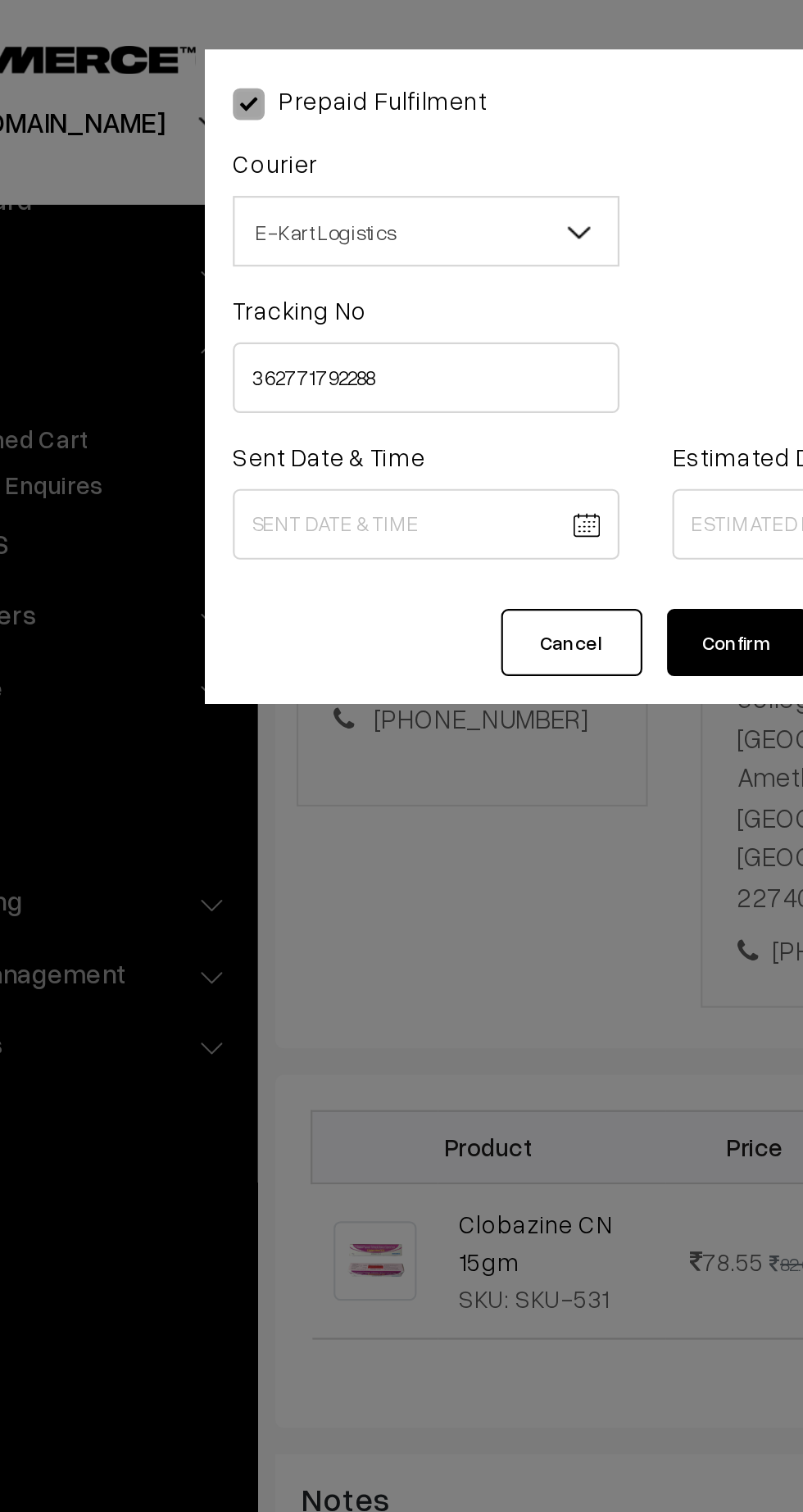
click at [332, 114] on span "E-Kart Logistics" at bounding box center [299, 108] width 177 height 28
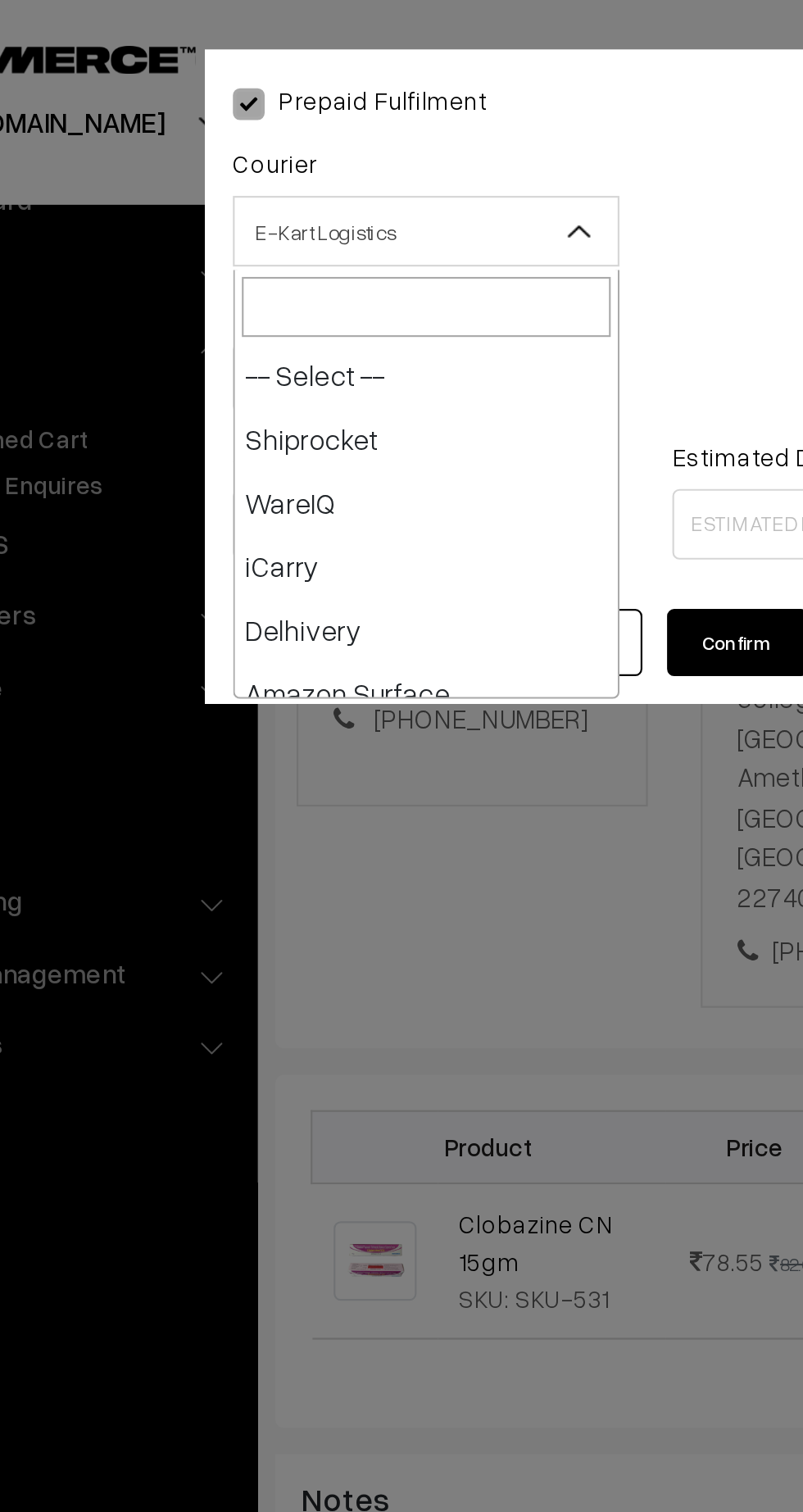
scroll to position [117, 0]
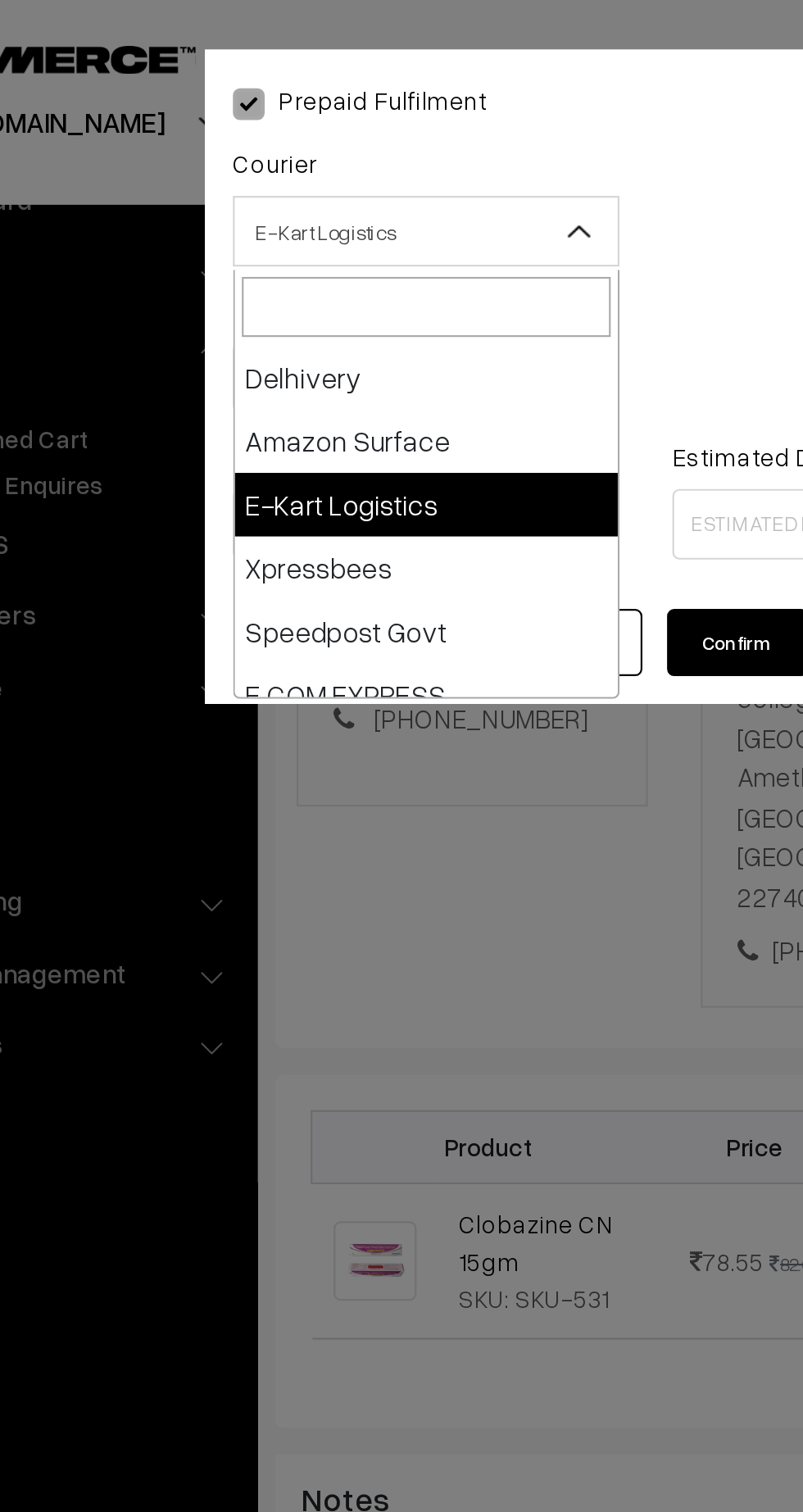
select select "5"
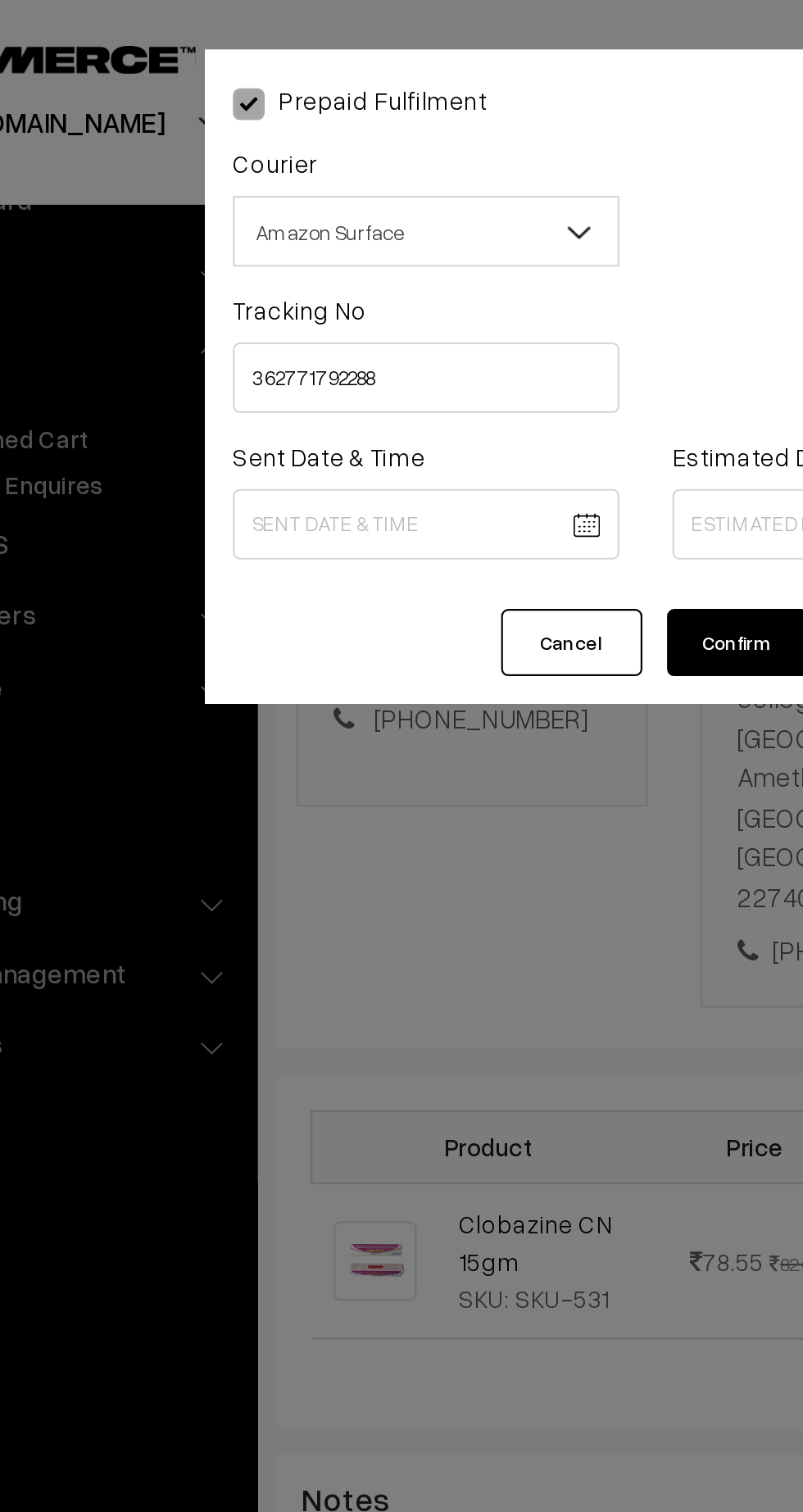
click at [308, 241] on body "Thank you for showing interest. Our team will call you shortly. Close kirtiphar…" at bounding box center [401, 872] width 803 height 2008
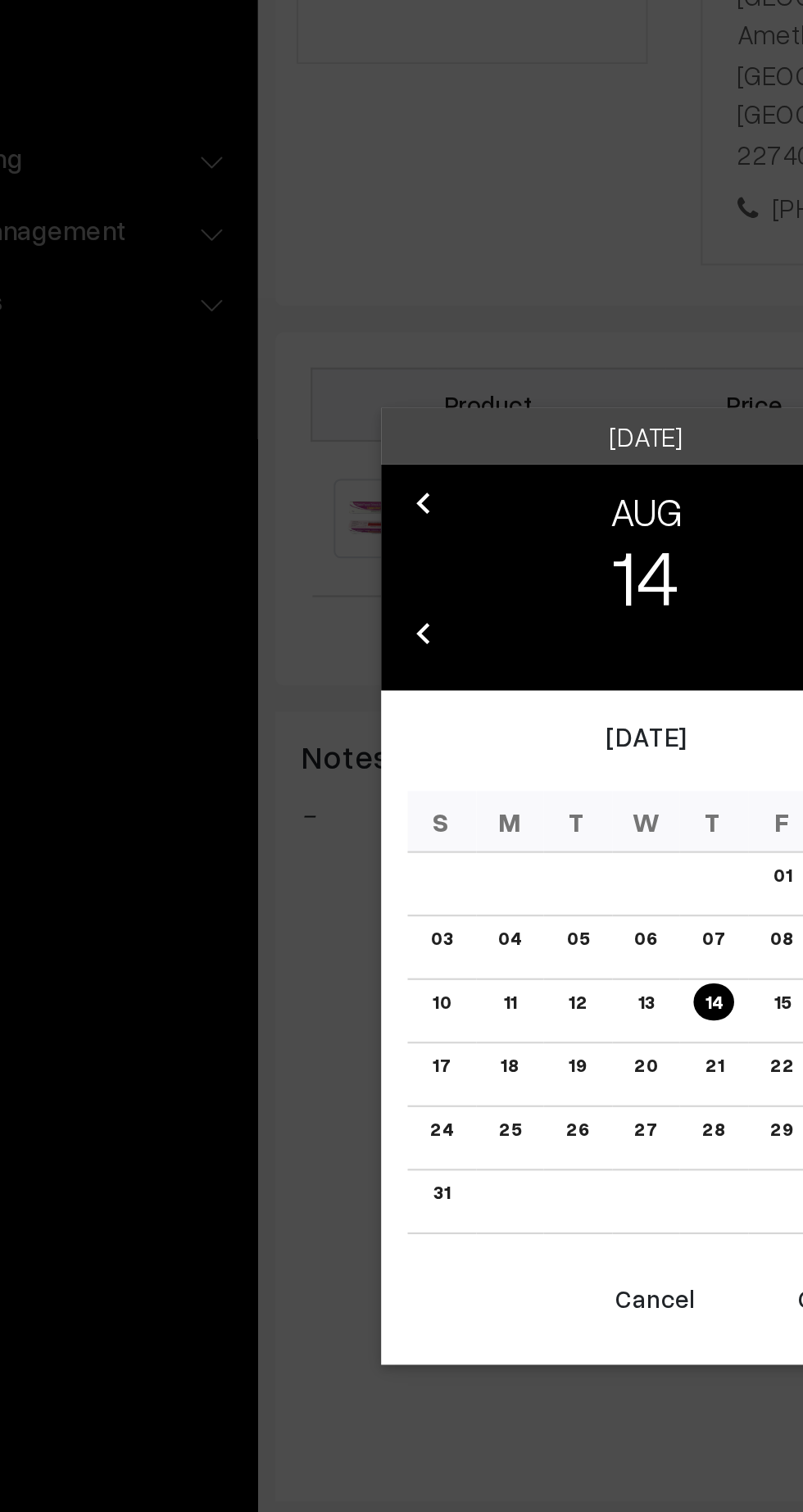
scroll to position [132, 0]
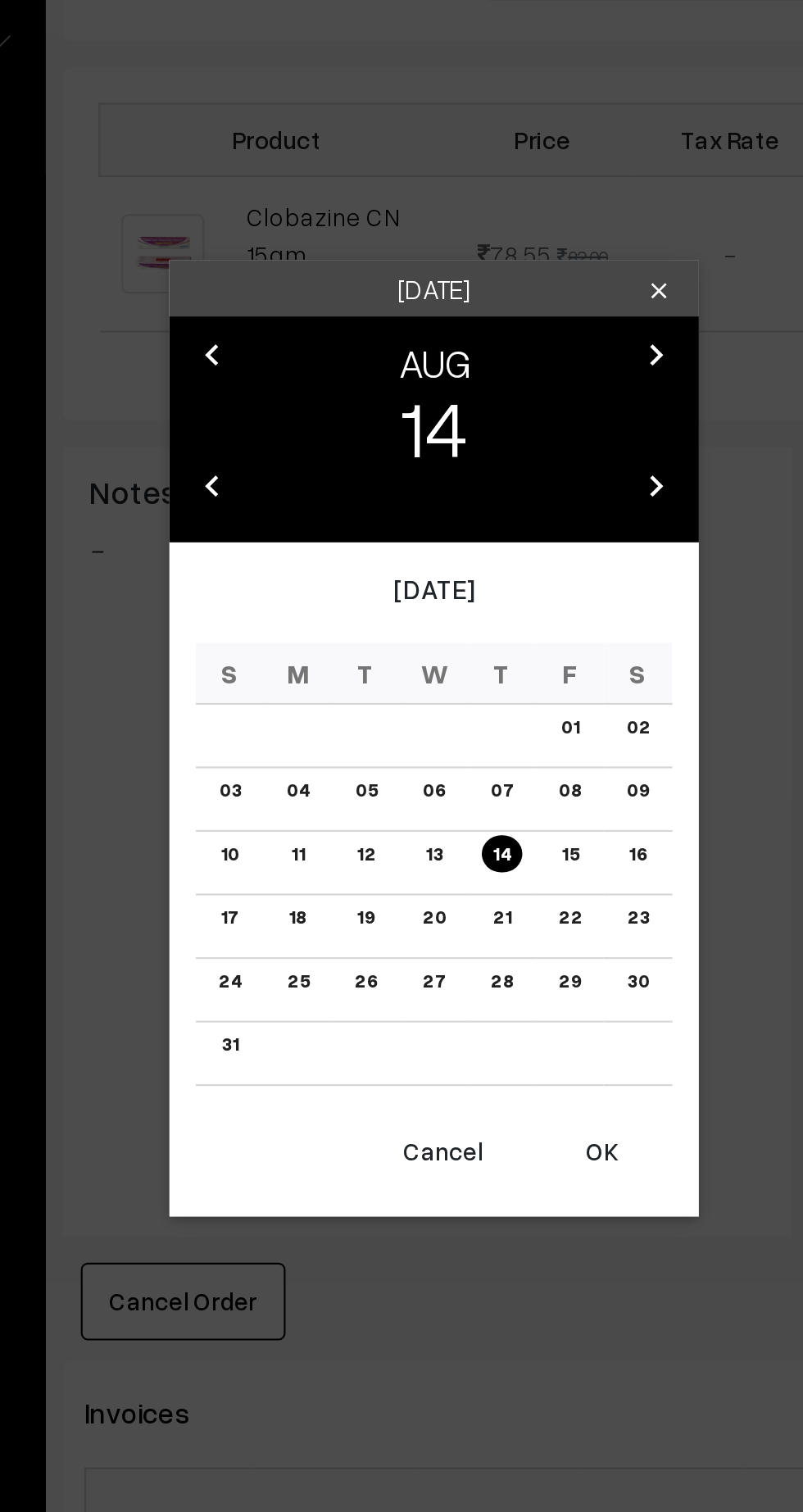
click at [490, 955] on table "S M T W T F S 01 02 03 04 05 06 07 08 09 10 11 12 13 14 15 16 17 18 19 20 21 22…" at bounding box center [401, 869] width 221 height 206
click at [492, 1007] on button "OK" at bounding box center [478, 1002] width 65 height 36
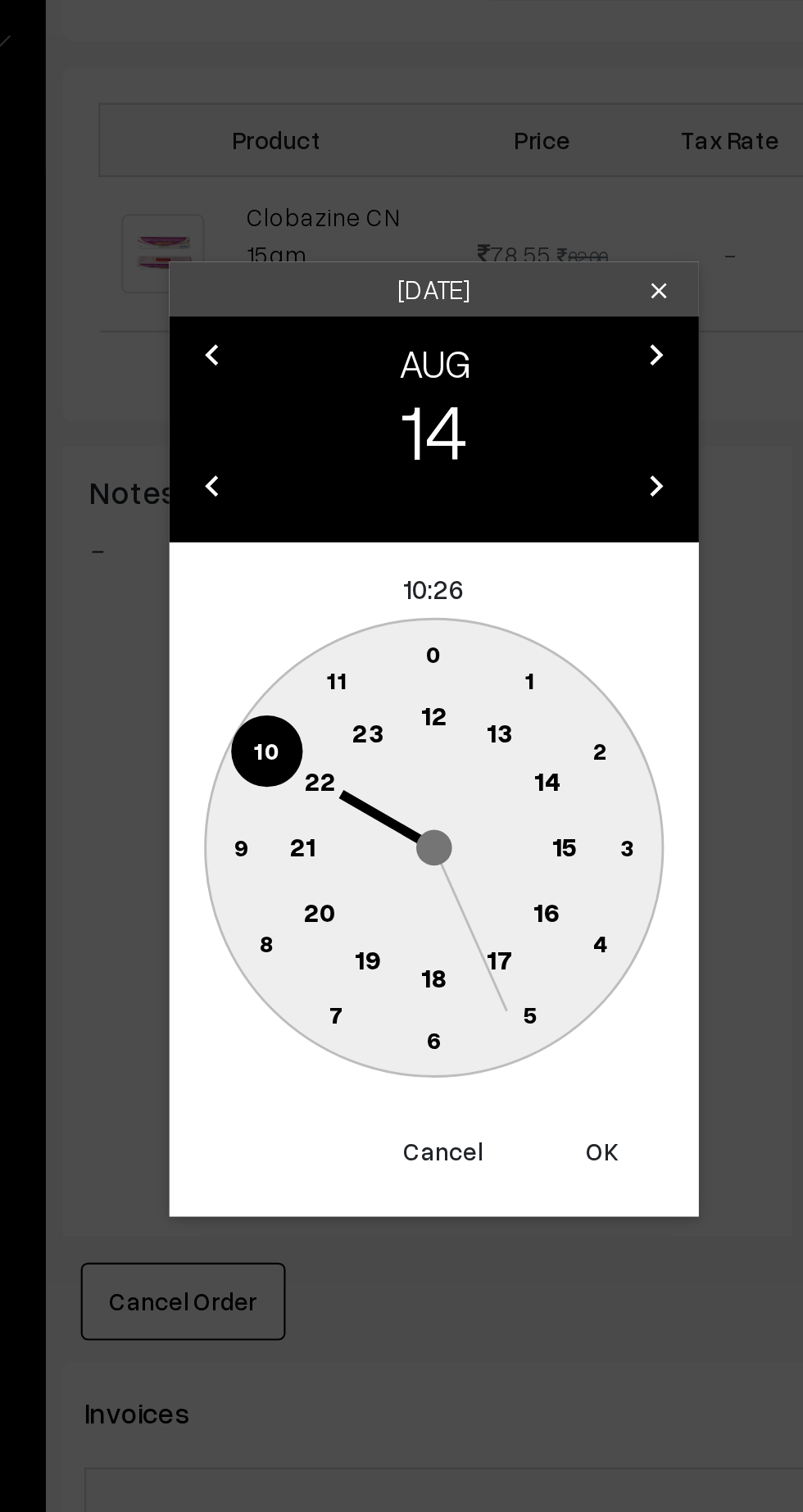
click at [395, 804] on circle at bounding box center [402, 800] width 34 height 34
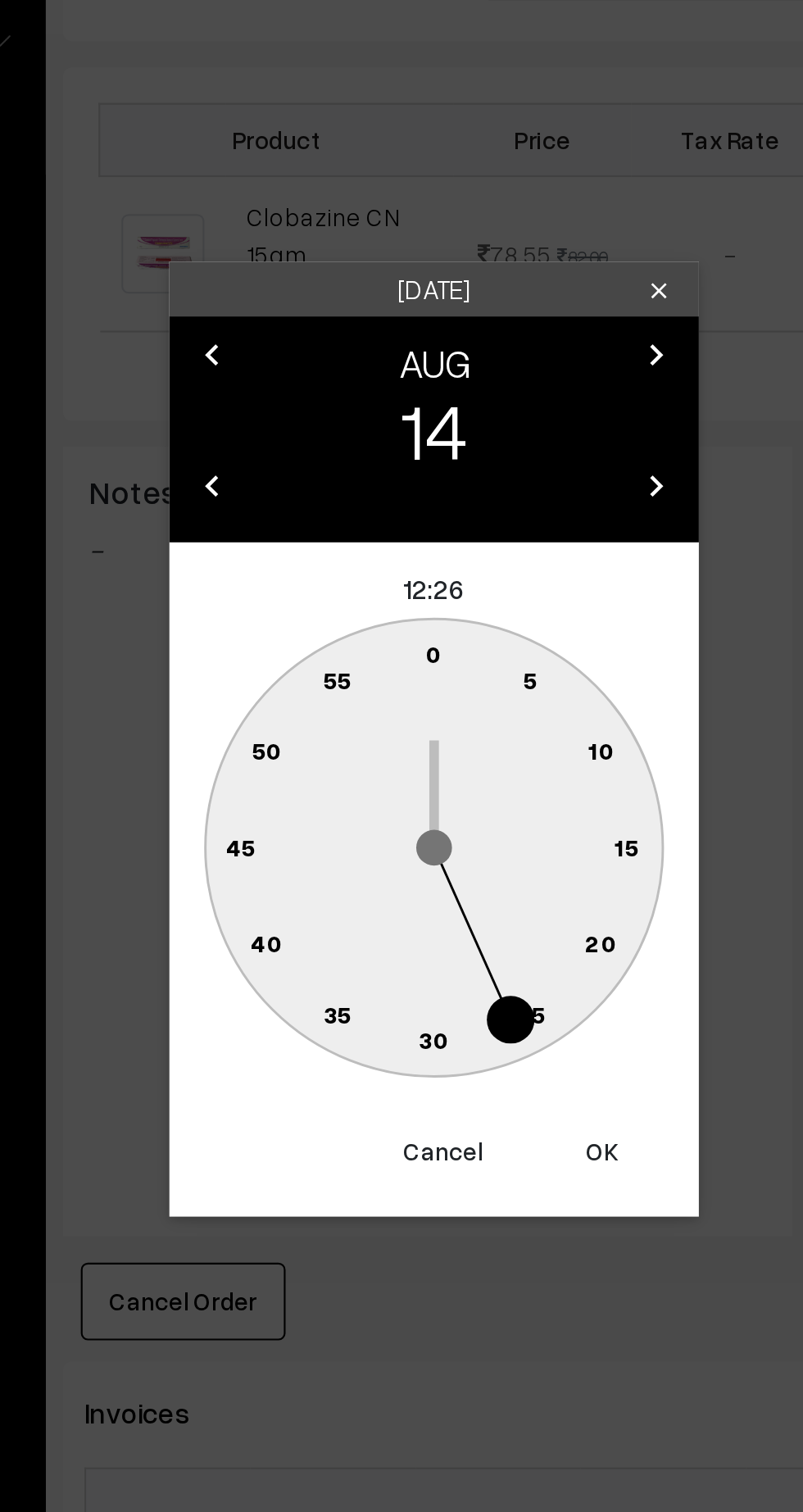
click at [309, 865] on text "45" at bounding box center [311, 860] width 14 height 14
type input "14-08-2025 12:45"
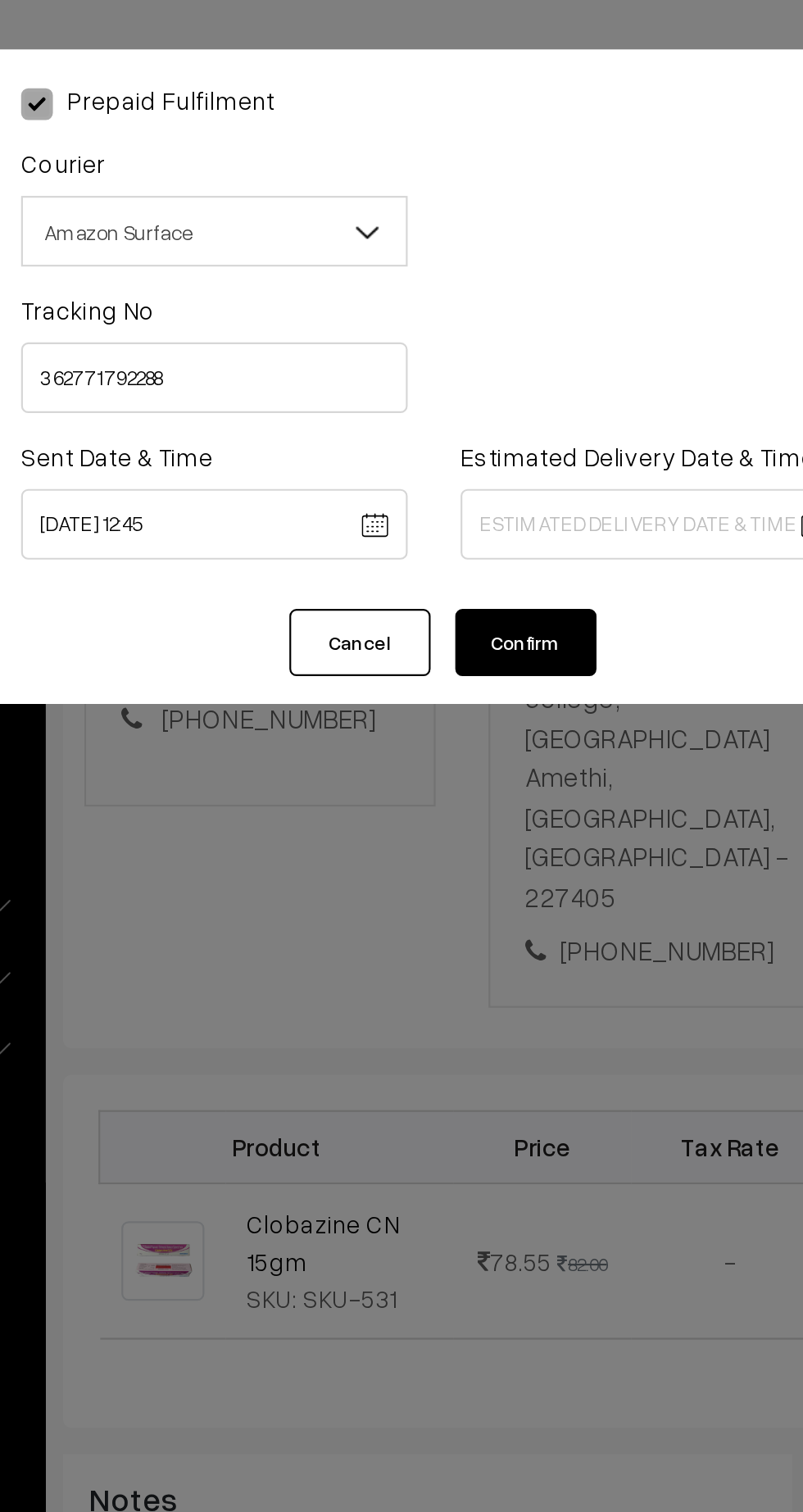
click at [502, 243] on body "Thank you for showing interest. Our team will call you shortly. Close kirtiphar…" at bounding box center [401, 872] width 803 height 2008
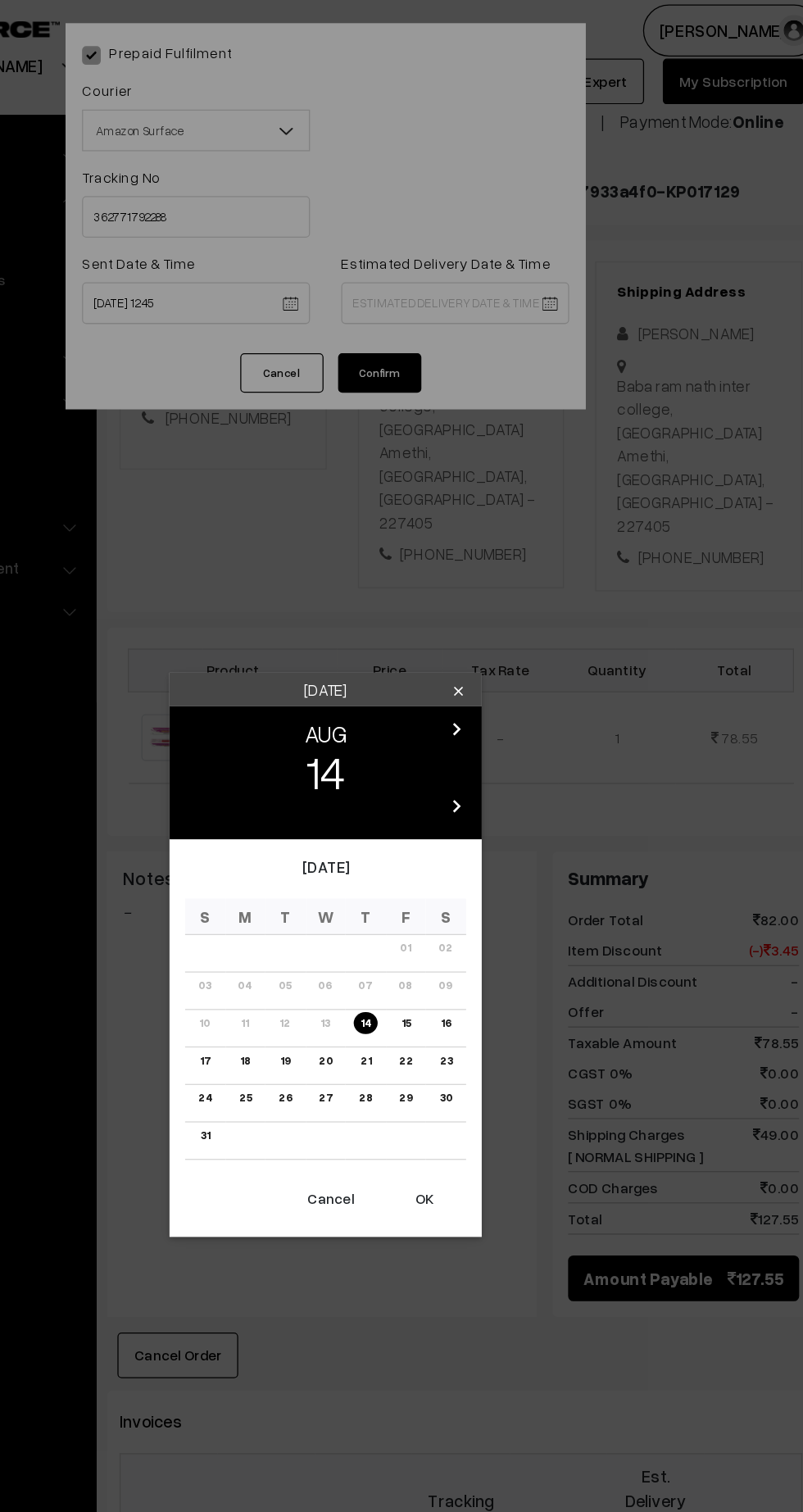
click at [339, 840] on link "18" at bounding box center [338, 840] width 18 height 17
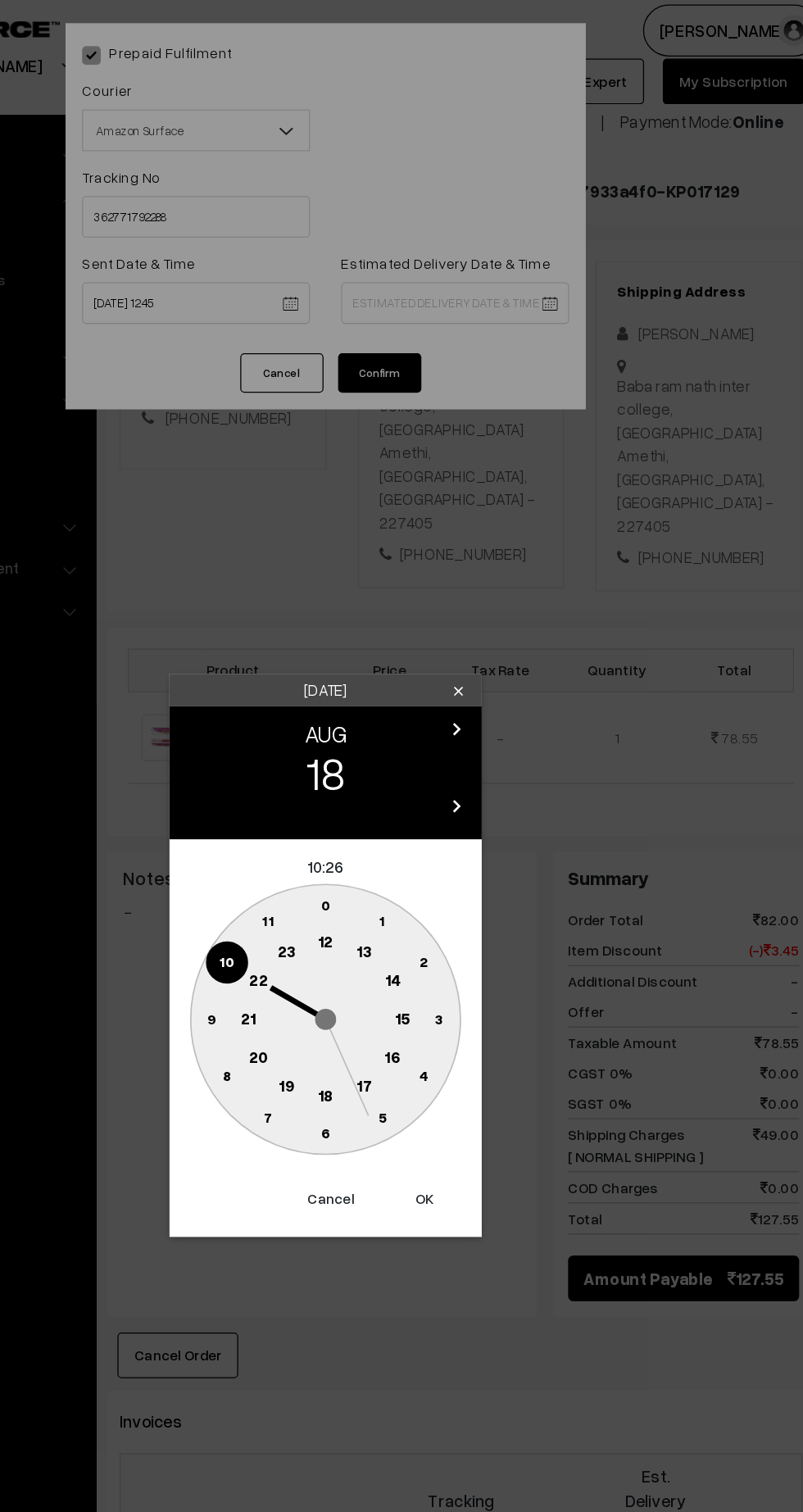
click at [340, 806] on text "21" at bounding box center [340, 806] width 12 height 15
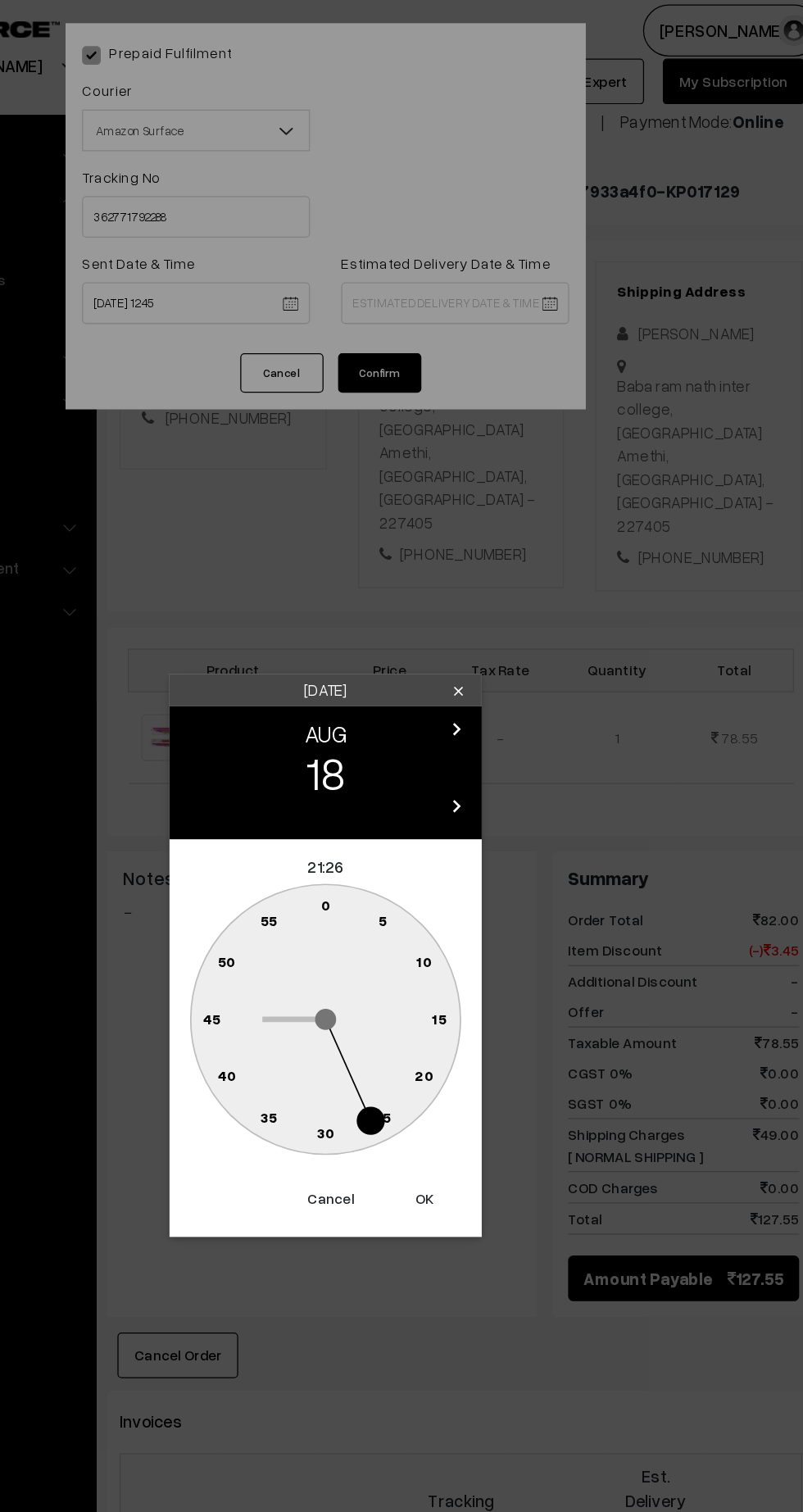
click at [404, 899] on text "30" at bounding box center [402, 896] width 14 height 14
type input "18-08-2025 21:30"
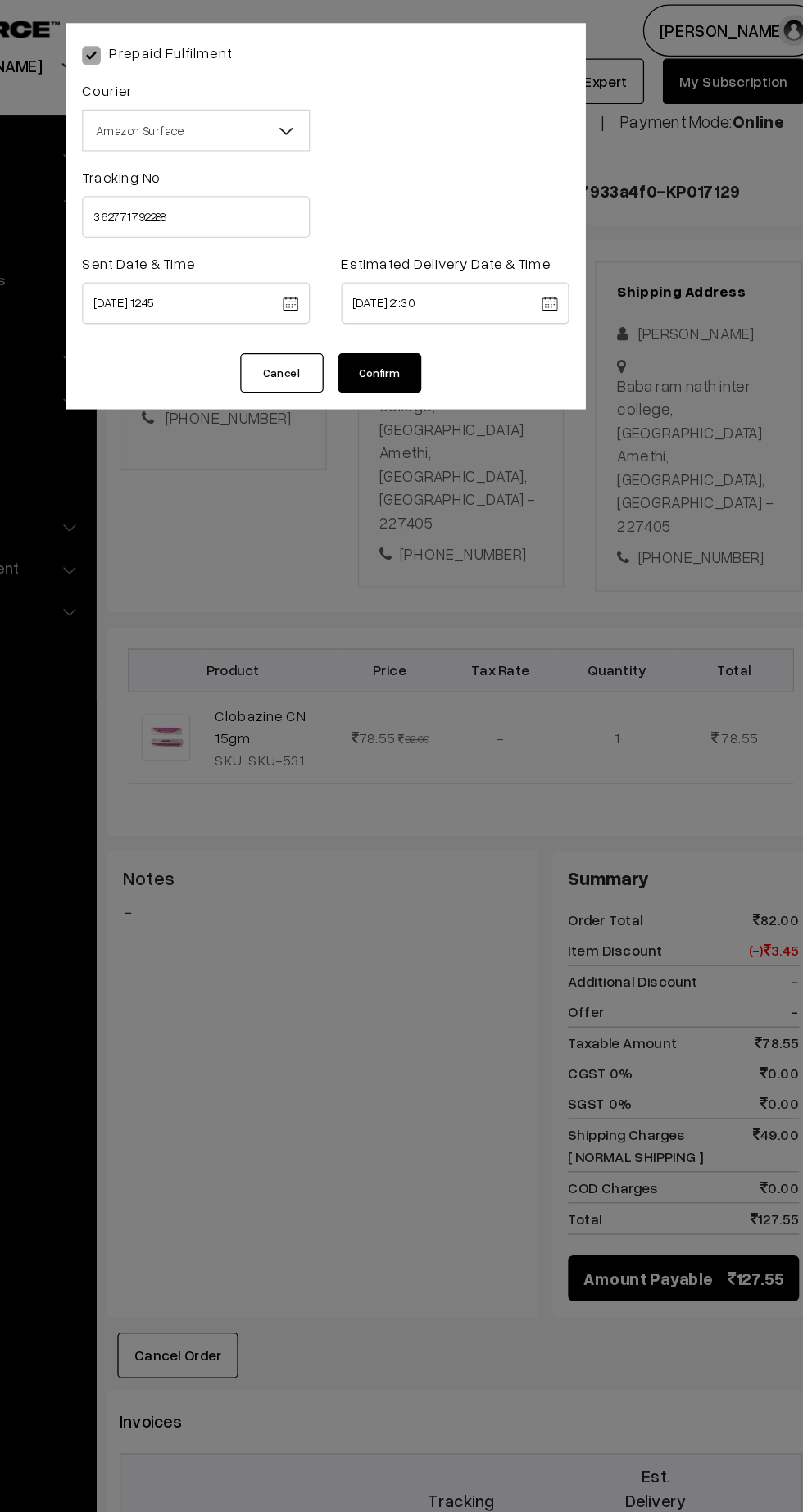
click at [468, 311] on button "Confirm" at bounding box center [443, 298] width 65 height 31
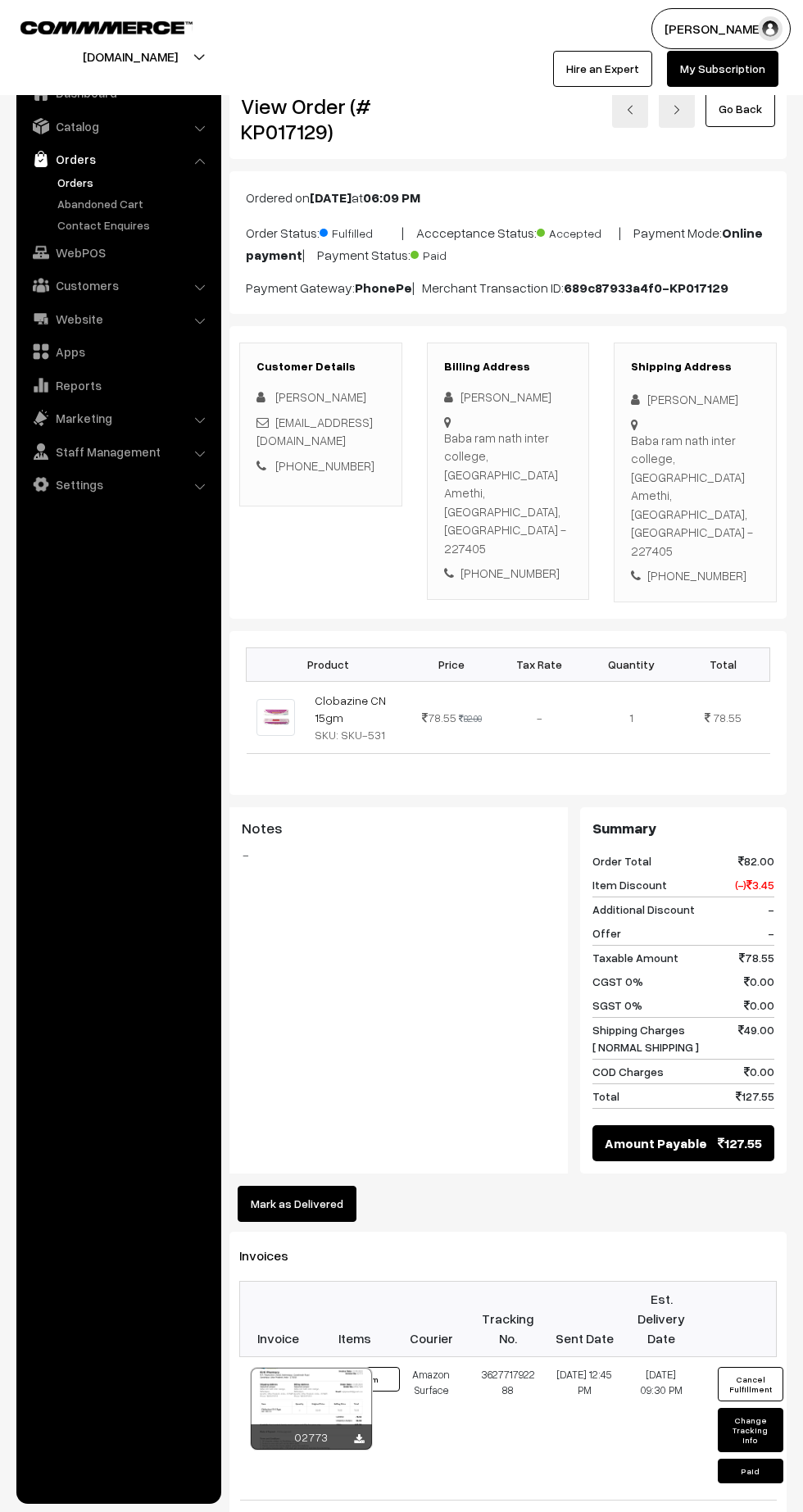
scroll to position [132, 0]
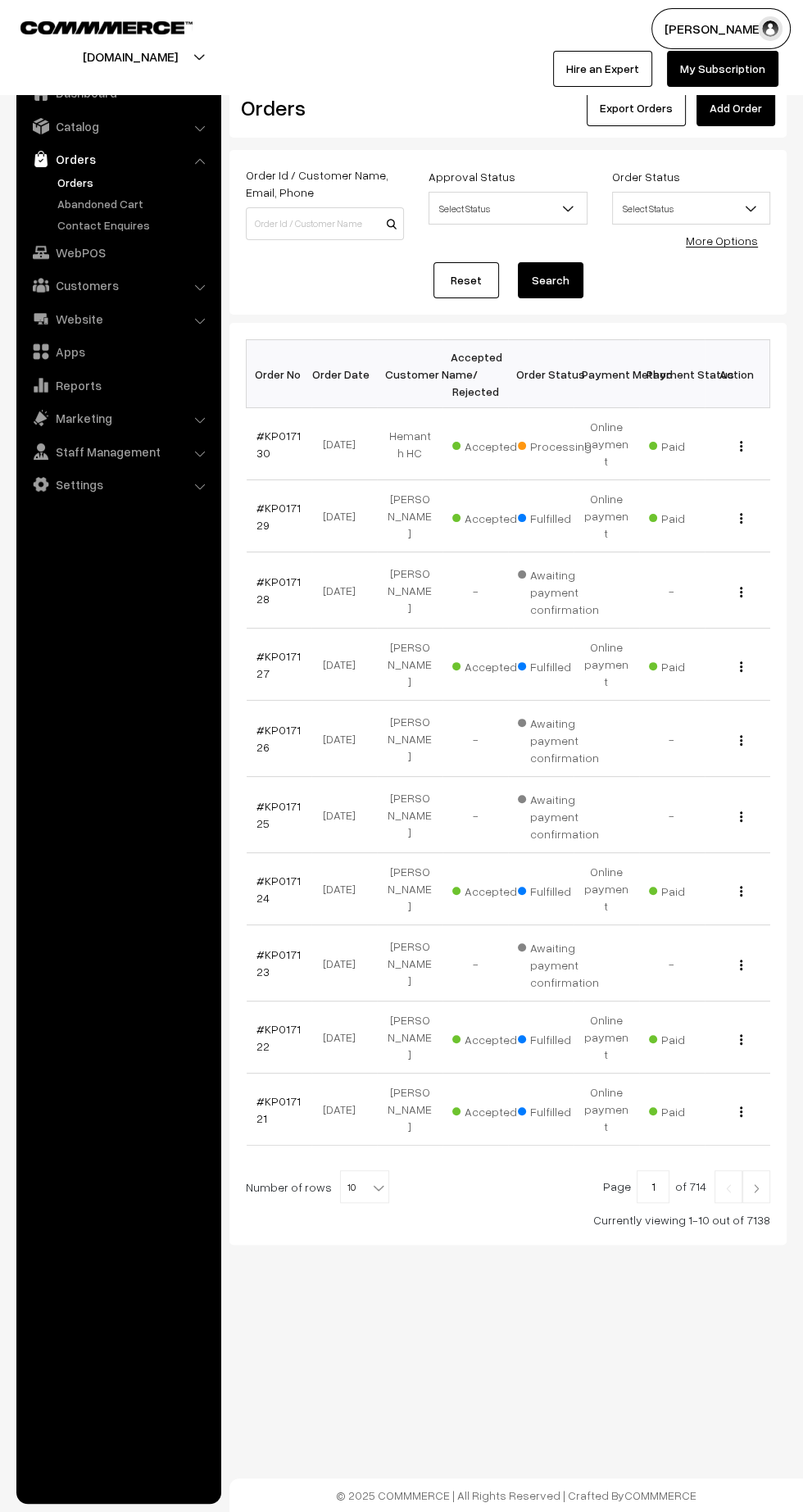
click at [259, 442] on link "#KP017130" at bounding box center [278, 444] width 44 height 31
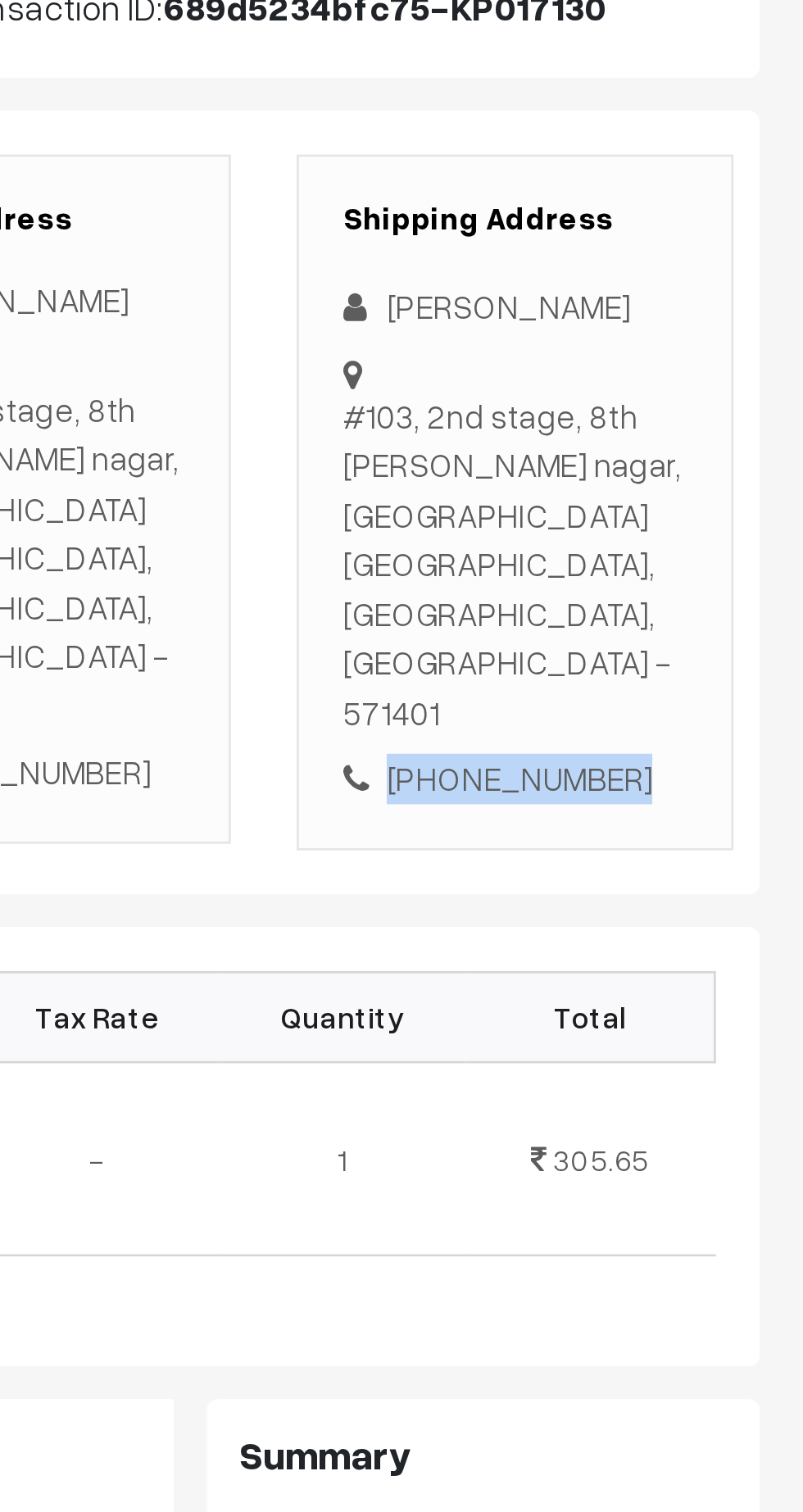
click at [700, 566] on div "[PHONE_NUMBER]" at bounding box center [695, 576] width 128 height 19
copy div "8553748586"
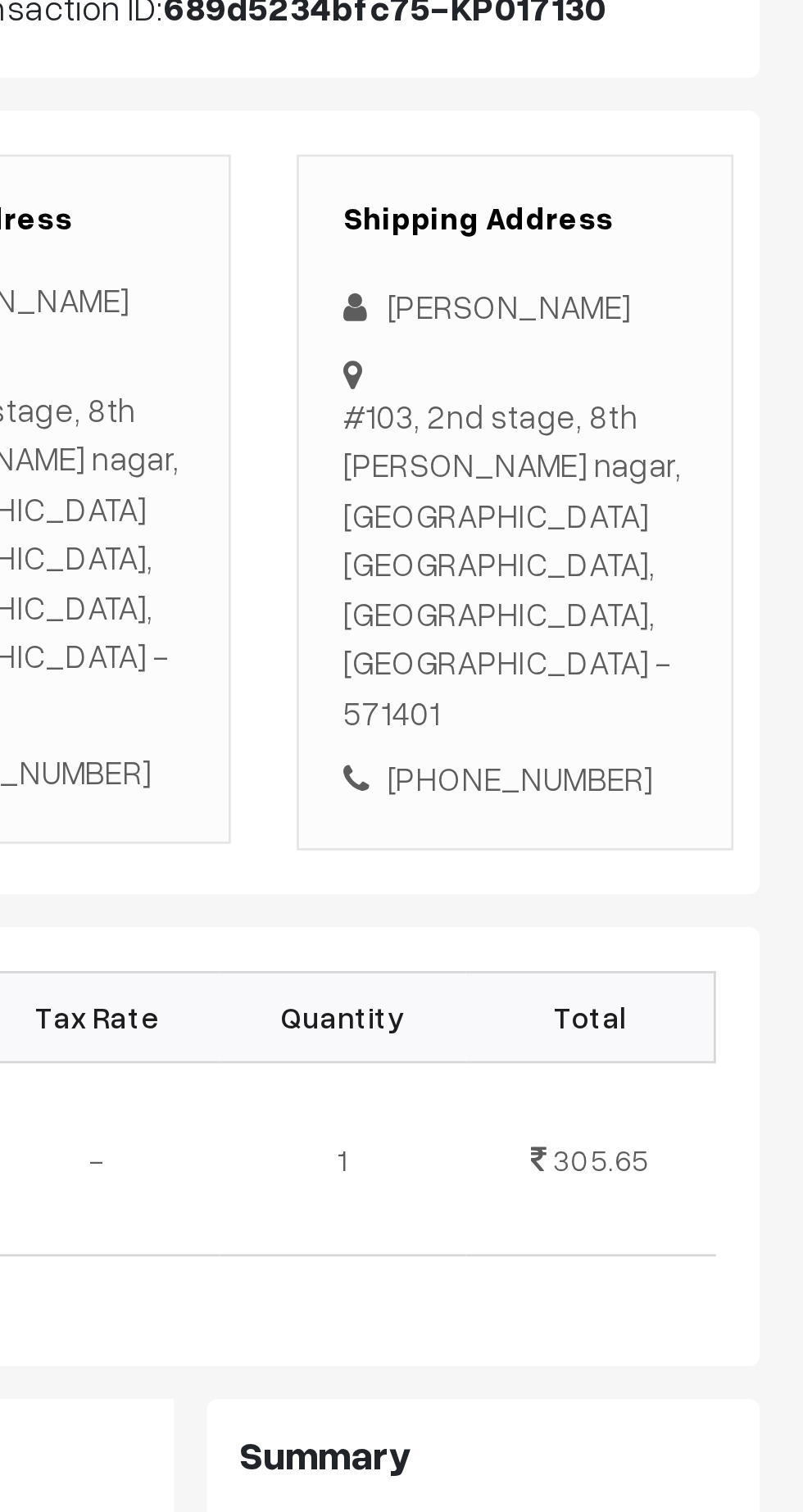
copy div "[STREET_ADDRESS][PERSON_NAME]"
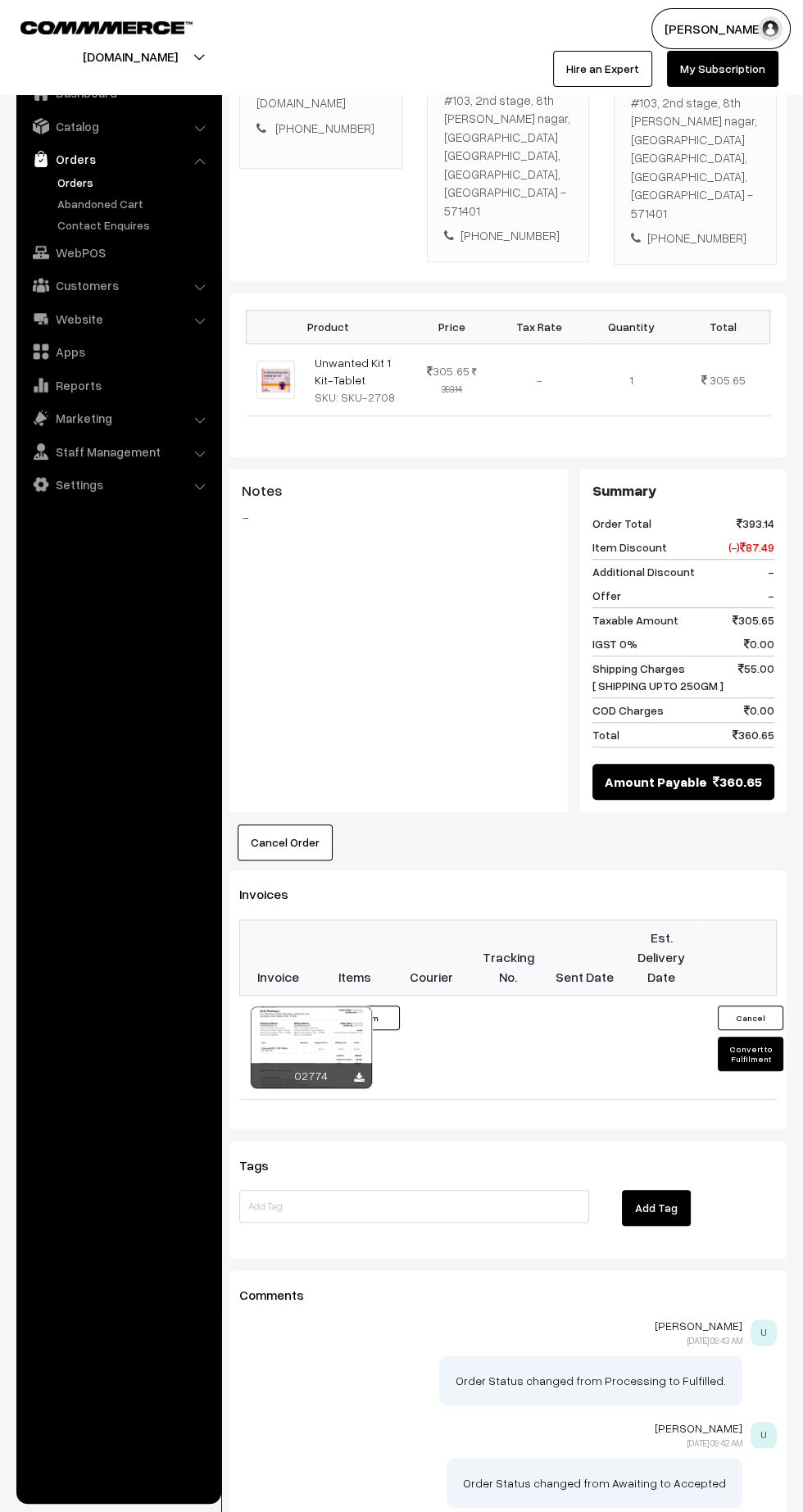
scroll to position [446, 0]
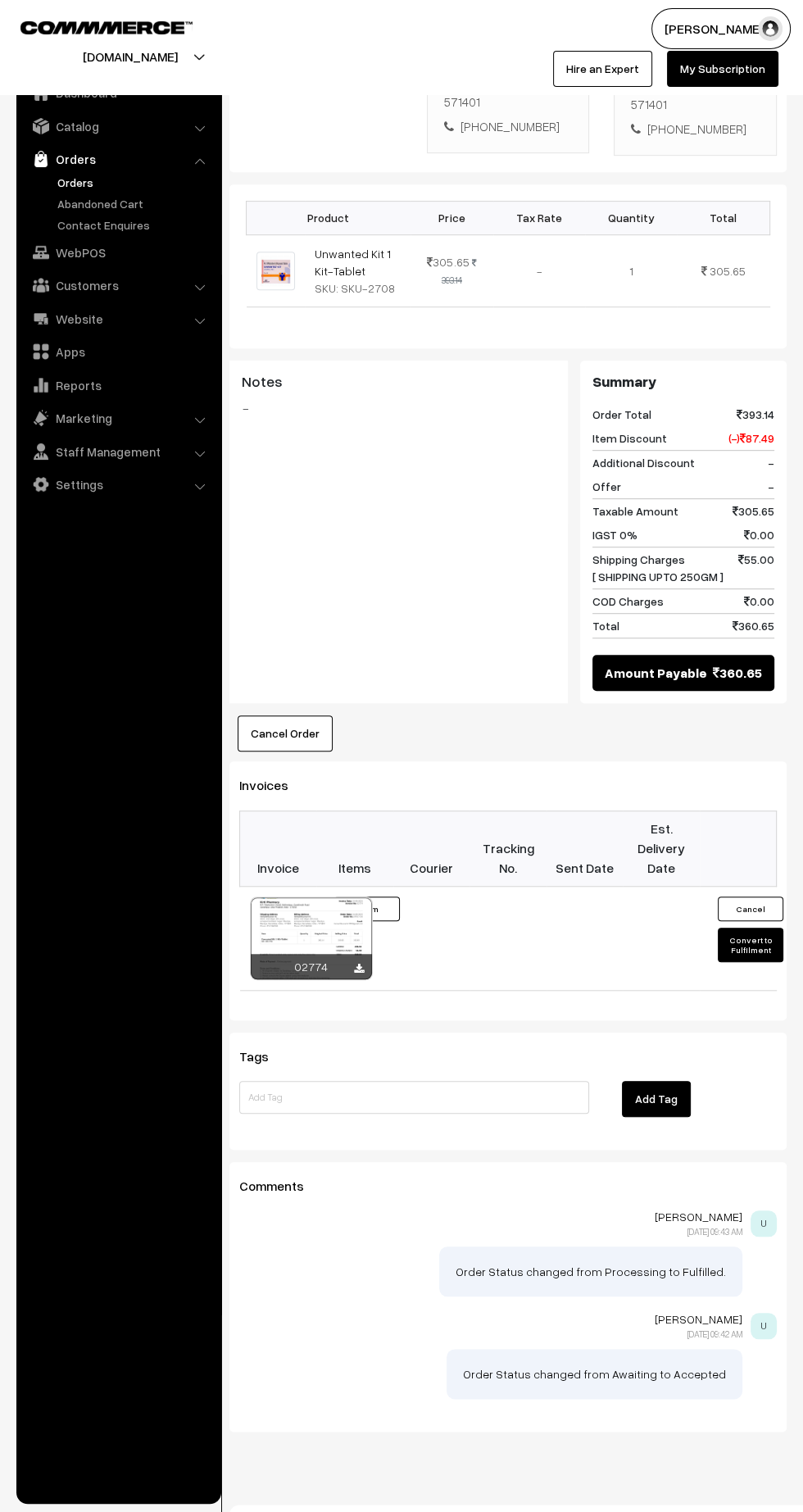
click at [749, 928] on button "Convert to Fulfilment" at bounding box center [750, 945] width 65 height 34
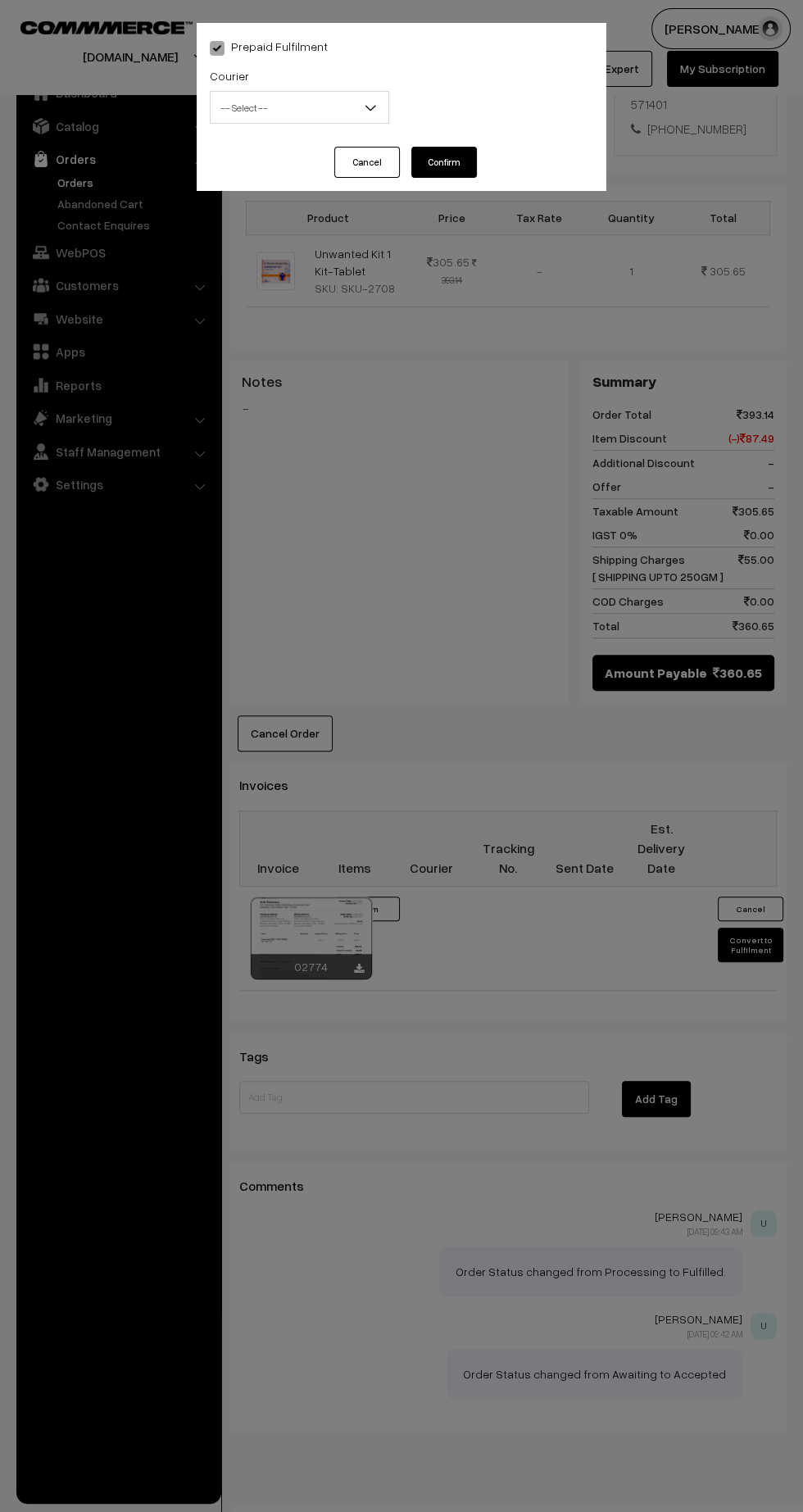
click at [254, 117] on span "-- Select --" at bounding box center [299, 108] width 177 height 28
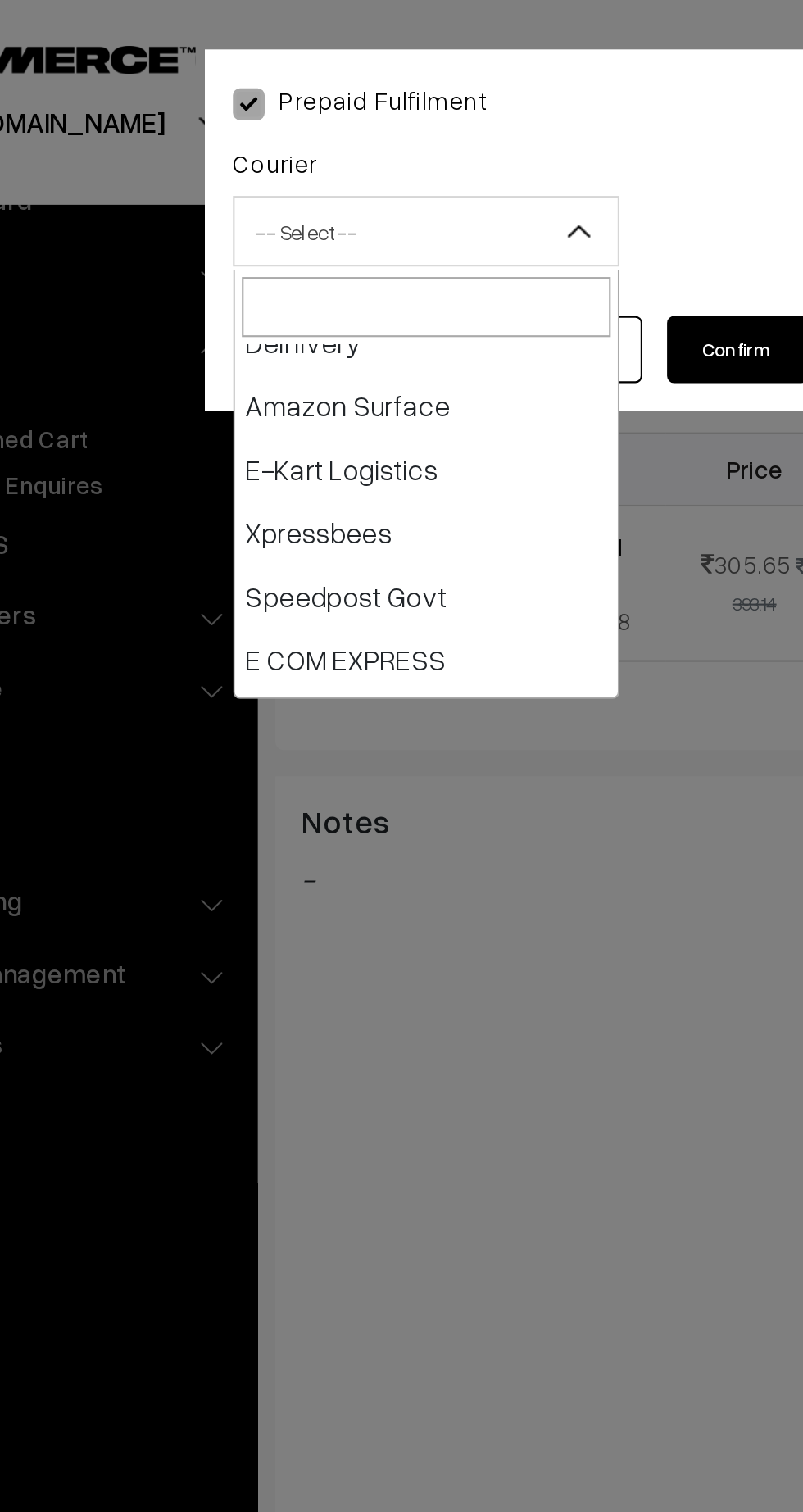
scroll to position [133, 0]
select select "6"
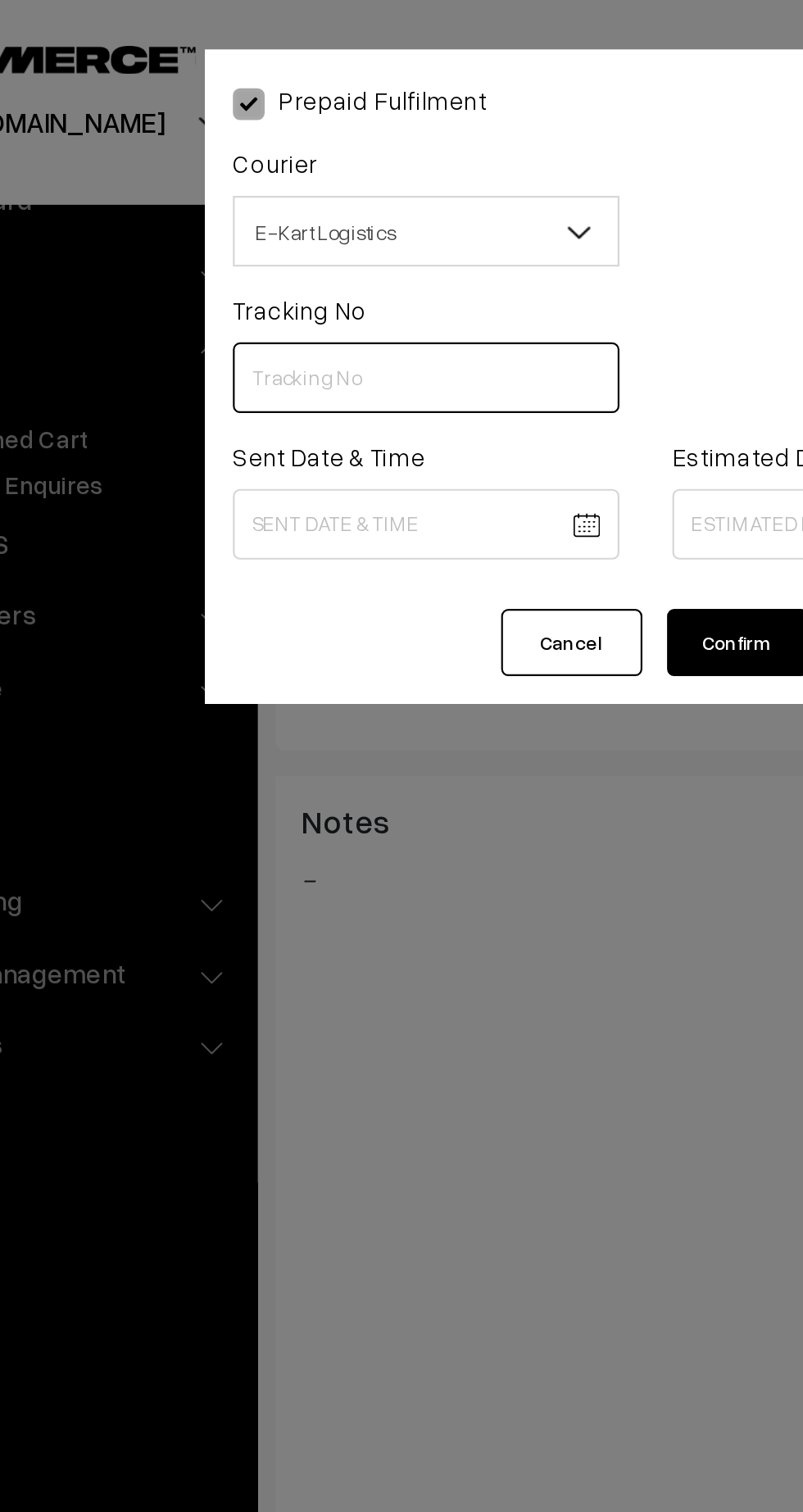
paste input "ICYP0003875800"
type input "ICYP0003875800"
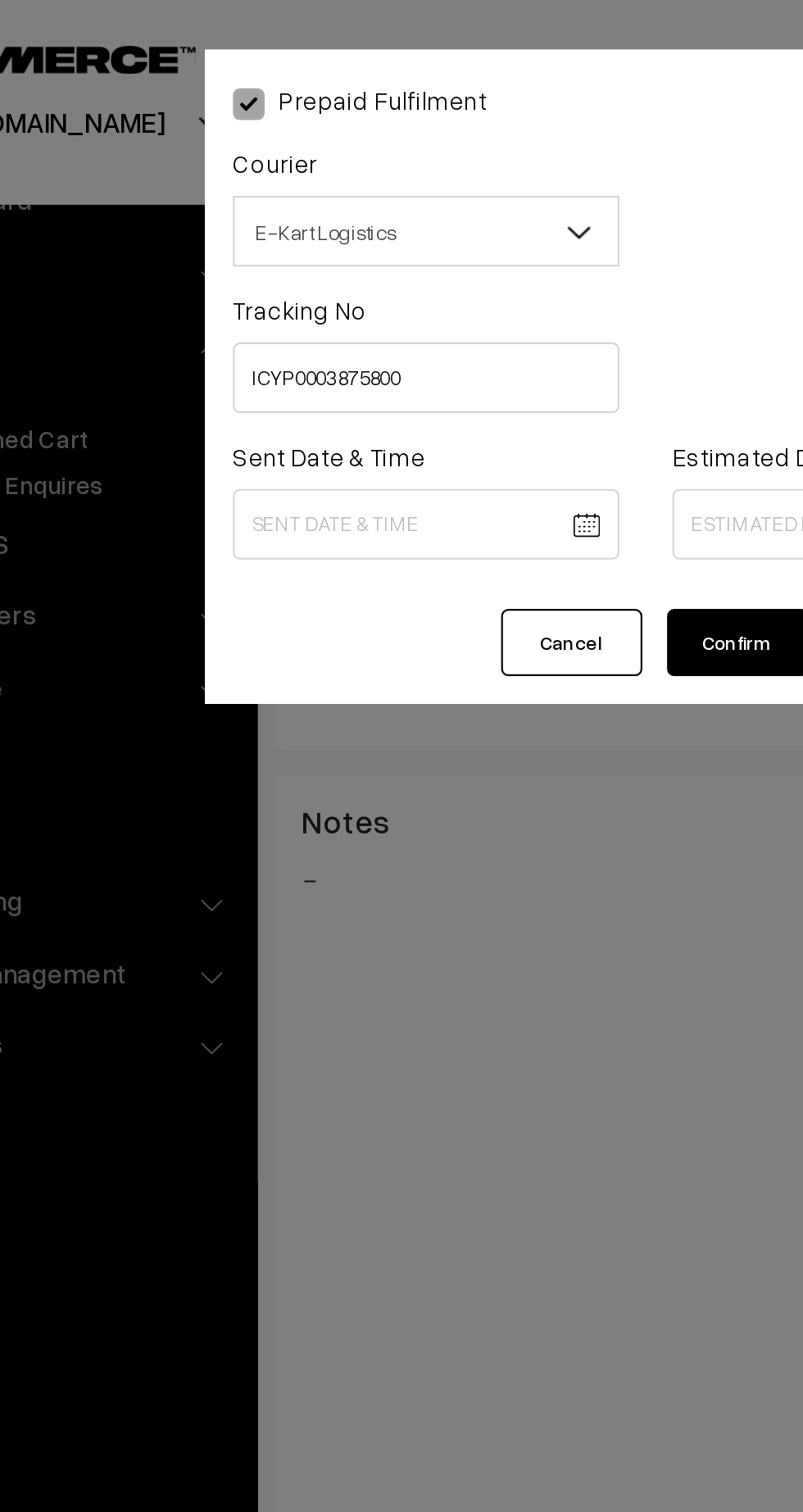
click at [283, 250] on body "Thank you for showing interest. Our team will call you shortly. Close kirtiphar…" at bounding box center [401, 546] width 803 height 1985
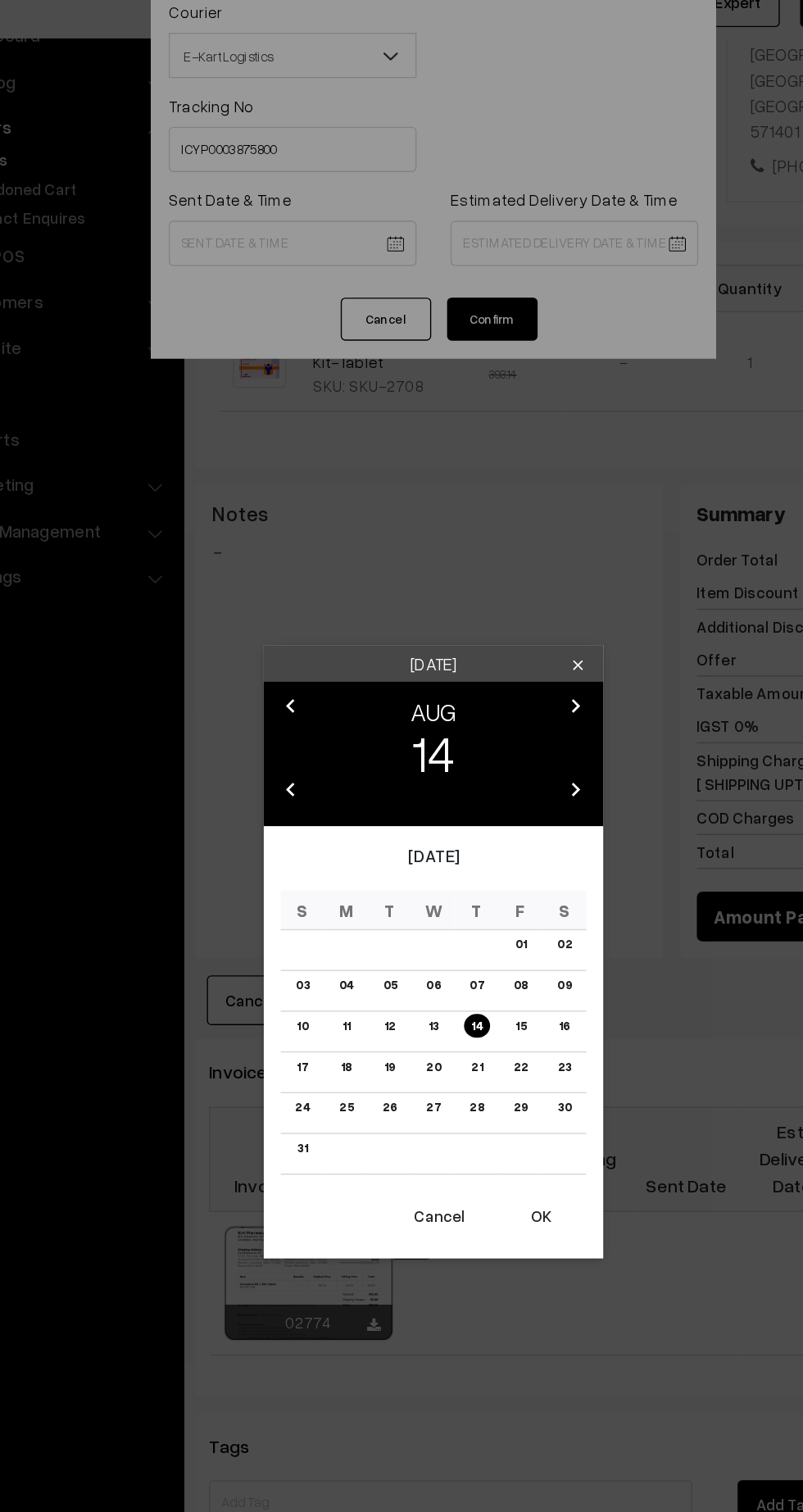
scroll to position [389, 0]
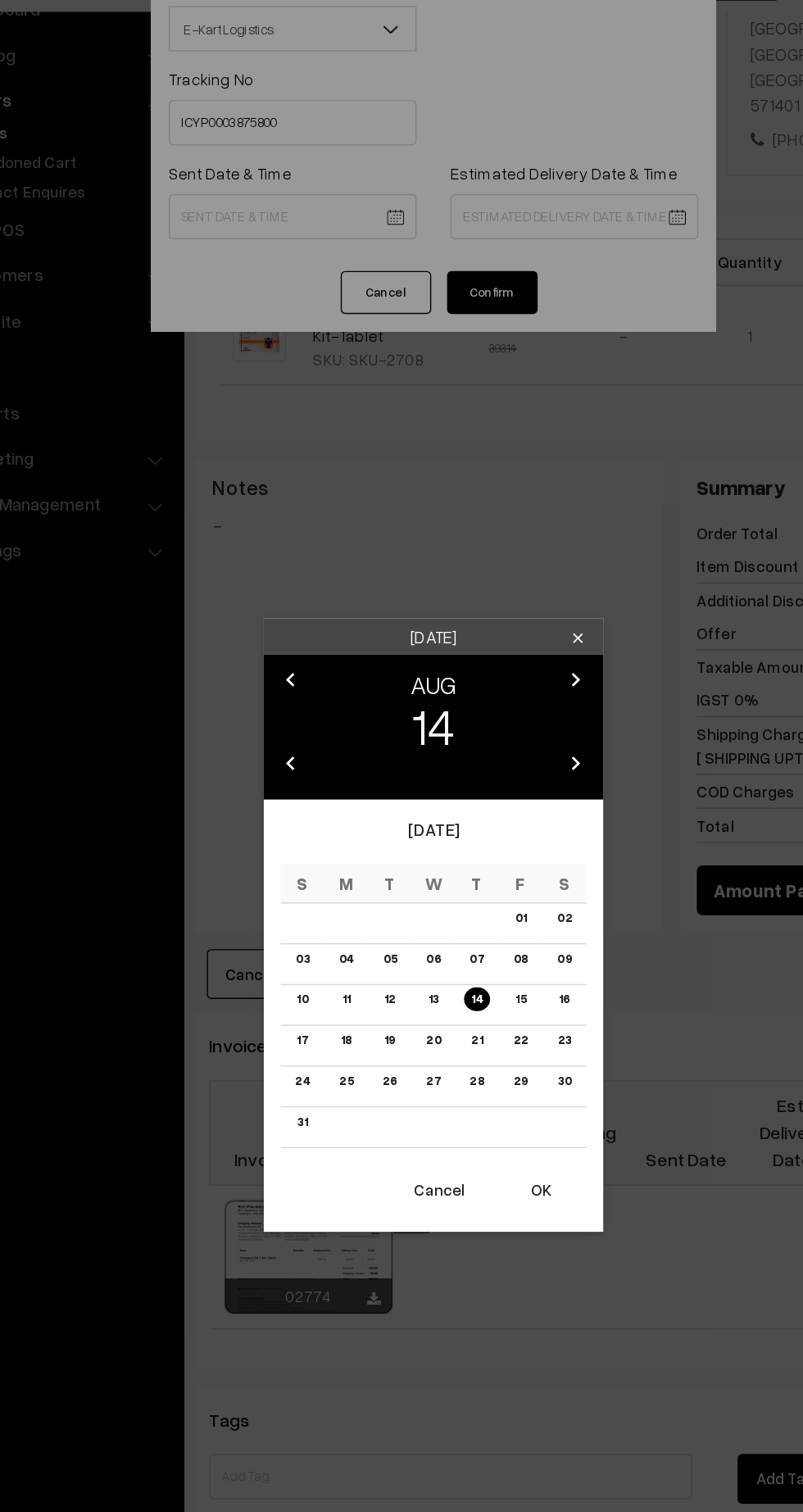
click at [497, 951] on button "OK" at bounding box center [478, 949] width 65 height 36
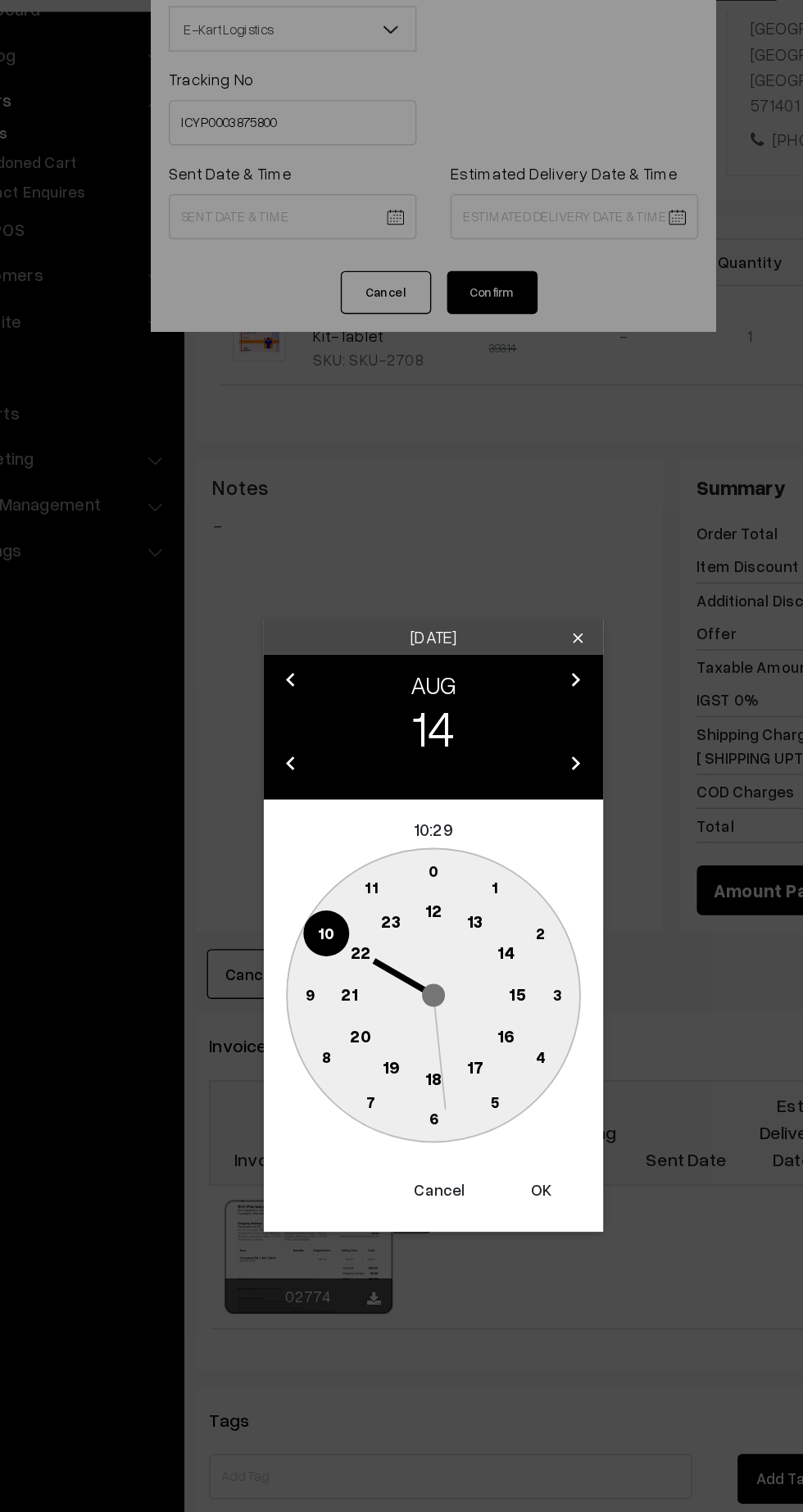
click at [402, 751] on text "12" at bounding box center [401, 746] width 12 height 15
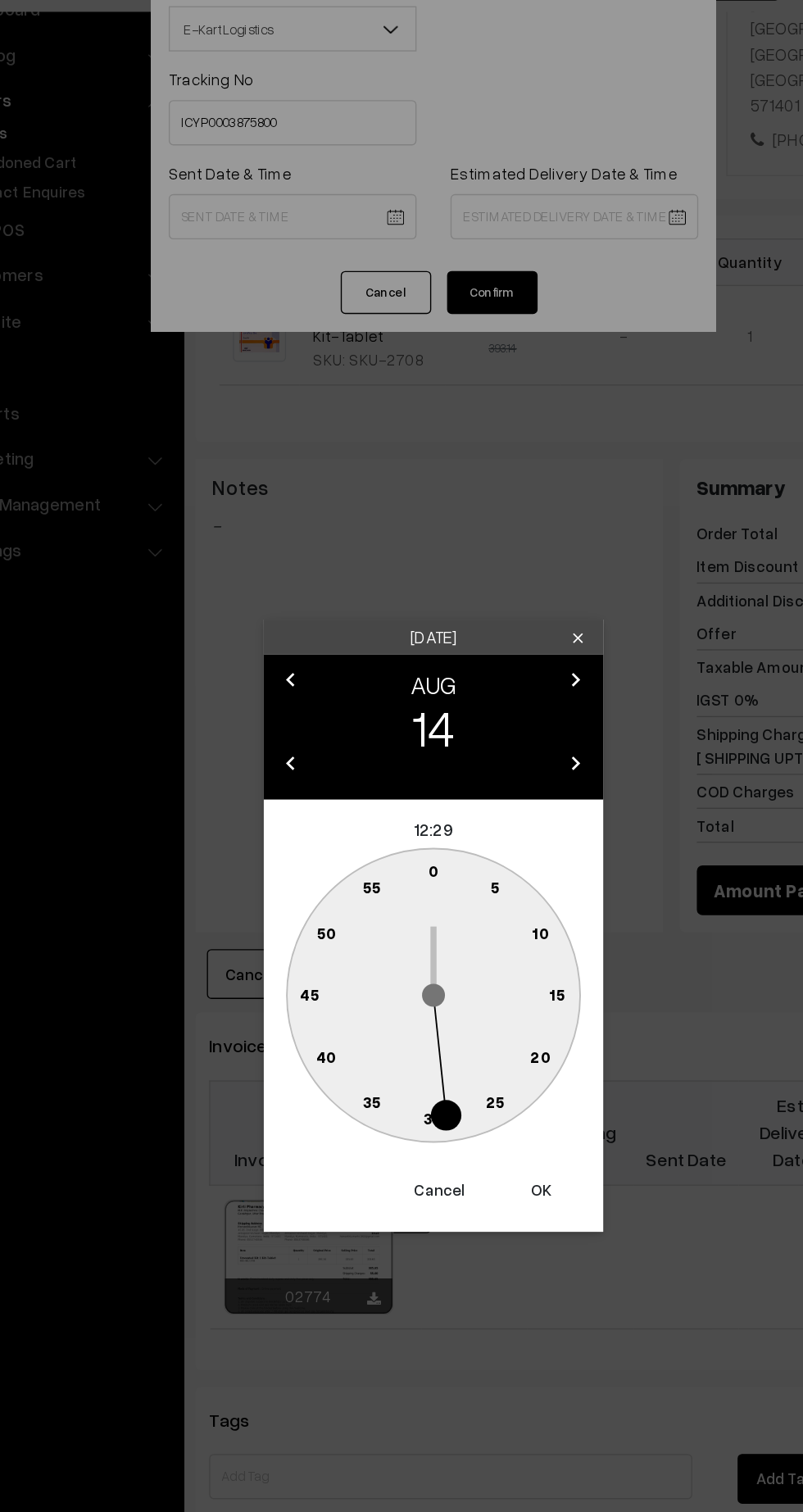
click at [311, 806] on text "45" at bounding box center [311, 806] width 14 height 14
type input "14-08-2025 12:45"
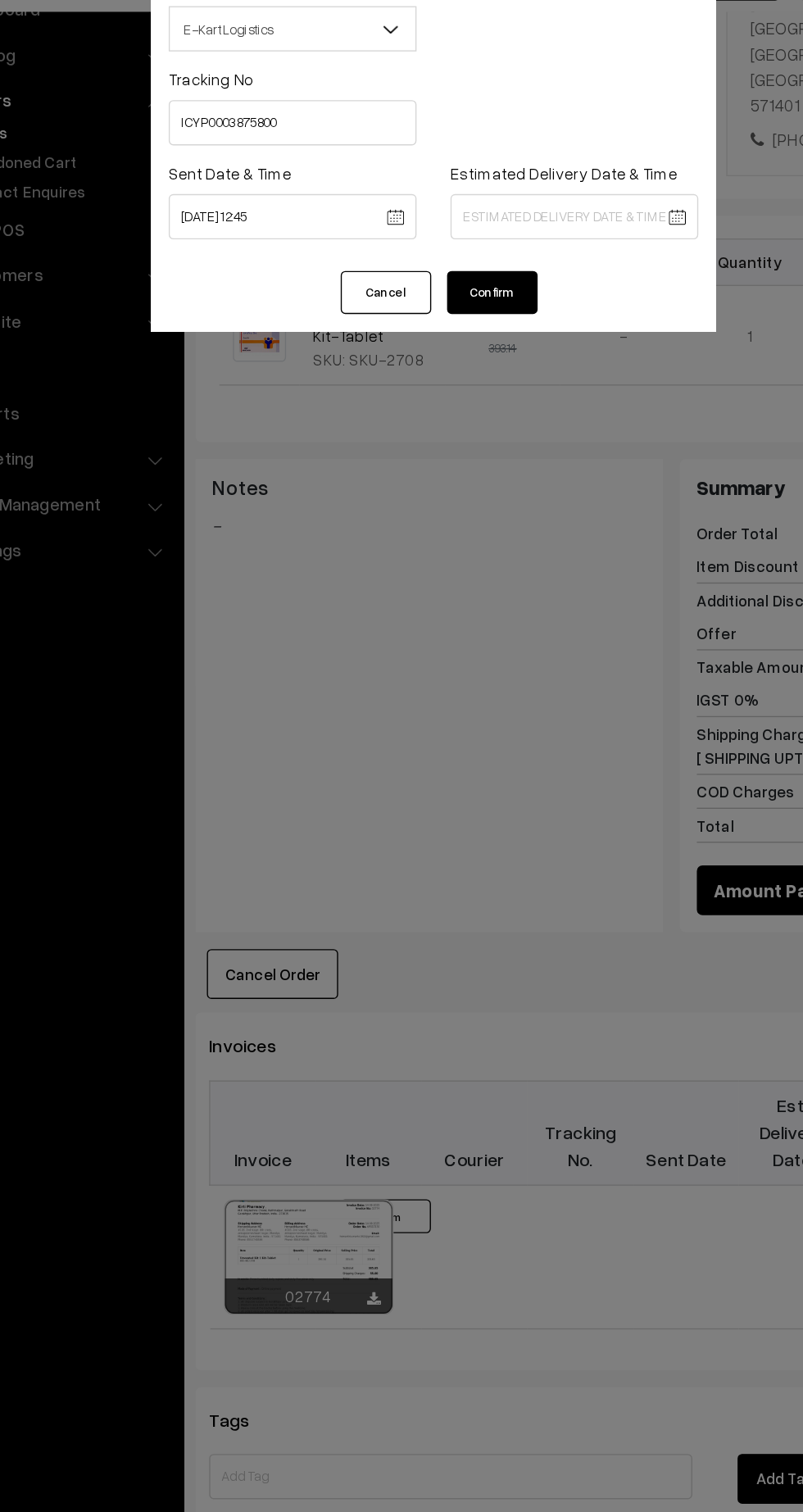
click at [517, 245] on body "Thank you for showing interest. Our team will call you shortly. Close kirtiphar…" at bounding box center [401, 603] width 803 height 1985
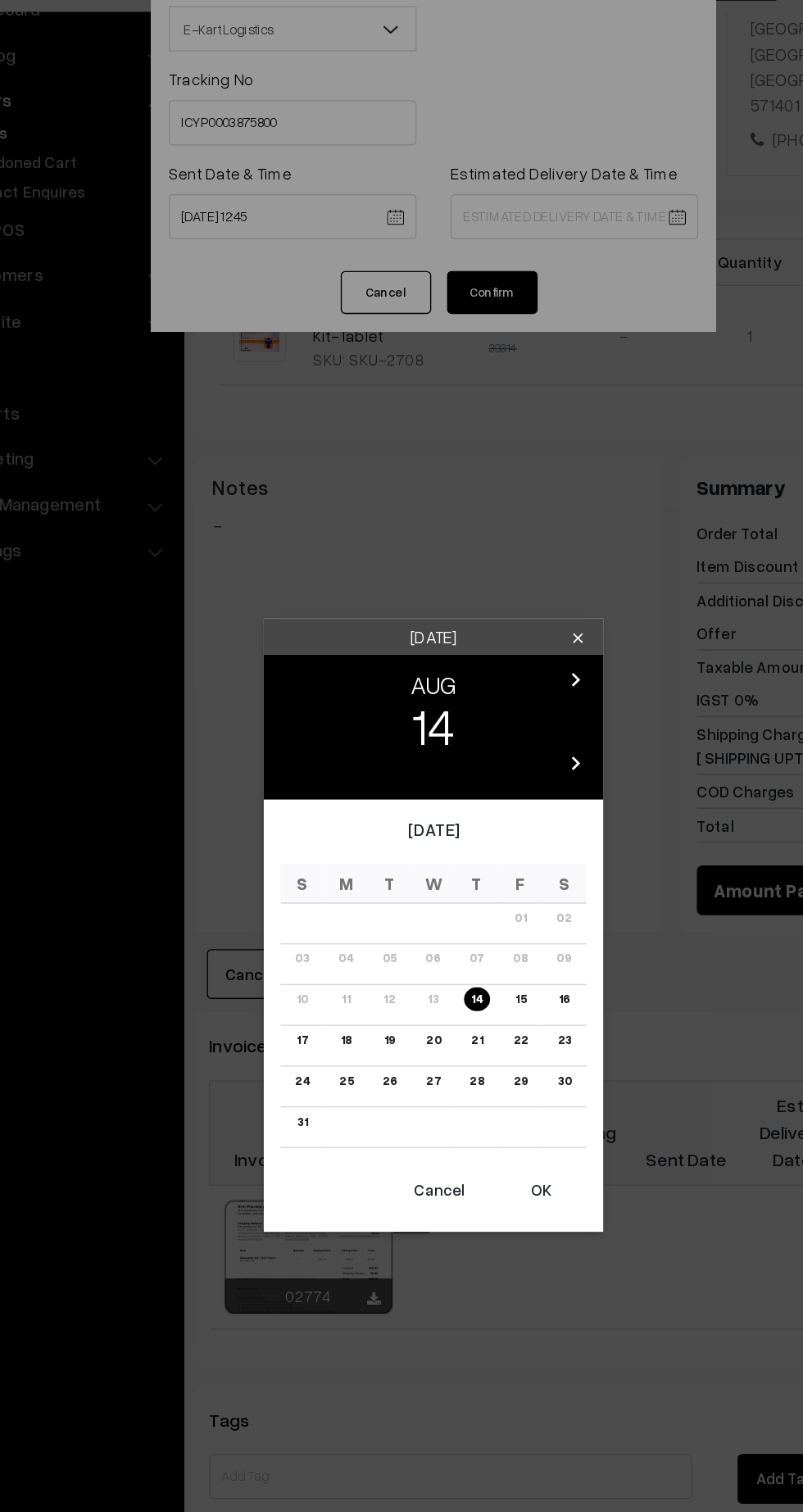
click at [401, 839] on link "20" at bounding box center [401, 840] width 21 height 17
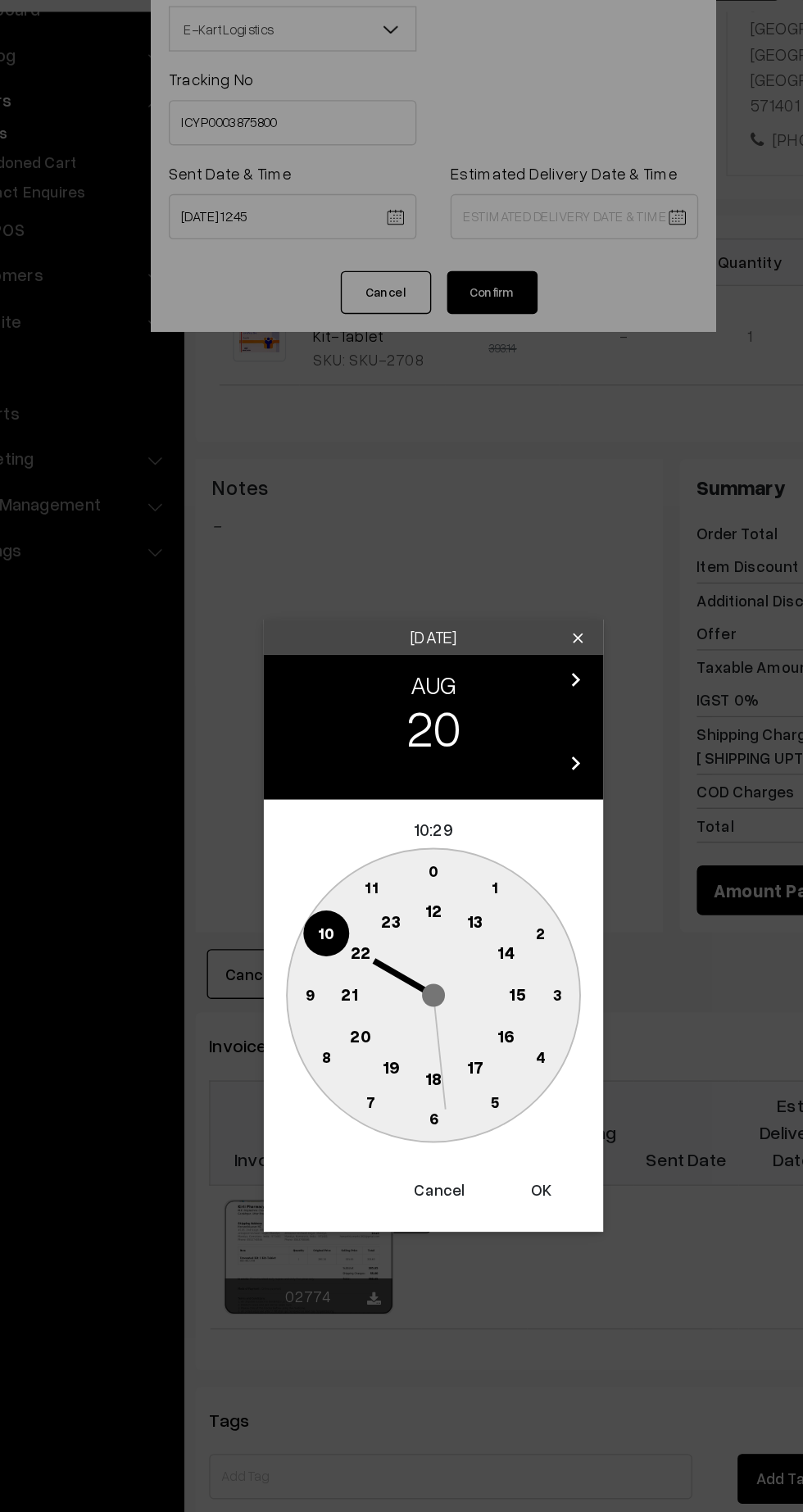
click at [339, 820] on circle at bounding box center [342, 807] width 34 height 34
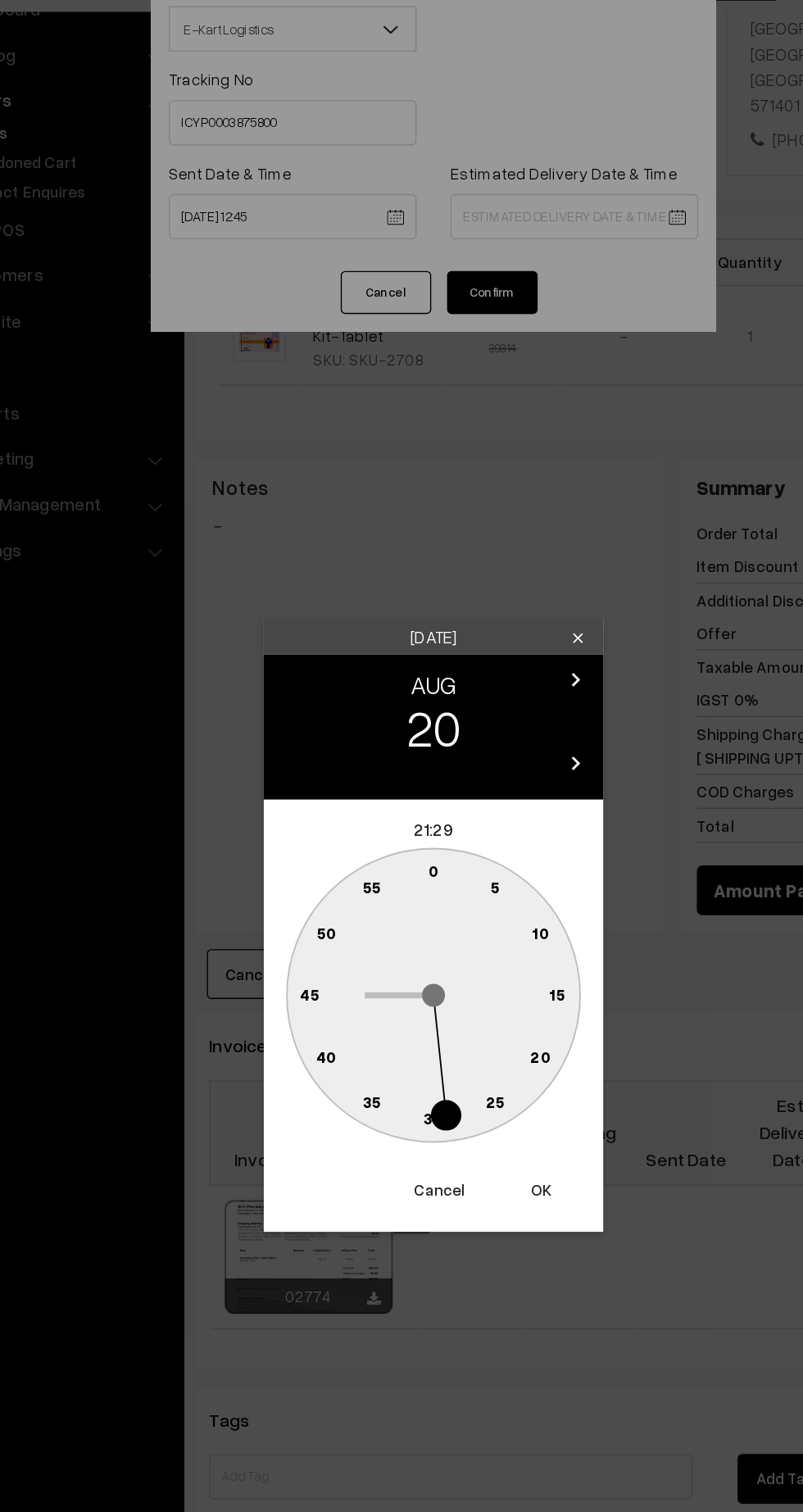
click at [403, 910] on circle at bounding box center [402, 898] width 34 height 34
type input "20-08-2025 21:30"
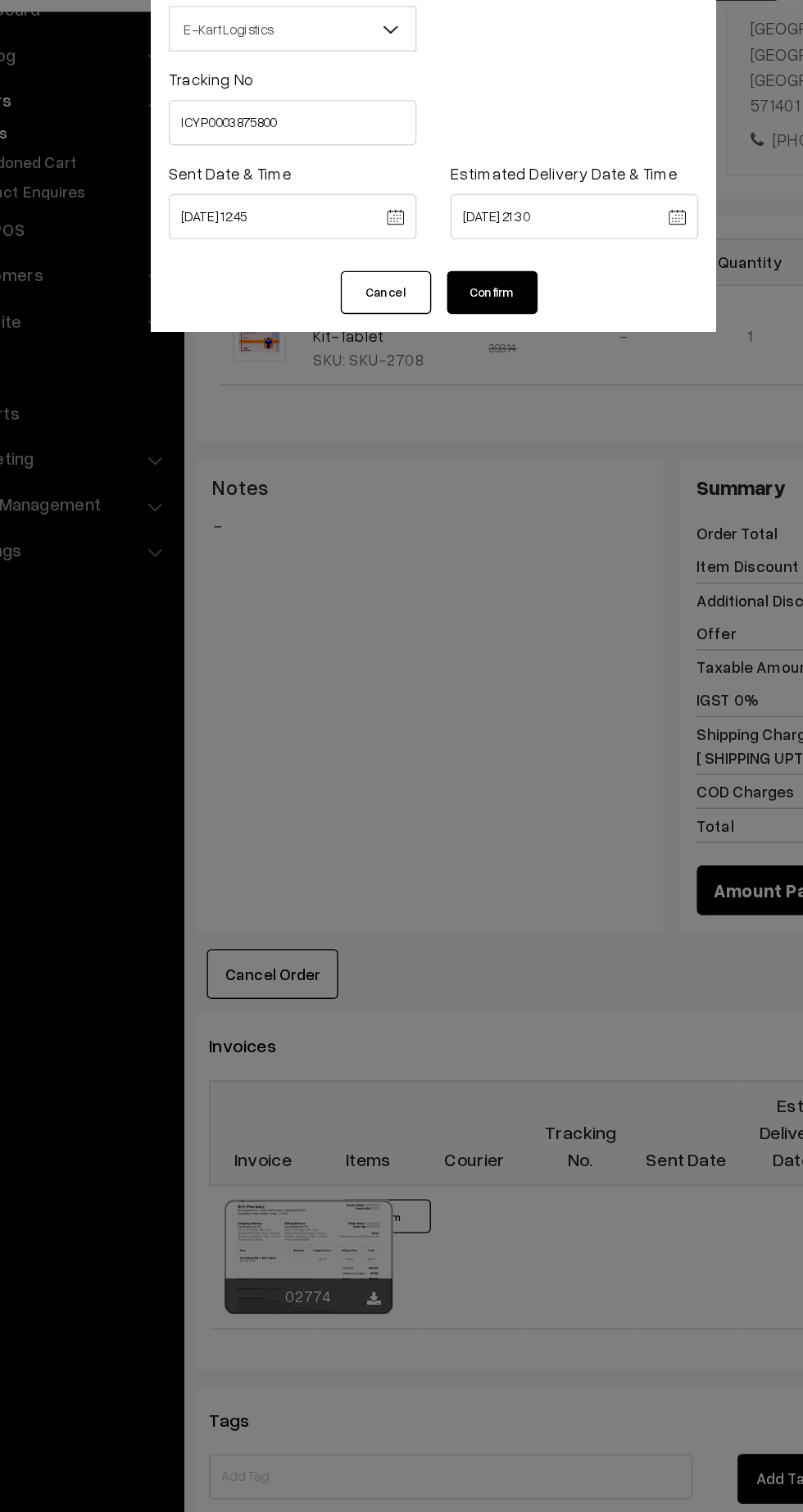
click at [468, 305] on button "Confirm" at bounding box center [443, 298] width 65 height 31
